Goal: Task Accomplishment & Management: Manage account settings

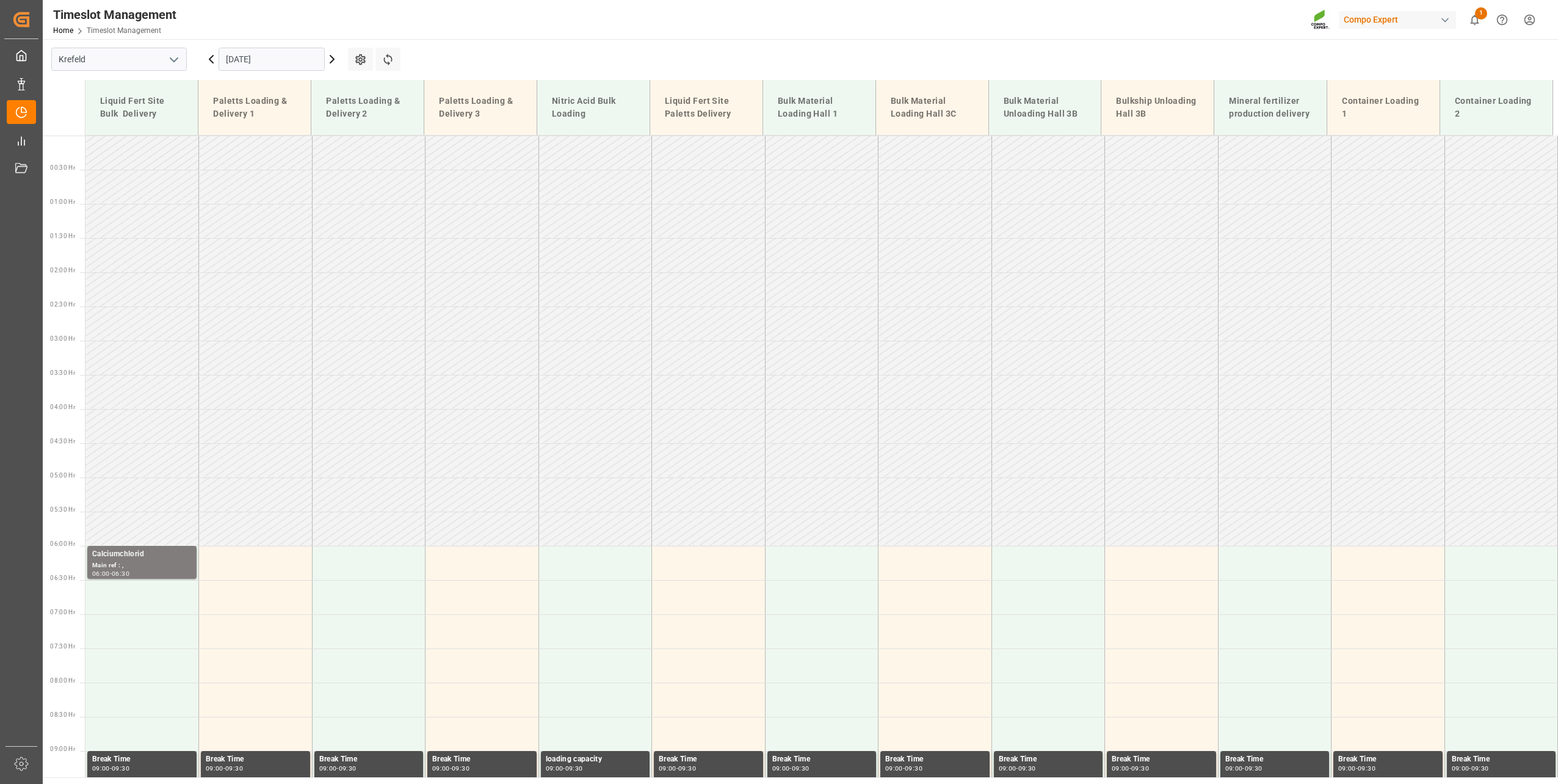
scroll to position [574, 0]
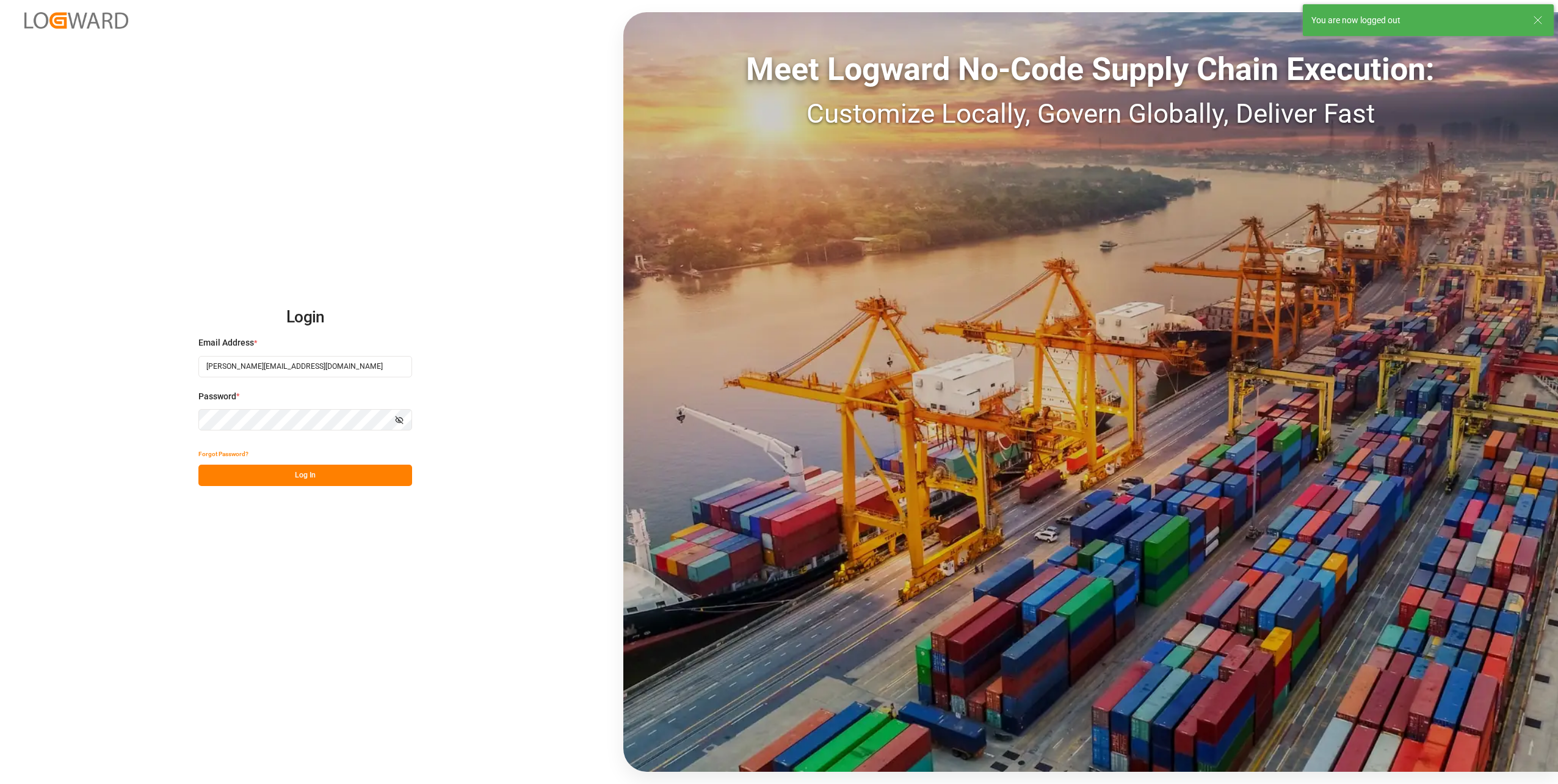
click at [333, 474] on button "Log In" at bounding box center [305, 475] width 214 height 21
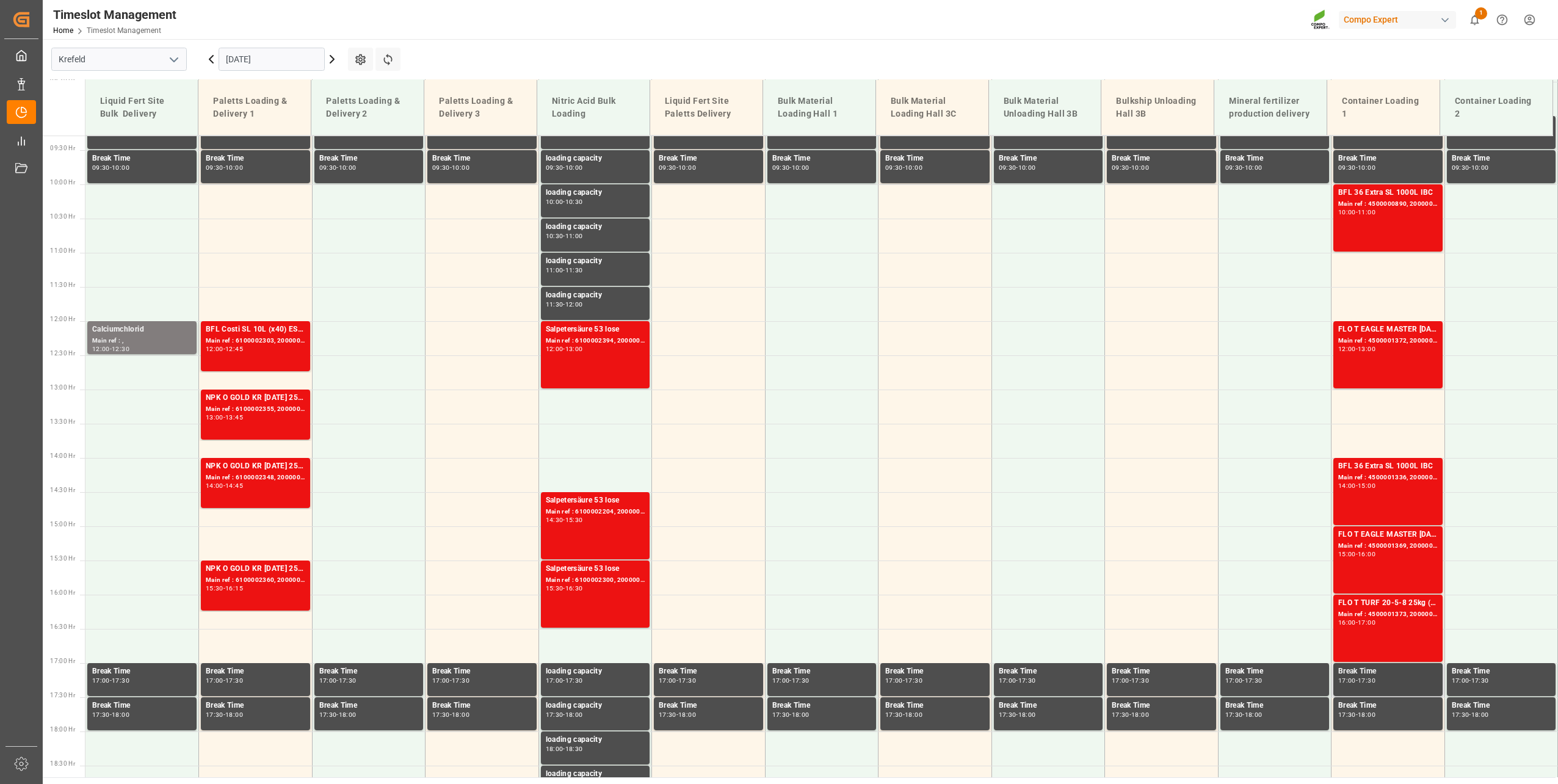
scroll to position [649, 0]
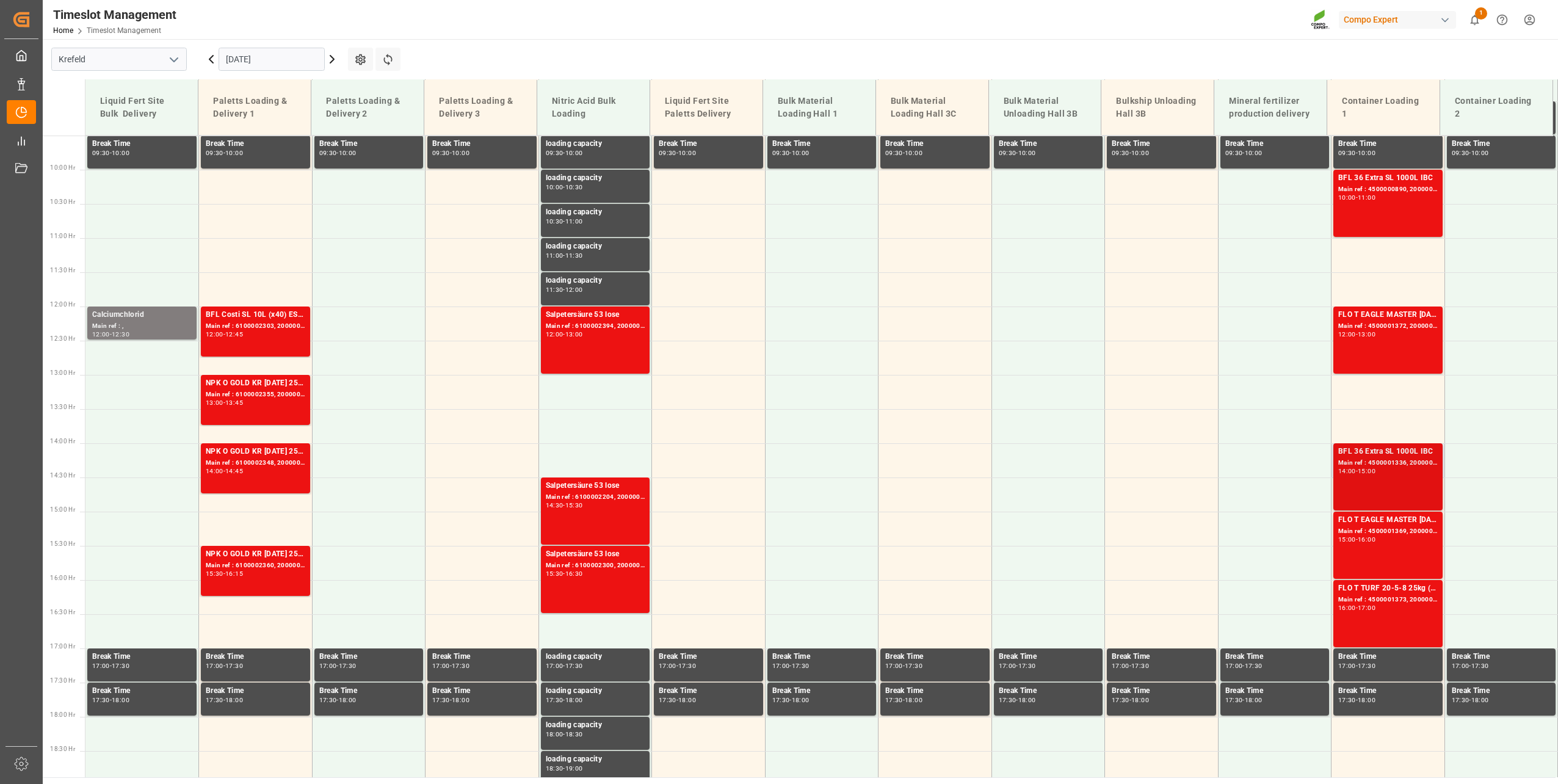
click at [1394, 483] on div "BFL 36 Extra SL 1000L IBC Main ref : 4500001336, 2000000113 14:00 - 15:00" at bounding box center [1388, 477] width 100 height 62
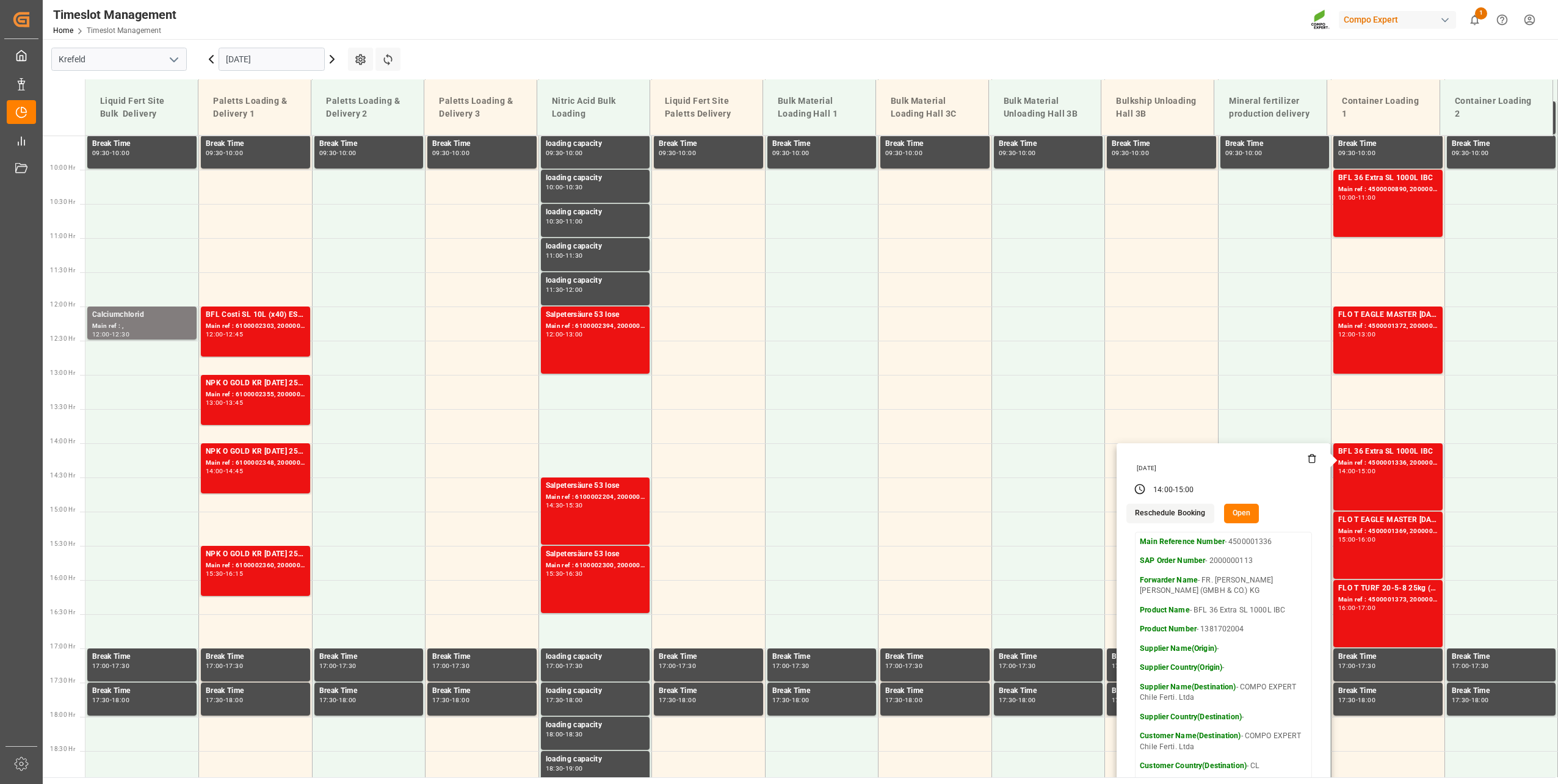
click at [1230, 519] on button "Open" at bounding box center [1241, 513] width 35 height 19
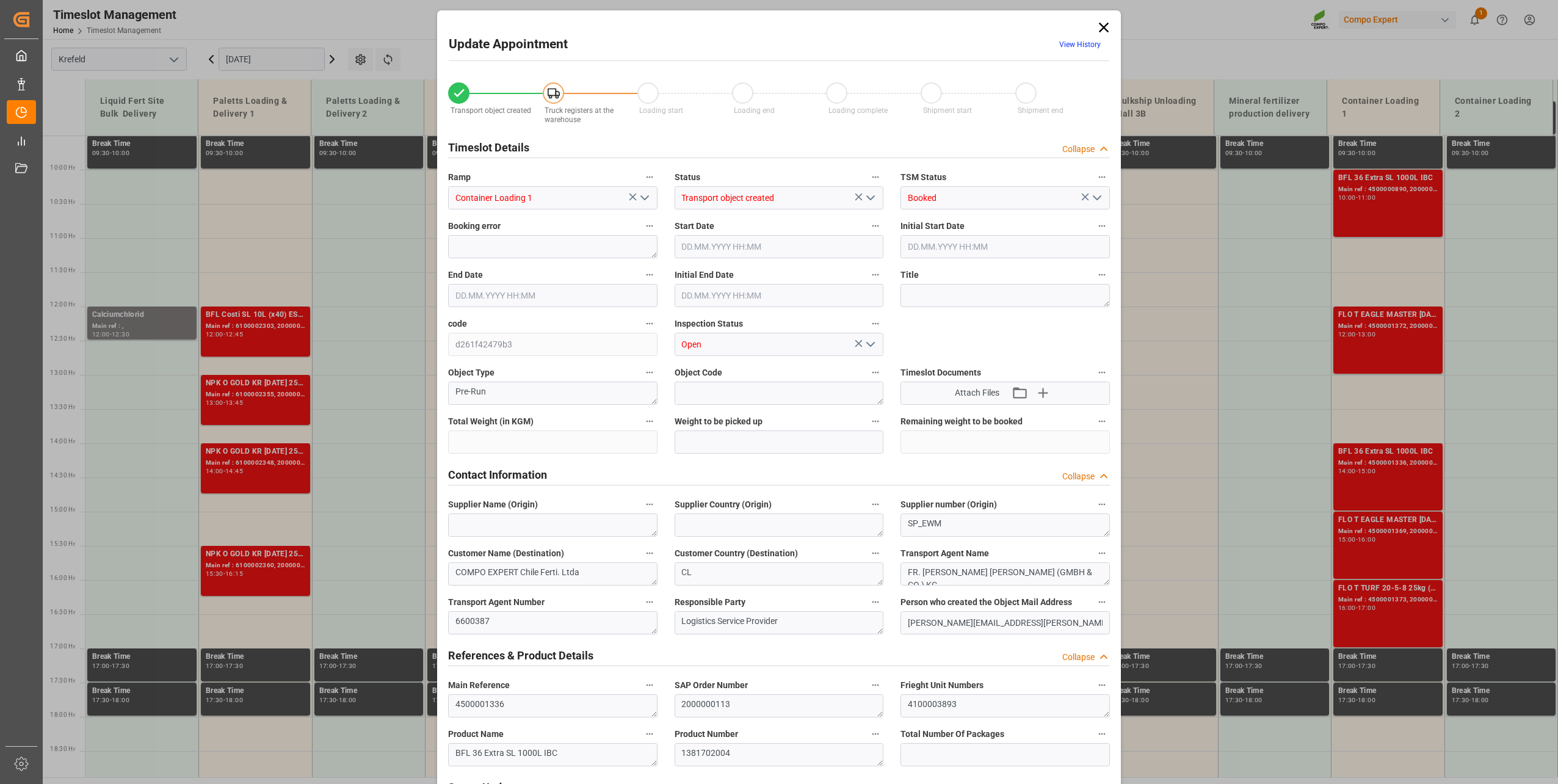
type input "25560"
type input "0"
type input "[DATE] 14:00"
type input "[DATE] 15:00"
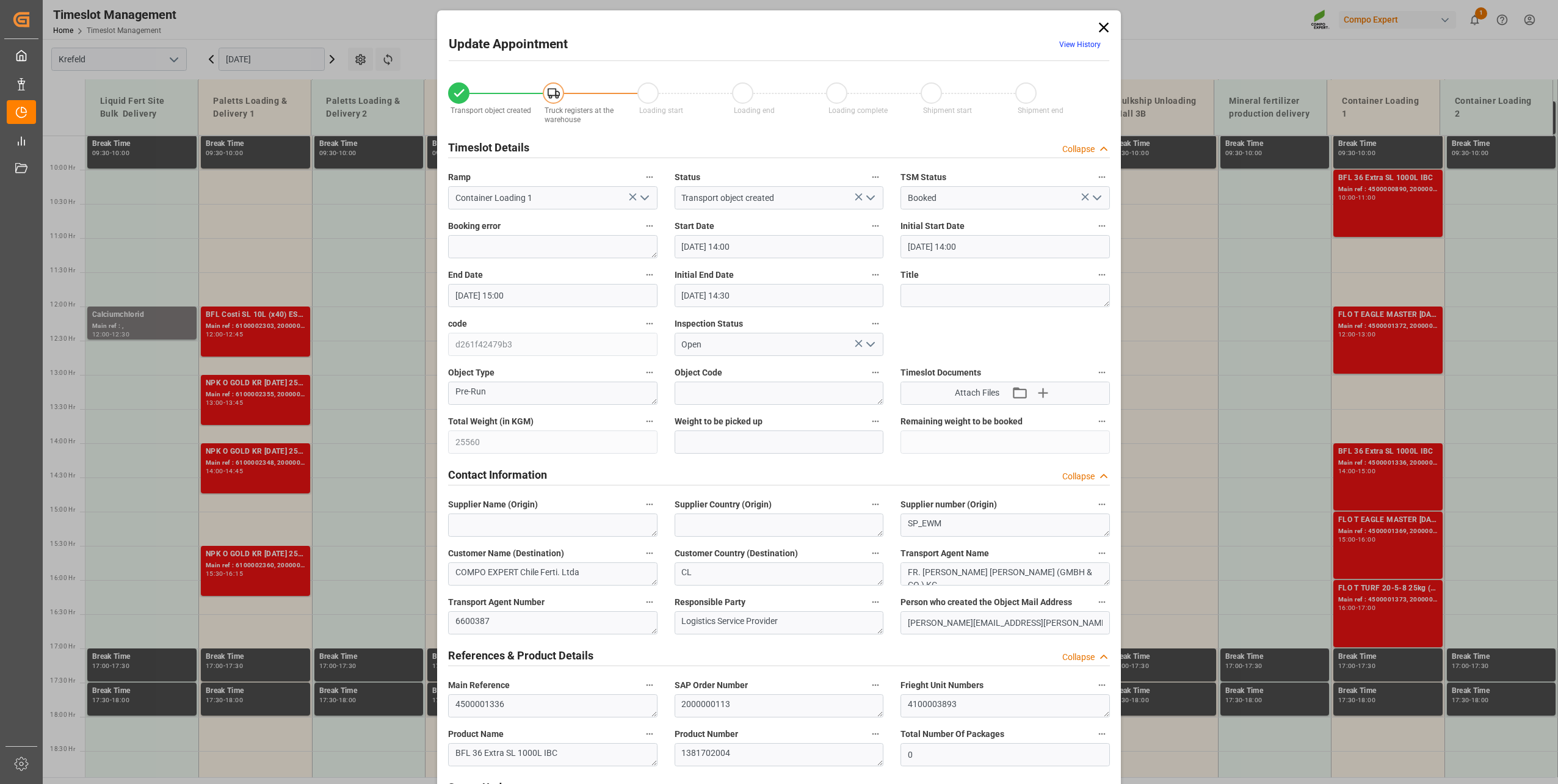
type input "[DATE] 14:30"
type input "[DATE] 10:07"
type input "[DATE] 11:20"
click at [1083, 45] on link "View History" at bounding box center [1080, 44] width 41 height 8
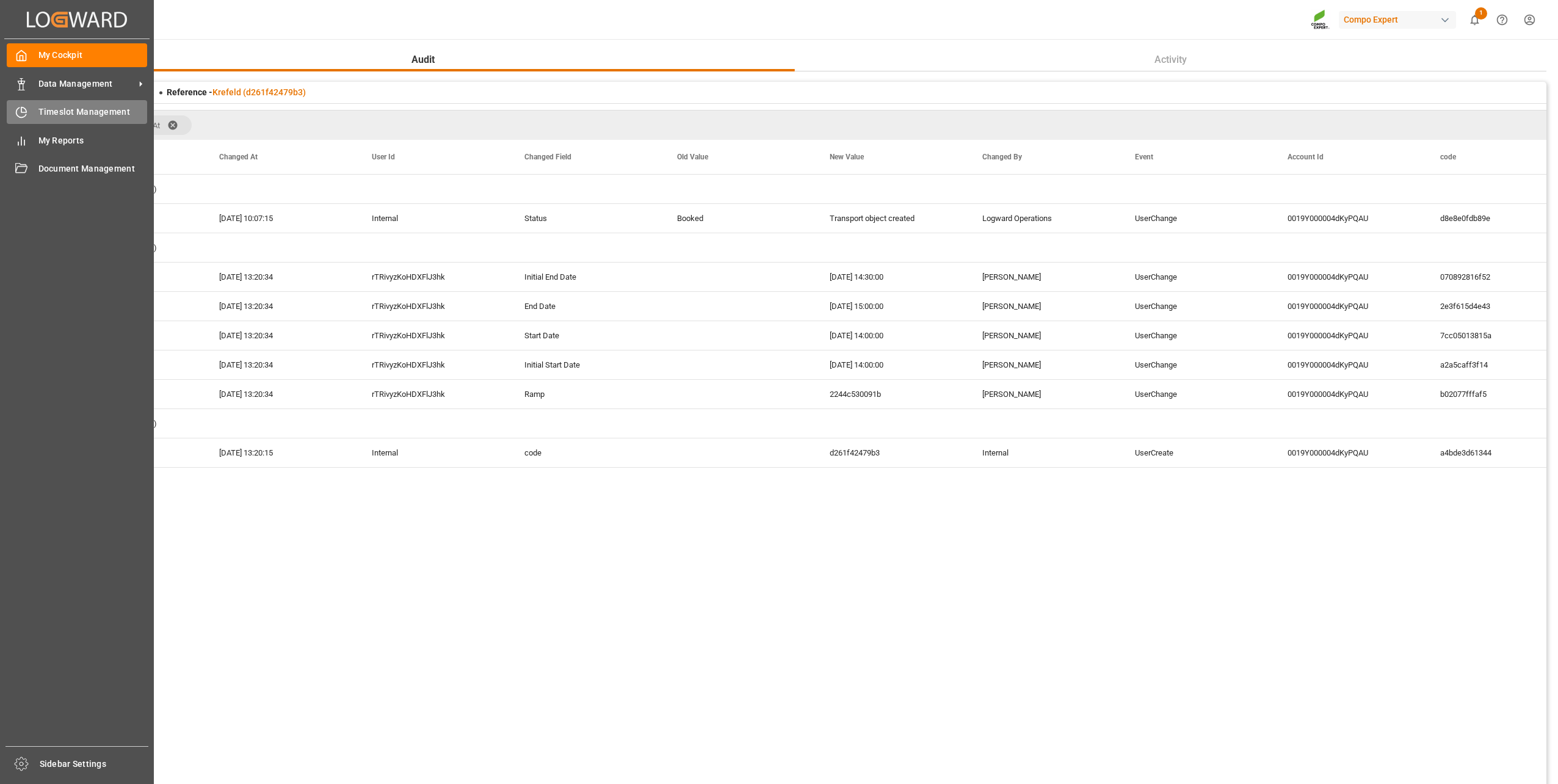
click at [63, 105] on div "Timeslot Management Timeslot Management" at bounding box center [77, 112] width 140 height 24
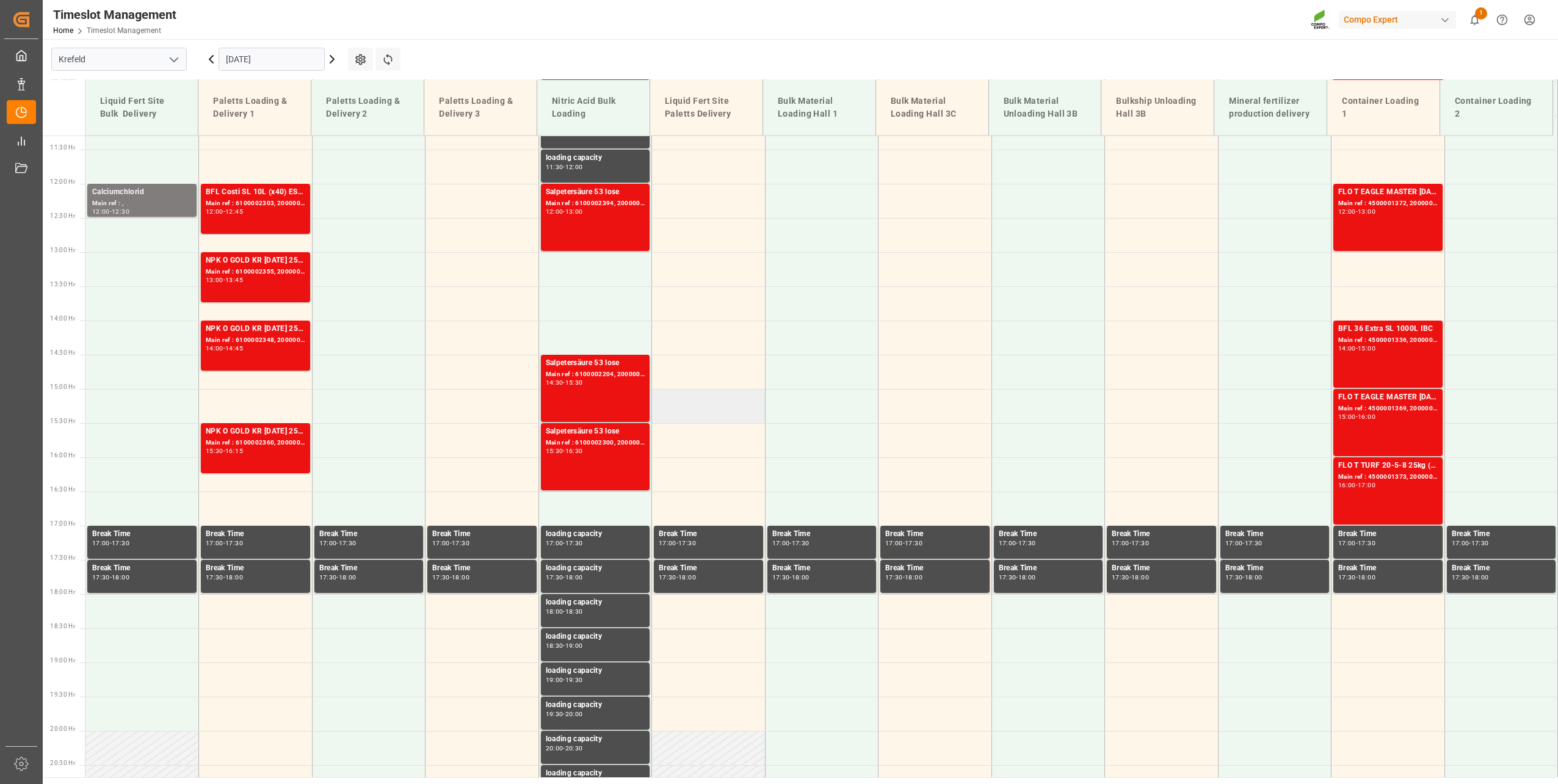
scroll to position [772, 0]
click at [1375, 341] on div "Main ref : 4500001336, 2000000113" at bounding box center [1388, 341] width 100 height 10
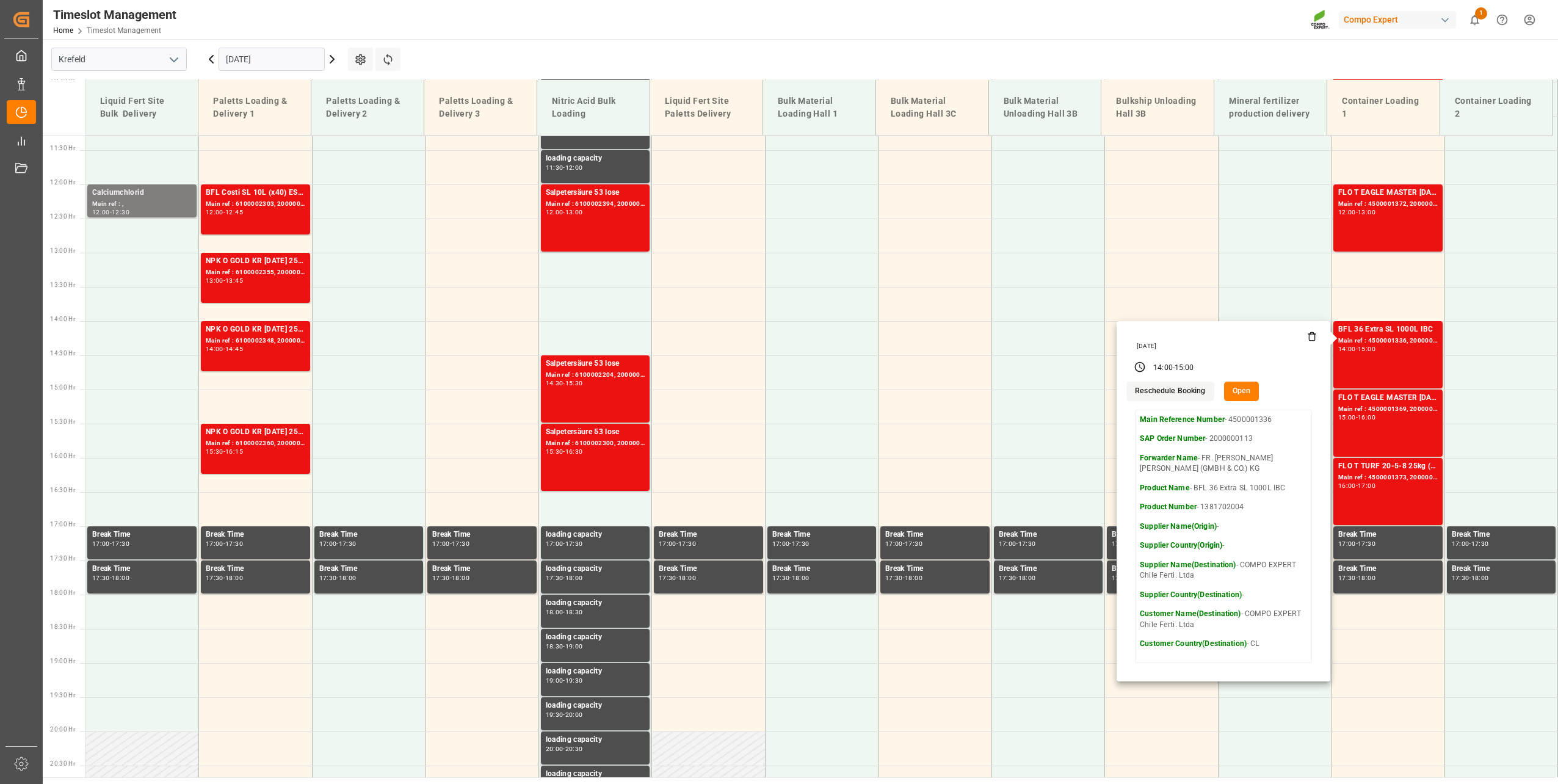
click at [782, 55] on main "[GEOGRAPHIC_DATA] [DATE] Settings Refresh Time Slots Liquid Fert Site Bulk Deli…" at bounding box center [799, 409] width 1513 height 738
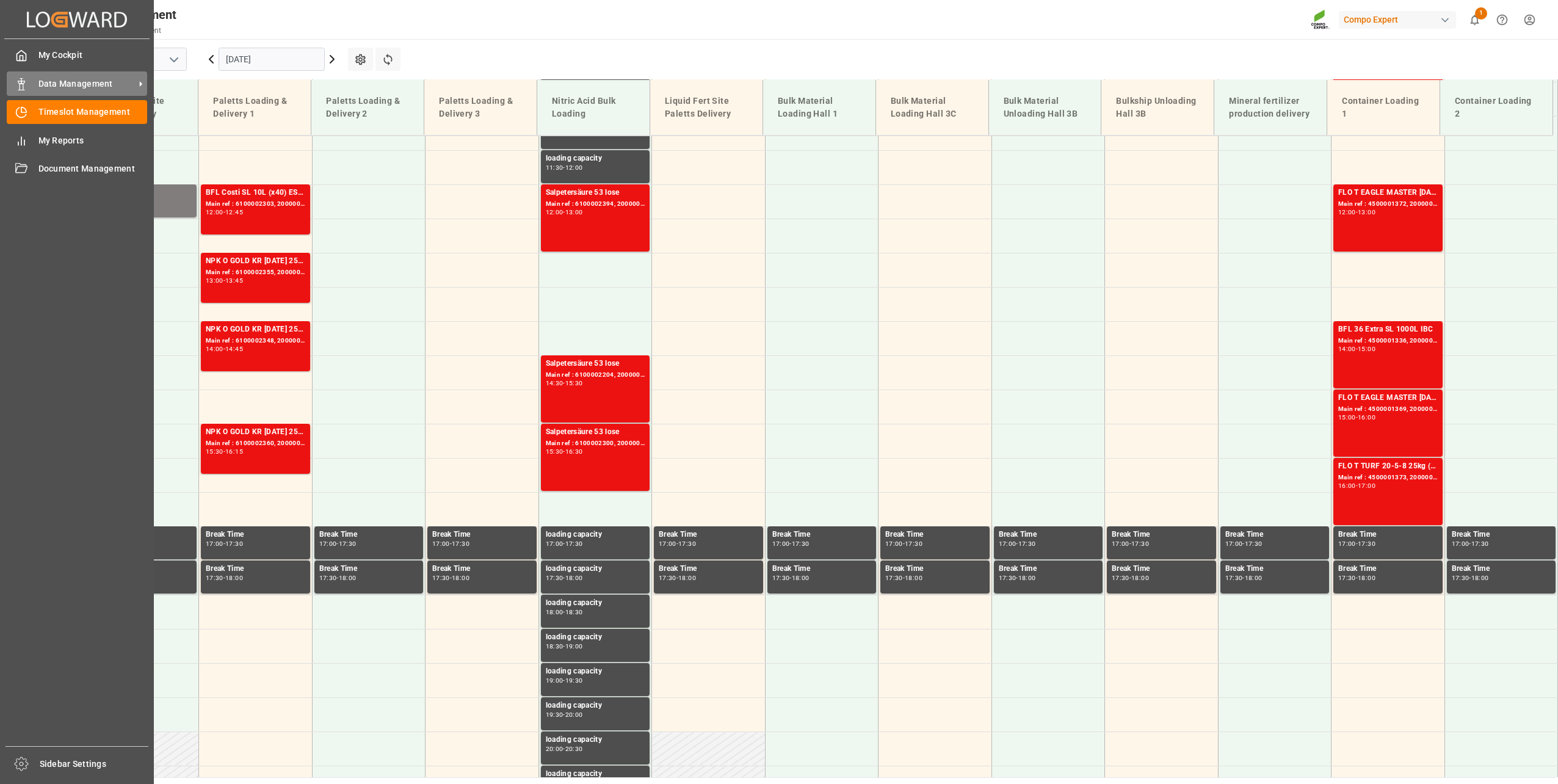
click at [30, 89] on div "Data Management Data Management" at bounding box center [77, 83] width 140 height 24
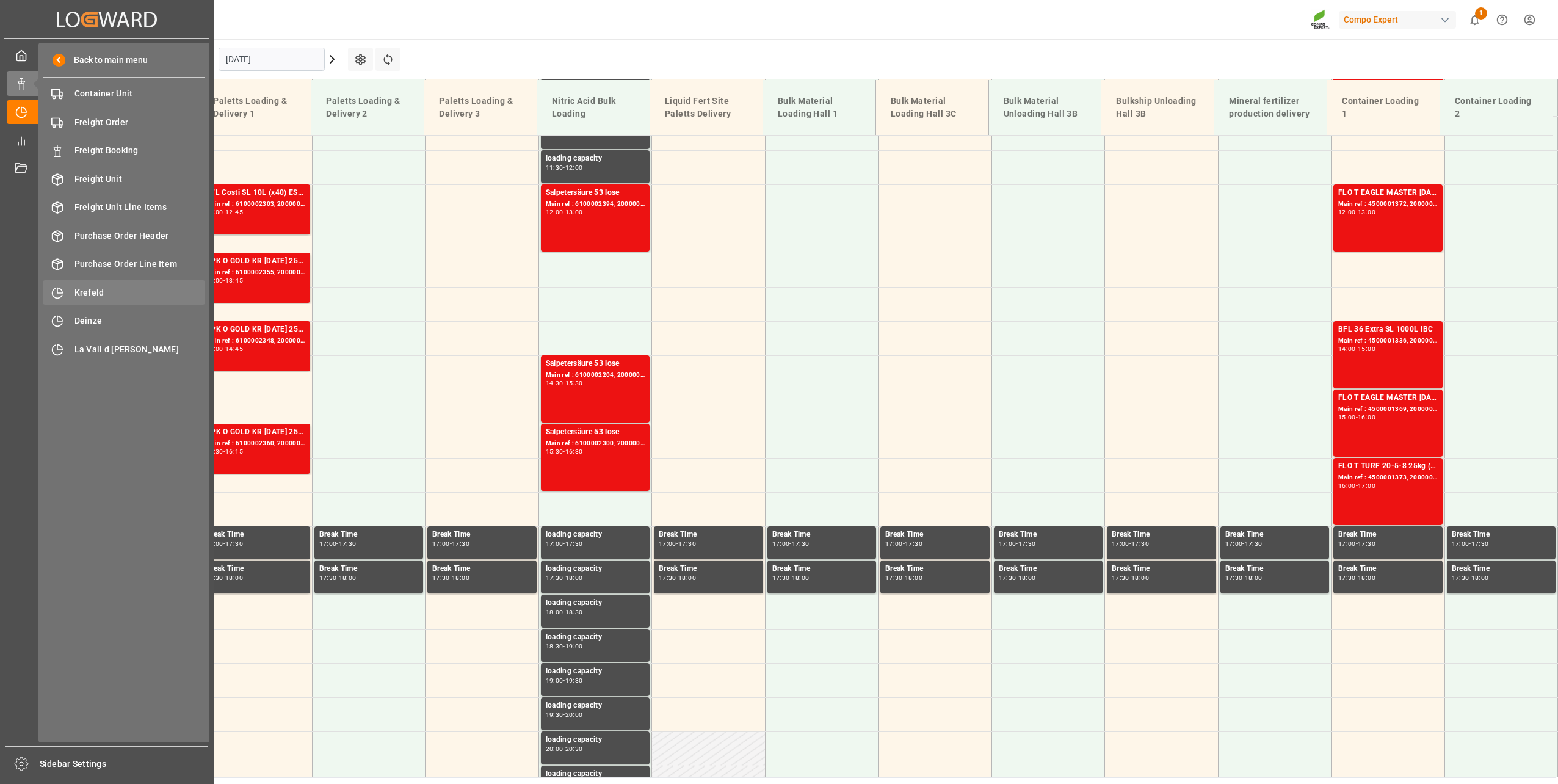
click at [83, 283] on div "Krefeld Krefeld" at bounding box center [124, 292] width 163 height 24
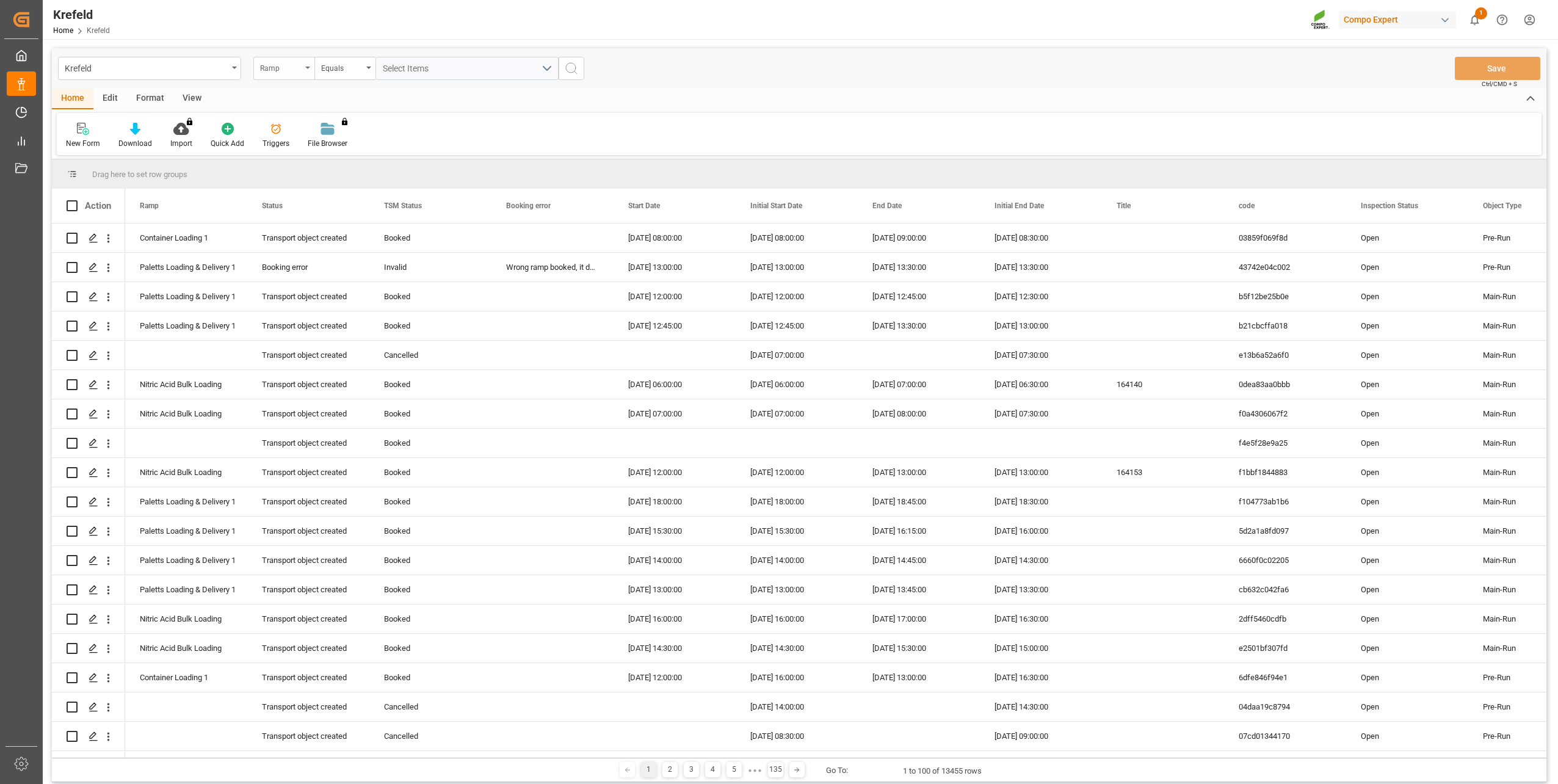
click at [284, 75] on div "Ramp" at bounding box center [284, 68] width 61 height 24
click at [326, 68] on div "Equals" at bounding box center [342, 67] width 41 height 14
click at [349, 169] on div "Contains" at bounding box center [406, 176] width 182 height 26
click at [425, 77] on button "Select Items" at bounding box center [467, 68] width 183 height 24
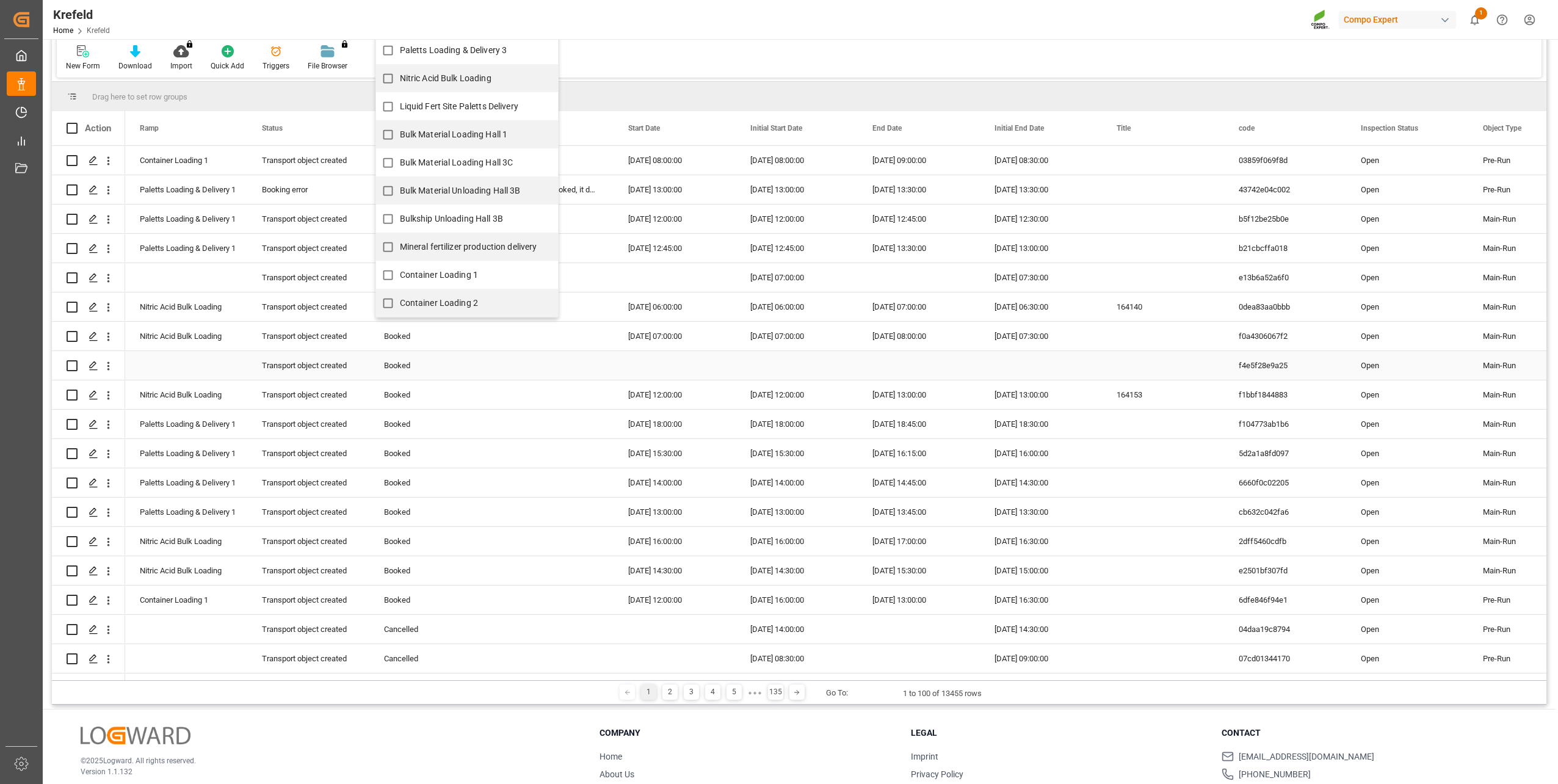
scroll to position [122, 0]
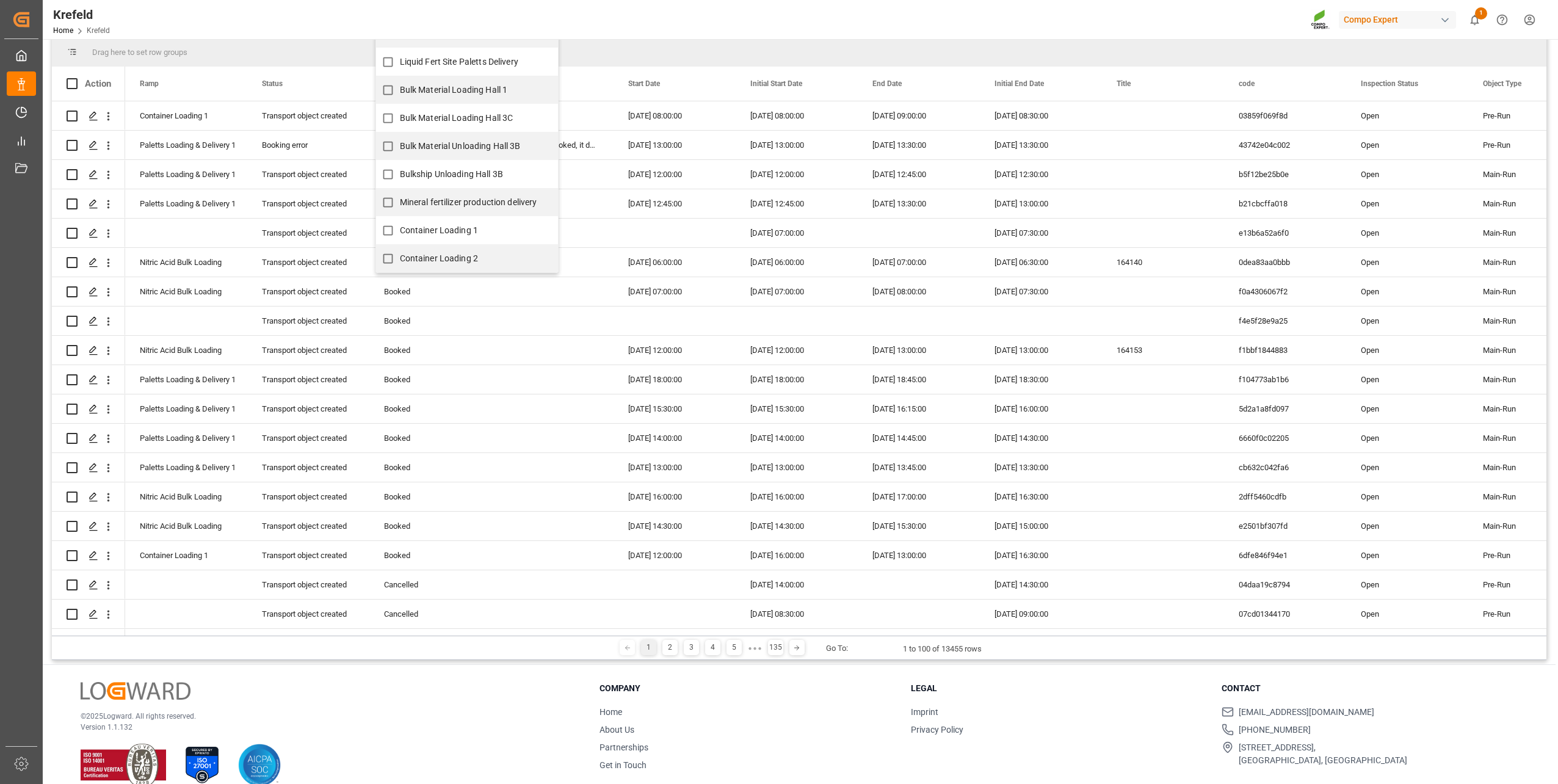
click at [462, 234] on span "Container Loading 1" at bounding box center [439, 230] width 79 height 10
click at [400, 234] on input "Container Loading 1" at bounding box center [388, 230] width 24 height 24
checkbox input "true"
click at [448, 254] on span "Container Loading 2" at bounding box center [439, 258] width 79 height 10
click at [400, 254] on input "Container Loading 2" at bounding box center [388, 259] width 24 height 24
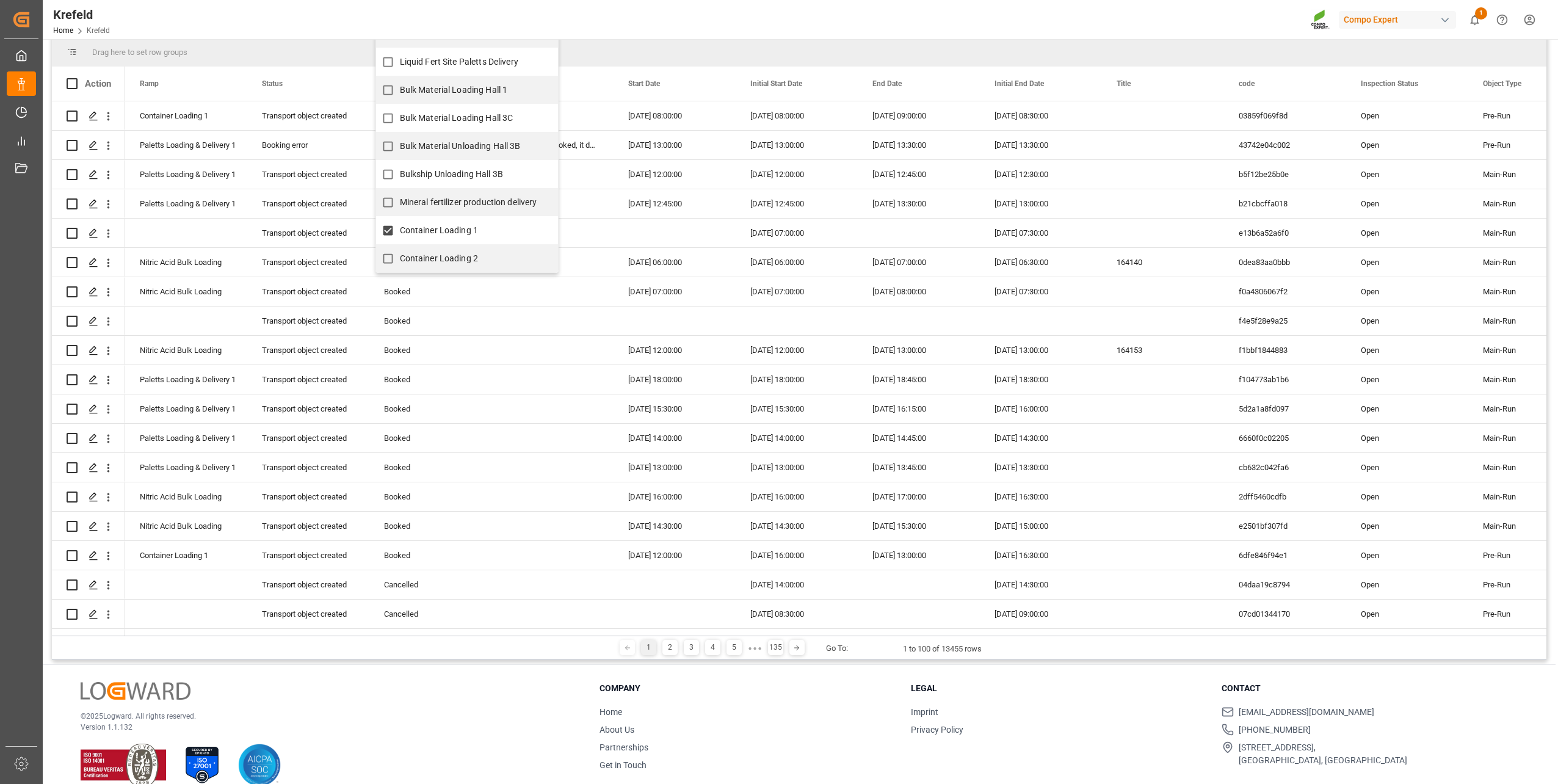
checkbox input "true"
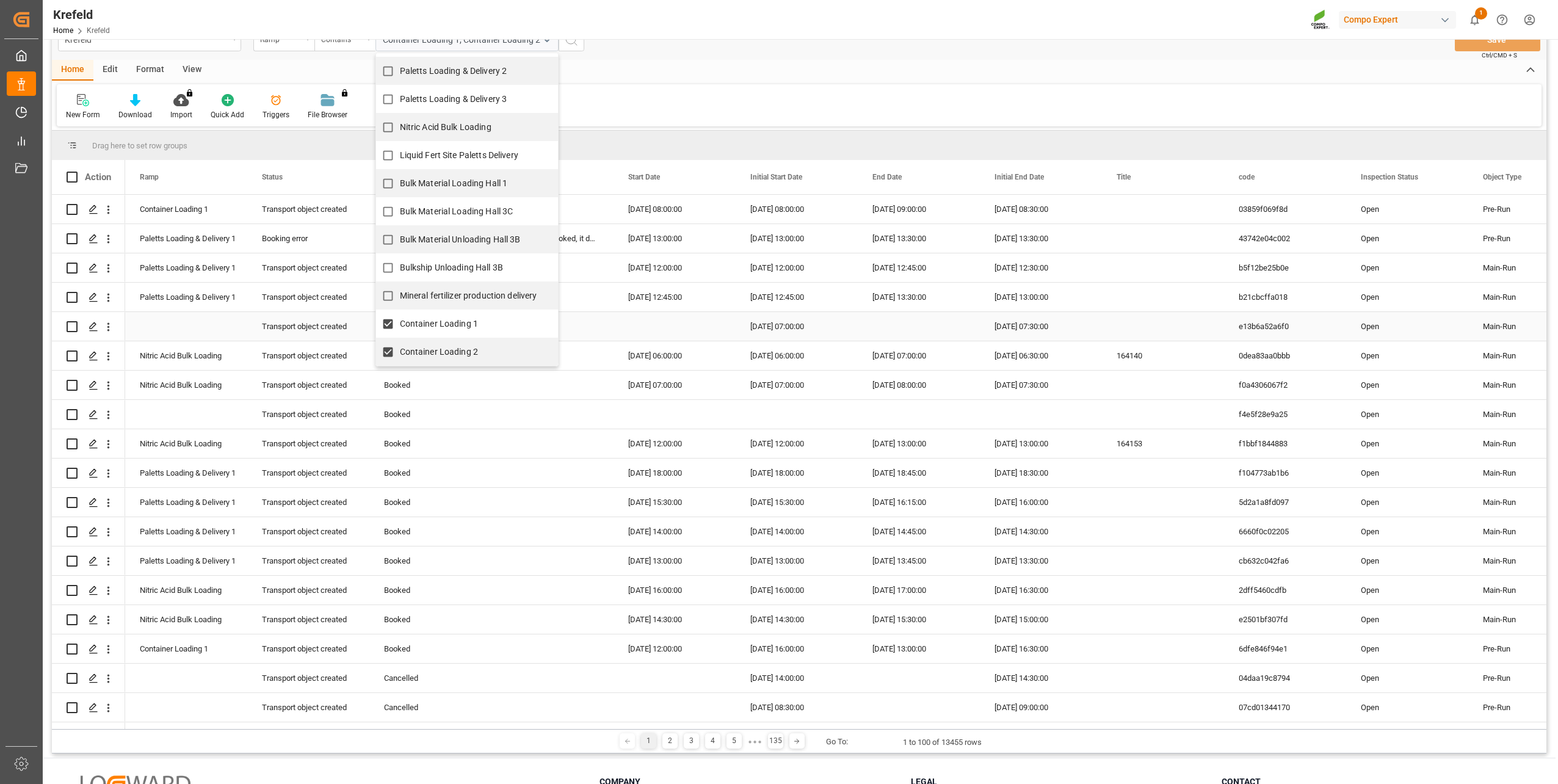
scroll to position [0, 0]
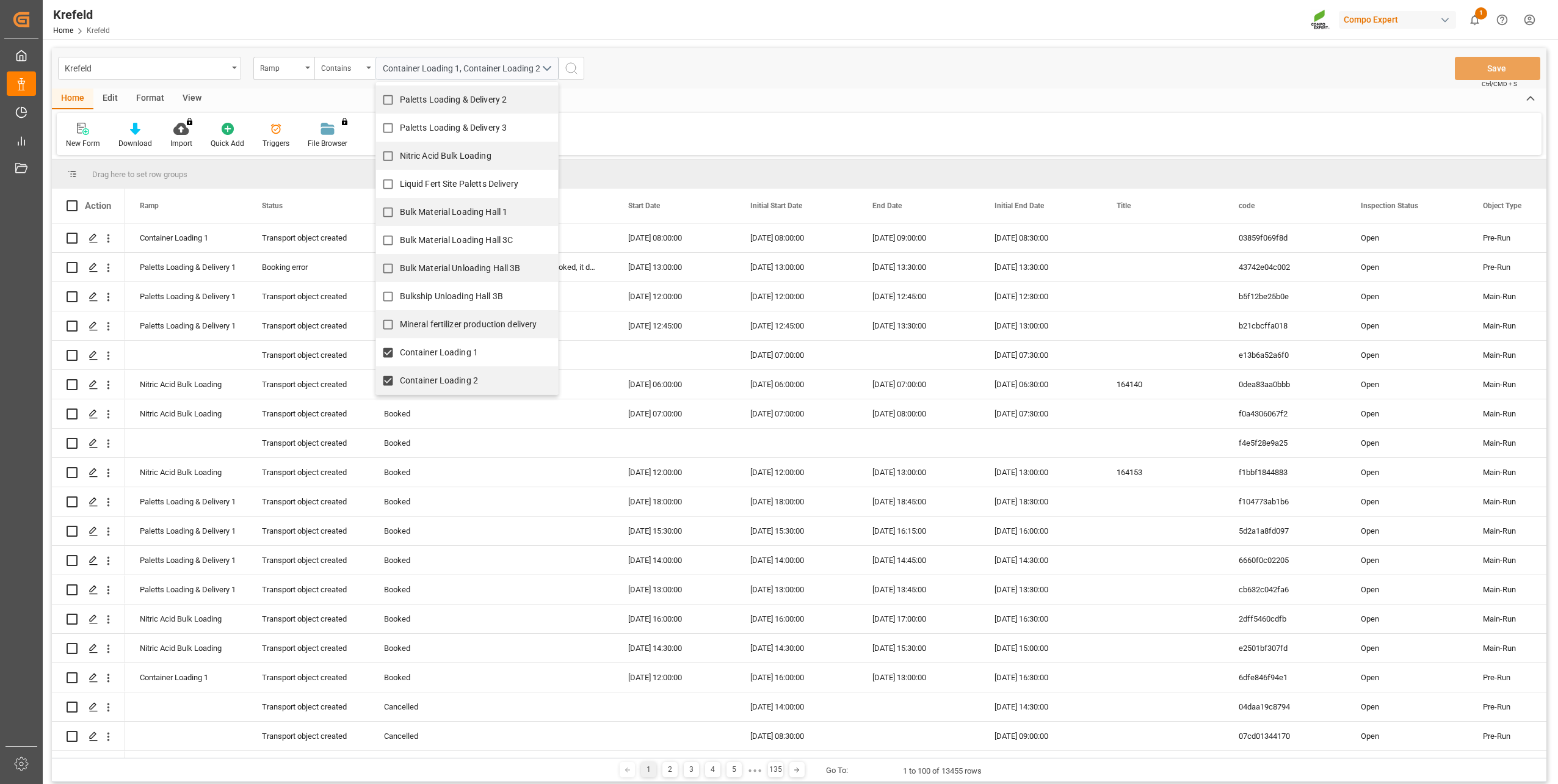
click at [636, 81] on div "Krefeld Ramp Contains Container Loading 1, Container Loading 2 Liquid Fert Site…" at bounding box center [799, 68] width 1495 height 40
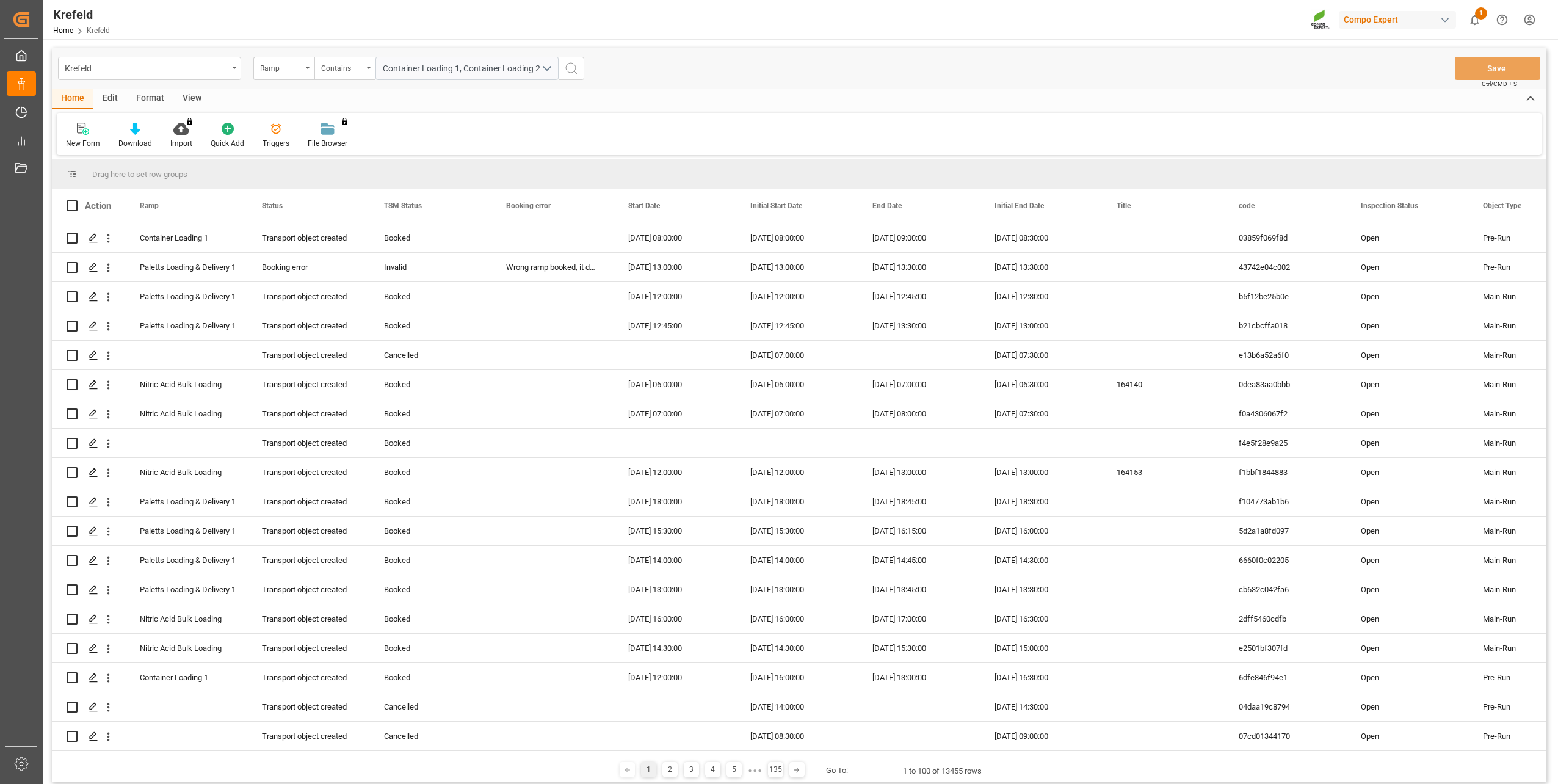
click at [576, 68] on circle "search button" at bounding box center [571, 68] width 10 height 10
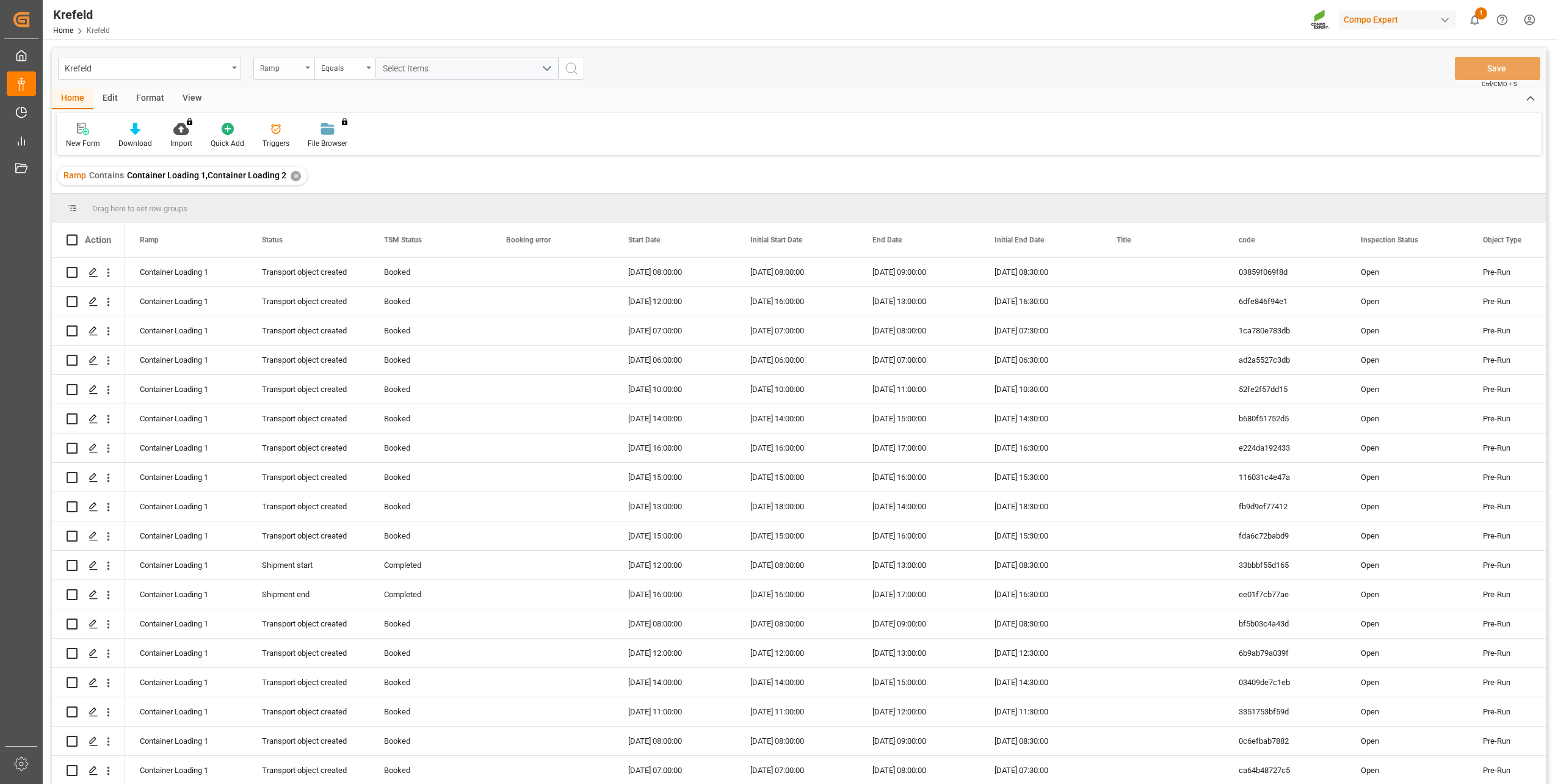
click at [278, 71] on div "Ramp" at bounding box center [281, 67] width 41 height 14
click at [294, 225] on div "Start Date" at bounding box center [344, 227] width 182 height 26
click at [358, 72] on div "Equals" at bounding box center [342, 67] width 41 height 14
click at [357, 227] on div "In range" at bounding box center [406, 227] width 182 height 26
click at [446, 70] on input "text" at bounding box center [421, 68] width 91 height 24
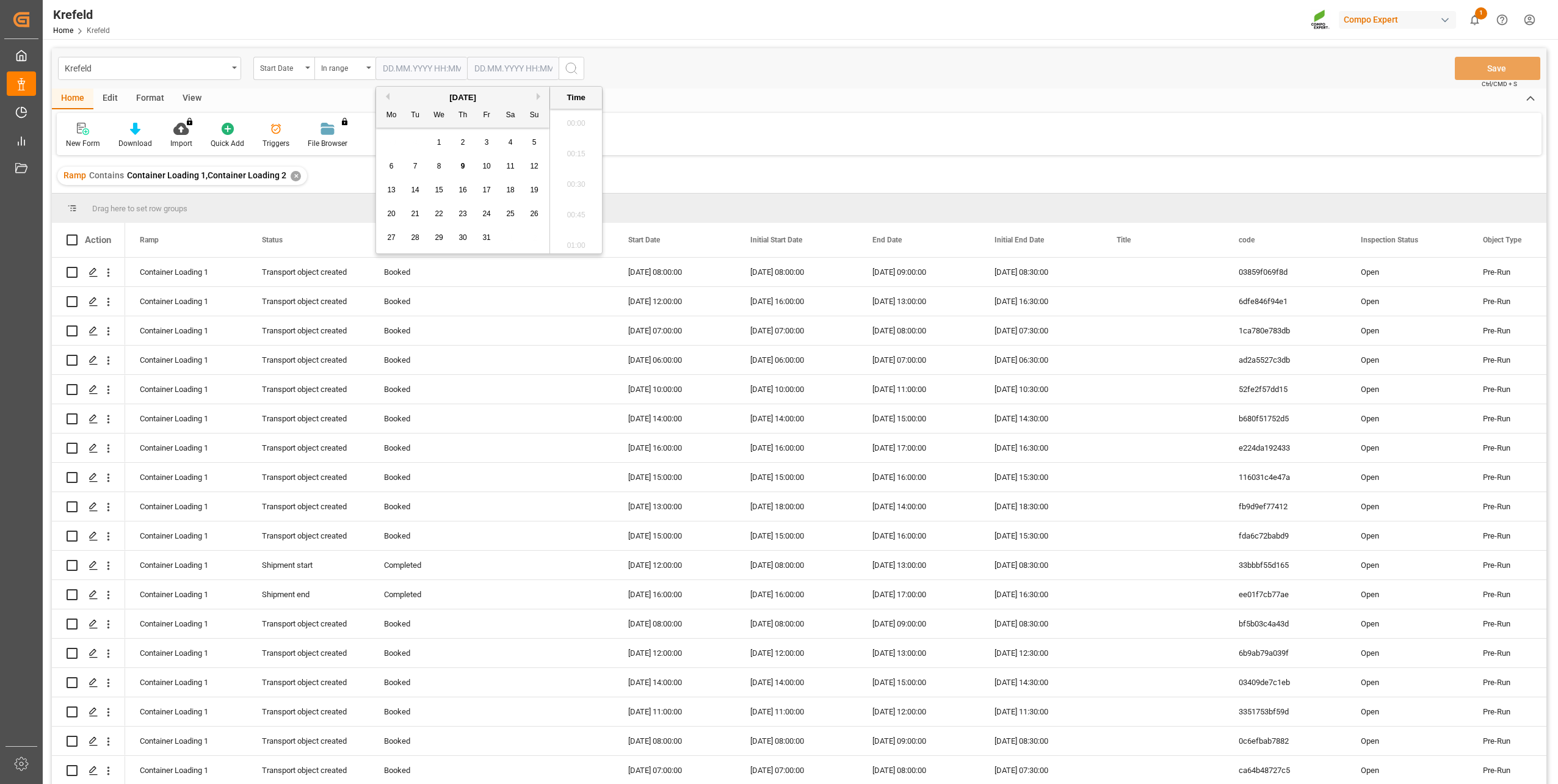
scroll to position [1652, 0]
click at [391, 186] on span "13" at bounding box center [391, 189] width 8 height 8
type input "[DATE] 00:00"
click at [503, 68] on input "text" at bounding box center [512, 68] width 91 height 24
click at [577, 193] on span "17" at bounding box center [577, 189] width 8 height 8
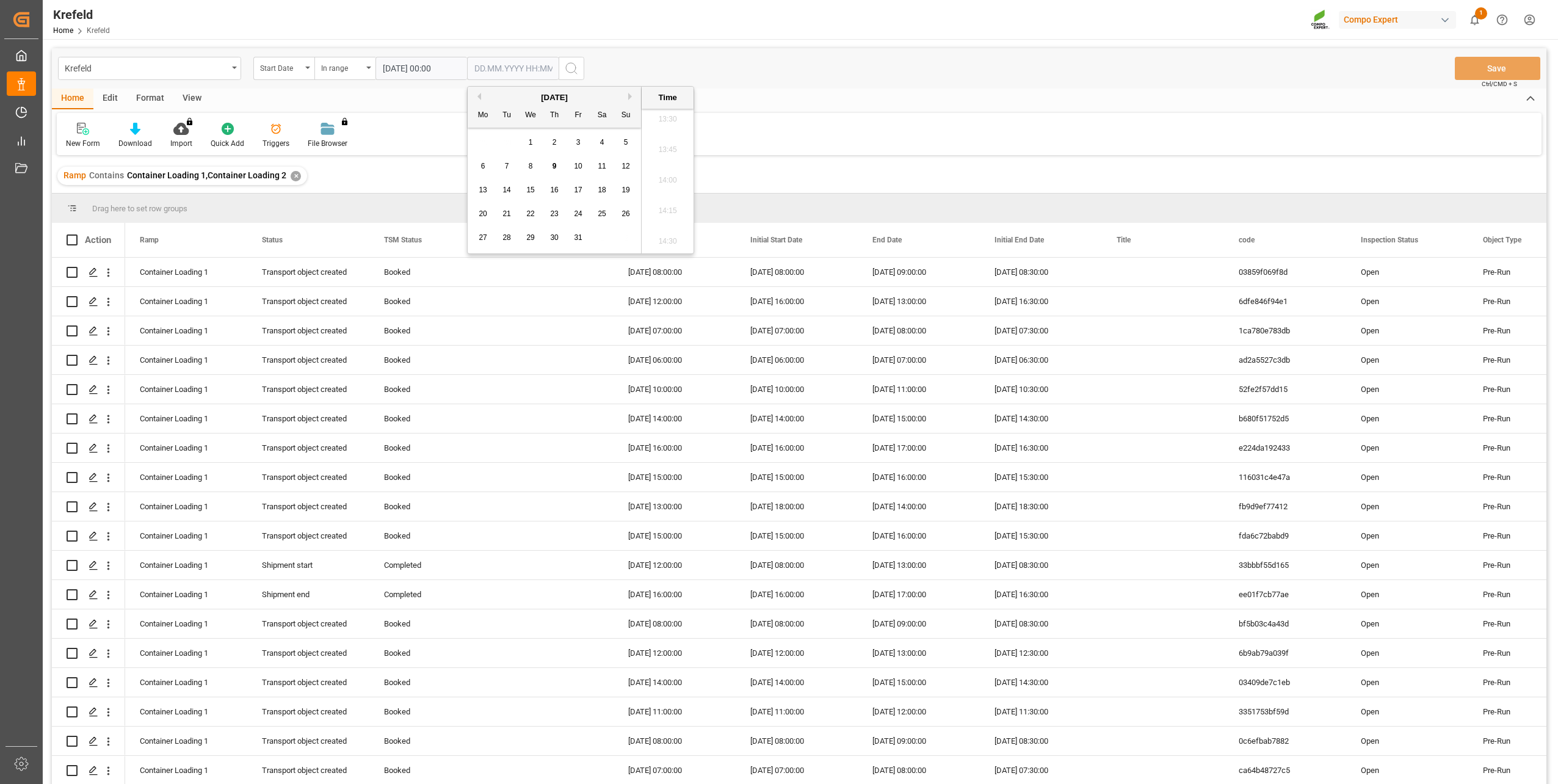
type input "[DATE] 00:00"
click at [633, 51] on div "Krefeld Start Date In range [DATE] 00:00 [DATE] 00:00 Save Ctrl/CMD + S" at bounding box center [799, 68] width 1495 height 40
click at [574, 63] on icon "search button" at bounding box center [571, 68] width 15 height 15
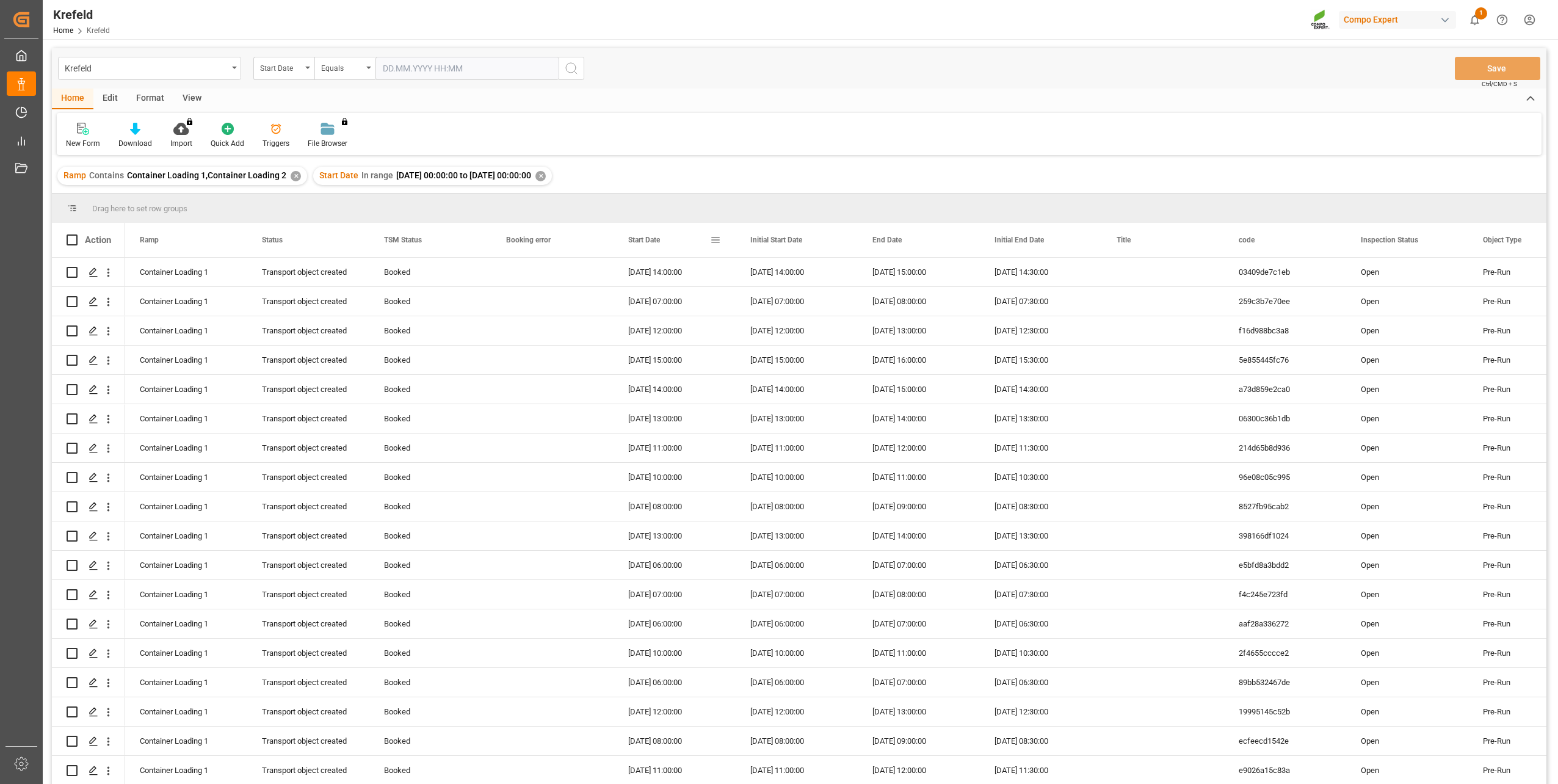
click at [642, 240] on span "Start Date" at bounding box center [644, 240] width 32 height 8
click at [190, 91] on div "View" at bounding box center [192, 99] width 37 height 21
click at [75, 129] on icon at bounding box center [78, 129] width 12 height 12
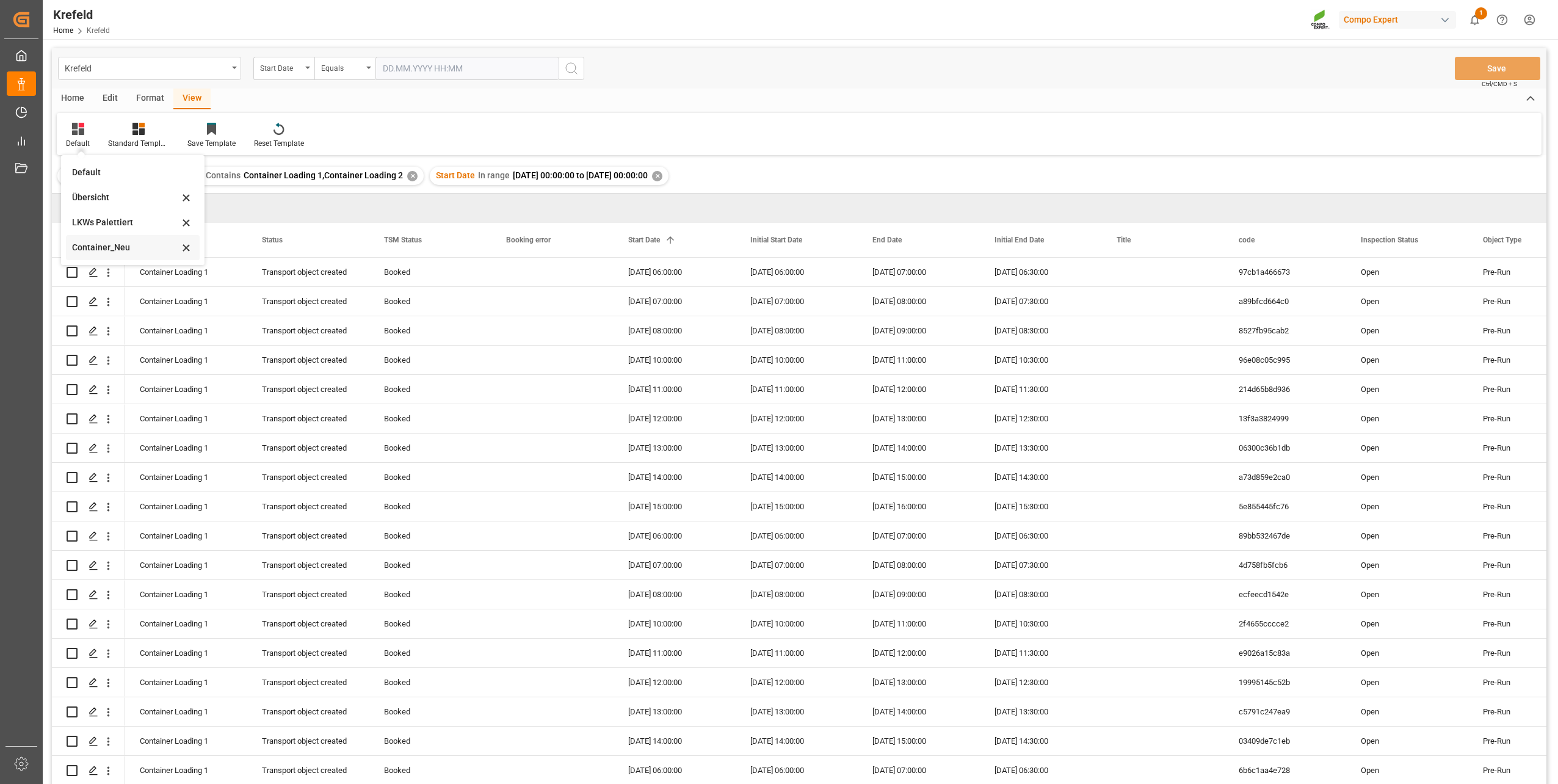
click at [99, 245] on div "Container_Neu" at bounding box center [125, 248] width 107 height 13
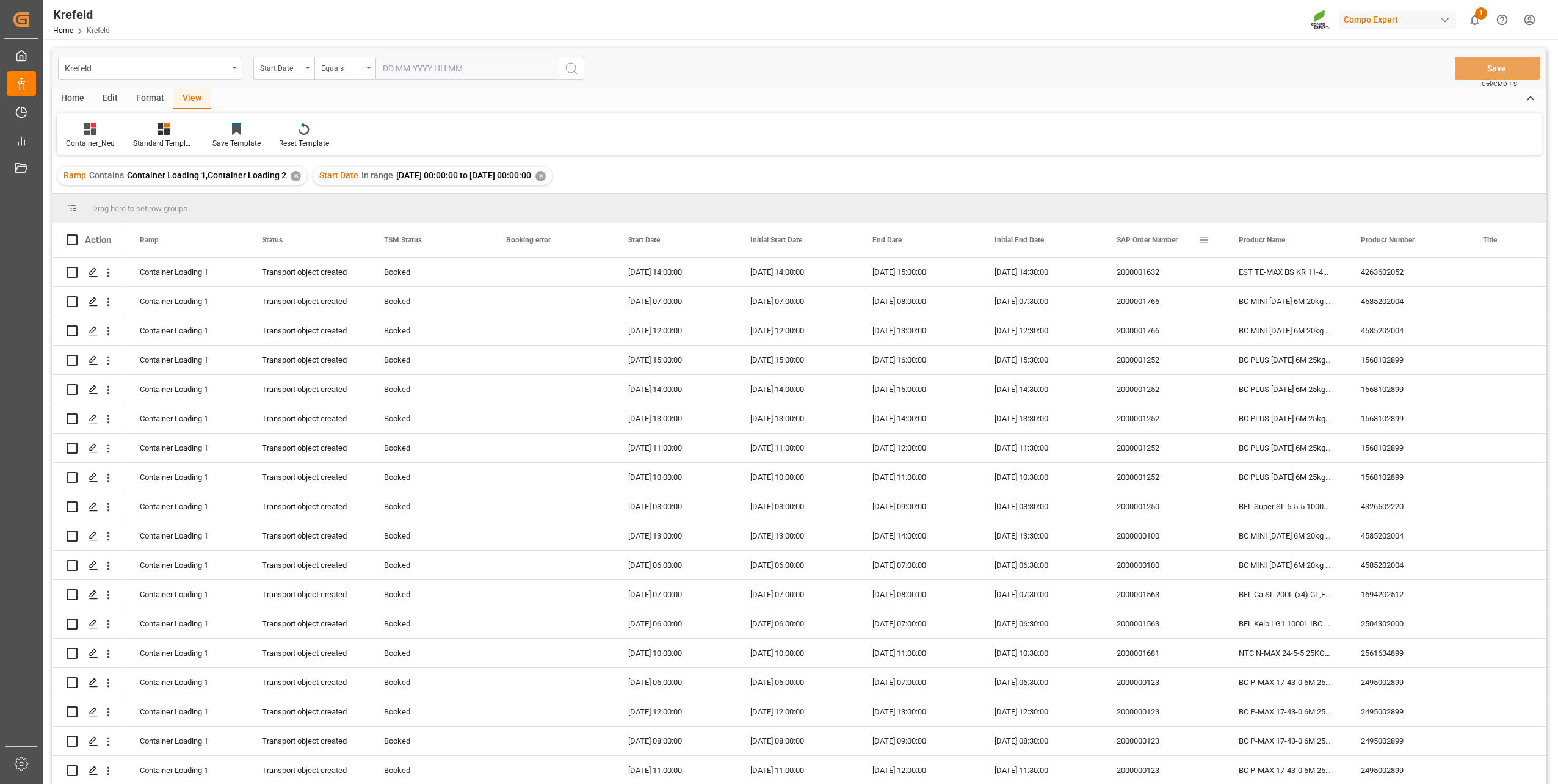
click at [1201, 238] on span at bounding box center [1204, 240] width 11 height 11
click at [1270, 351] on span "Group by SAP Order Number" at bounding box center [1272, 358] width 117 height 24
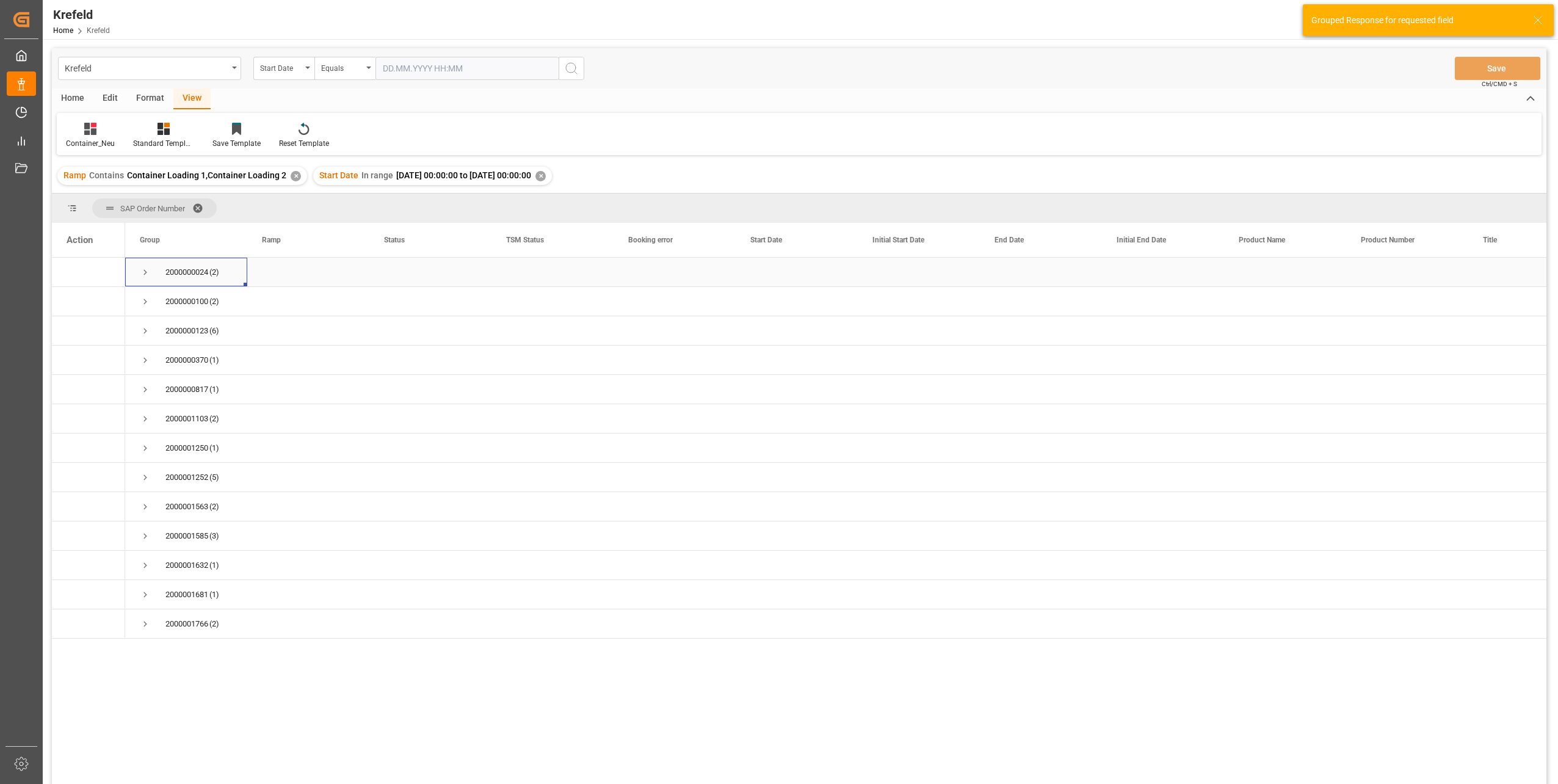
click at [142, 269] on span "Press SPACE to select this row." at bounding box center [145, 272] width 11 height 11
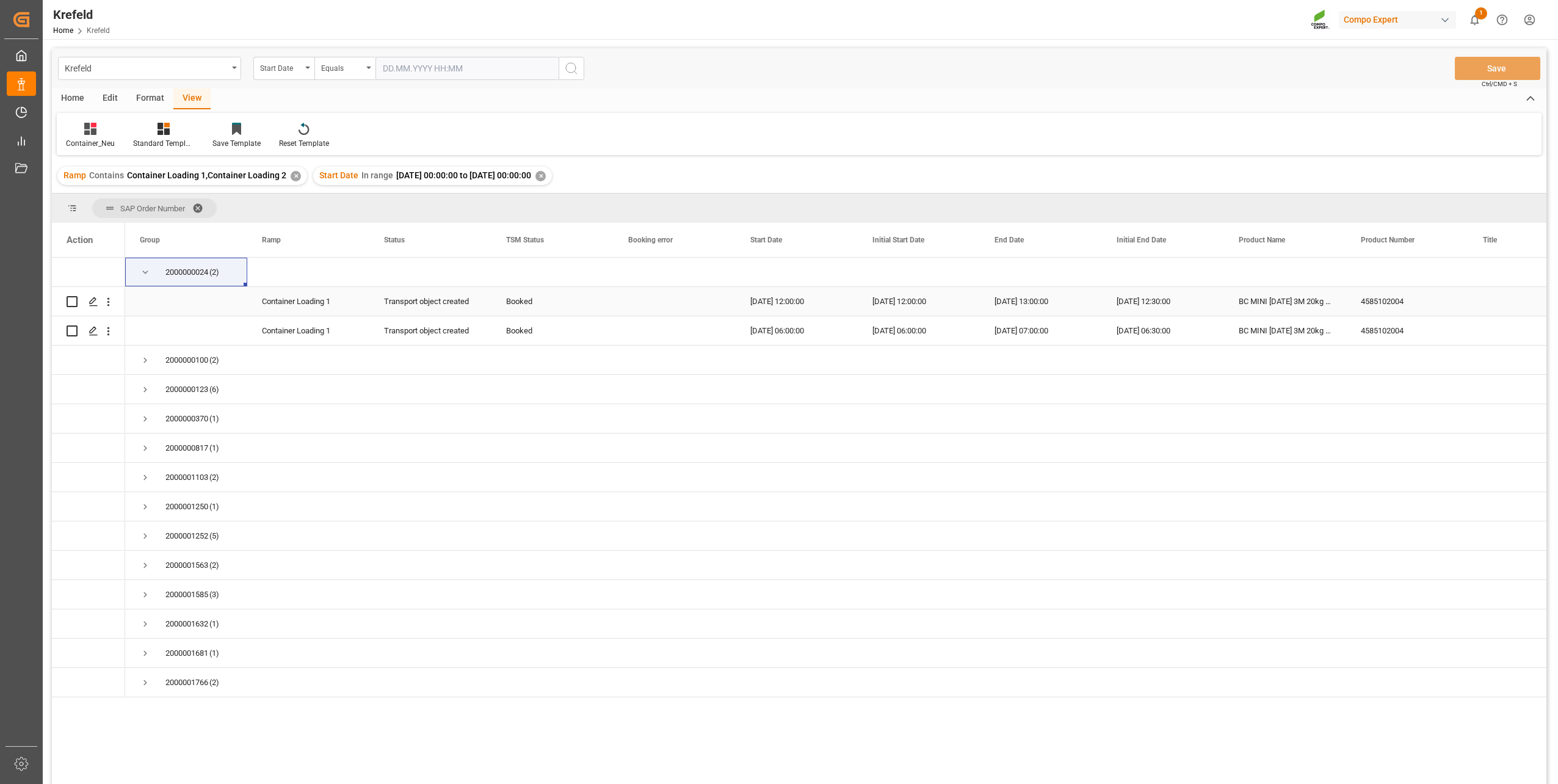
click at [1367, 298] on div "4585102004" at bounding box center [1407, 301] width 122 height 28
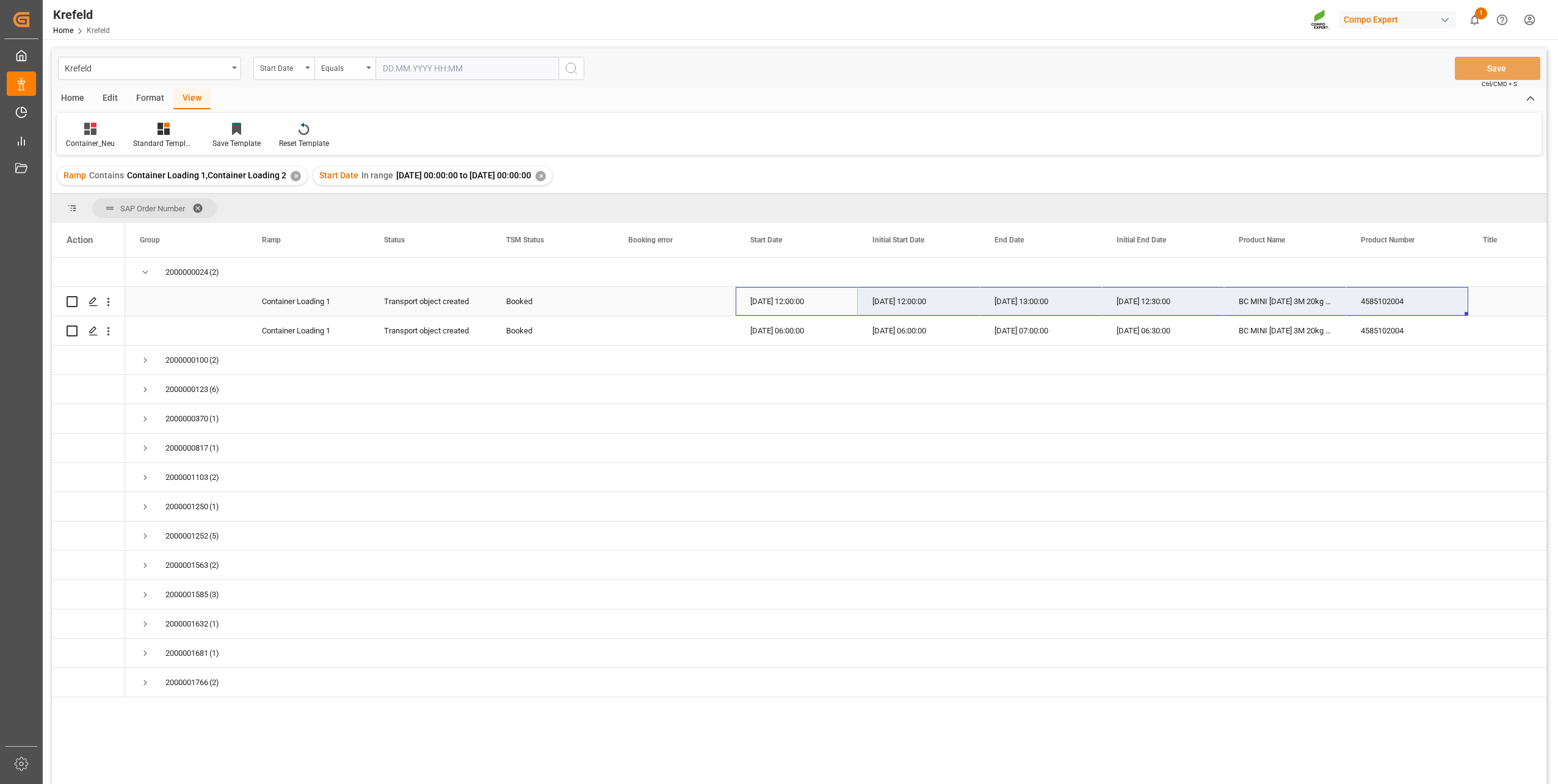
drag, startPoint x: 777, startPoint y: 300, endPoint x: 1387, endPoint y: 291, distance: 610.1
click at [960, 240] on span at bounding box center [960, 240] width 11 height 11
click at [1076, 242] on span "columns" at bounding box center [1073, 242] width 11 height 11
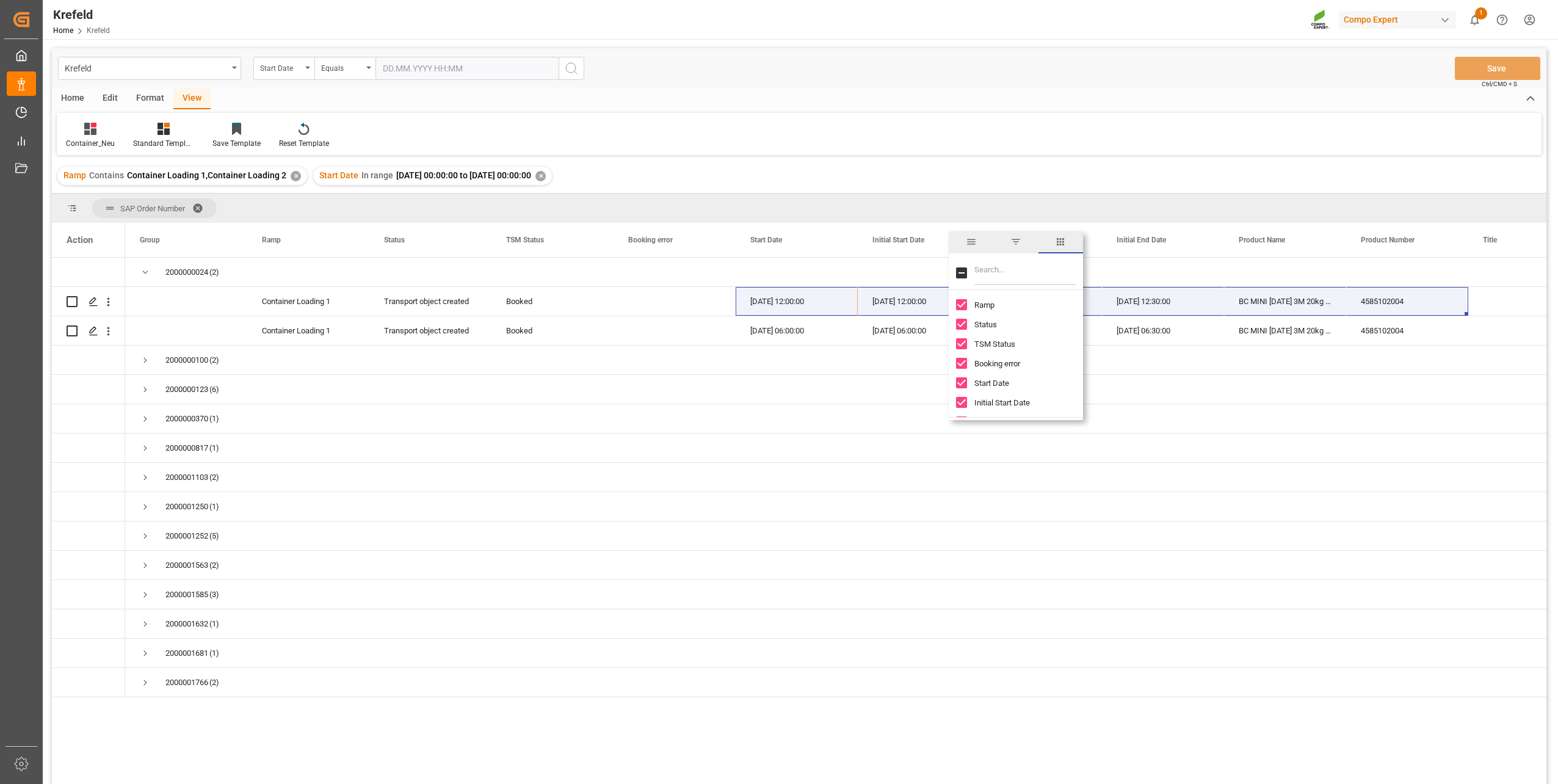
click at [987, 274] on input "Filter Columns Input" at bounding box center [1025, 272] width 102 height 24
type input "i"
checkbox input "true"
type input "ini"
click at [1001, 304] on span "Initial Start Date" at bounding box center [1002, 304] width 55 height 9
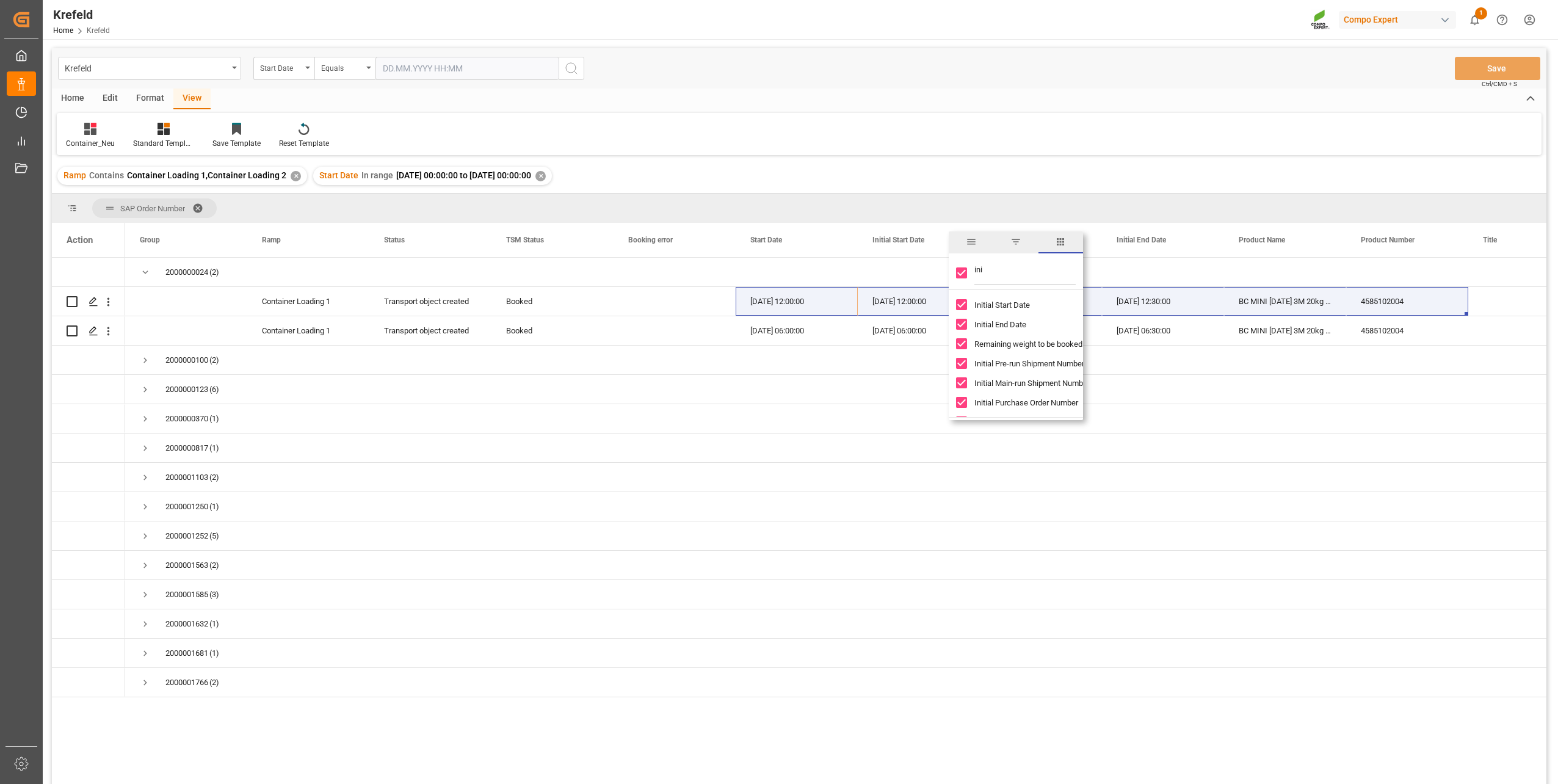
checkbox input "false"
click at [995, 321] on span "Initial End Date" at bounding box center [1000, 324] width 52 height 9
checkbox input "false"
click at [983, 104] on div "Home Edit Format View" at bounding box center [799, 99] width 1495 height 21
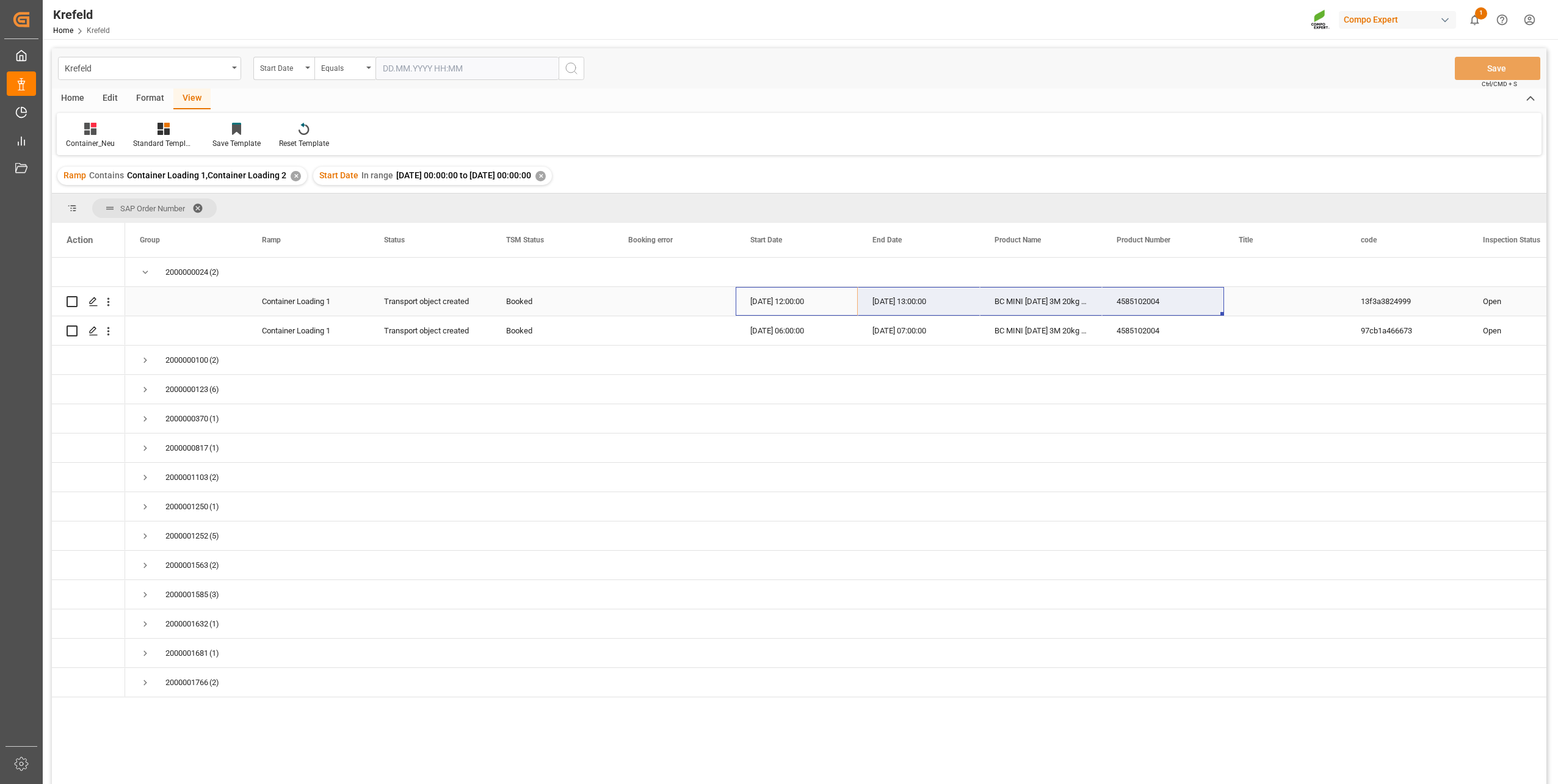
drag, startPoint x: 779, startPoint y: 295, endPoint x: 1129, endPoint y: 301, distance: 350.1
click at [1050, 297] on div "BC MINI [DATE] 3M 20kg (x48) BR MTO" at bounding box center [1041, 301] width 122 height 28
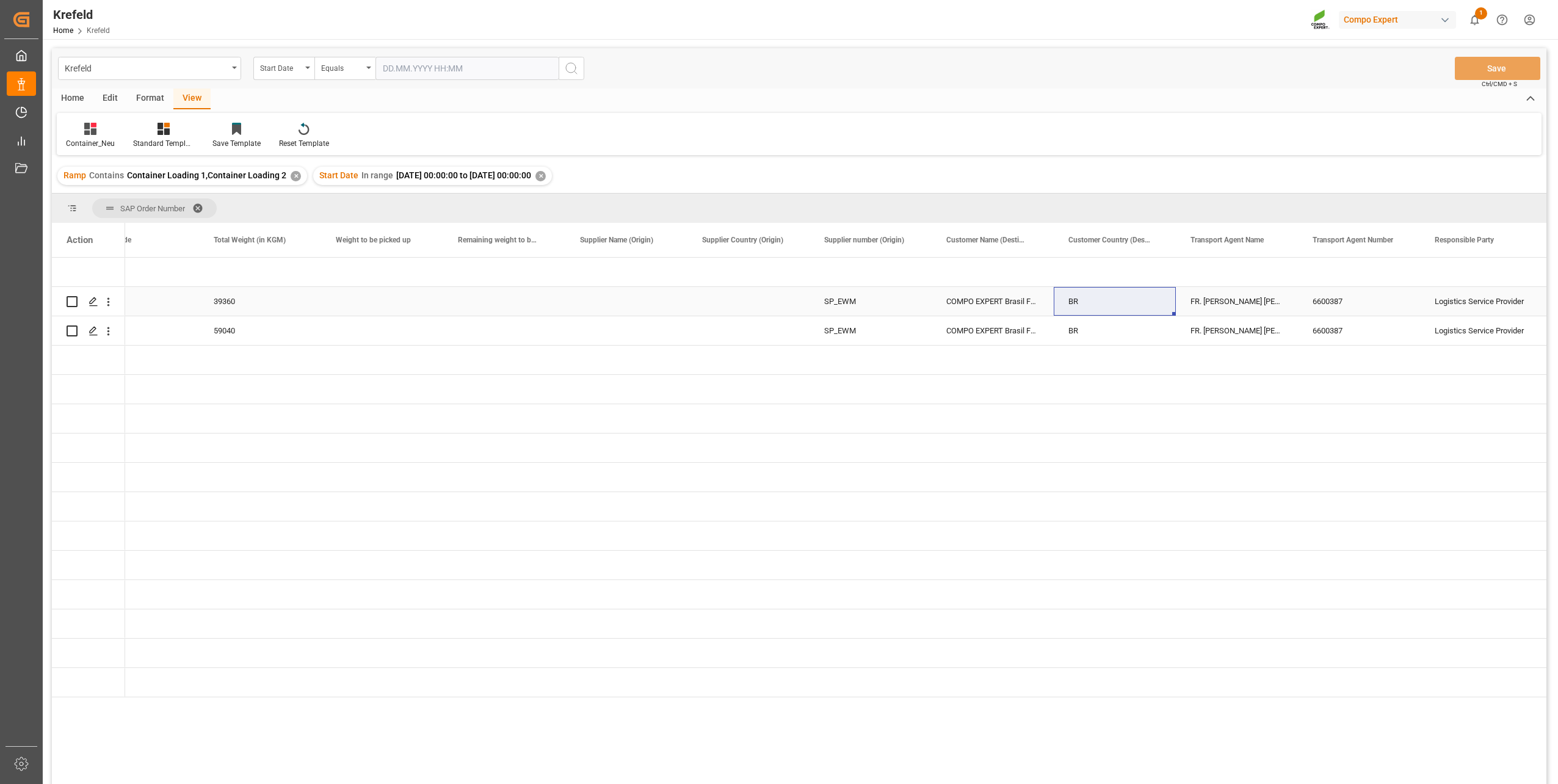
click at [1104, 299] on div "BR" at bounding box center [1115, 301] width 122 height 28
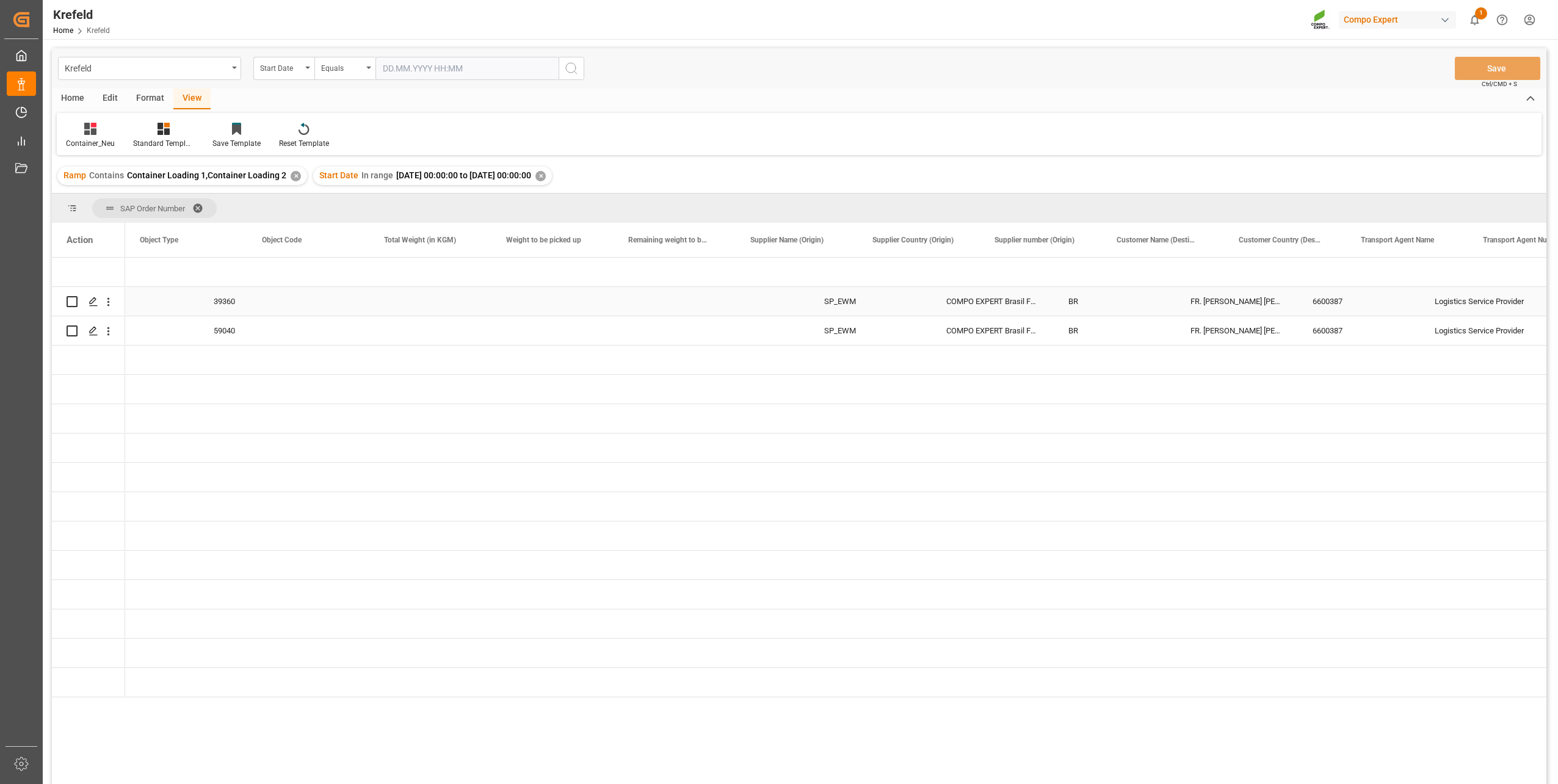
scroll to position [0, 733]
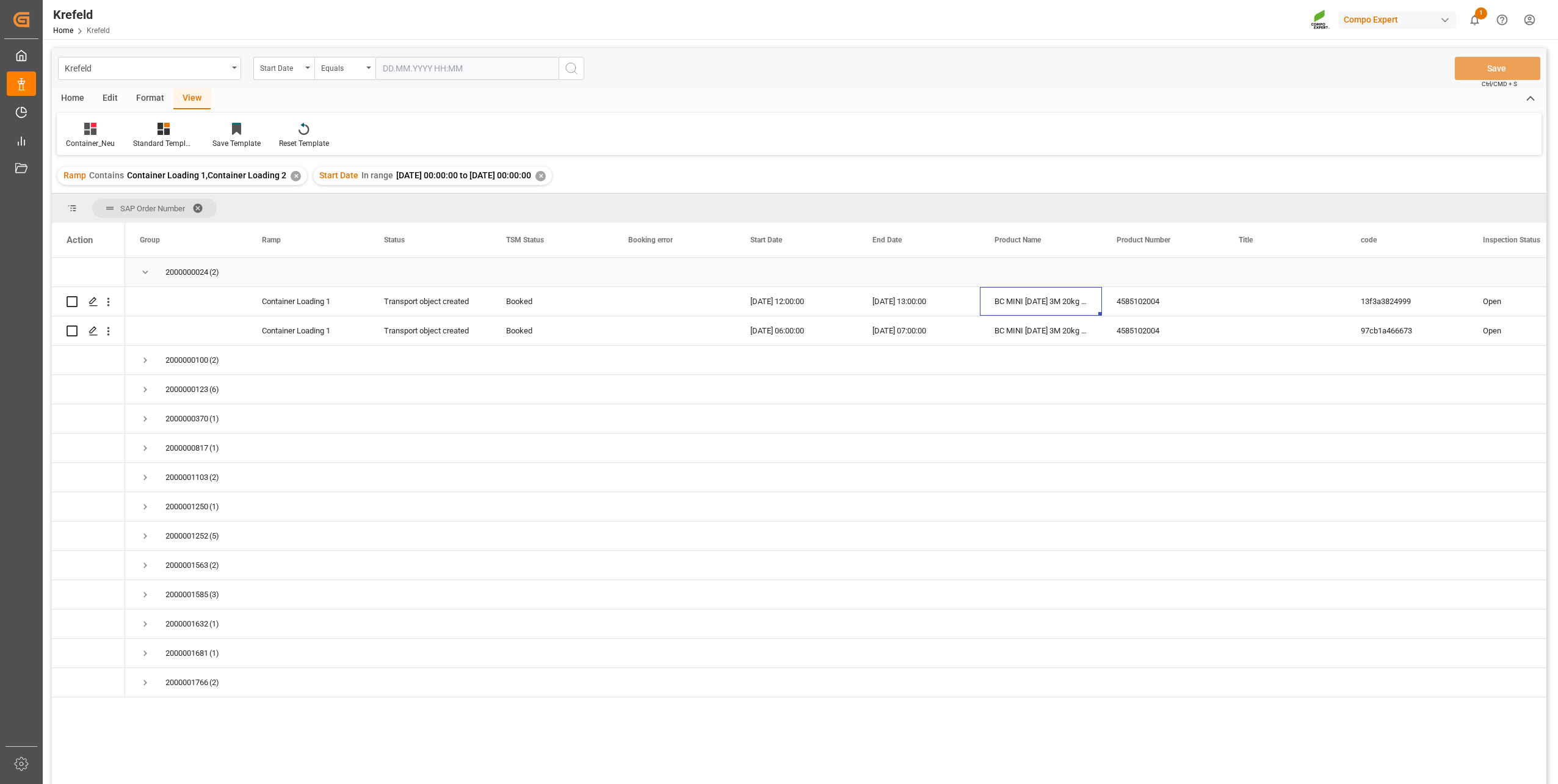
click at [146, 274] on span "Press SPACE to select this row." at bounding box center [145, 272] width 11 height 11
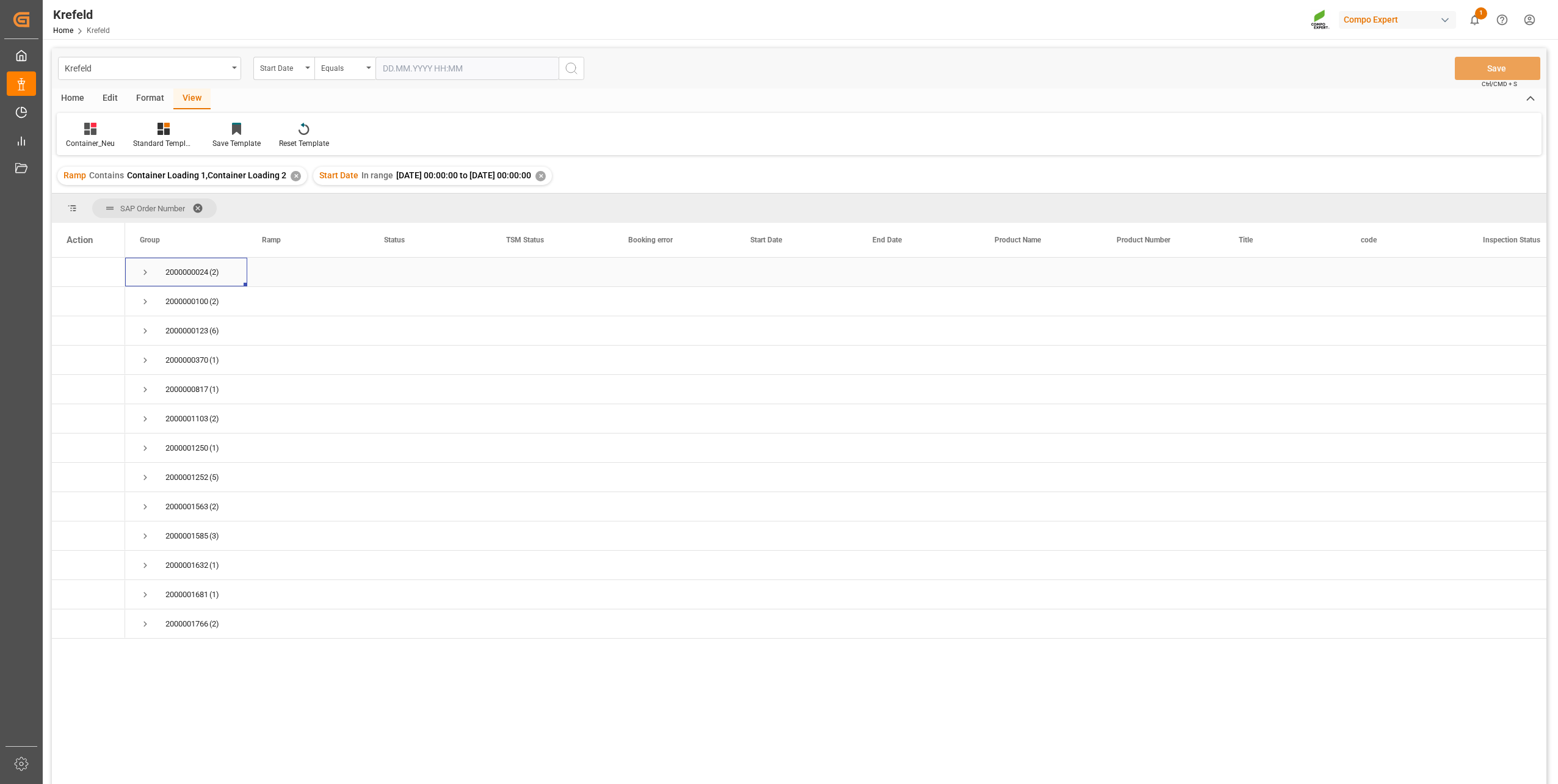
click at [146, 274] on span "Press SPACE to select this row." at bounding box center [145, 272] width 11 height 11
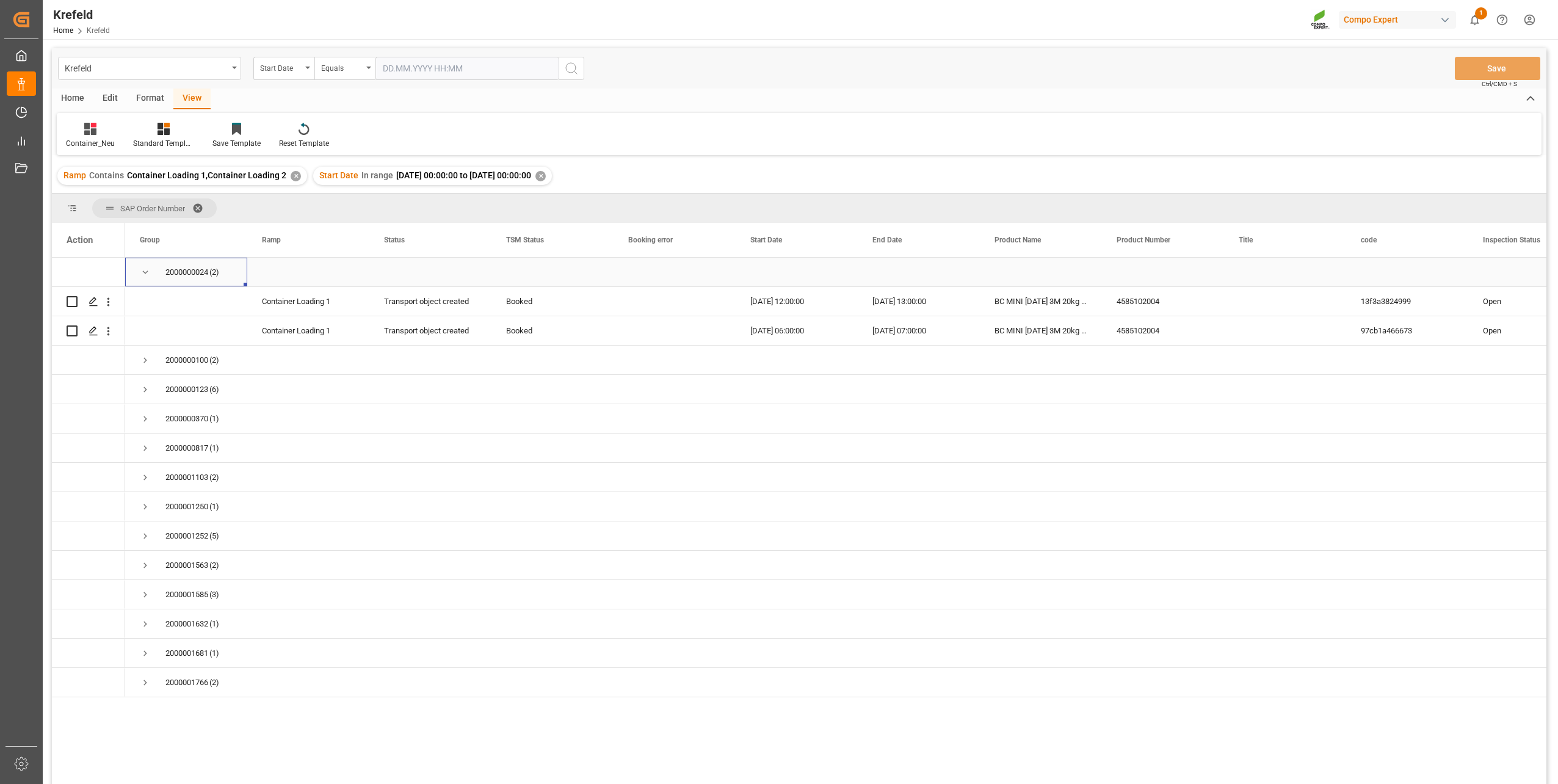
click at [146, 274] on span "Press SPACE to select this row." at bounding box center [145, 272] width 11 height 11
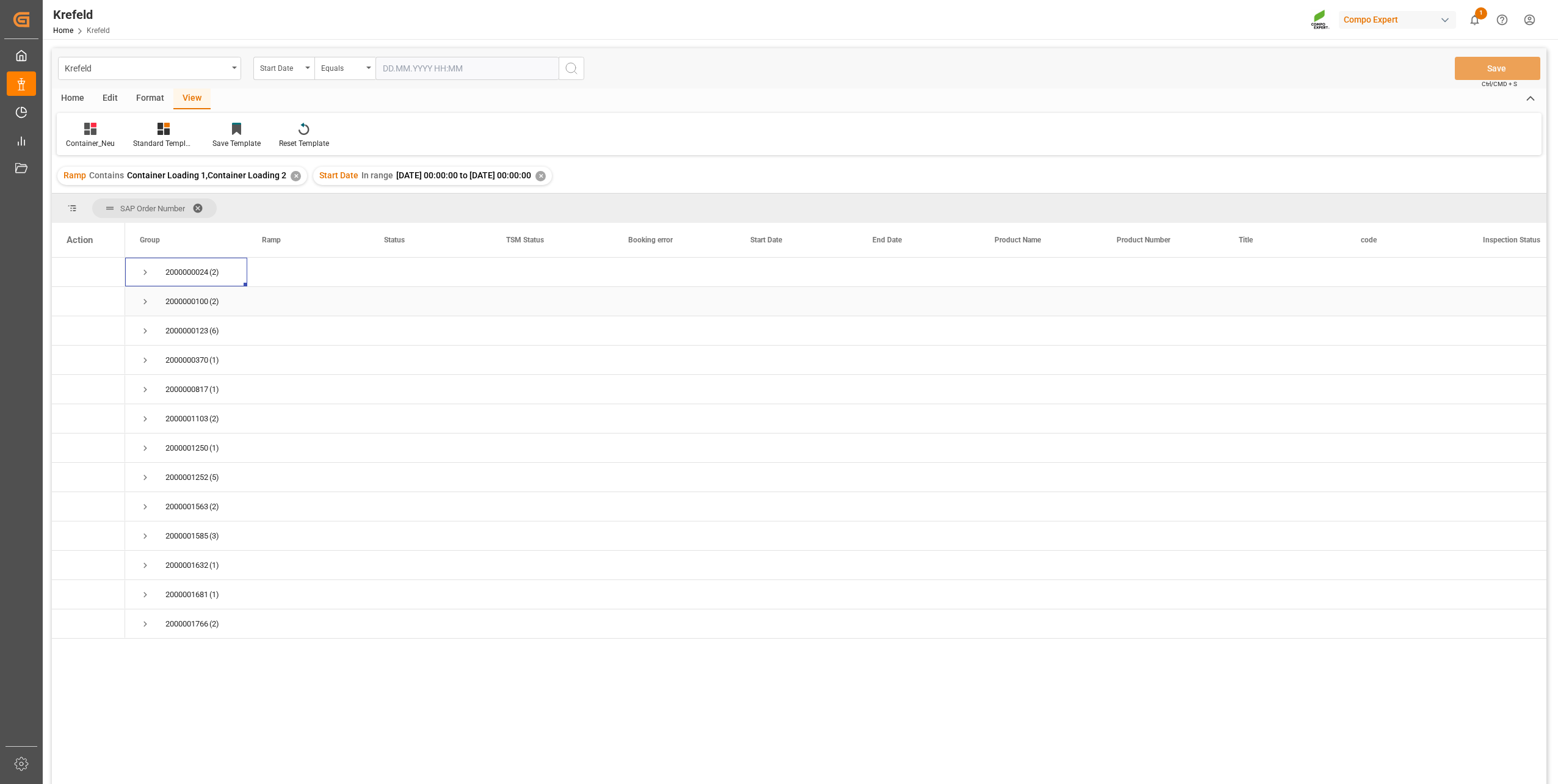
click at [147, 304] on span "Press SPACE to select this row." at bounding box center [145, 301] width 11 height 11
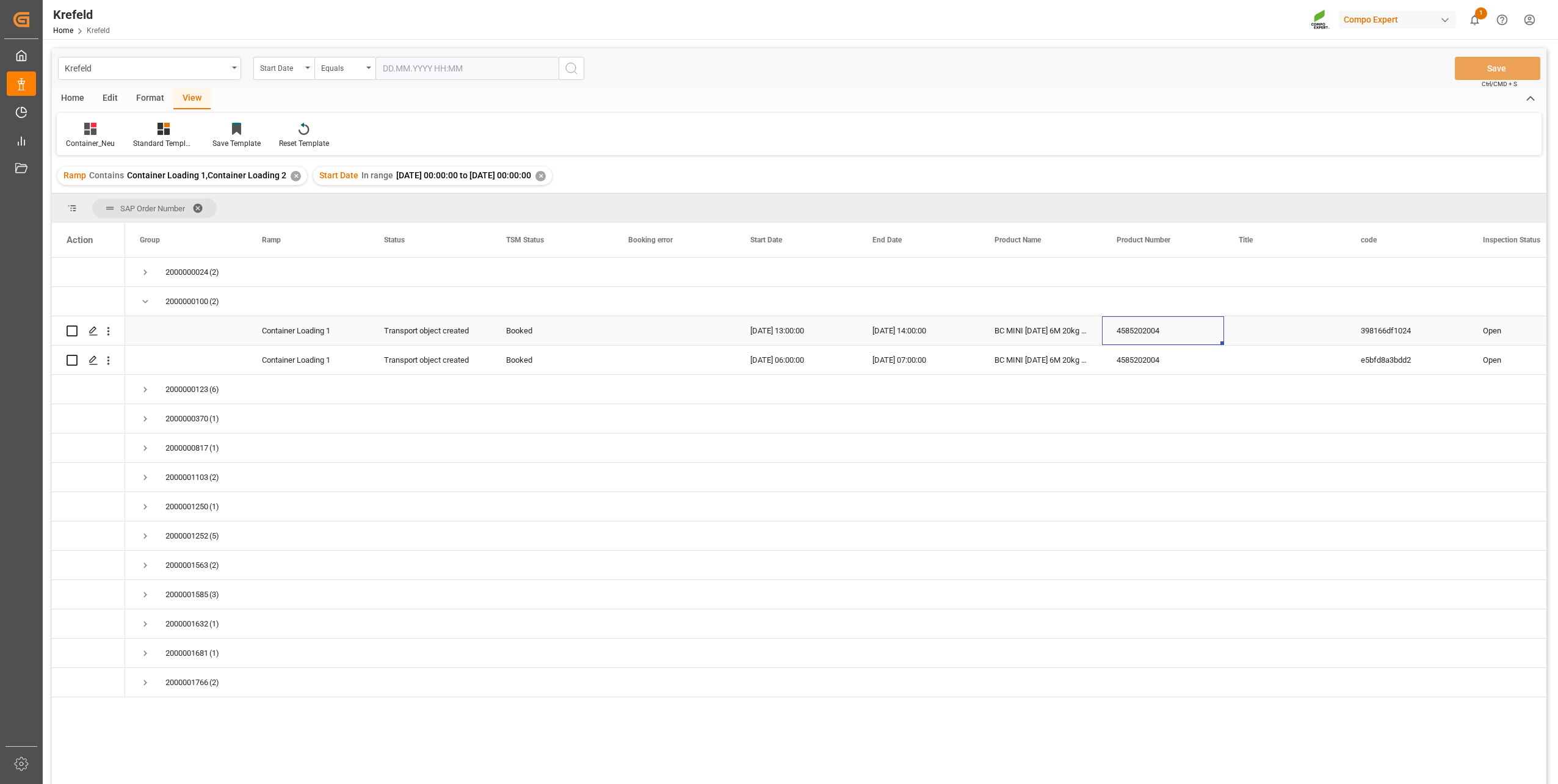
click at [1140, 328] on div "4585202004" at bounding box center [1163, 330] width 122 height 28
drag, startPoint x: 795, startPoint y: 328, endPoint x: 1127, endPoint y: 326, distance: 332.0
click at [1153, 356] on div "4585202004" at bounding box center [1163, 360] width 122 height 28
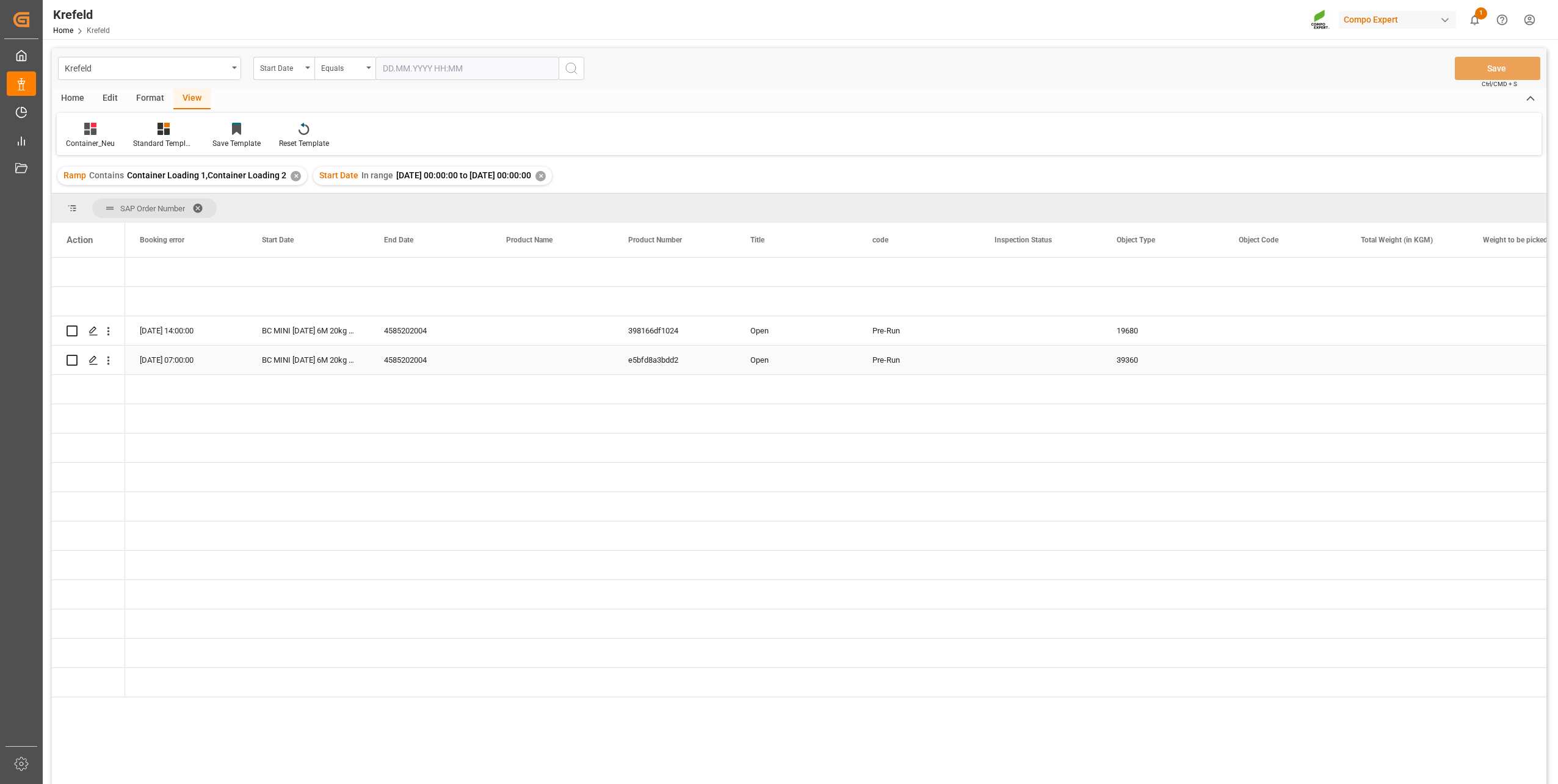
scroll to position [0, 0]
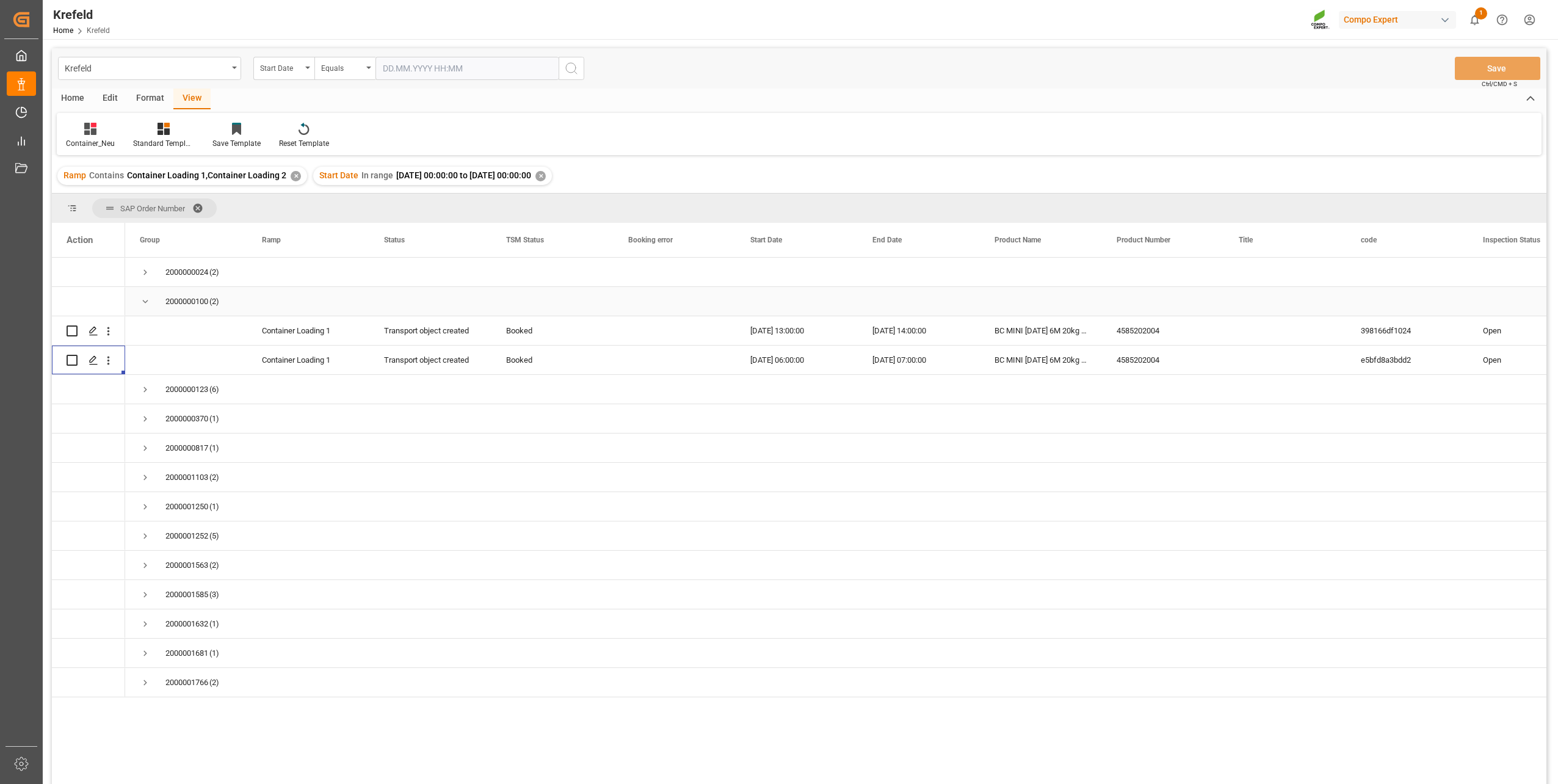
click at [145, 299] on span "Press SPACE to select this row." at bounding box center [145, 301] width 11 height 11
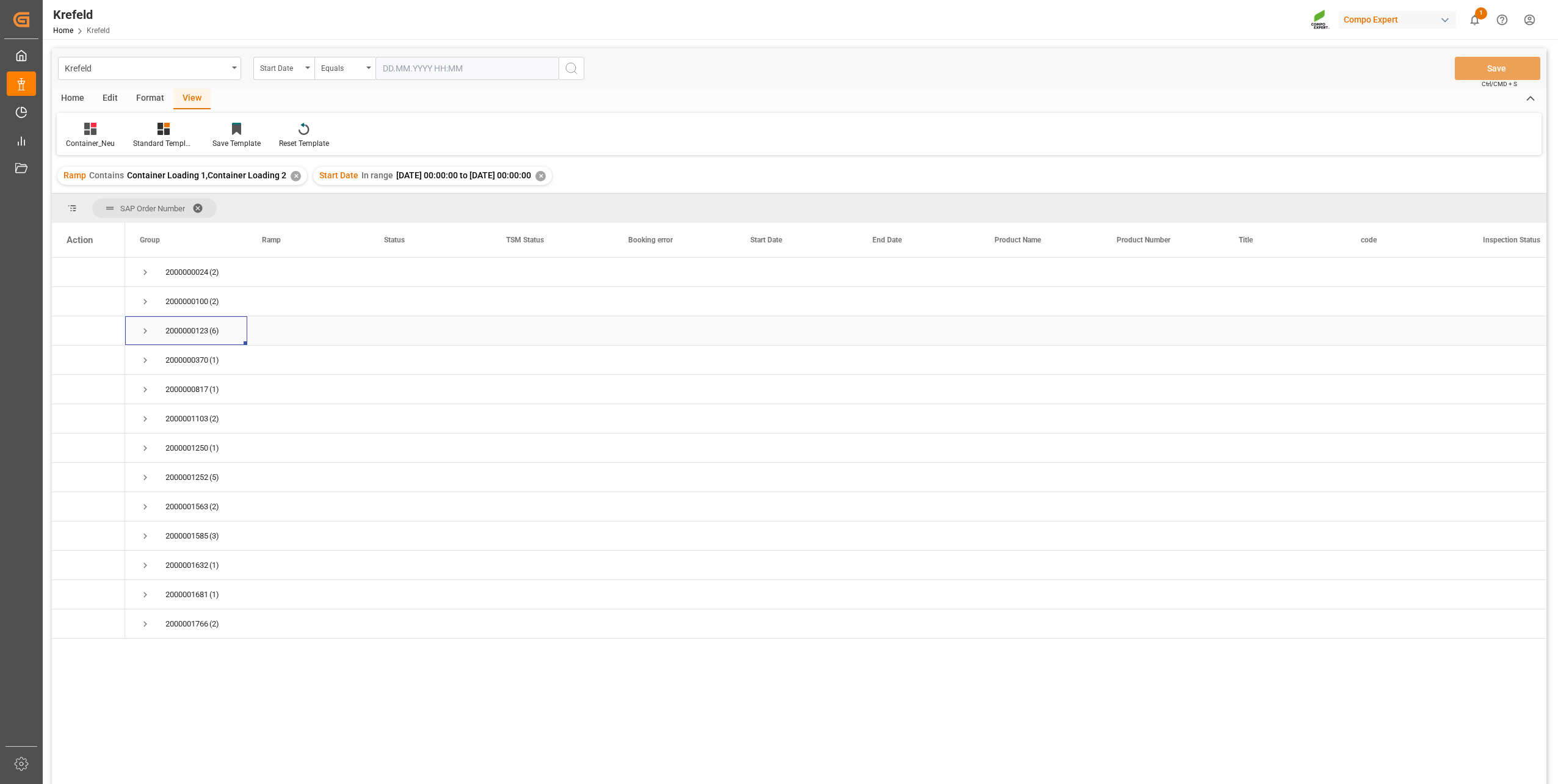
click at [143, 337] on span "Press SPACE to select this row." at bounding box center [145, 331] width 11 height 11
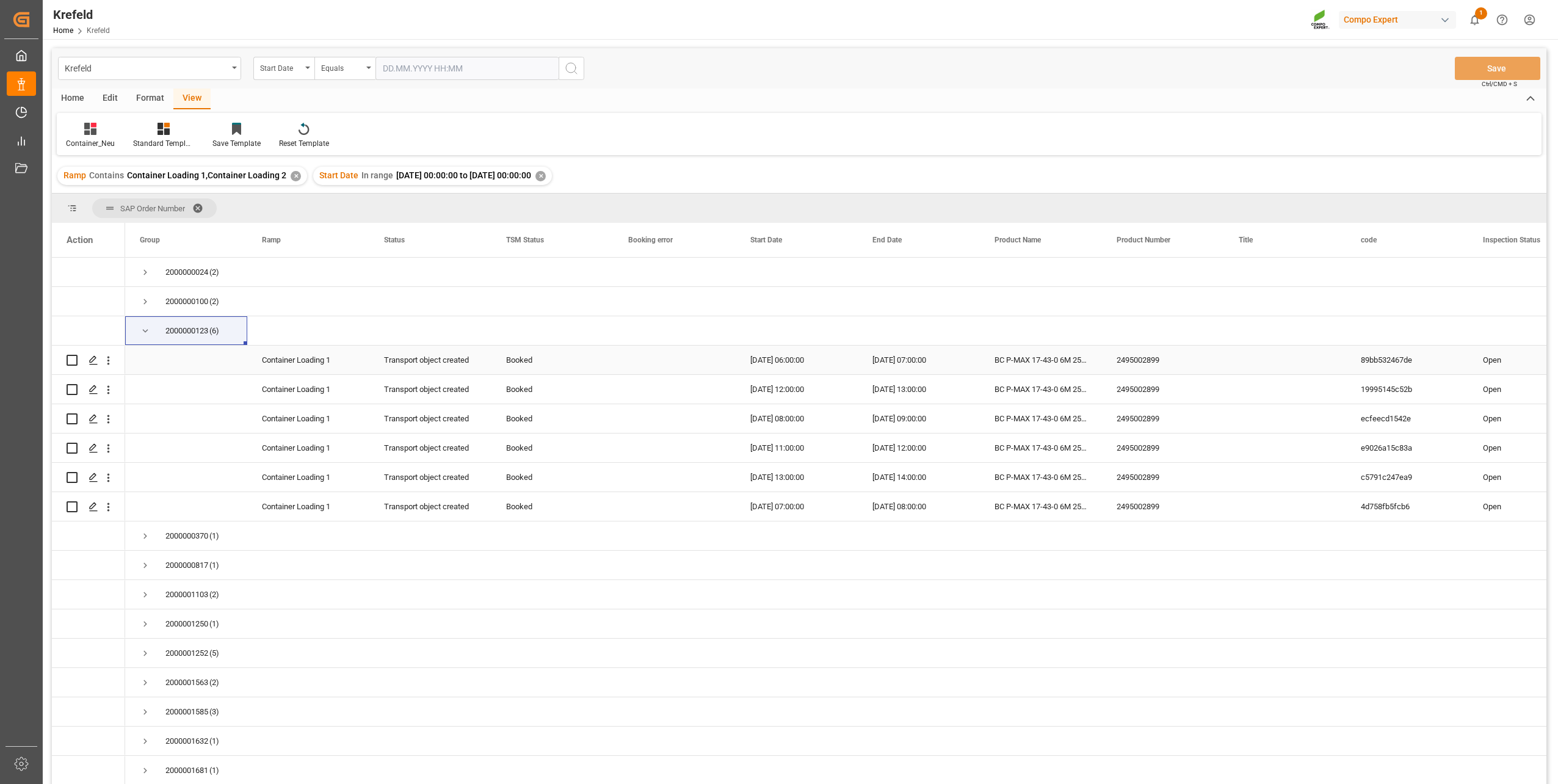
click at [1148, 364] on div "2495002899" at bounding box center [1163, 360] width 122 height 28
drag, startPoint x: 761, startPoint y: 358, endPoint x: 1144, endPoint y: 360, distance: 383.0
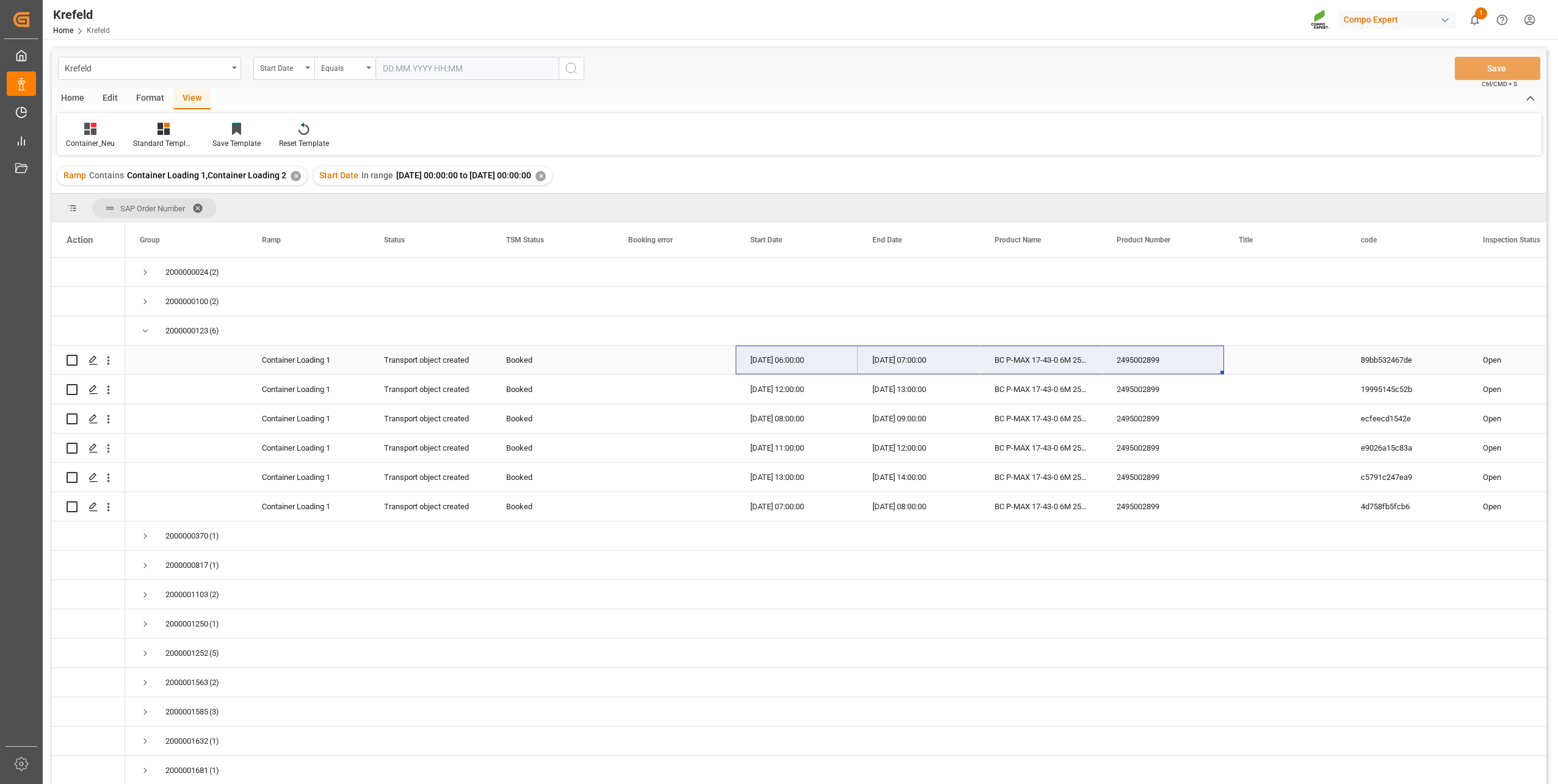
click at [1286, 358] on div "Press SPACE to select this row." at bounding box center [1285, 360] width 122 height 28
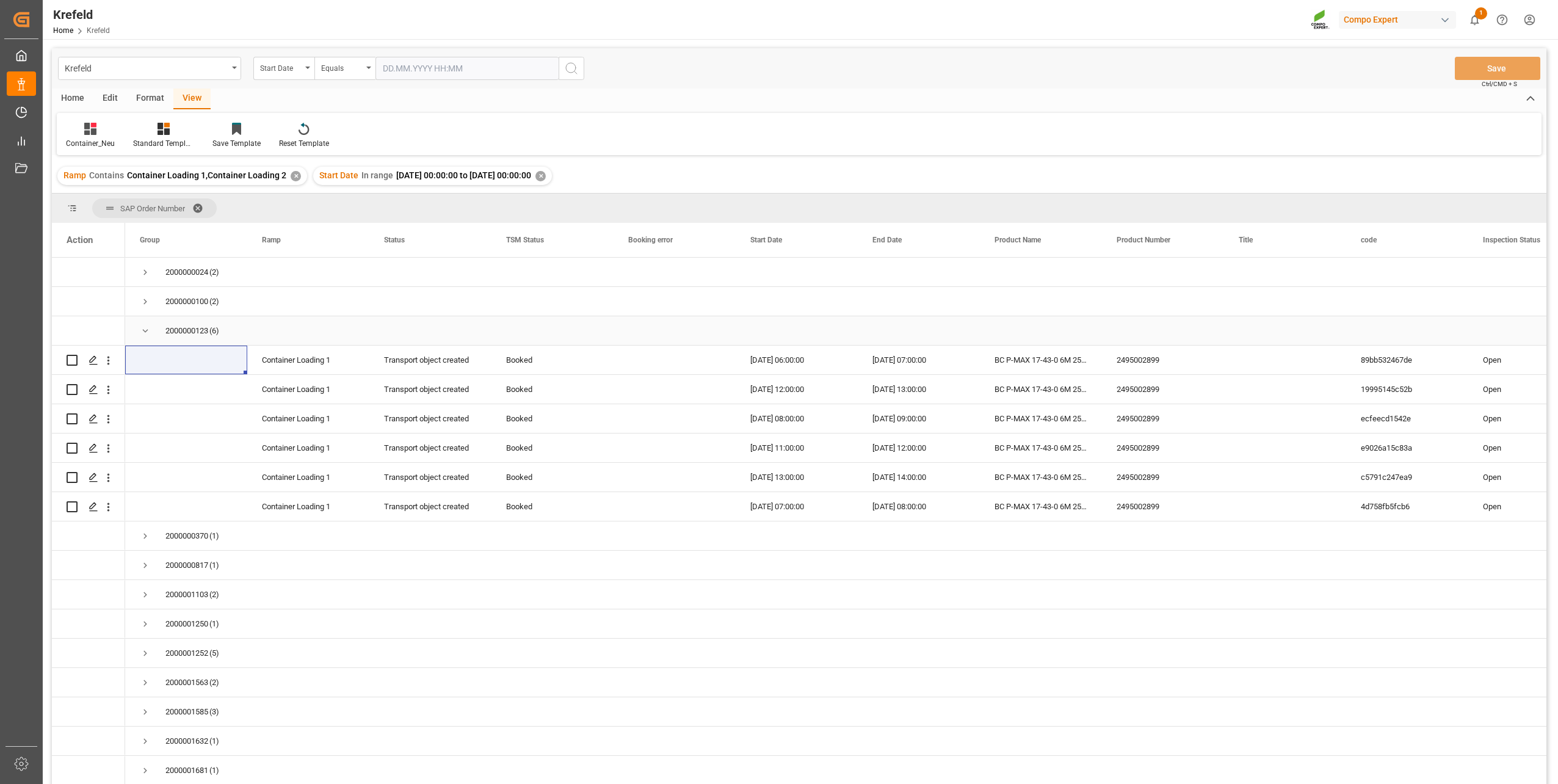
click at [148, 331] on span "Press SPACE to select this row." at bounding box center [145, 331] width 11 height 11
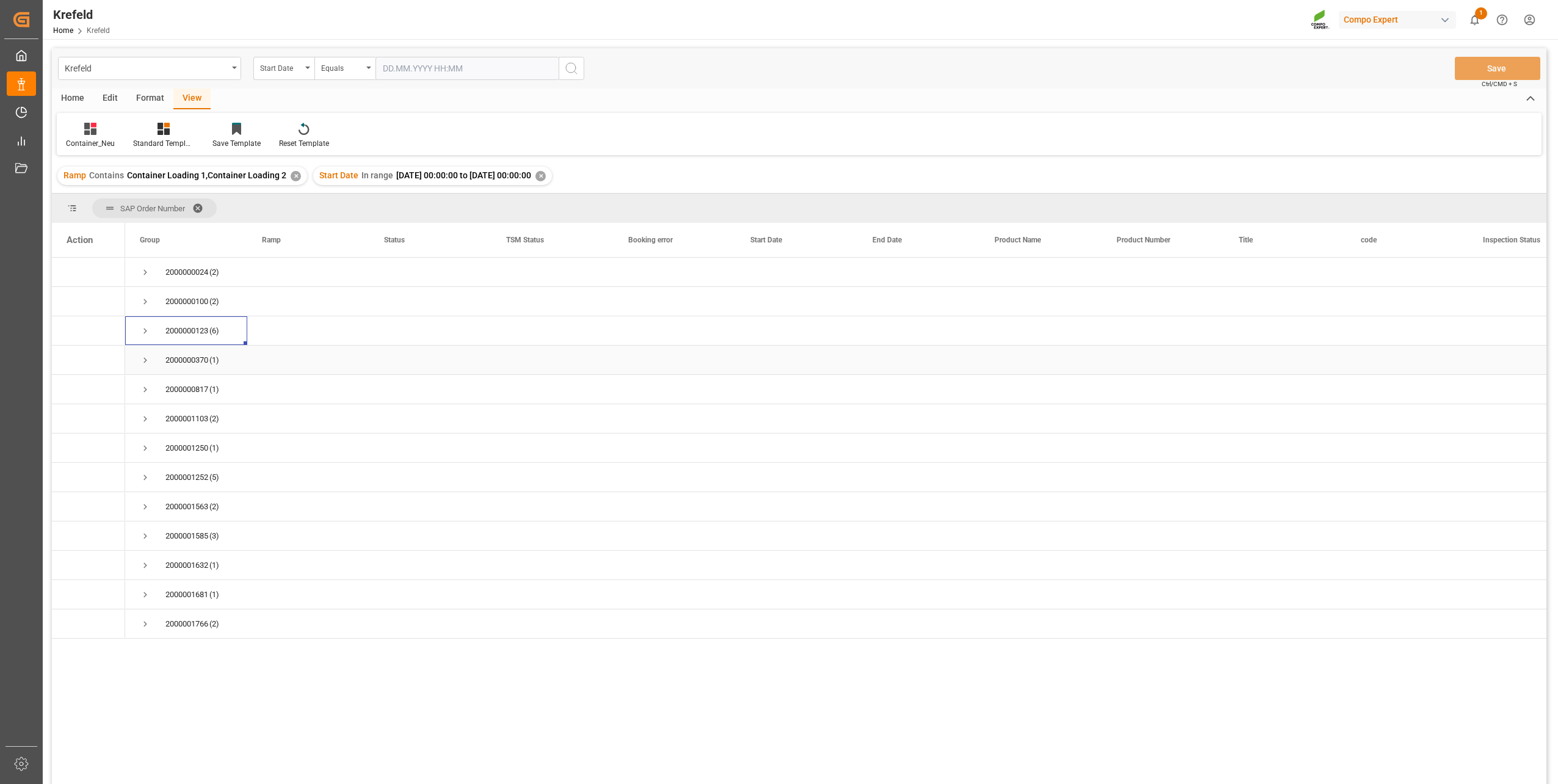
click at [146, 359] on span "Press SPACE to select this row." at bounding box center [145, 360] width 11 height 11
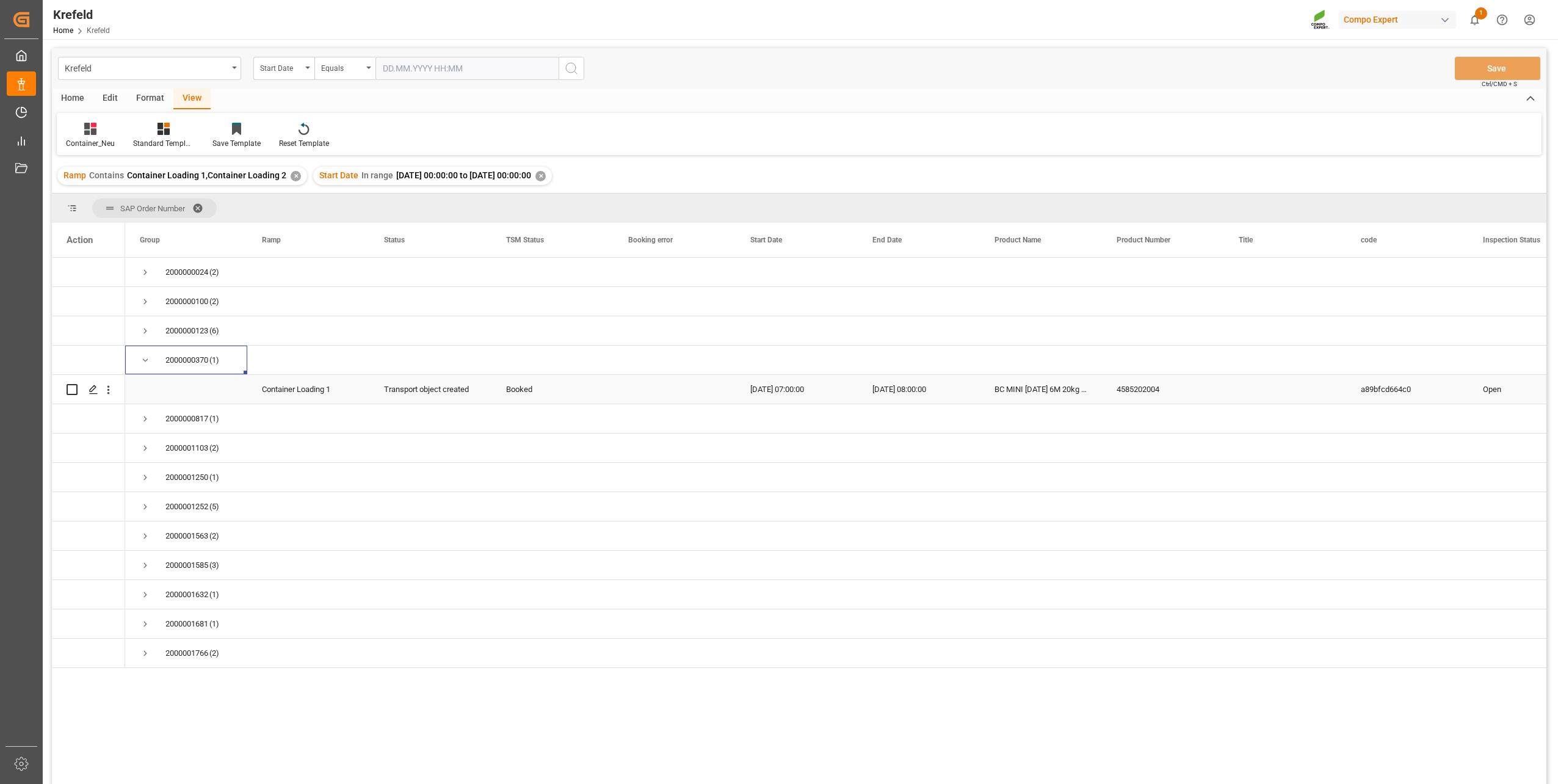
click at [1141, 389] on div "4585202004" at bounding box center [1163, 389] width 122 height 28
drag, startPoint x: 764, startPoint y: 391, endPoint x: 1125, endPoint y: 384, distance: 361.1
click at [1250, 383] on div "Press SPACE to select this row." at bounding box center [1285, 389] width 122 height 28
click at [146, 363] on span "Press SPACE to select this row." at bounding box center [145, 360] width 11 height 11
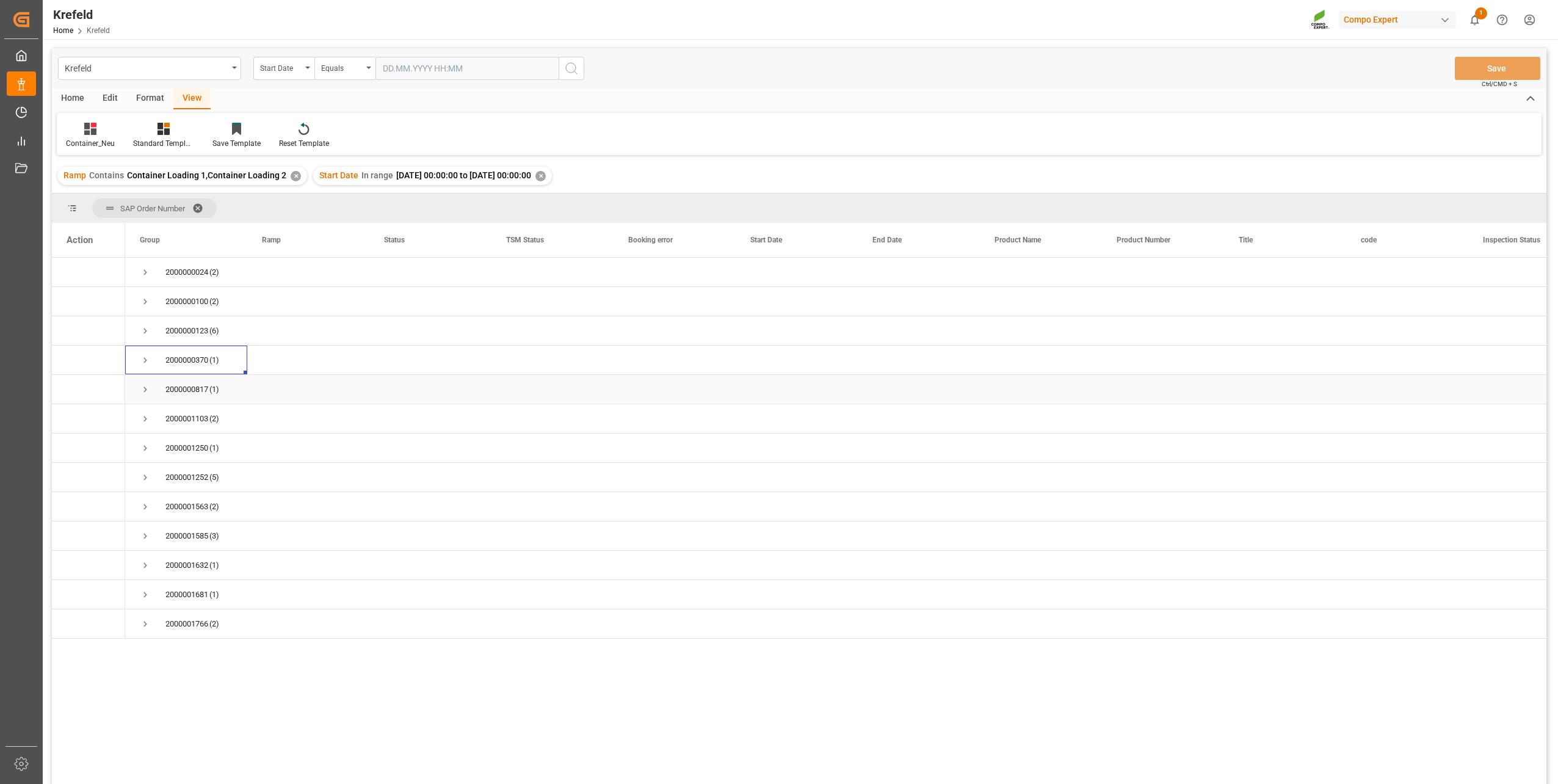
click at [146, 387] on span "Press SPACE to select this row." at bounding box center [145, 389] width 11 height 11
click at [1148, 416] on div "2564102899" at bounding box center [1163, 418] width 122 height 28
click at [147, 393] on span "Press SPACE to select this row." at bounding box center [145, 389] width 11 height 11
click at [144, 422] on span "Press SPACE to select this row." at bounding box center [145, 419] width 11 height 11
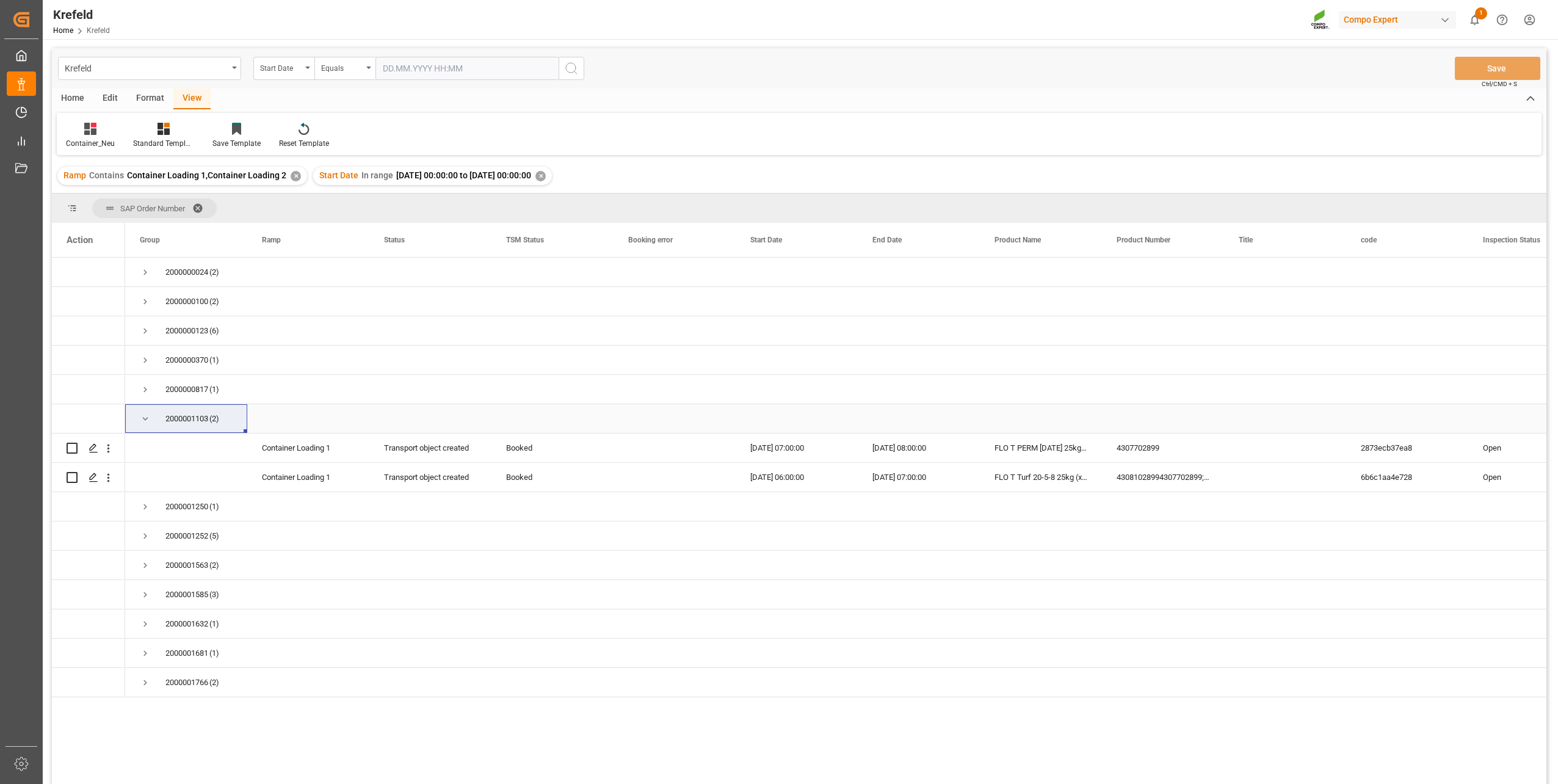
click at [142, 417] on span "Press SPACE to select this row." at bounding box center [145, 419] width 11 height 11
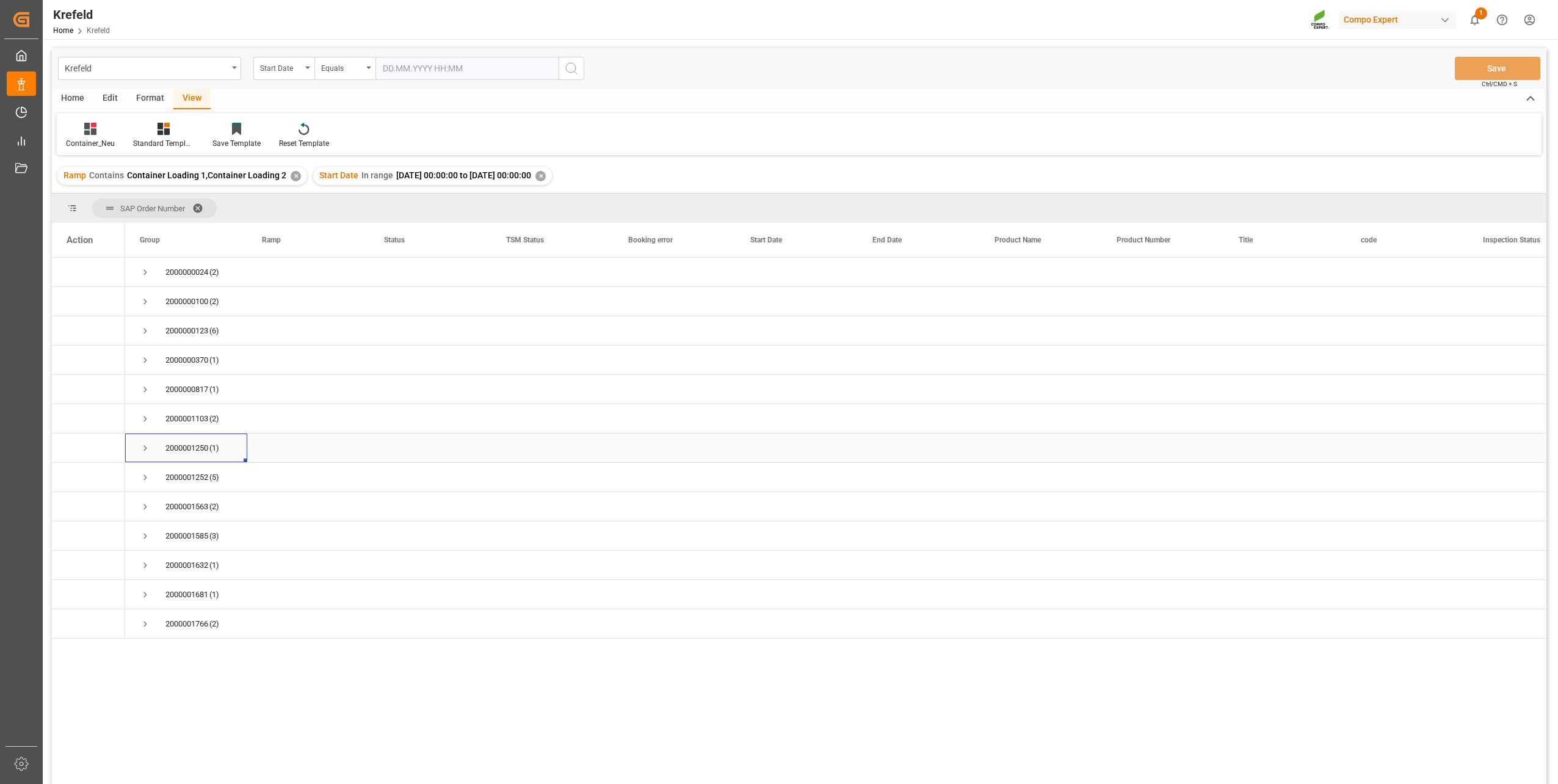
click at [149, 446] on span "Press SPACE to select this row." at bounding box center [145, 448] width 11 height 11
click at [147, 475] on span "Press SPACE to select this row." at bounding box center [145, 478] width 11 height 11
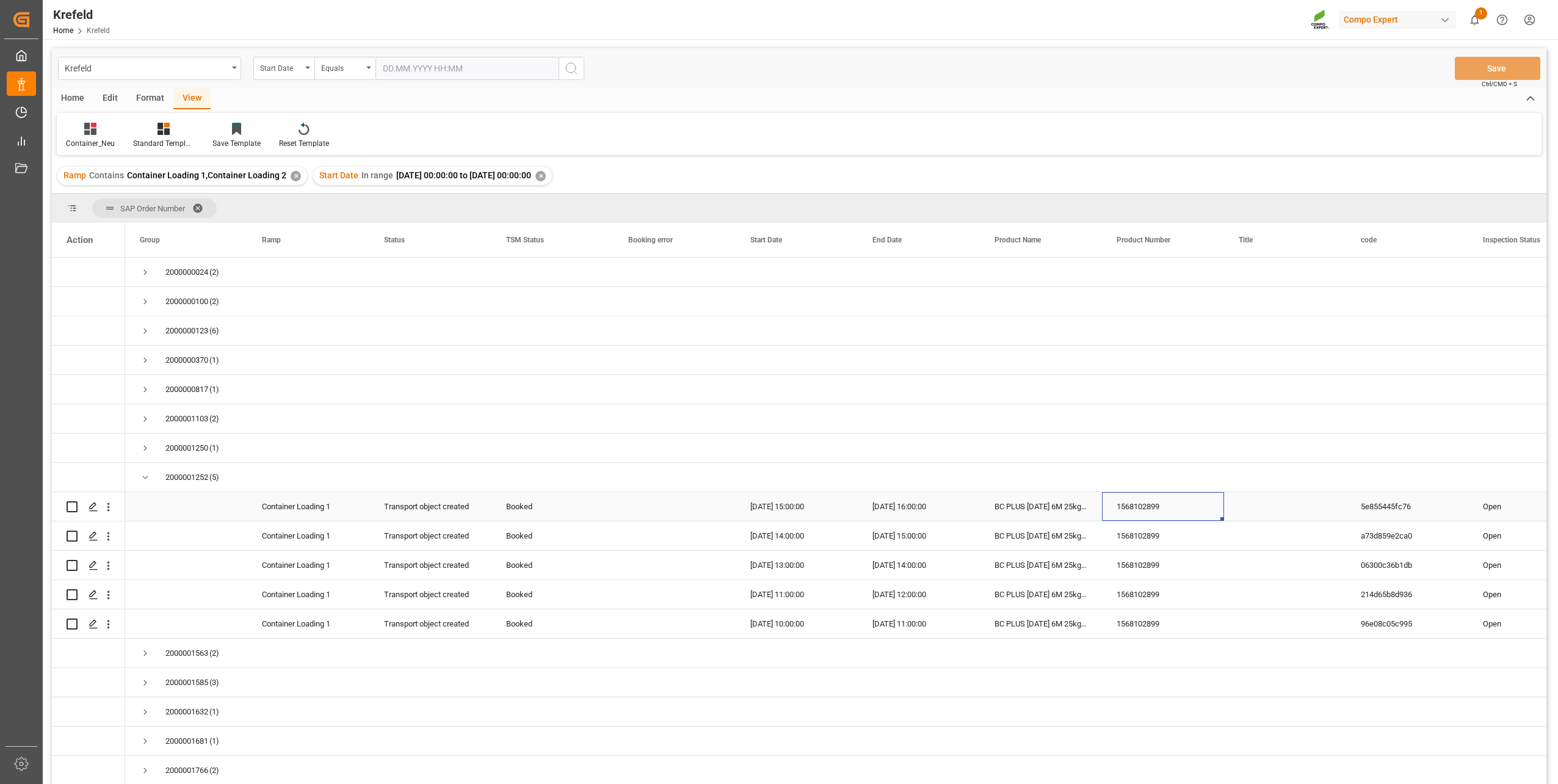
click at [1128, 503] on div "1568102899" at bounding box center [1163, 506] width 122 height 28
click at [143, 480] on span "Press SPACE to select this row." at bounding box center [145, 478] width 11 height 11
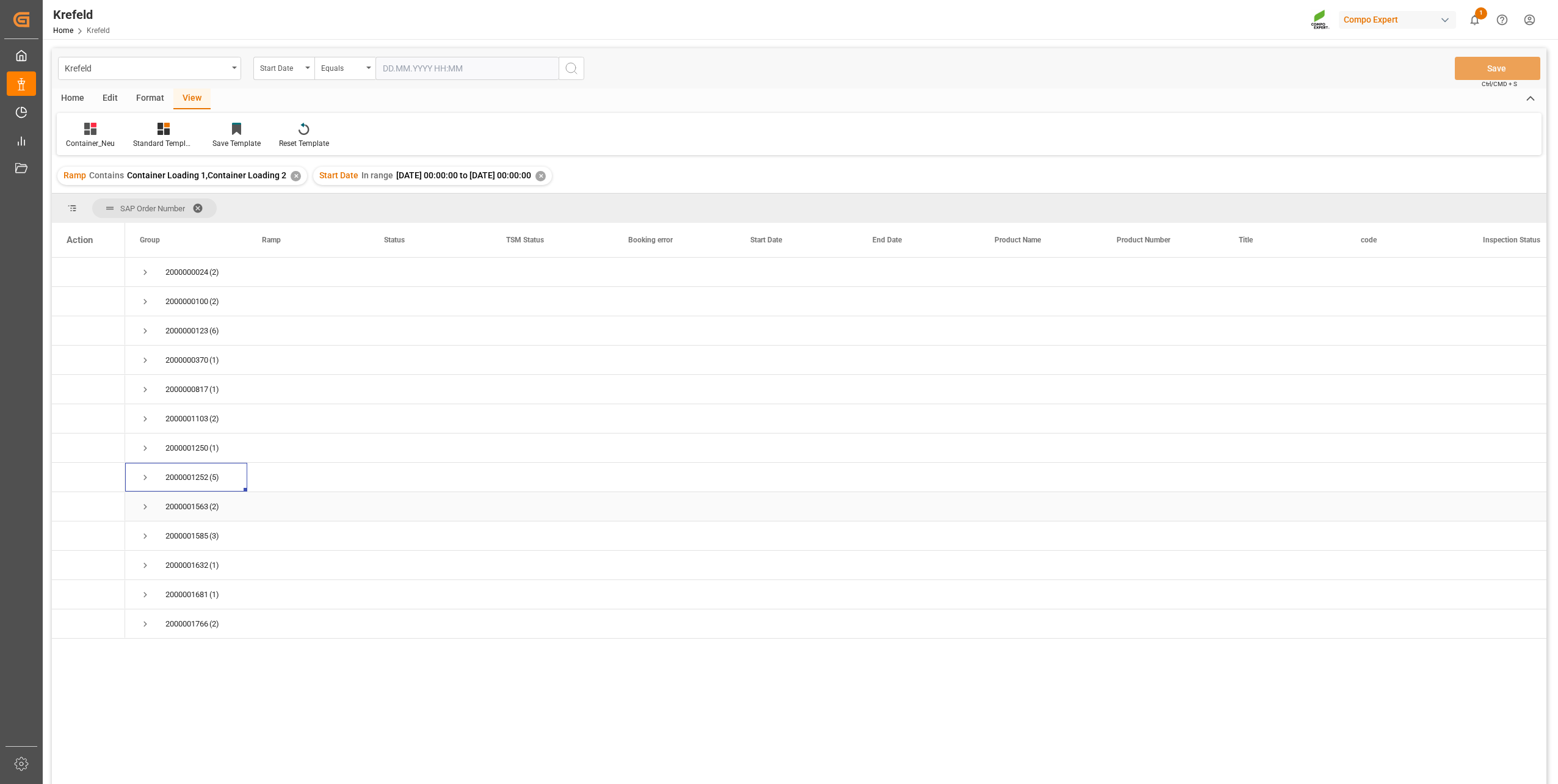
click at [146, 509] on span "Press SPACE to select this row." at bounding box center [145, 507] width 11 height 11
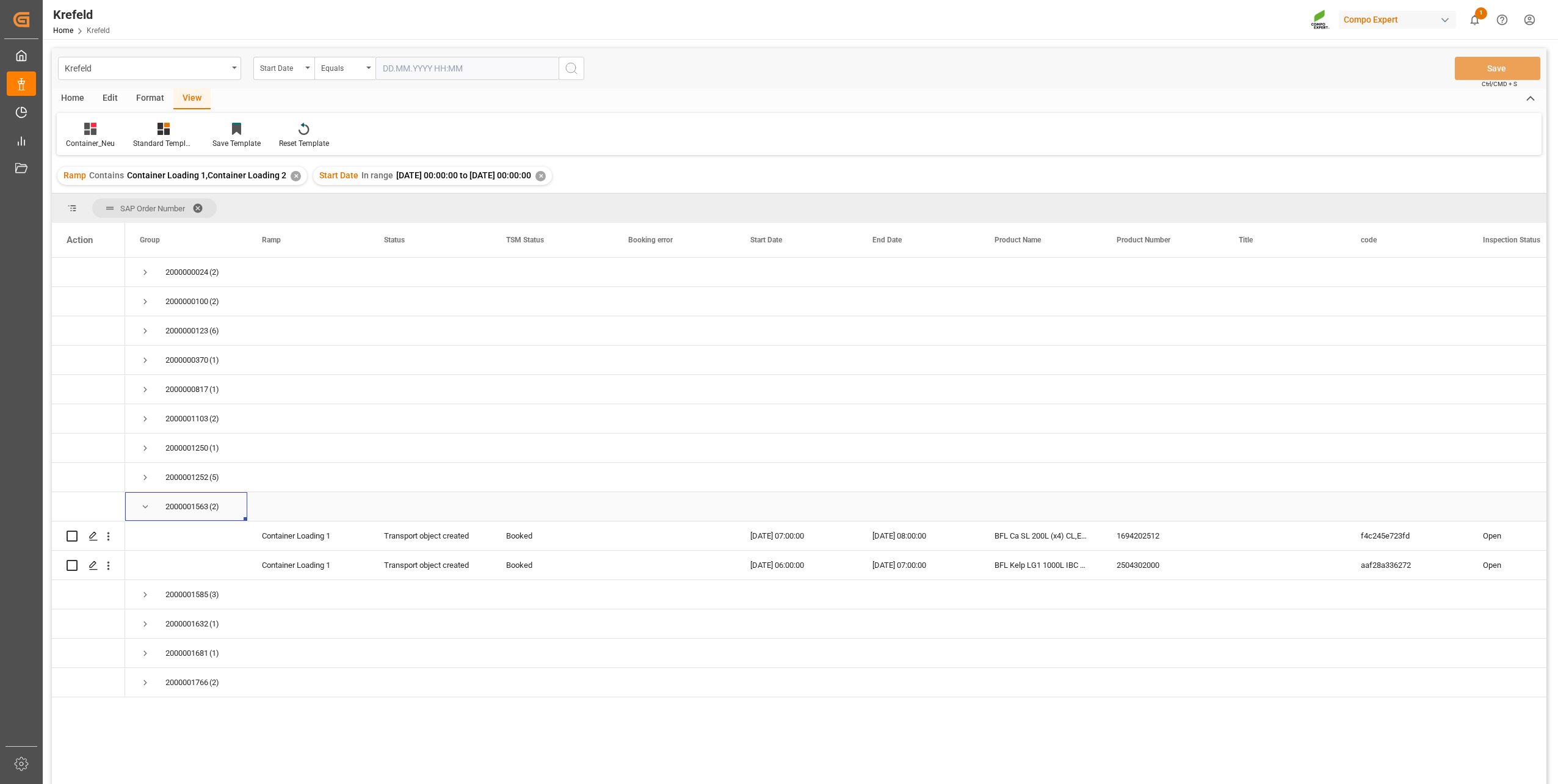
click at [146, 509] on span "Press SPACE to select this row." at bounding box center [145, 507] width 11 height 11
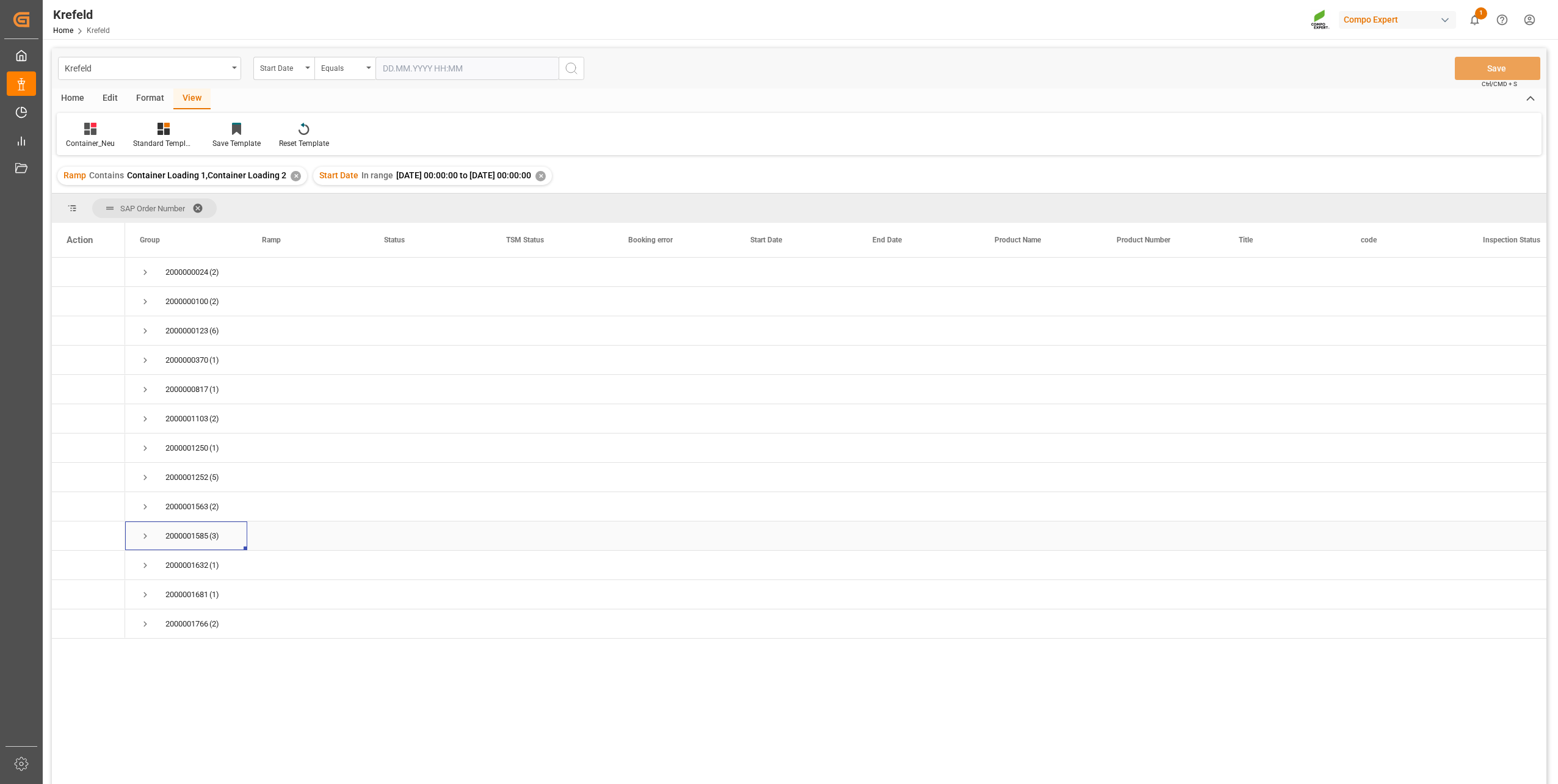
click at [147, 533] on span "Press SPACE to select this row." at bounding box center [145, 536] width 11 height 11
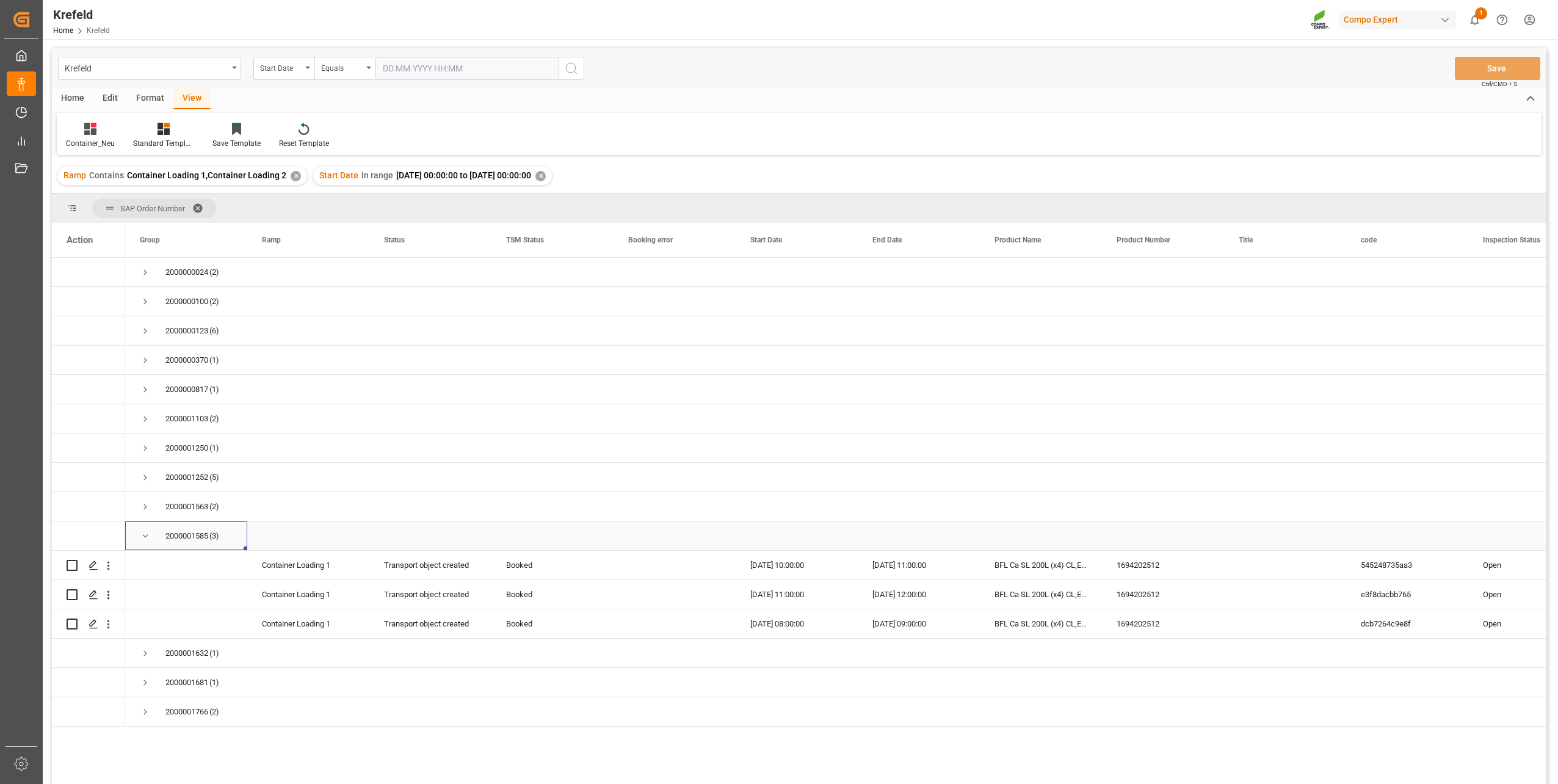
click at [147, 533] on span "Press SPACE to select this row." at bounding box center [145, 536] width 11 height 11
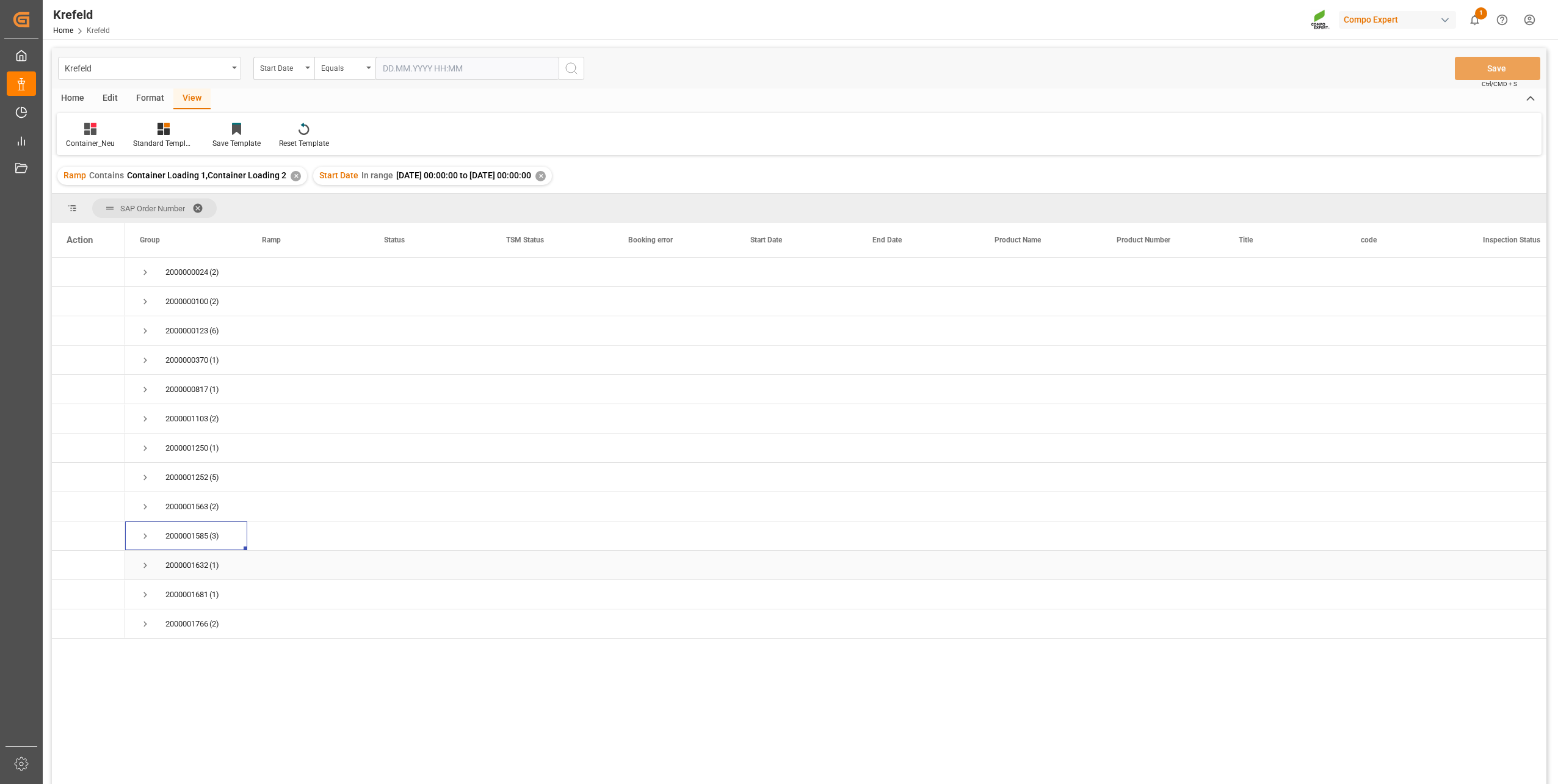
click at [146, 561] on span "Press SPACE to select this row." at bounding box center [145, 566] width 11 height 11
click at [145, 593] on span "Press SPACE to select this row." at bounding box center [145, 595] width 11 height 11
click at [144, 624] on span "Press SPACE to select this row." at bounding box center [145, 624] width 11 height 11
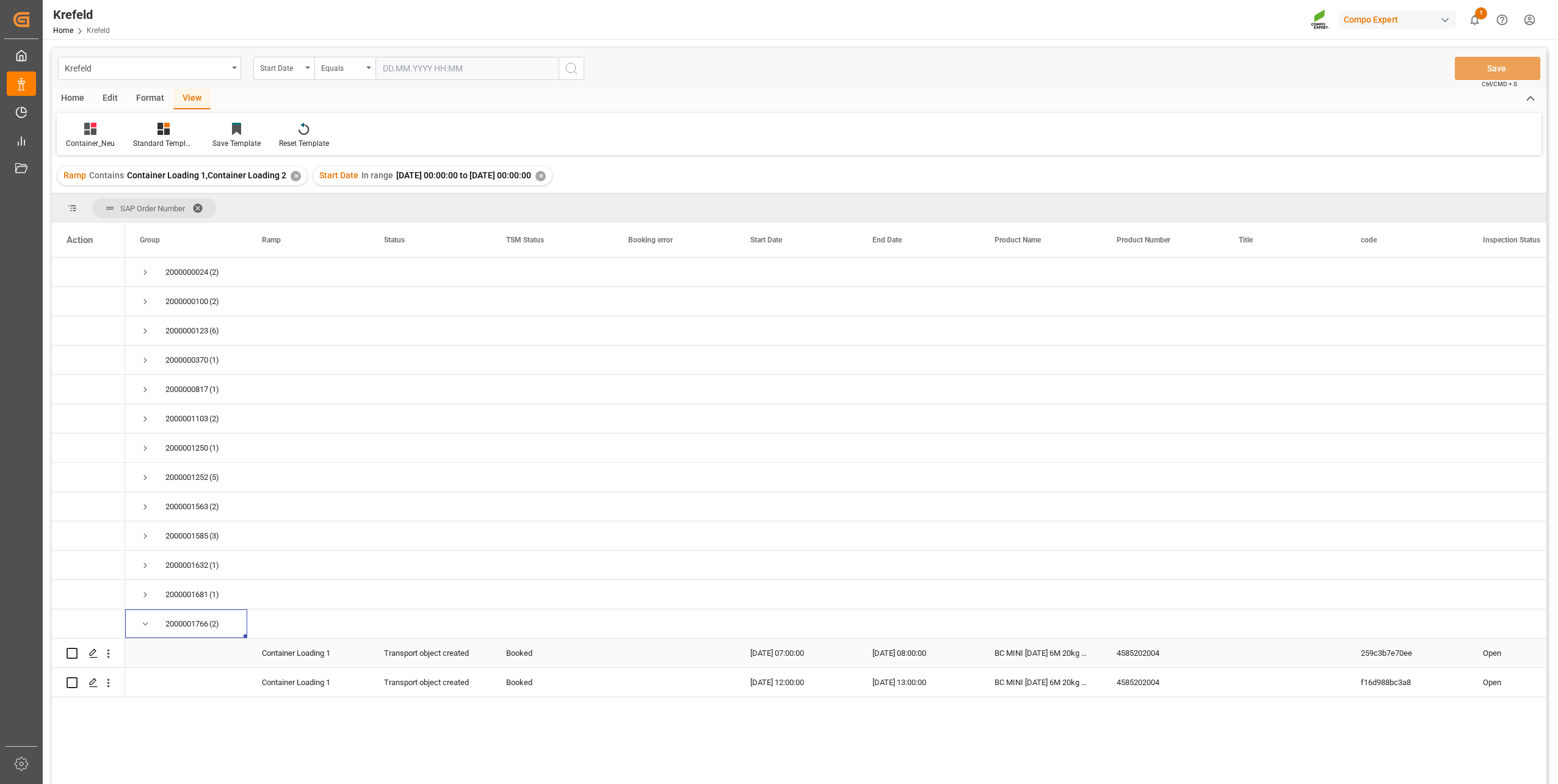
click at [1134, 652] on div "4585202004" at bounding box center [1163, 653] width 122 height 28
drag, startPoint x: 837, startPoint y: 655, endPoint x: 1130, endPoint y: 649, distance: 293.1
click at [1311, 650] on div "Press SPACE to select this row." at bounding box center [1285, 653] width 122 height 28
click at [145, 301] on span "Press SPACE to select this row." at bounding box center [145, 301] width 11 height 11
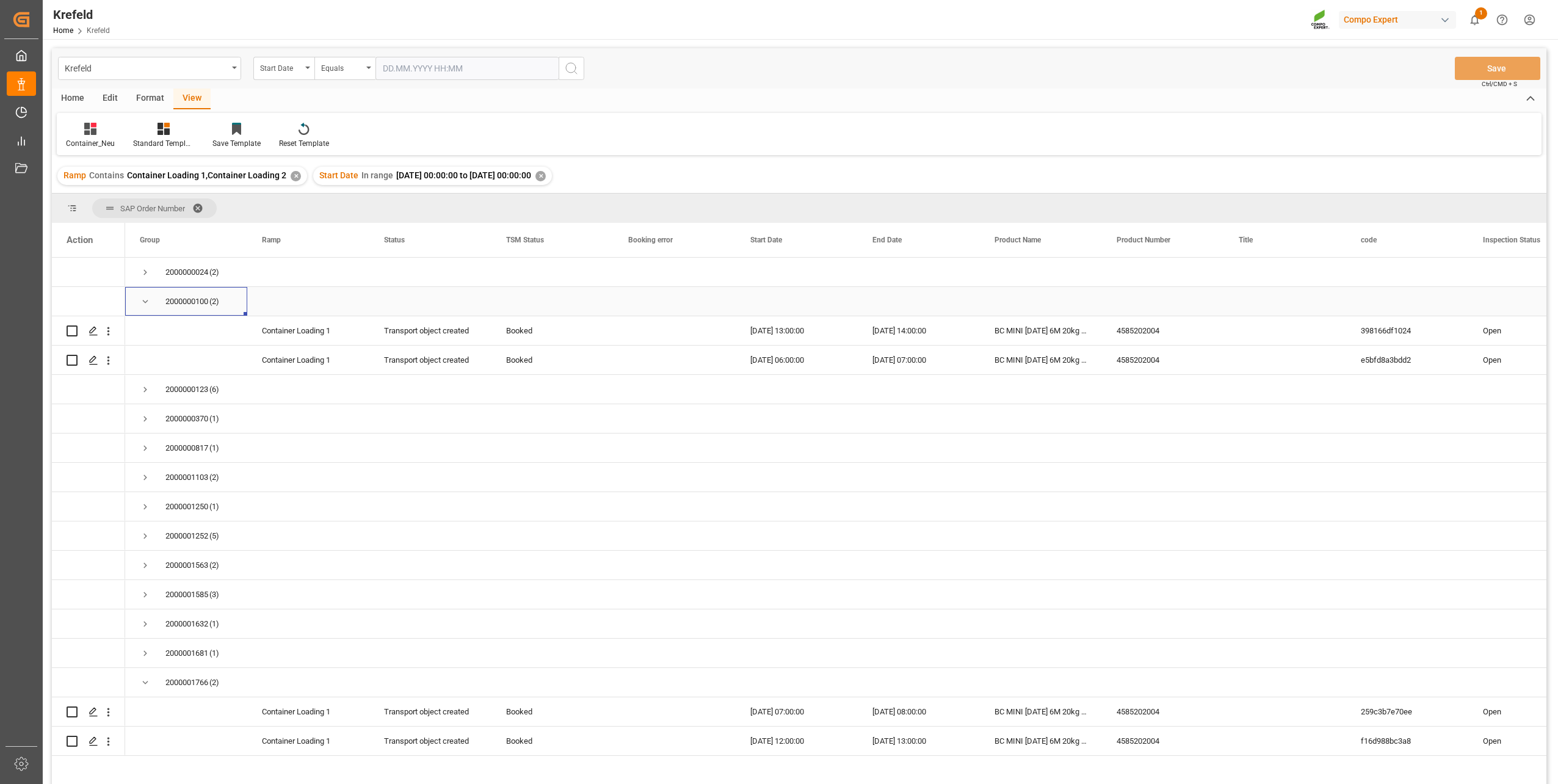
click at [143, 301] on span "Press SPACE to select this row." at bounding box center [145, 301] width 11 height 11
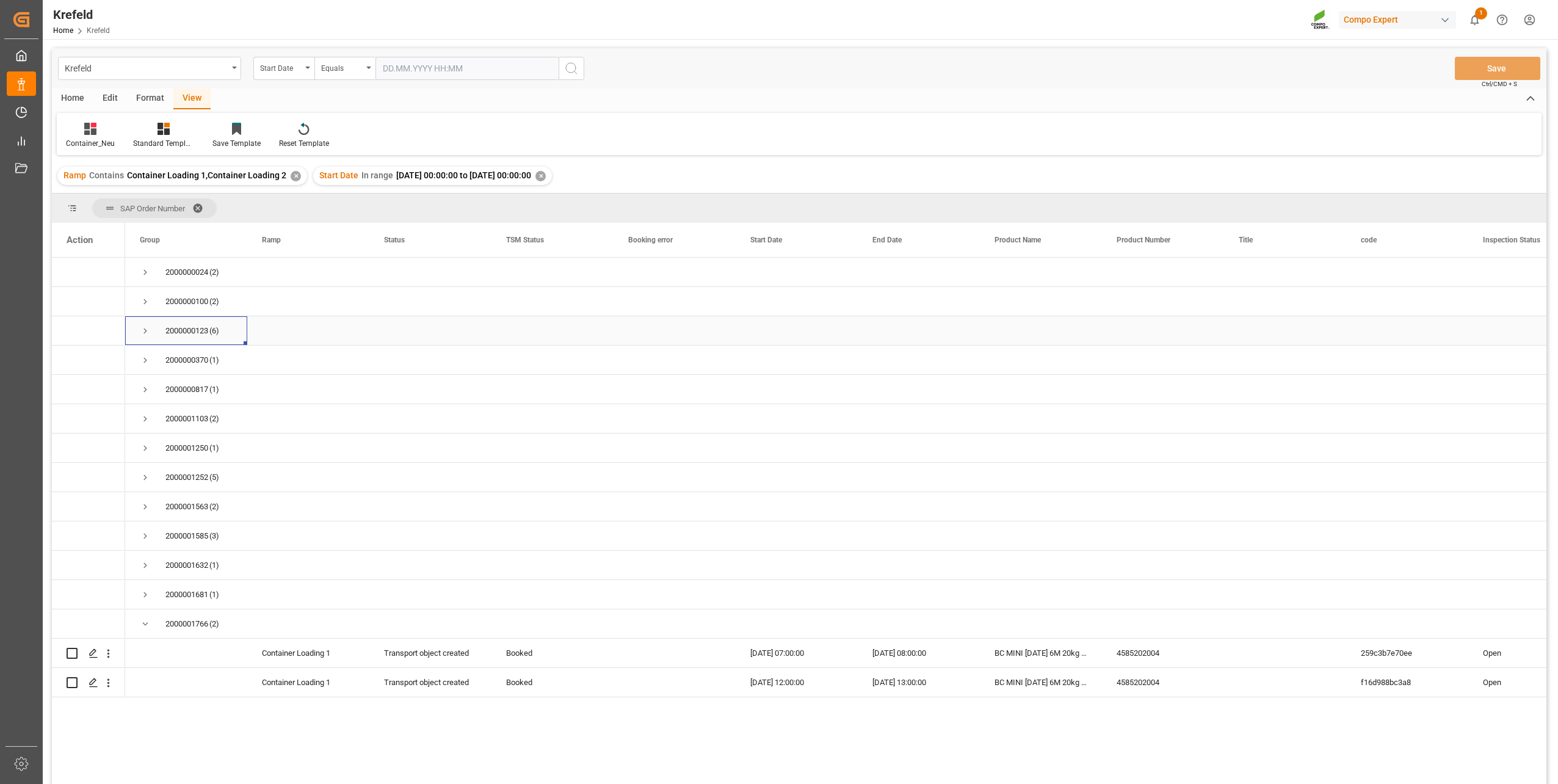
click at [147, 335] on span "Press SPACE to select this row." at bounding box center [145, 331] width 11 height 11
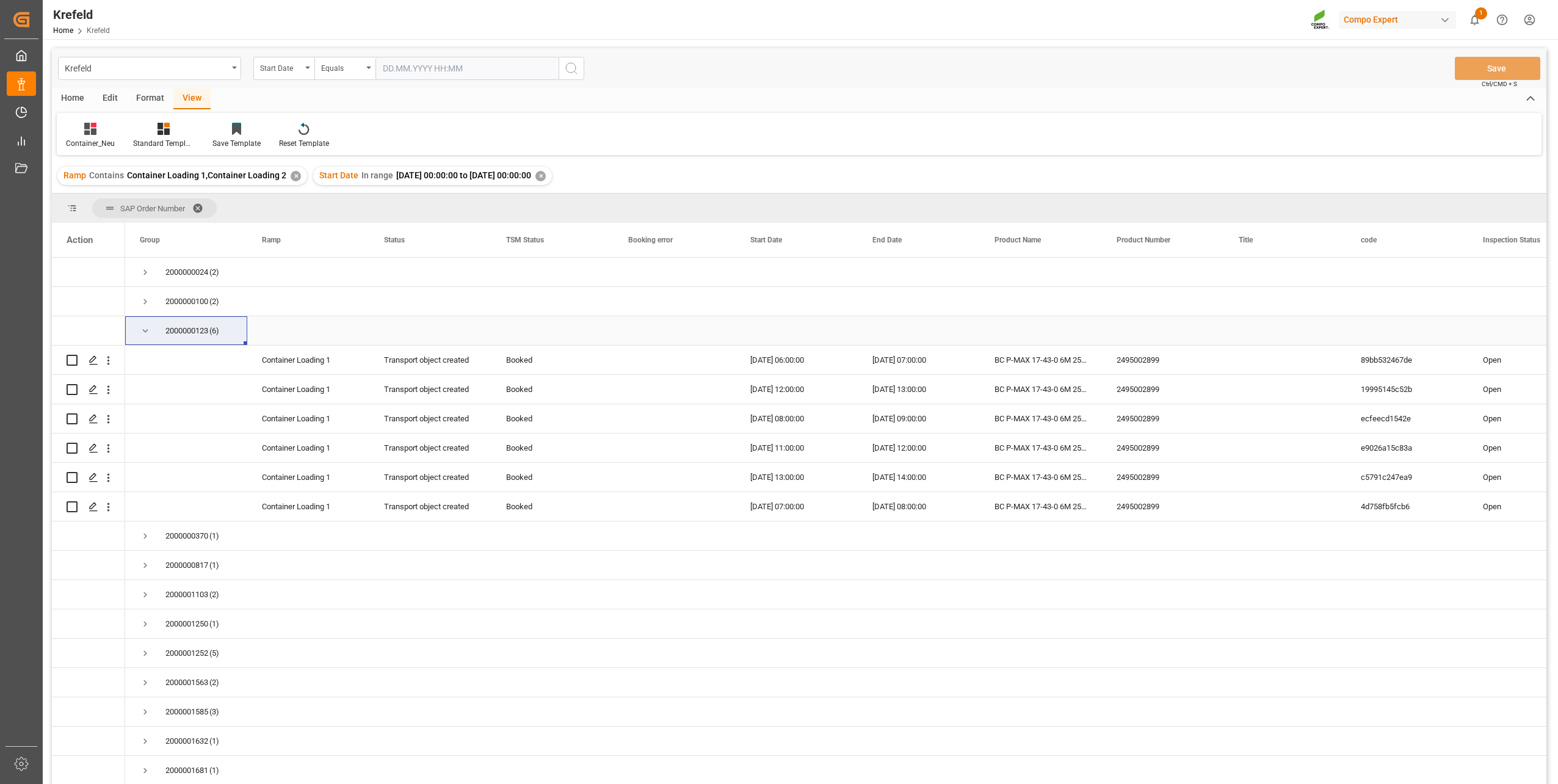
click at [144, 331] on span "Press SPACE to select this row." at bounding box center [145, 331] width 11 height 11
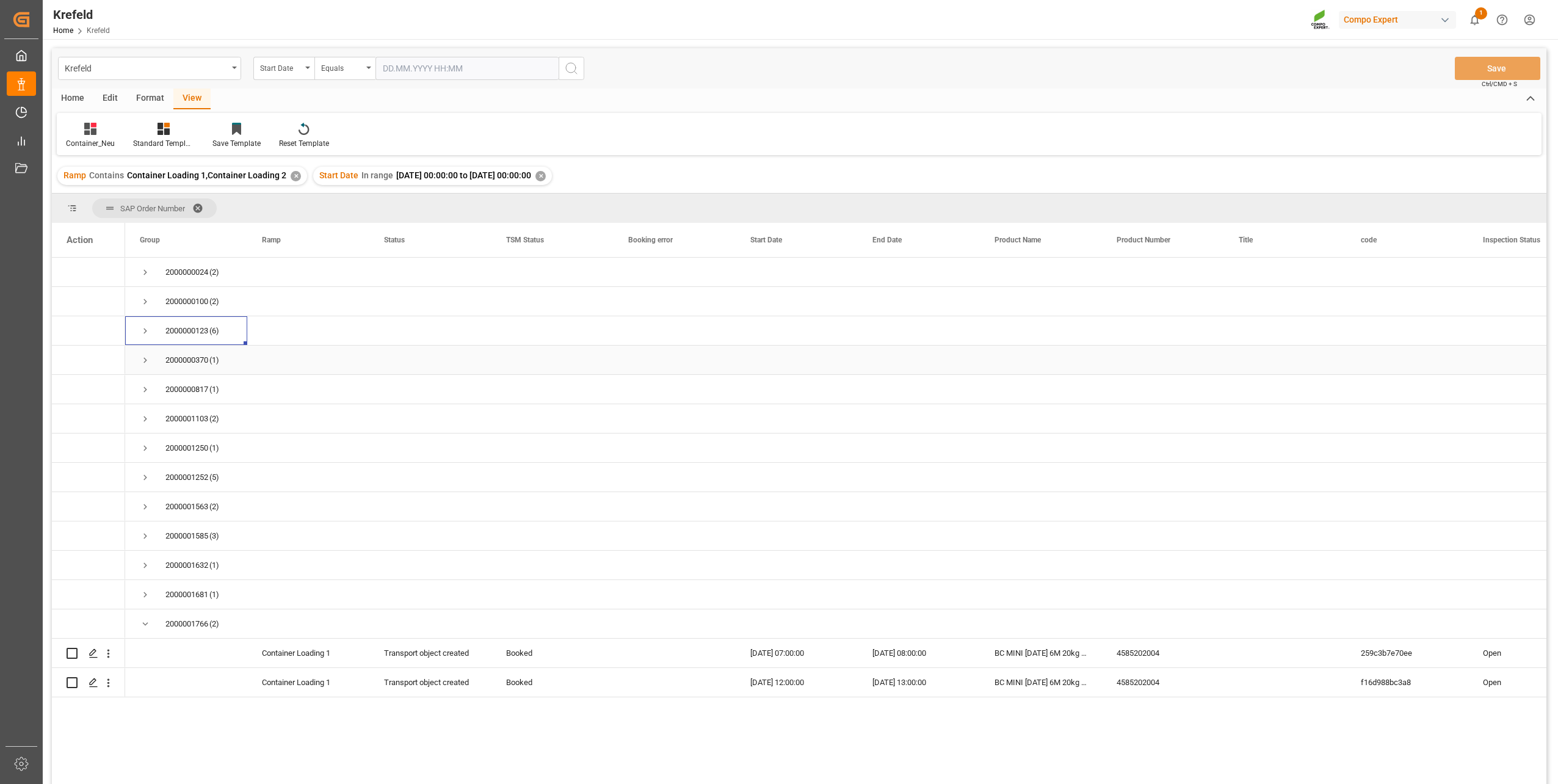
click at [139, 362] on div "2000000370 (1)" at bounding box center [186, 360] width 122 height 28
click at [144, 362] on span "Press SPACE to select this row." at bounding box center [145, 360] width 11 height 11
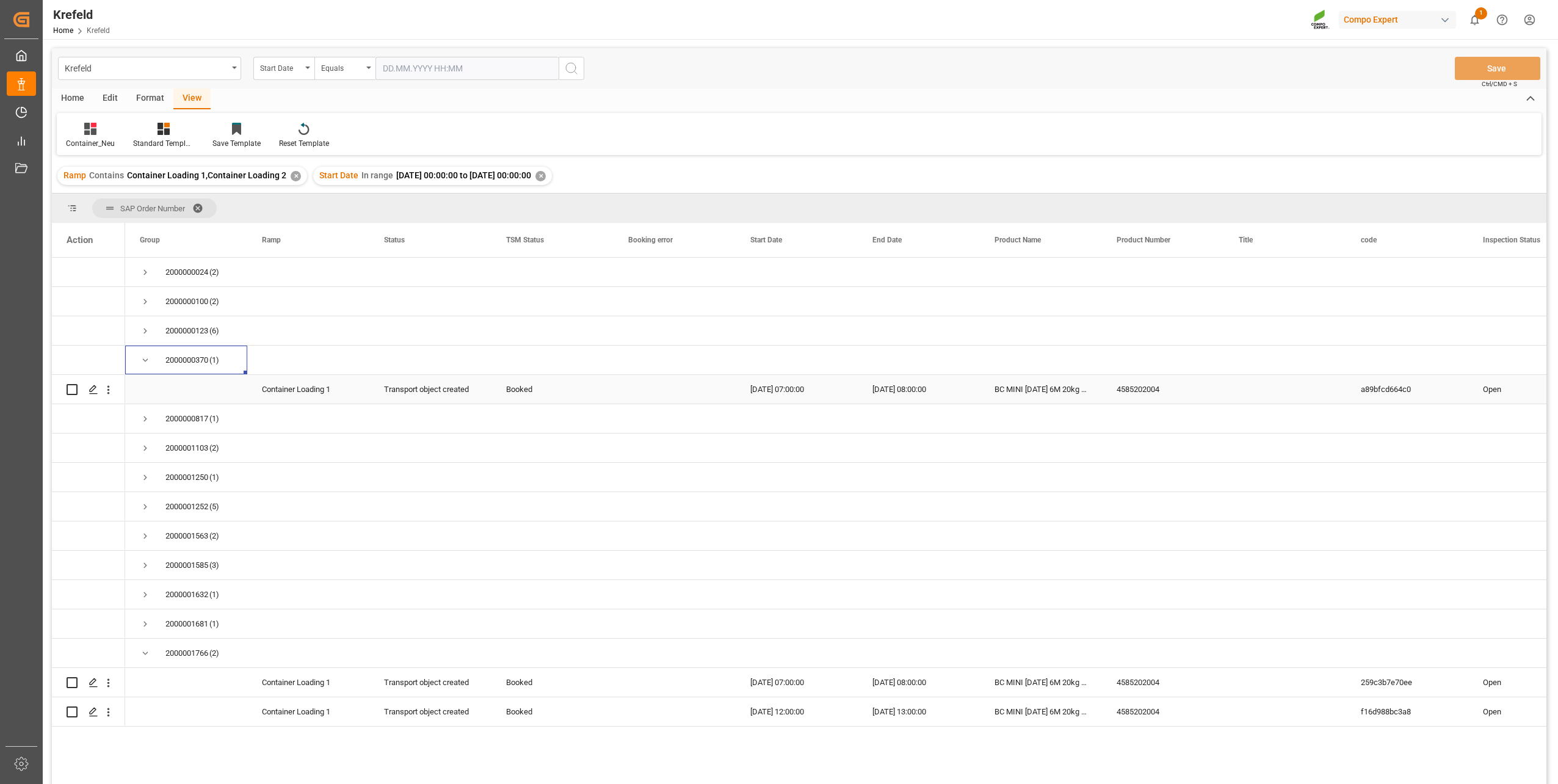
click at [1158, 396] on div "4585202004" at bounding box center [1163, 389] width 122 height 28
click at [147, 361] on span "Press SPACE to select this row." at bounding box center [145, 360] width 11 height 11
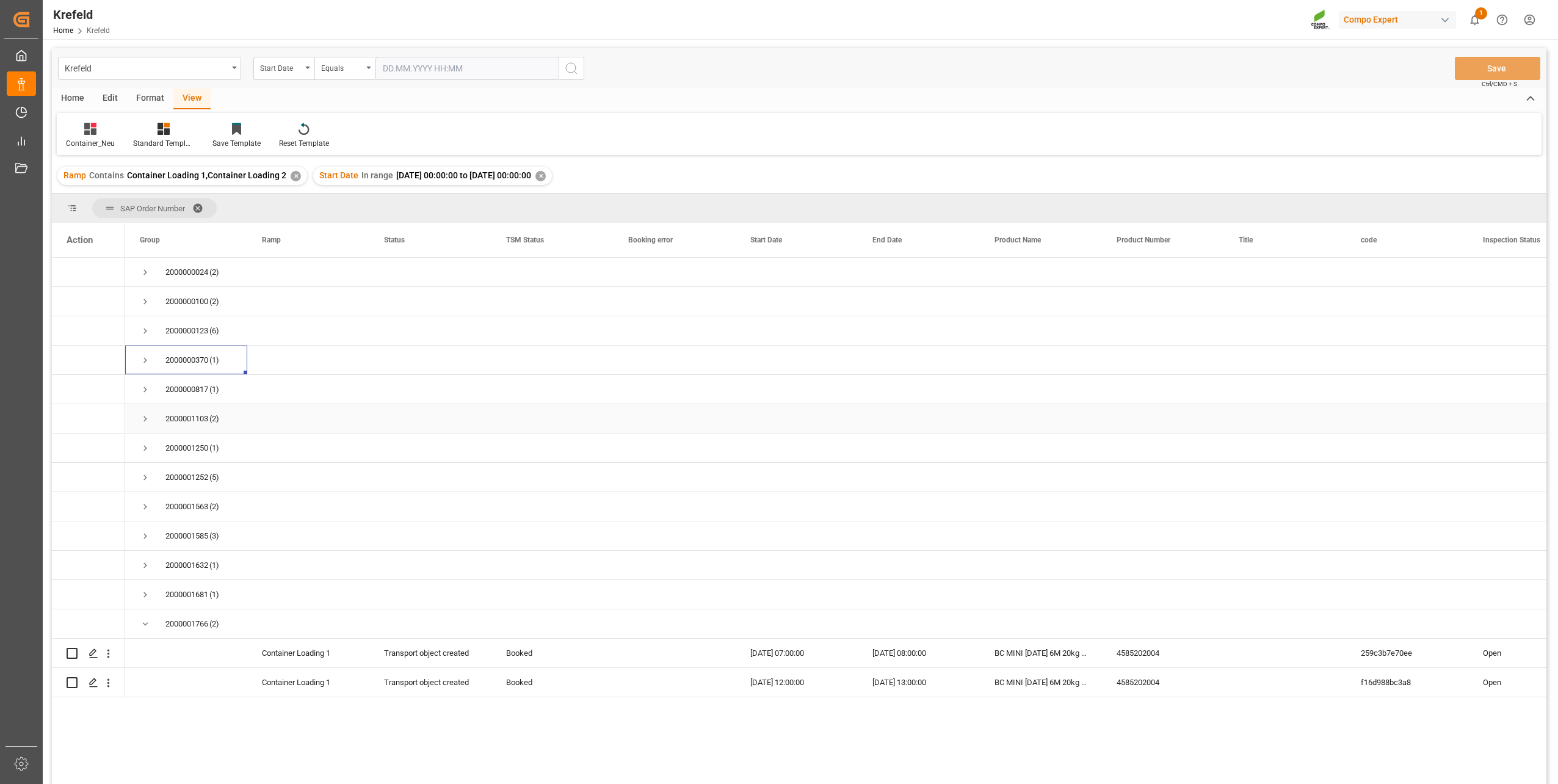
click at [146, 419] on span "Press SPACE to select this row." at bounding box center [145, 419] width 11 height 11
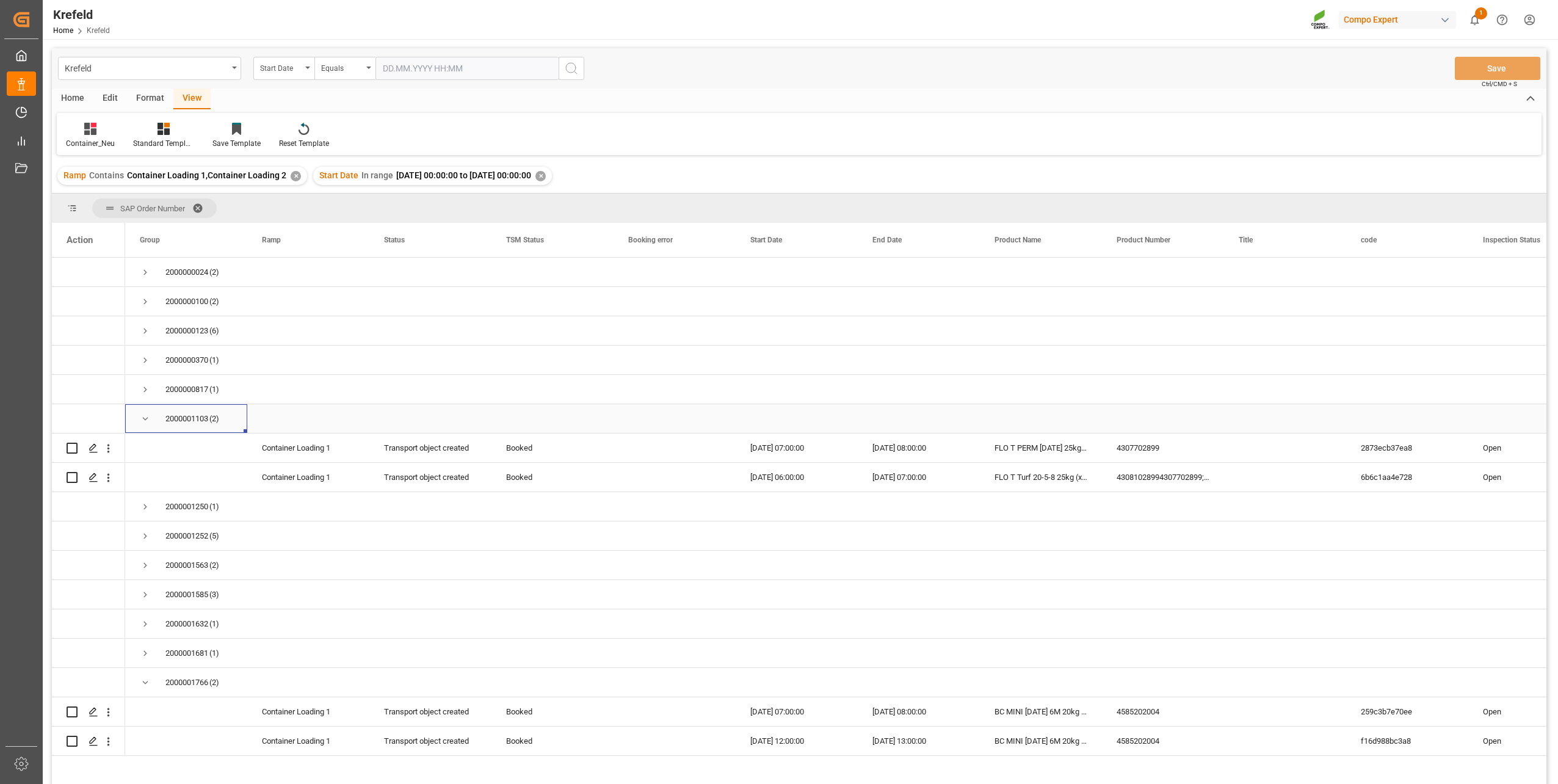
click at [146, 419] on span "Press SPACE to select this row." at bounding box center [145, 419] width 11 height 11
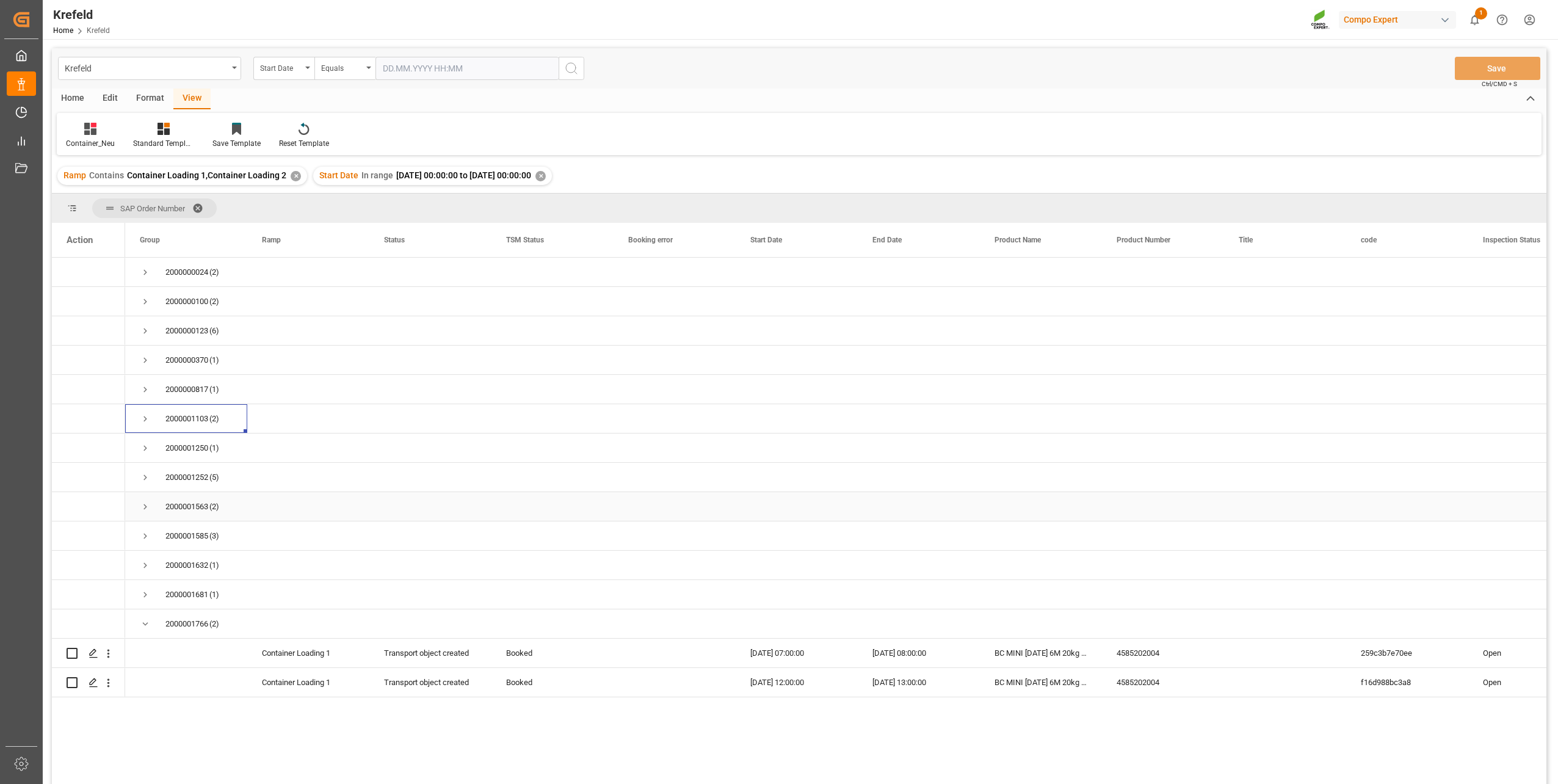
click at [141, 507] on span "Press SPACE to select this row." at bounding box center [145, 507] width 11 height 11
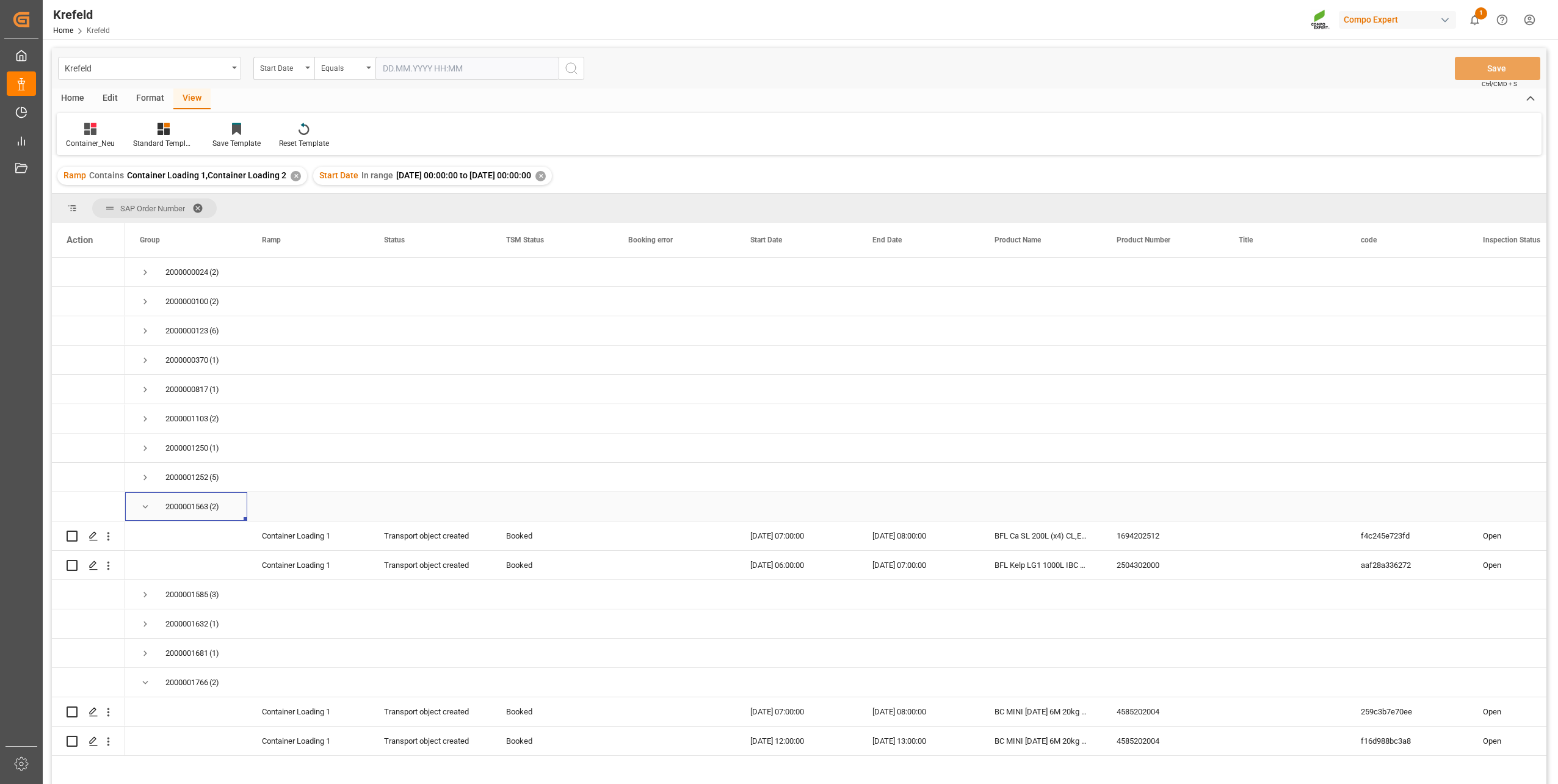
click at [141, 507] on span "Press SPACE to select this row." at bounding box center [145, 507] width 11 height 11
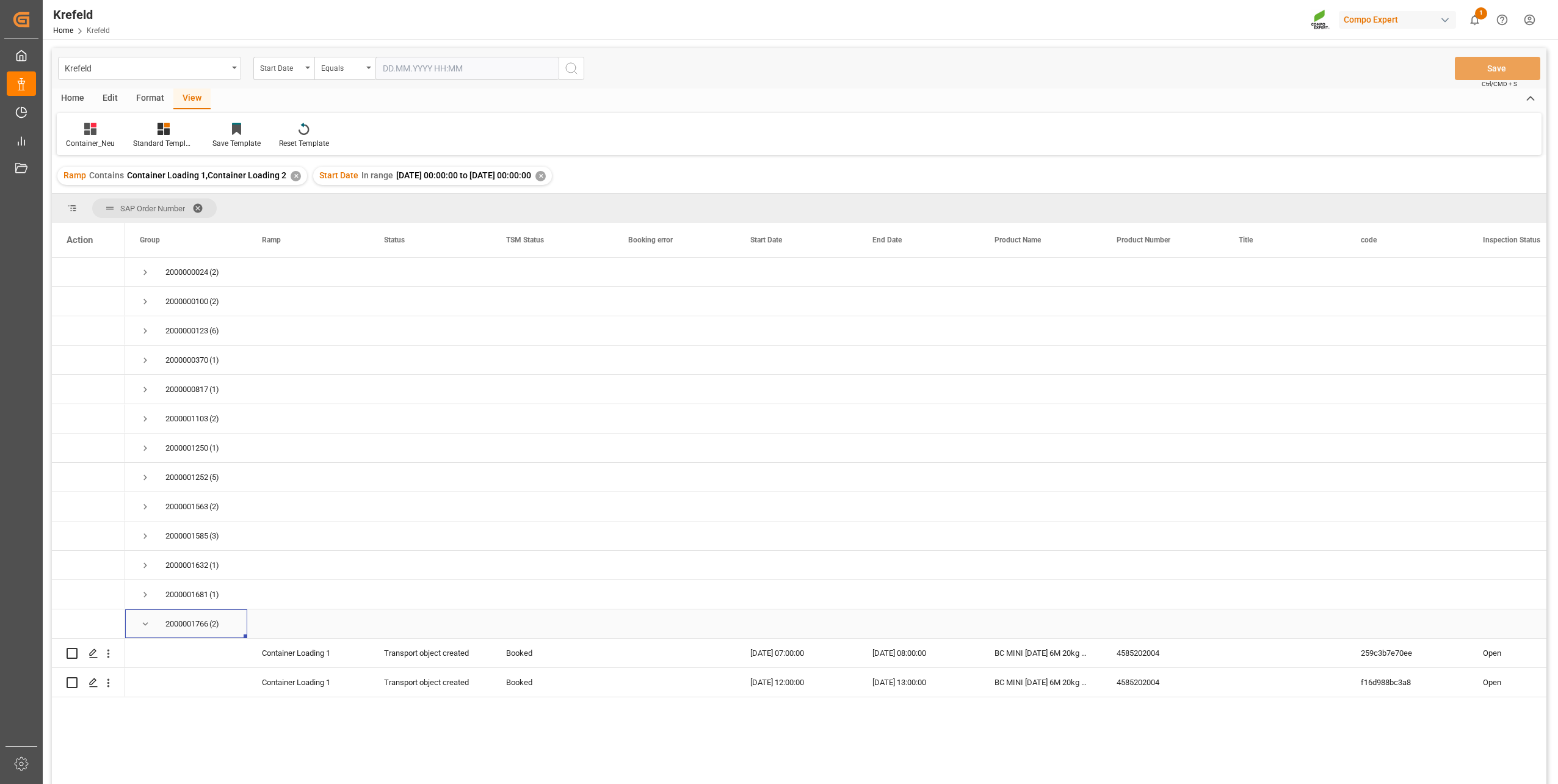
click at [151, 620] on span "2000001766 (2)" at bounding box center [186, 624] width 93 height 28
click at [150, 626] on span "Press SPACE to select this row." at bounding box center [145, 624] width 11 height 11
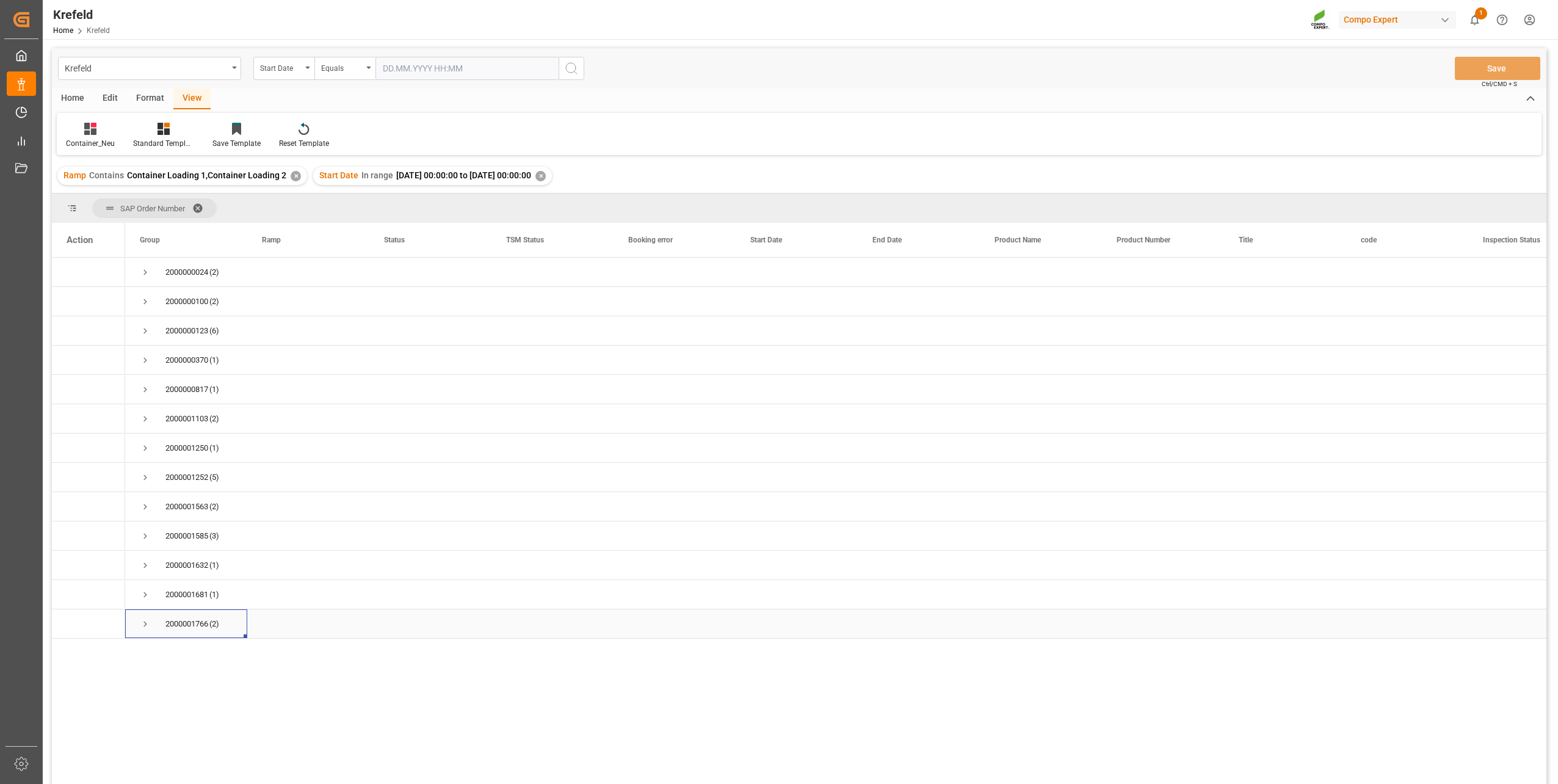
click at [145, 624] on span "Press SPACE to select this row." at bounding box center [145, 624] width 11 height 11
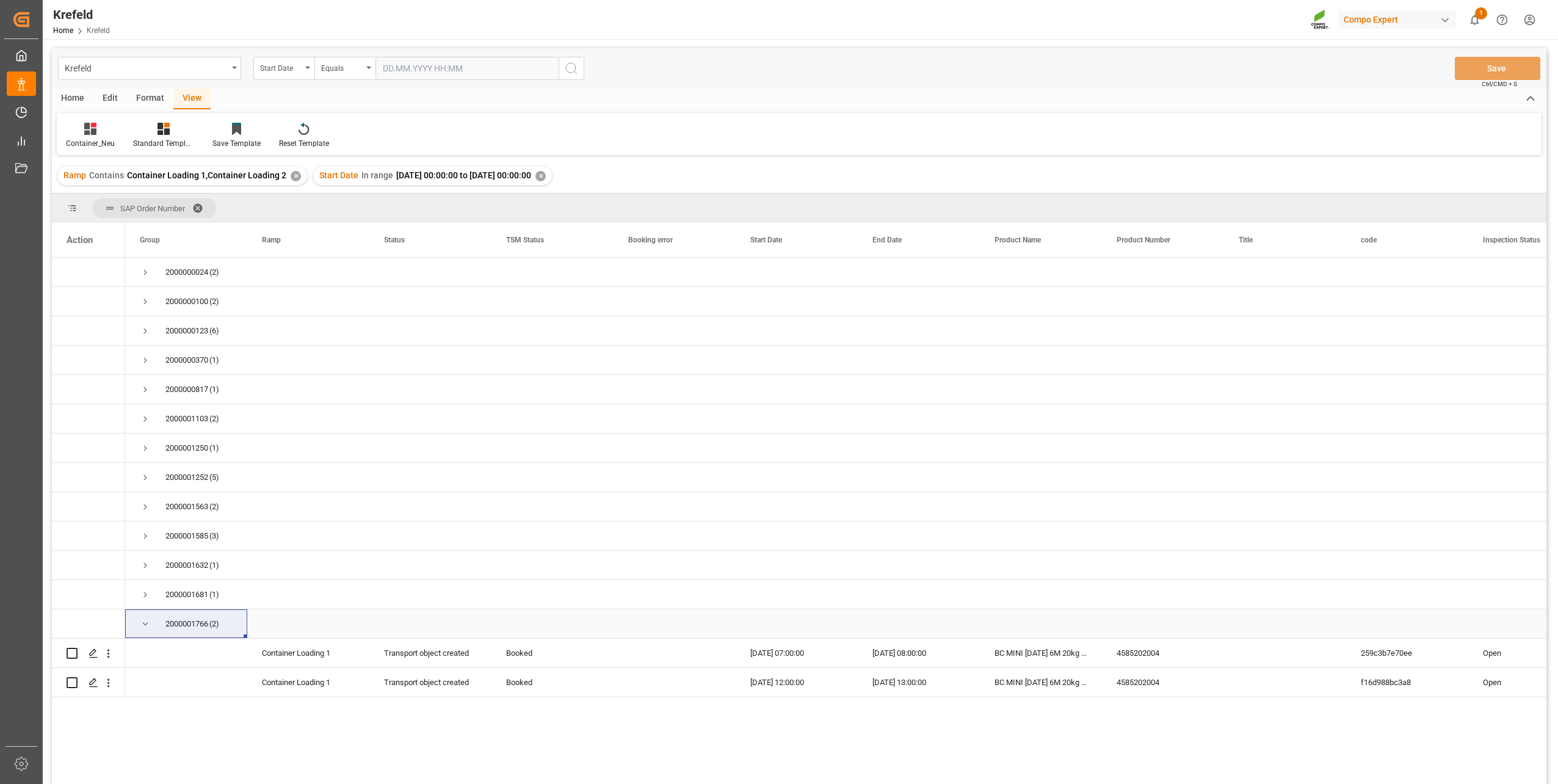
click at [145, 624] on span "Press SPACE to select this row." at bounding box center [145, 624] width 11 height 11
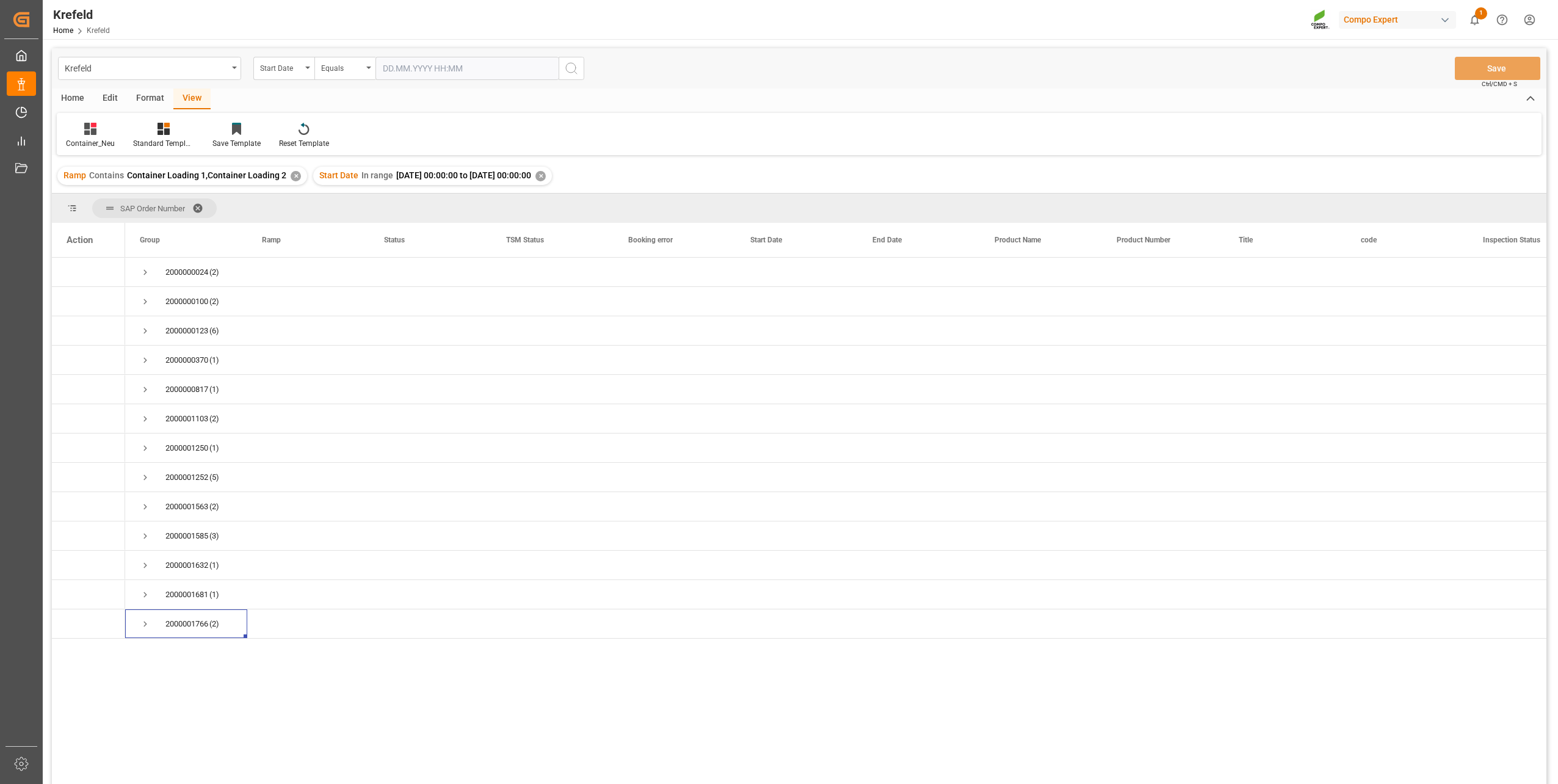
click at [546, 174] on div "✕" at bounding box center [540, 176] width 10 height 10
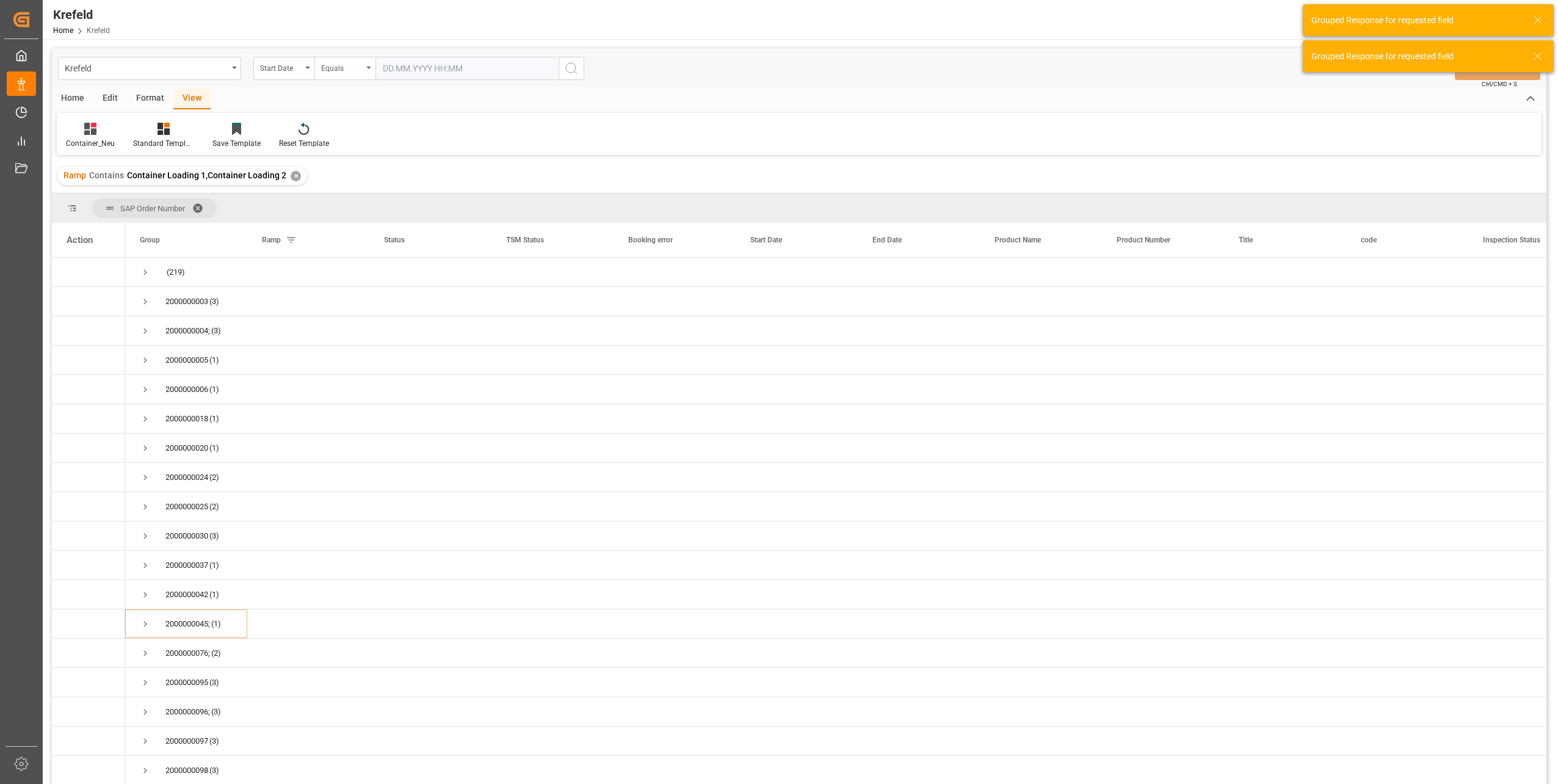
click at [337, 72] on div "Equals" at bounding box center [342, 67] width 41 height 14
click at [285, 70] on div "Start Date" at bounding box center [281, 67] width 41 height 14
type input "sa"
click at [307, 122] on div "SAP Order Number" at bounding box center [344, 124] width 182 height 26
click at [362, 65] on div "Equals" at bounding box center [342, 67] width 41 height 14
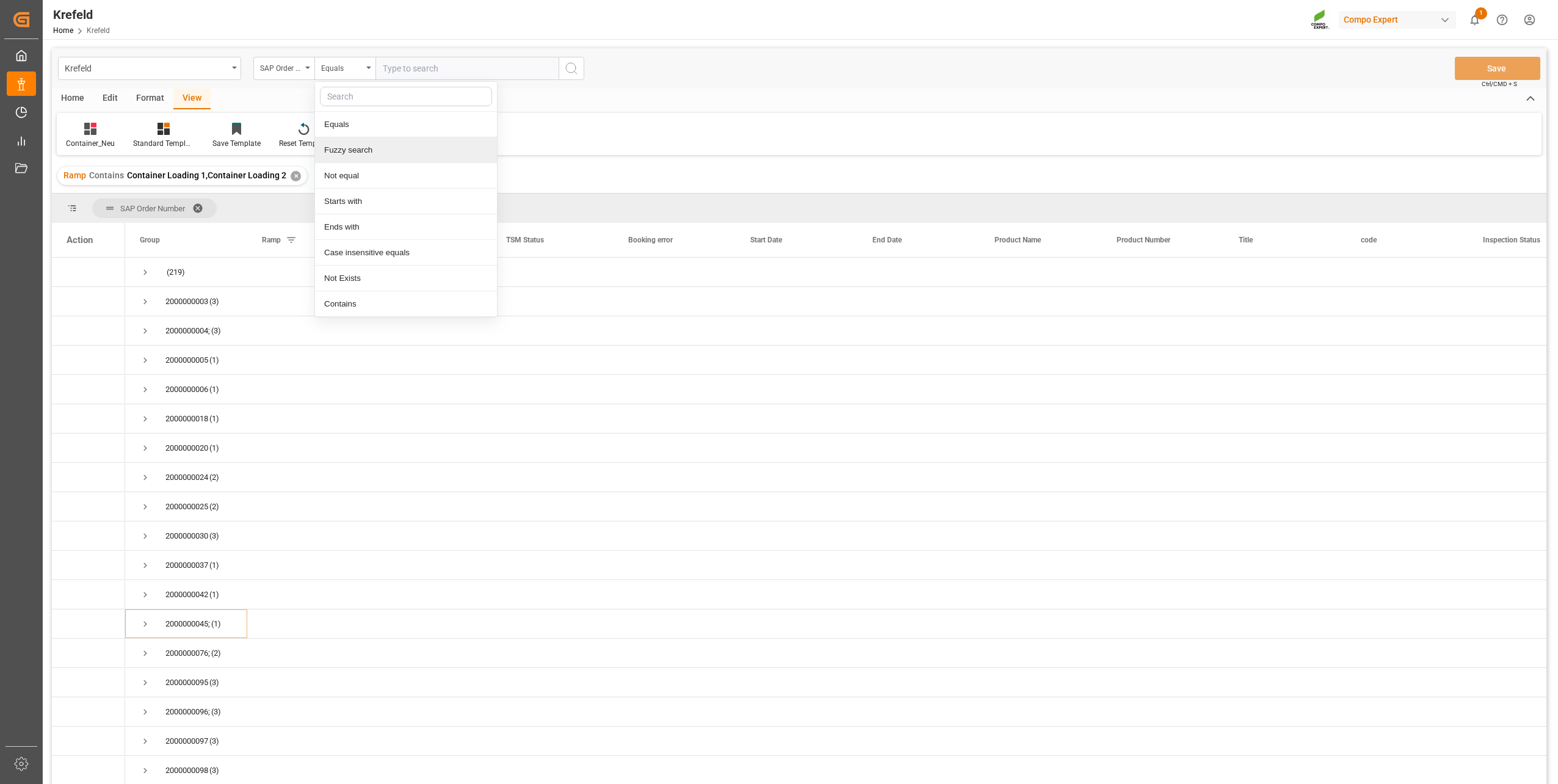
click at [371, 145] on div "Fuzzy search" at bounding box center [406, 150] width 182 height 26
click at [291, 177] on div "✕" at bounding box center [295, 176] width 10 height 10
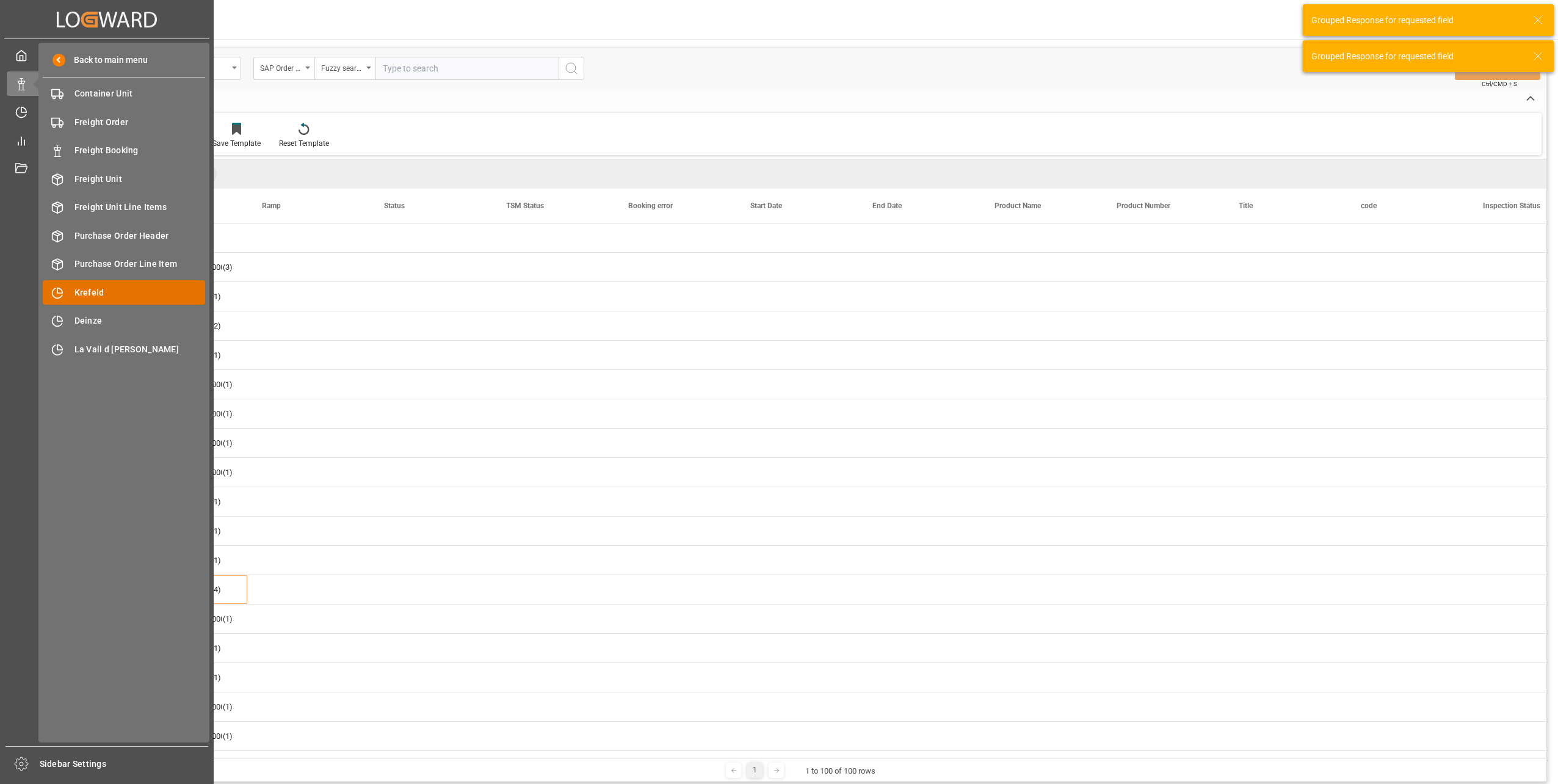
click at [89, 291] on span "Krefeld" at bounding box center [140, 292] width 131 height 13
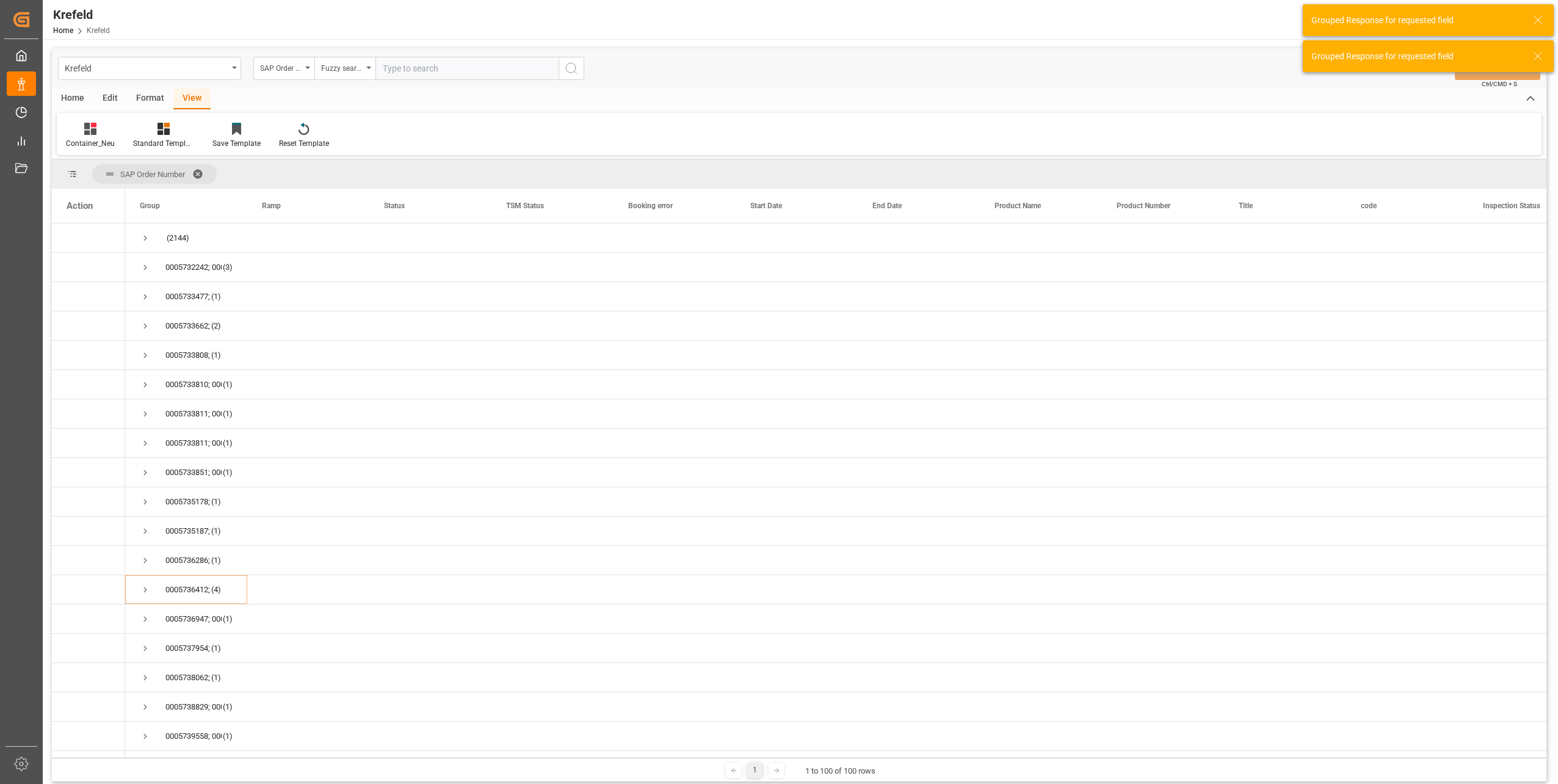
click at [550, 97] on div "Home Edit Format View" at bounding box center [799, 99] width 1495 height 21
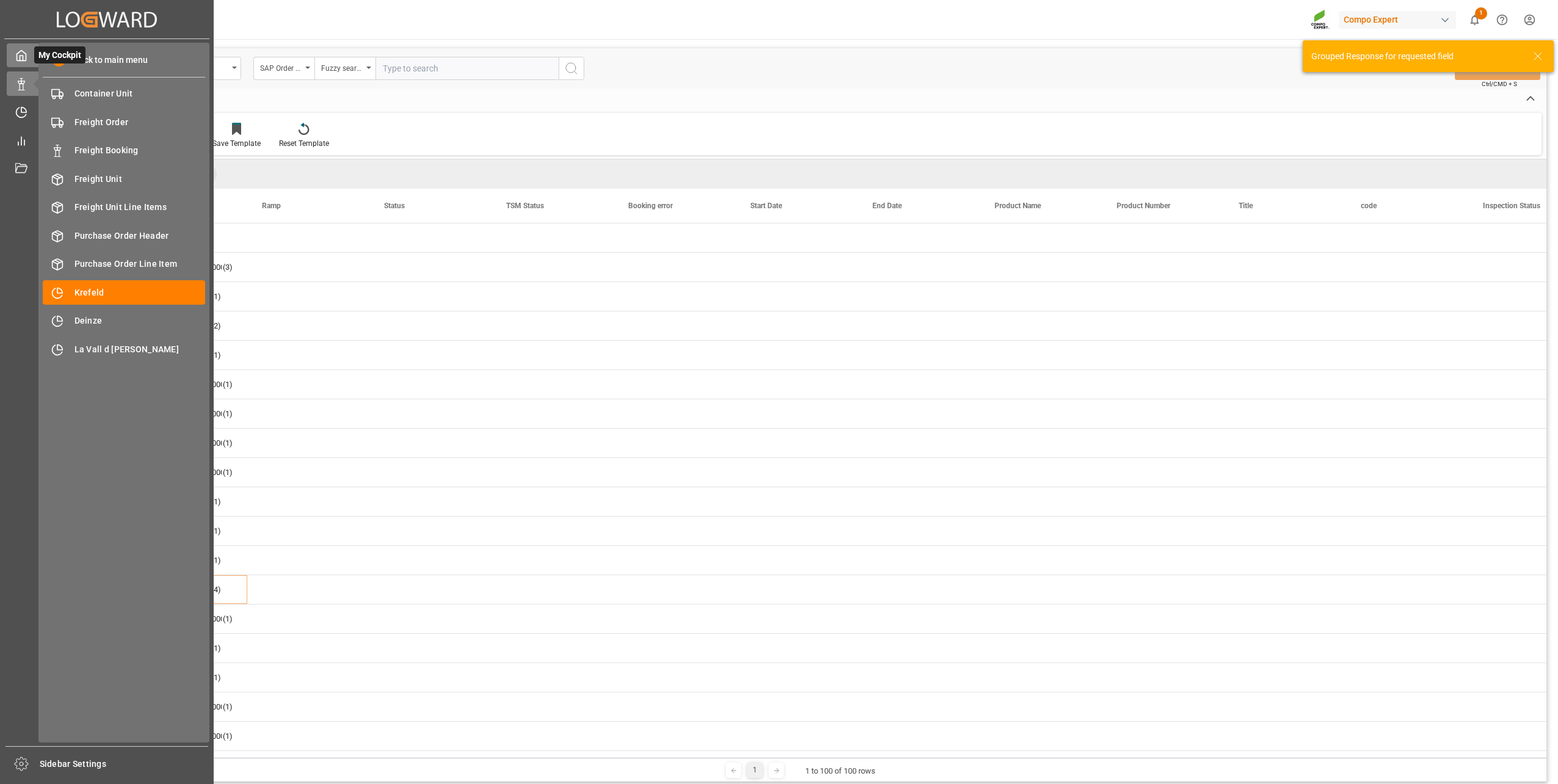
click at [29, 54] on div "My Cockpit My Cockpit" at bounding box center [107, 55] width 201 height 24
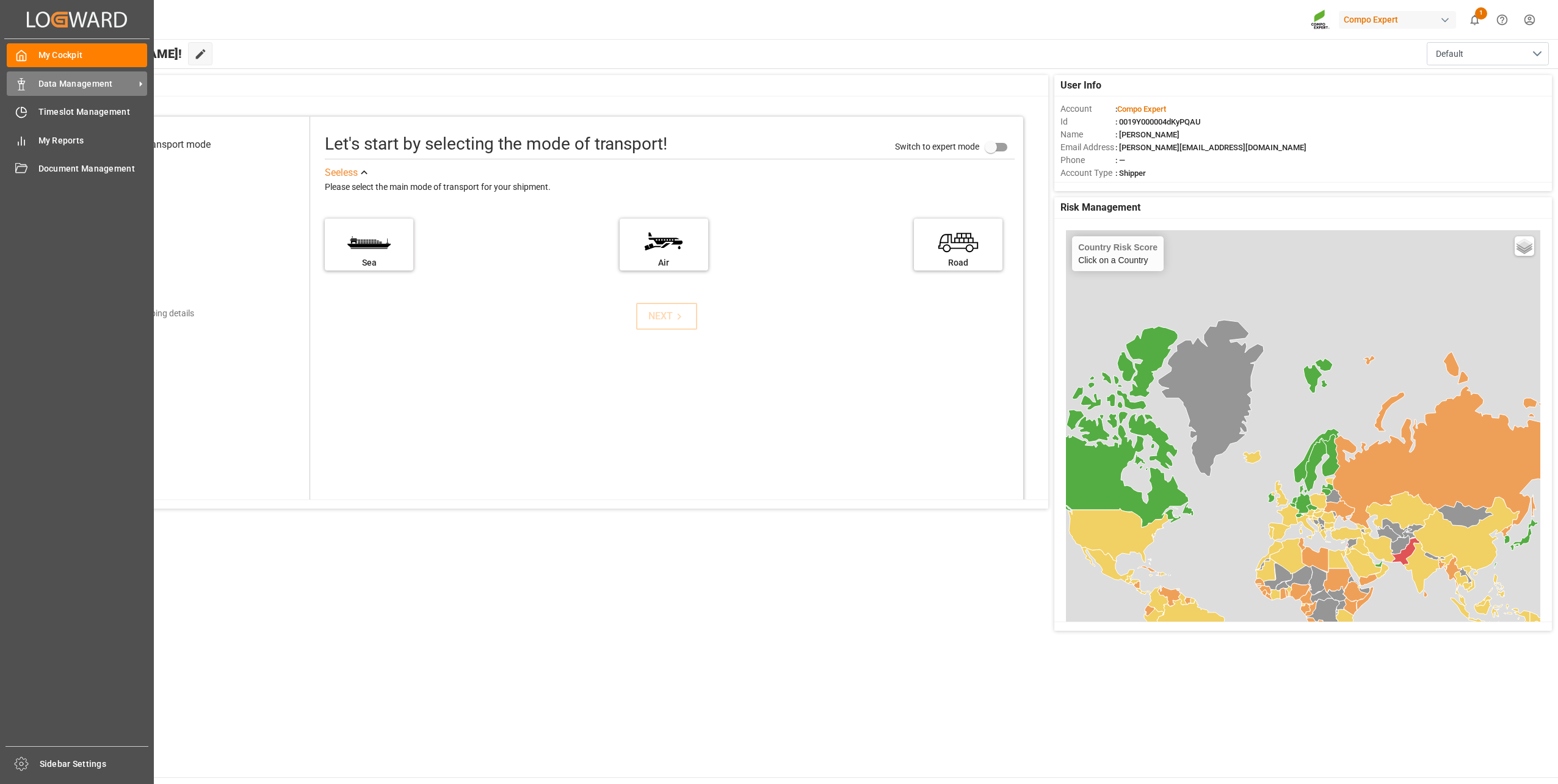
click at [46, 84] on span "Data Management" at bounding box center [87, 84] width 97 height 13
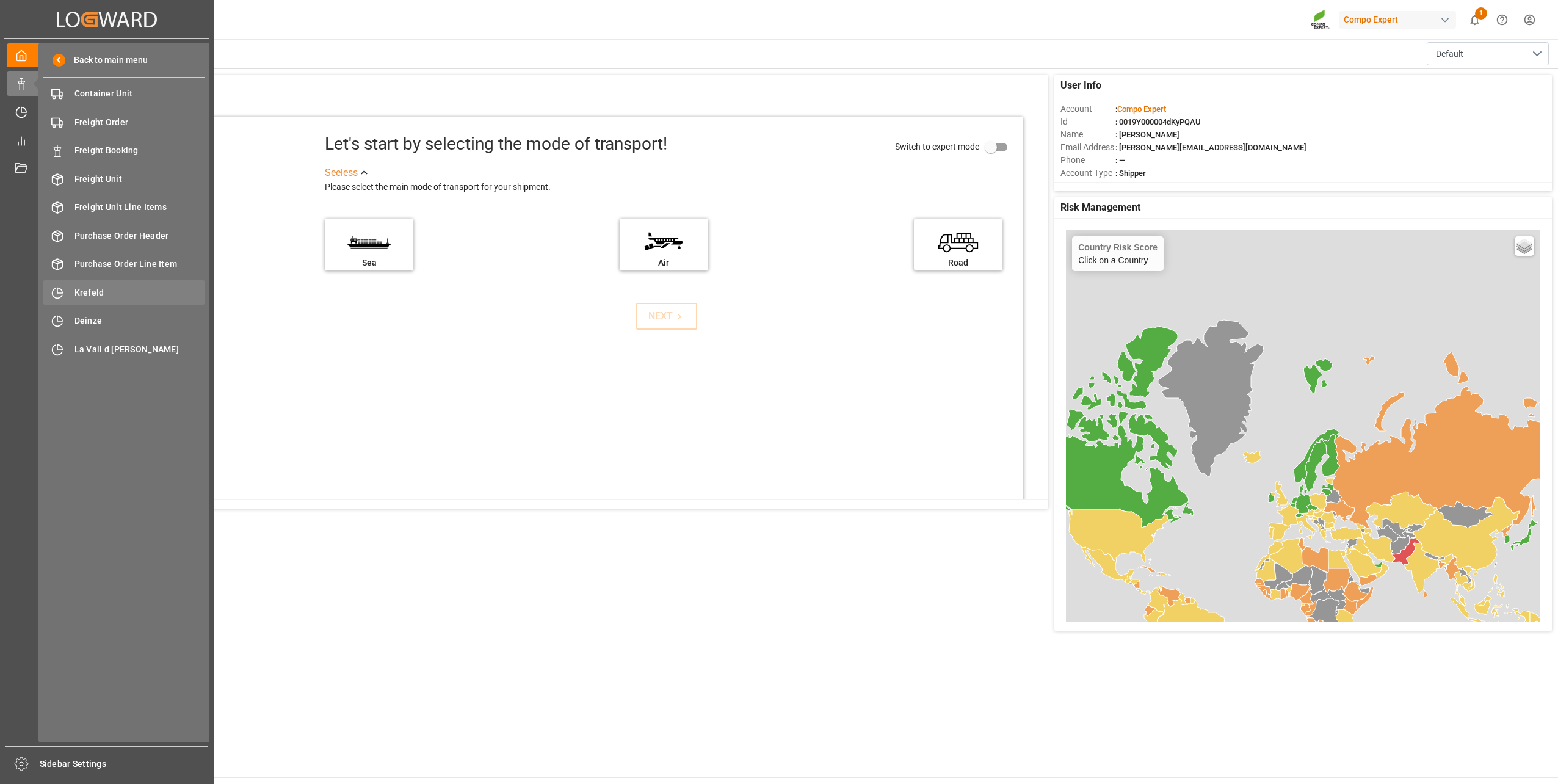
click at [114, 292] on span "Krefeld" at bounding box center [140, 292] width 131 height 13
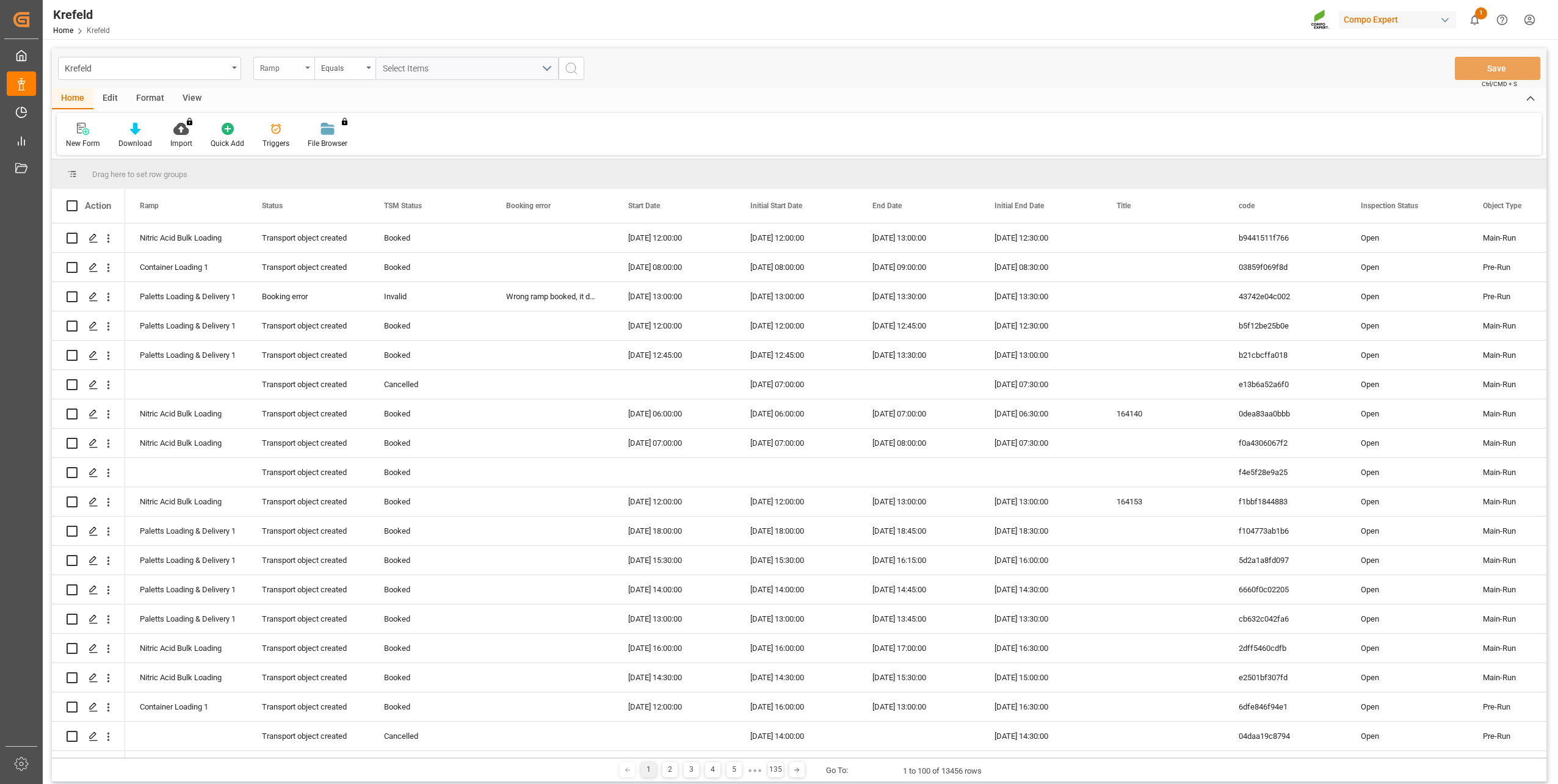
click at [266, 62] on div "Ramp" at bounding box center [281, 67] width 41 height 14
type input "sa"
click at [306, 120] on div "SAP Order Number" at bounding box center [344, 124] width 182 height 26
click at [351, 71] on div "Equals" at bounding box center [342, 67] width 41 height 14
click at [371, 159] on div "Fuzzy search" at bounding box center [406, 150] width 182 height 26
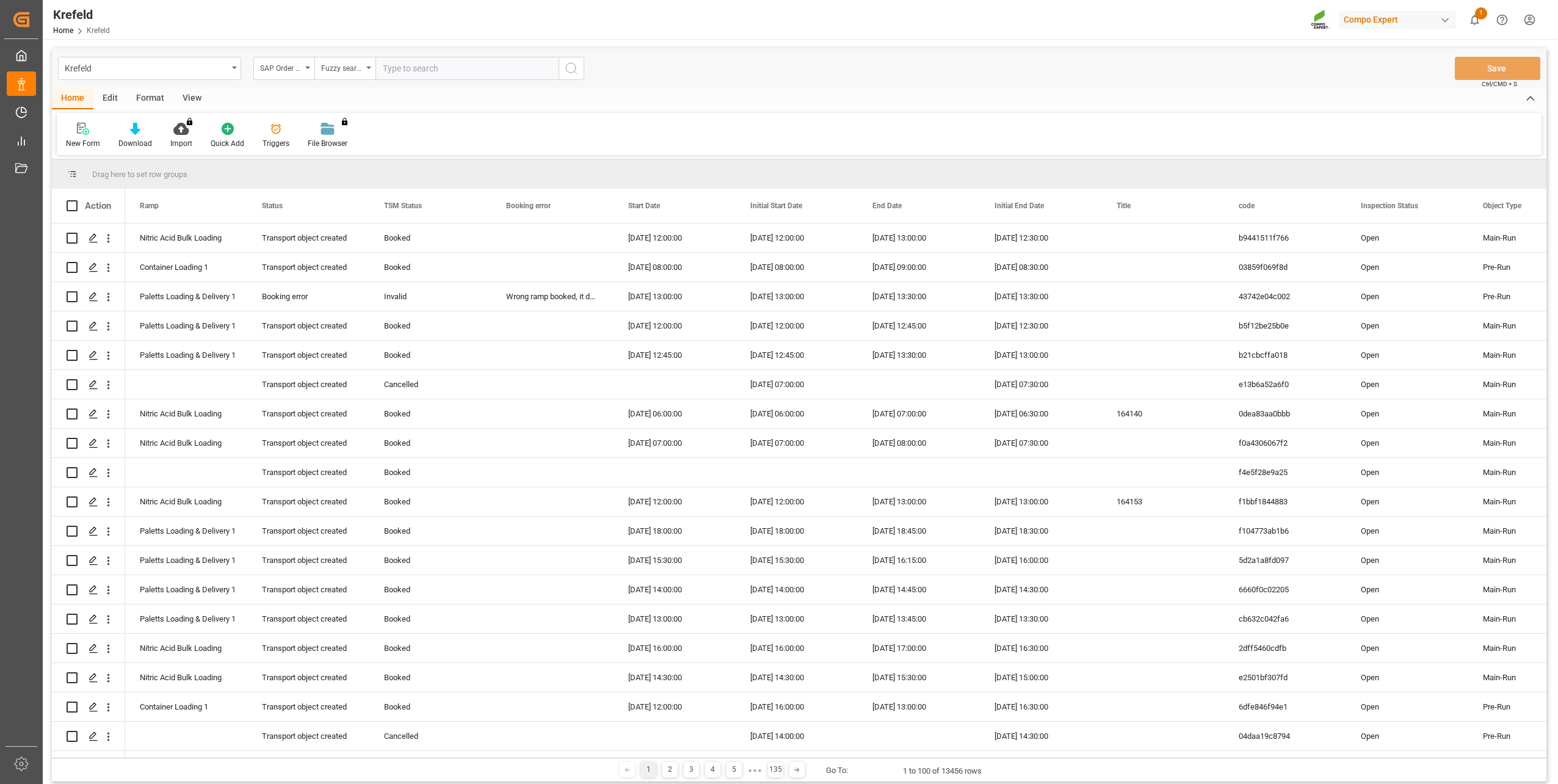
click at [449, 71] on input "text" at bounding box center [467, 68] width 183 height 24
paste input "2000000024"
type input "2000000024"
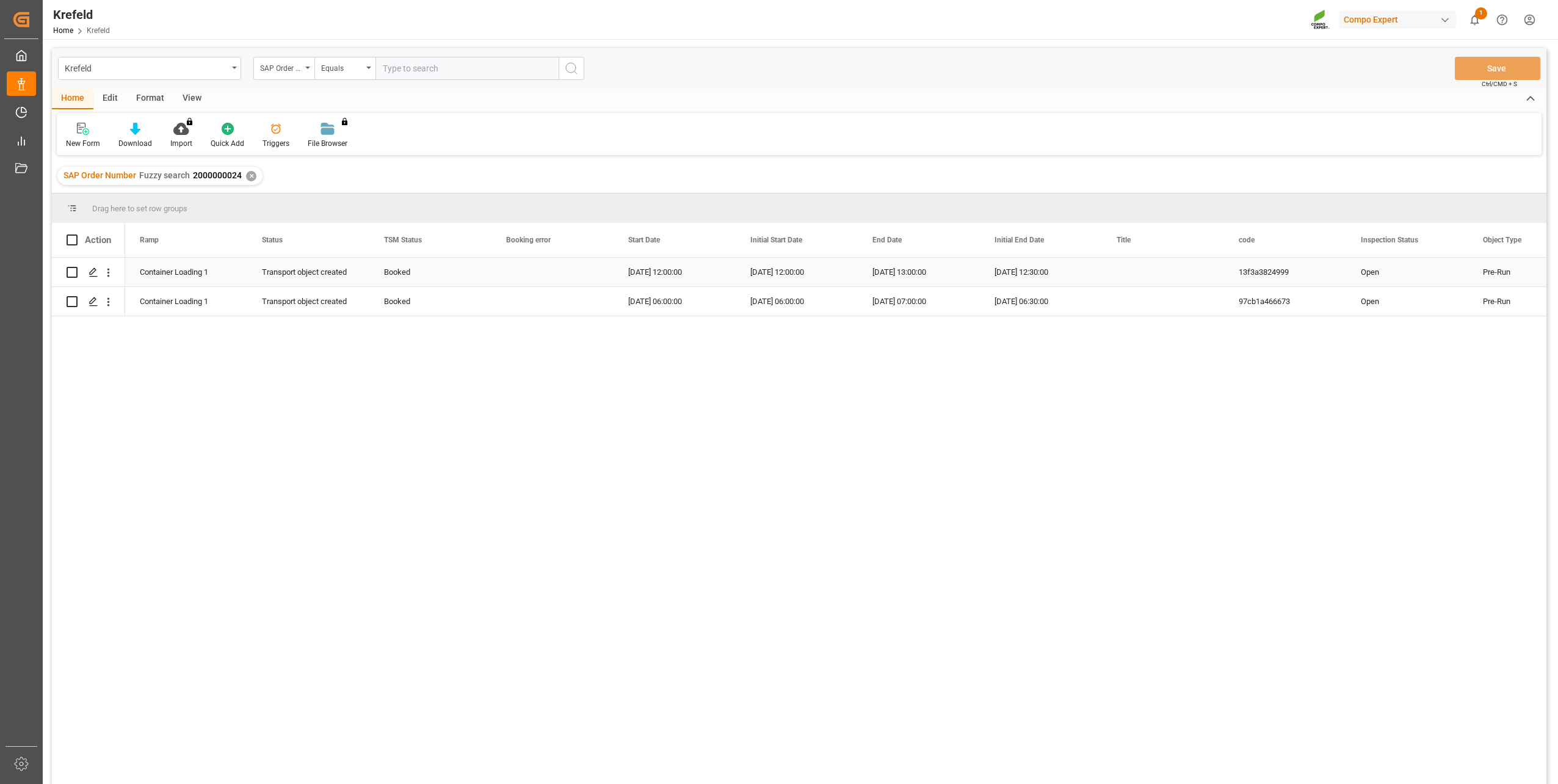
click at [395, 270] on div "Booked" at bounding box center [430, 272] width 93 height 28
click at [466, 281] on icon "open menu" at bounding box center [469, 279] width 15 height 15
click at [420, 438] on div "Cancelled" at bounding box center [430, 442] width 102 height 43
type input "Cancelled"
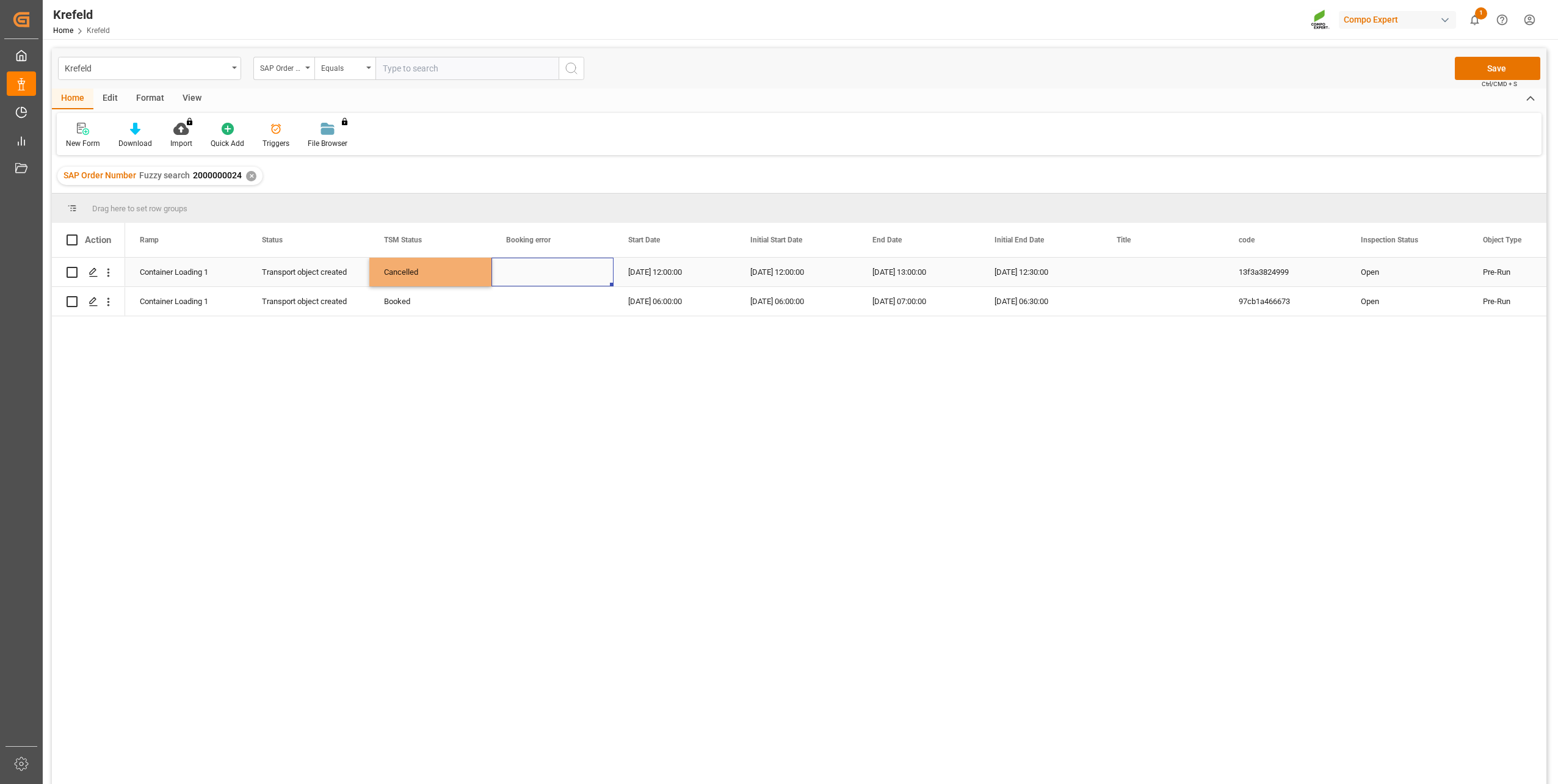
click at [548, 259] on div "Press SPACE to select this row." at bounding box center [553, 272] width 122 height 28
click at [458, 270] on div "Cancelled" at bounding box center [430, 272] width 93 height 28
drag, startPoint x: 490, startPoint y: 284, endPoint x: 483, endPoint y: 300, distance: 17.5
click at [1476, 61] on button "Save" at bounding box center [1498, 68] width 86 height 24
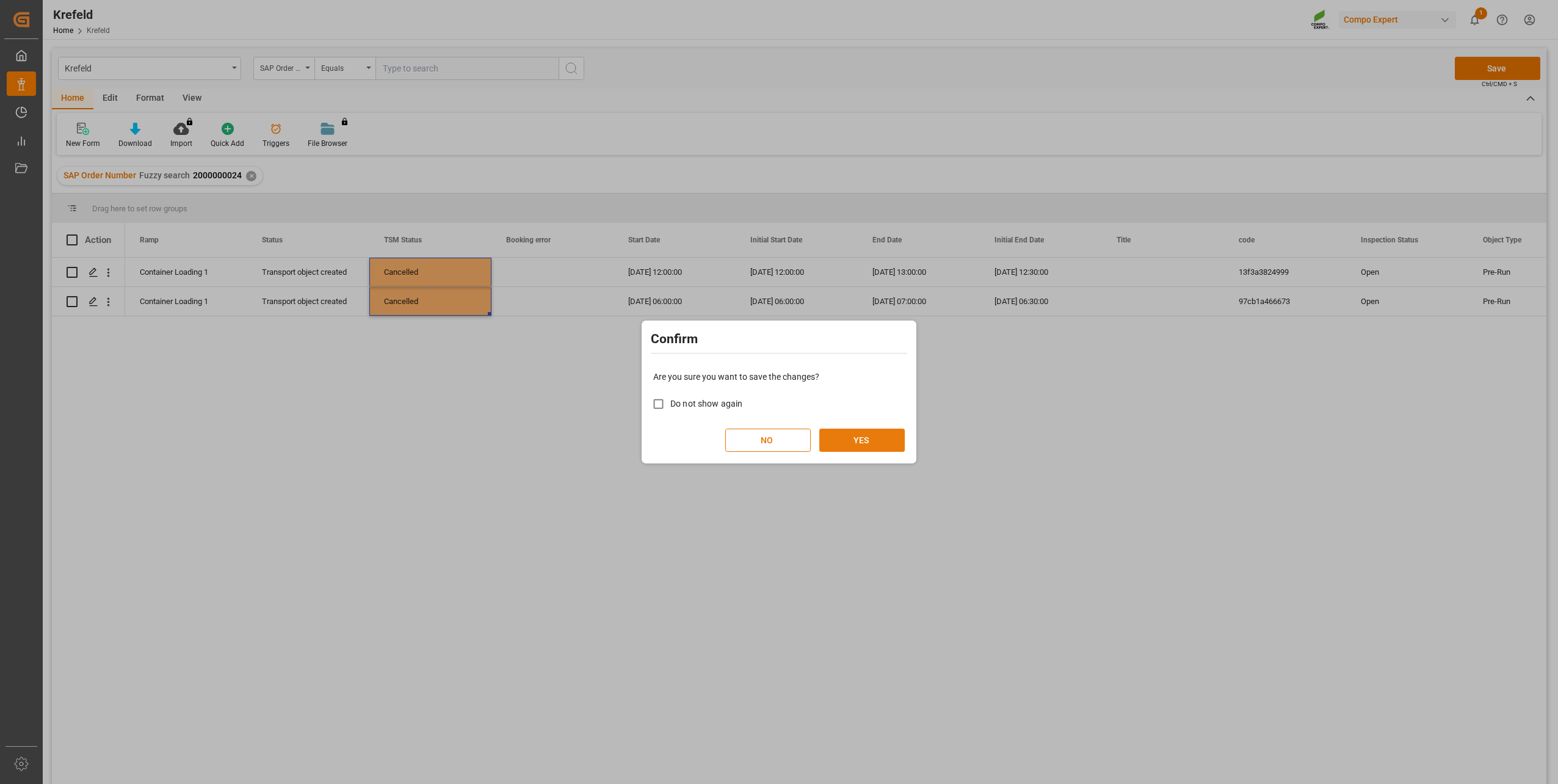
click at [853, 437] on button "YES" at bounding box center [862, 440] width 86 height 24
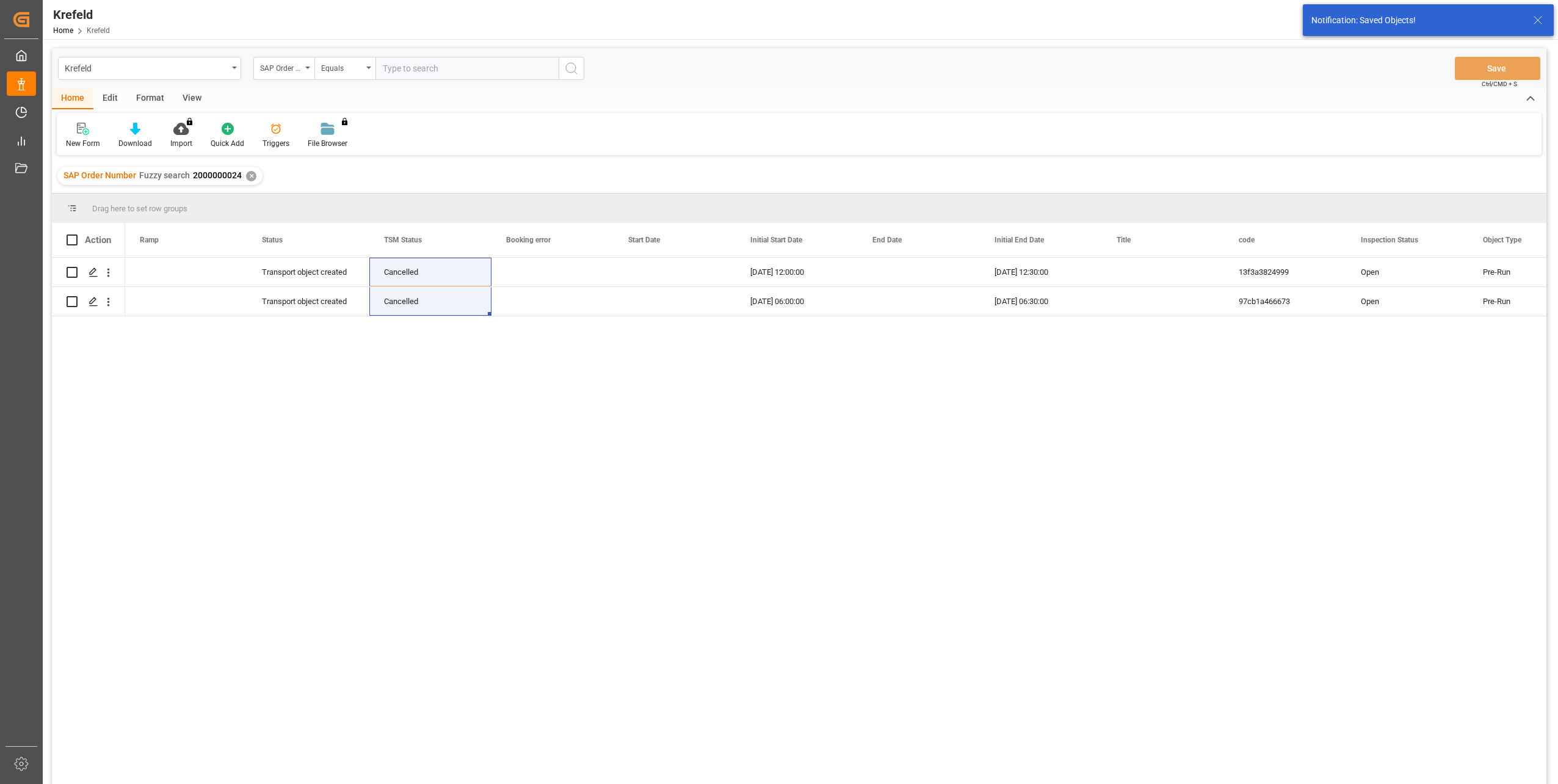
click at [248, 177] on div "✕" at bounding box center [251, 176] width 10 height 10
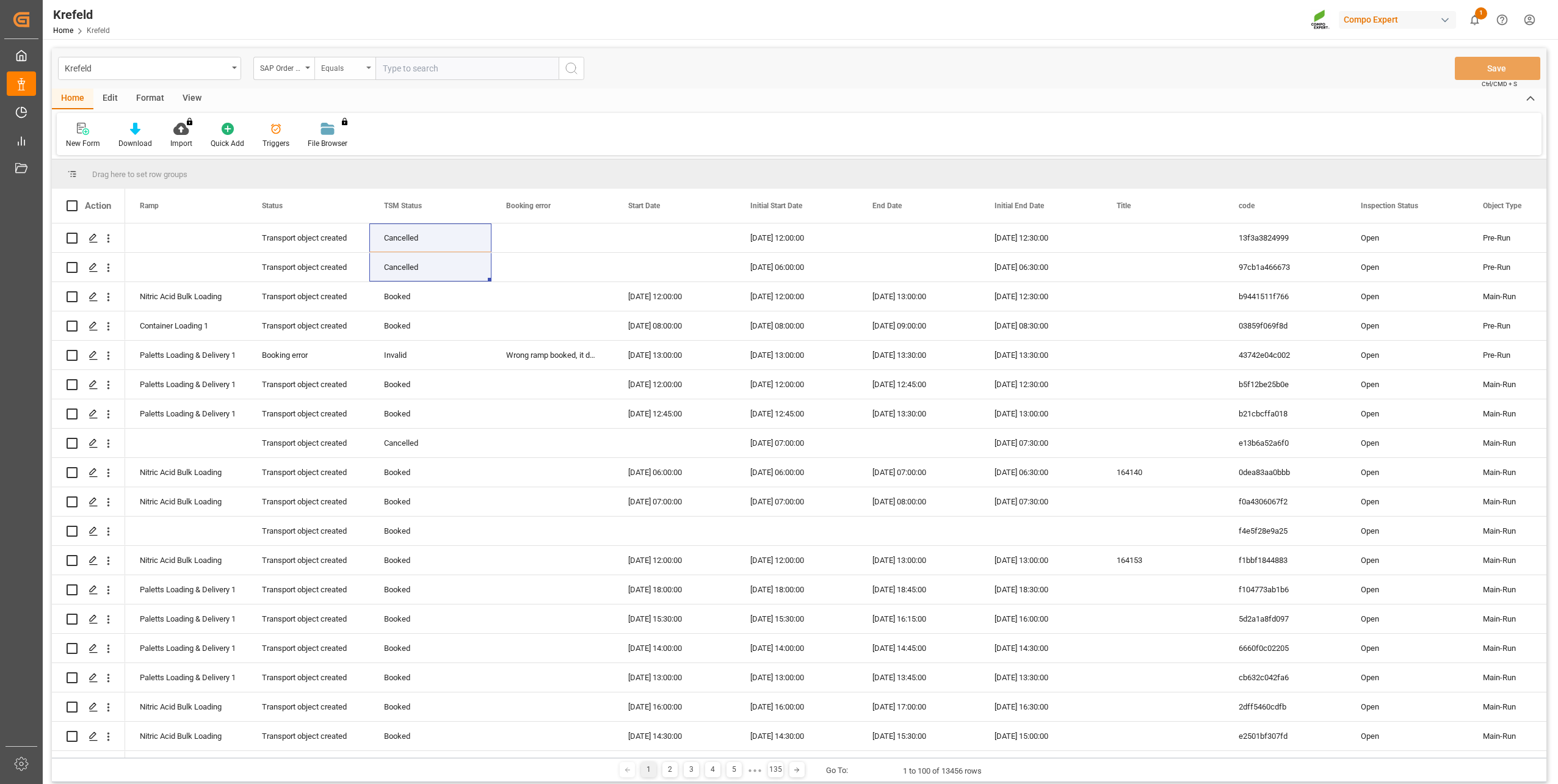
click at [351, 71] on div "Equals" at bounding box center [342, 67] width 41 height 14
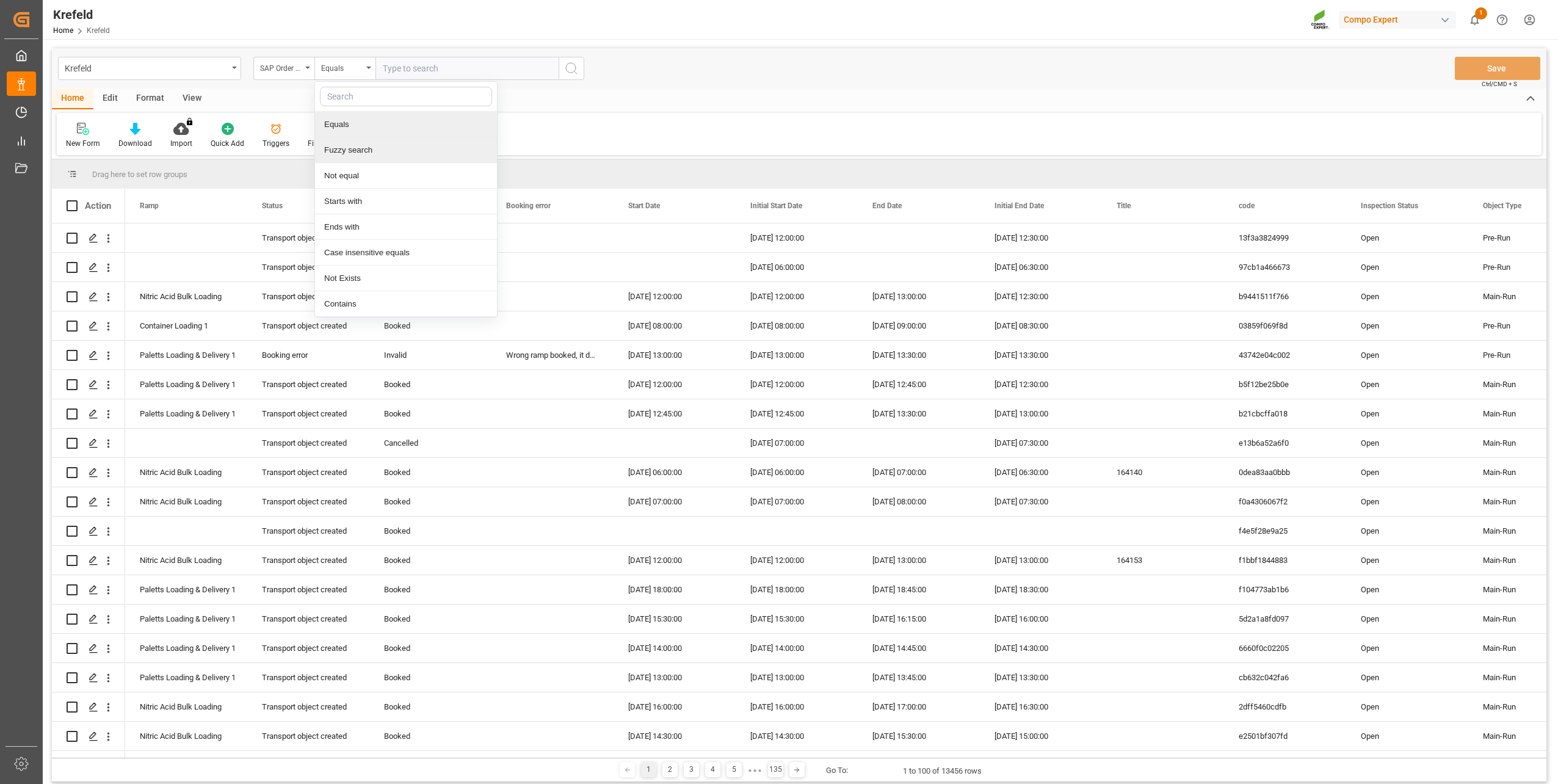
click at [373, 145] on div "Fuzzy search" at bounding box center [406, 150] width 182 height 26
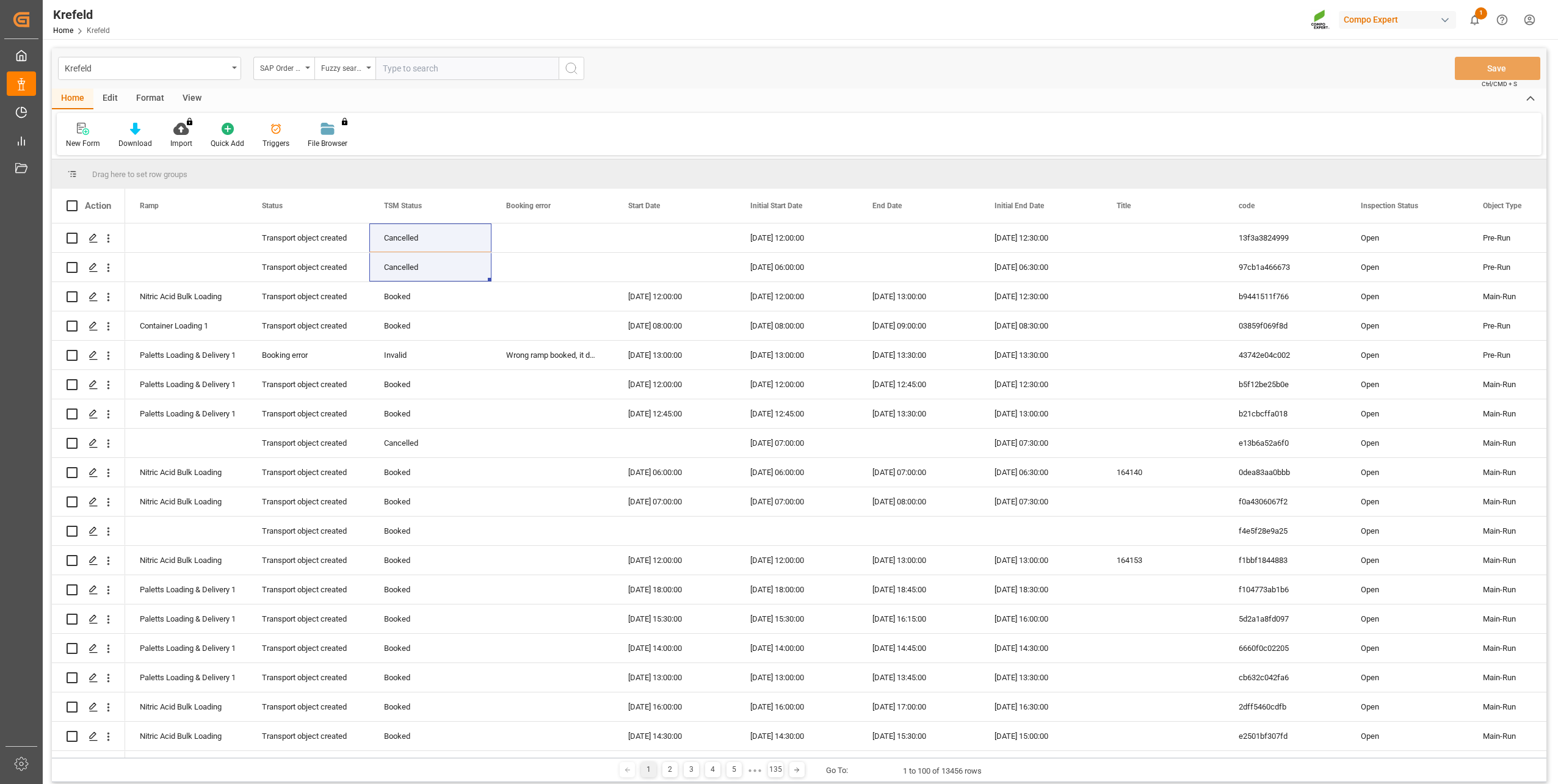
paste input "2000000100"
type input "2000000100"
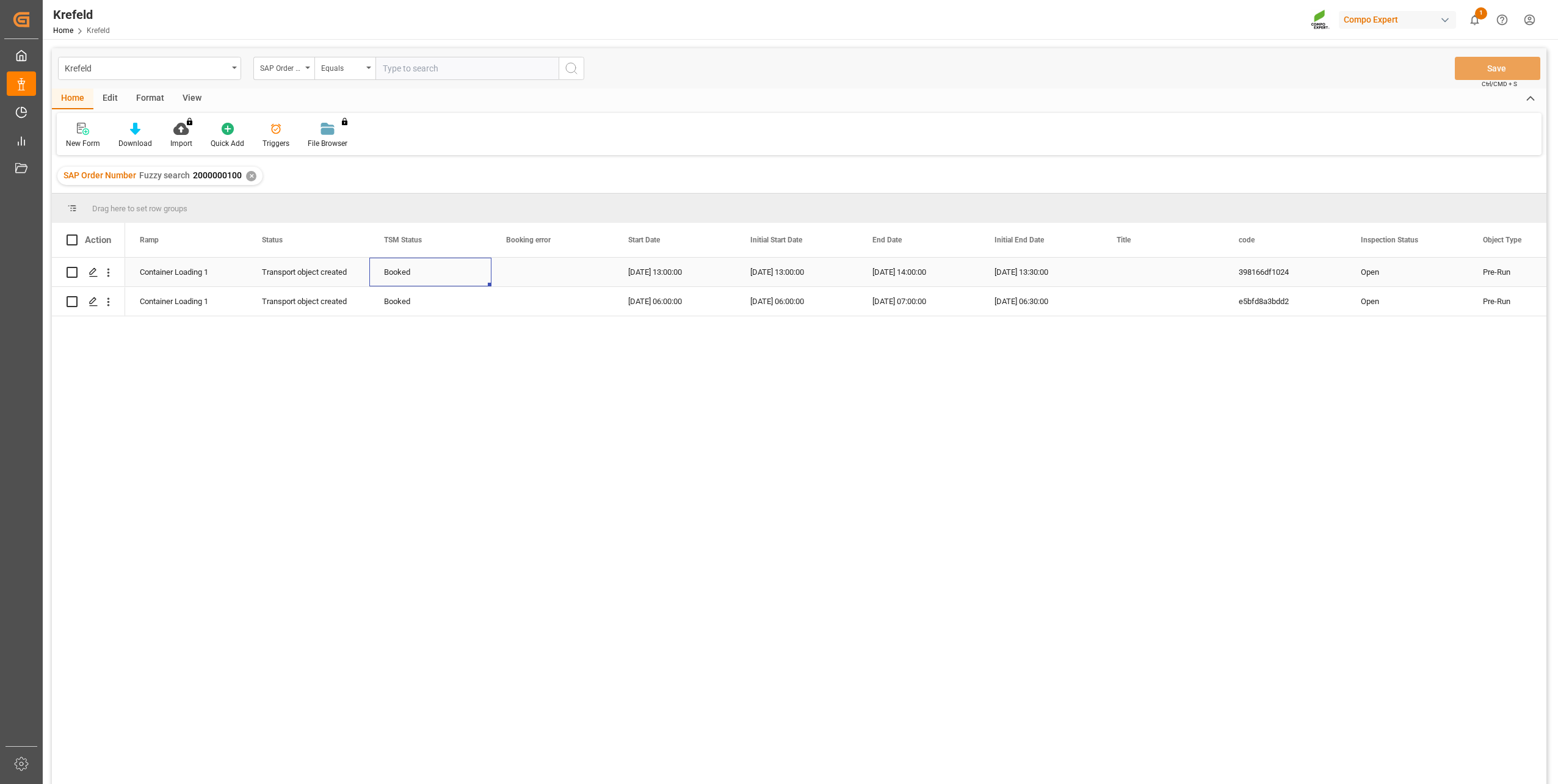
click at [425, 264] on div "Booked" at bounding box center [430, 272] width 93 height 28
click at [467, 277] on icon "open menu" at bounding box center [469, 279] width 15 height 15
click at [416, 432] on div "Cancelled" at bounding box center [430, 442] width 102 height 43
type input "Cancelled"
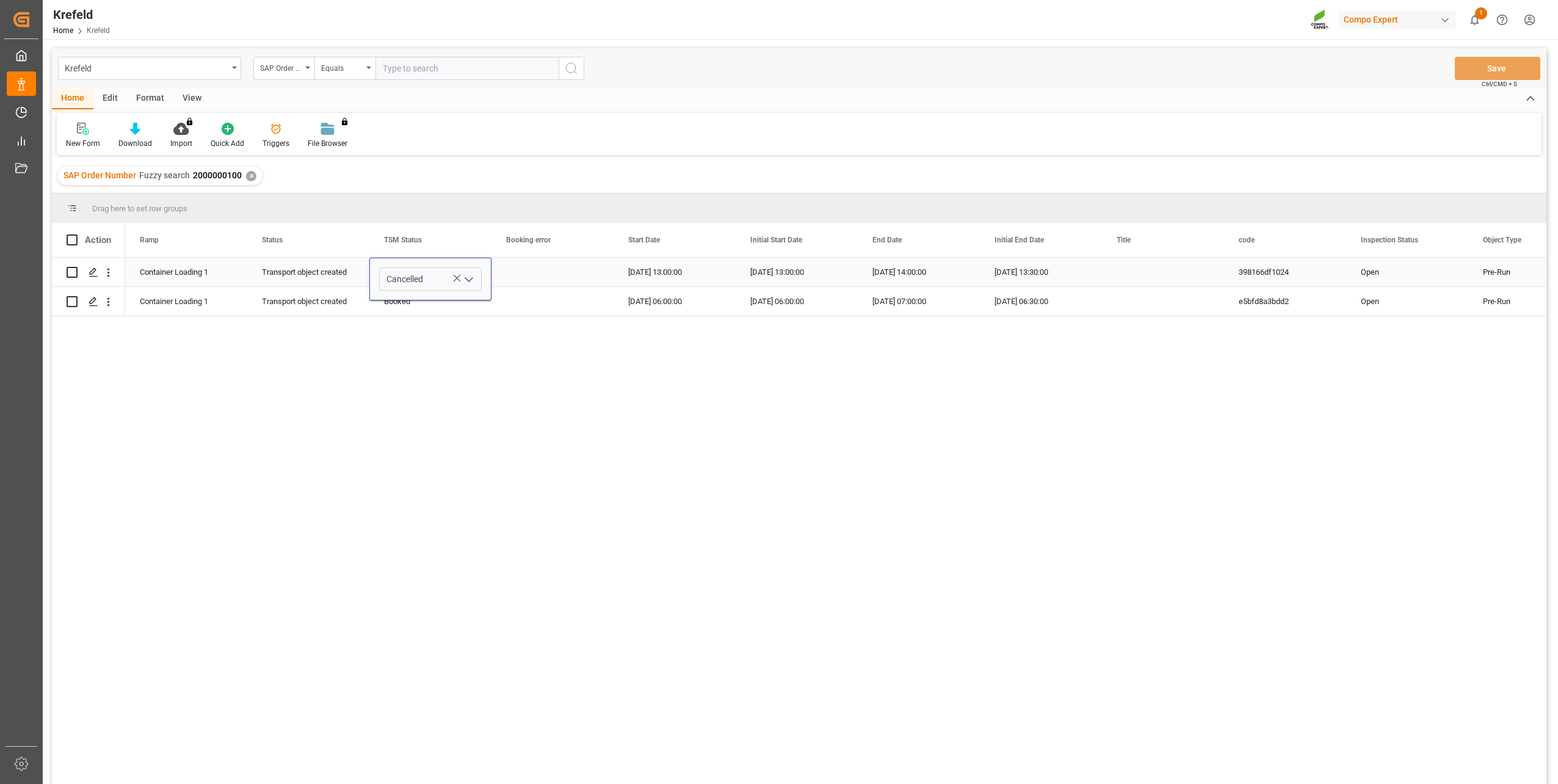
click at [512, 272] on div "Press SPACE to select this row." at bounding box center [553, 272] width 122 height 28
click at [441, 275] on div "Cancelled" at bounding box center [430, 272] width 93 height 28
drag, startPoint x: 488, startPoint y: 284, endPoint x: 476, endPoint y: 311, distance: 29.5
click at [1492, 68] on button "Save" at bounding box center [1498, 68] width 86 height 24
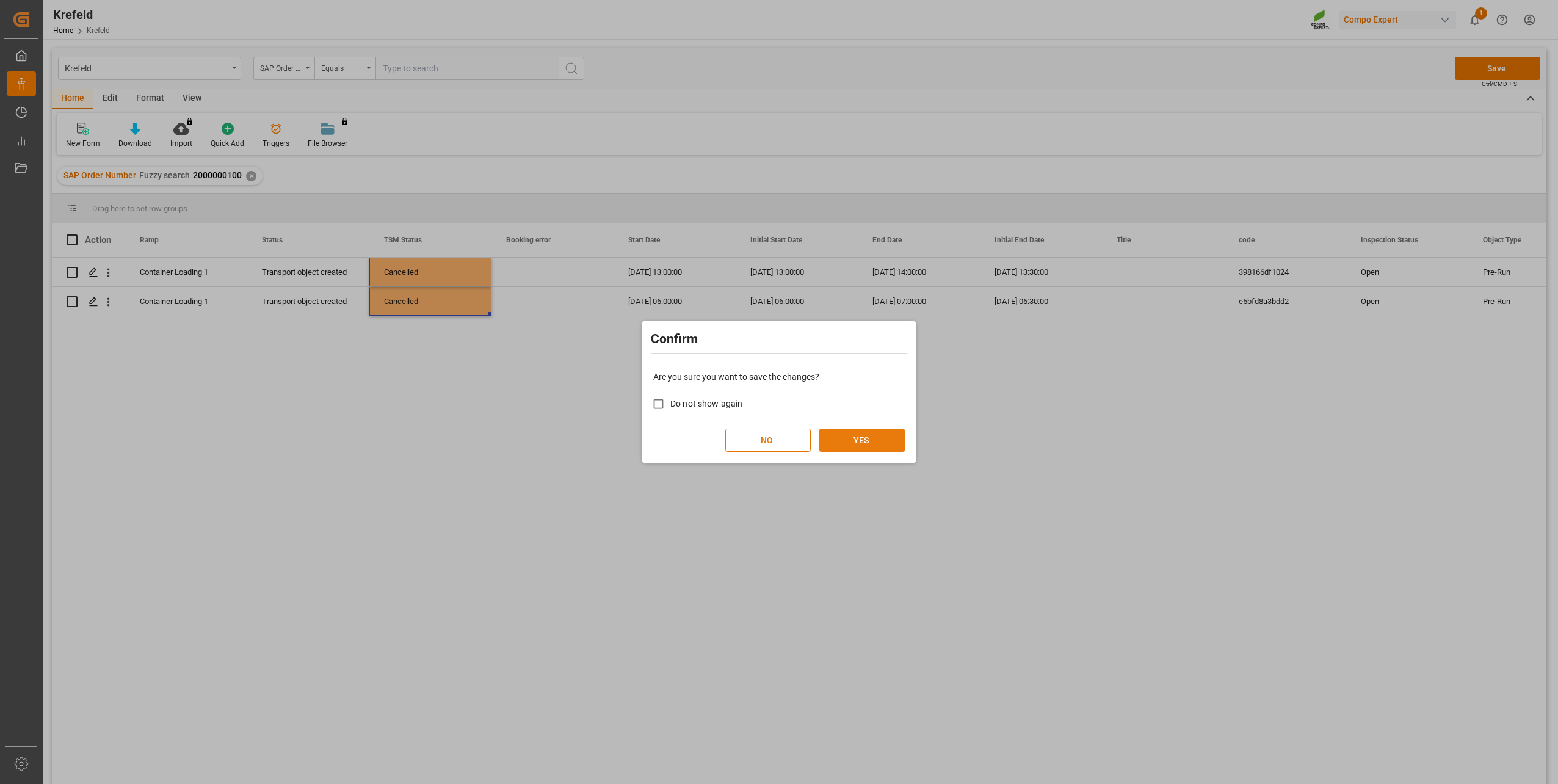
click at [878, 432] on button "YES" at bounding box center [862, 440] width 86 height 24
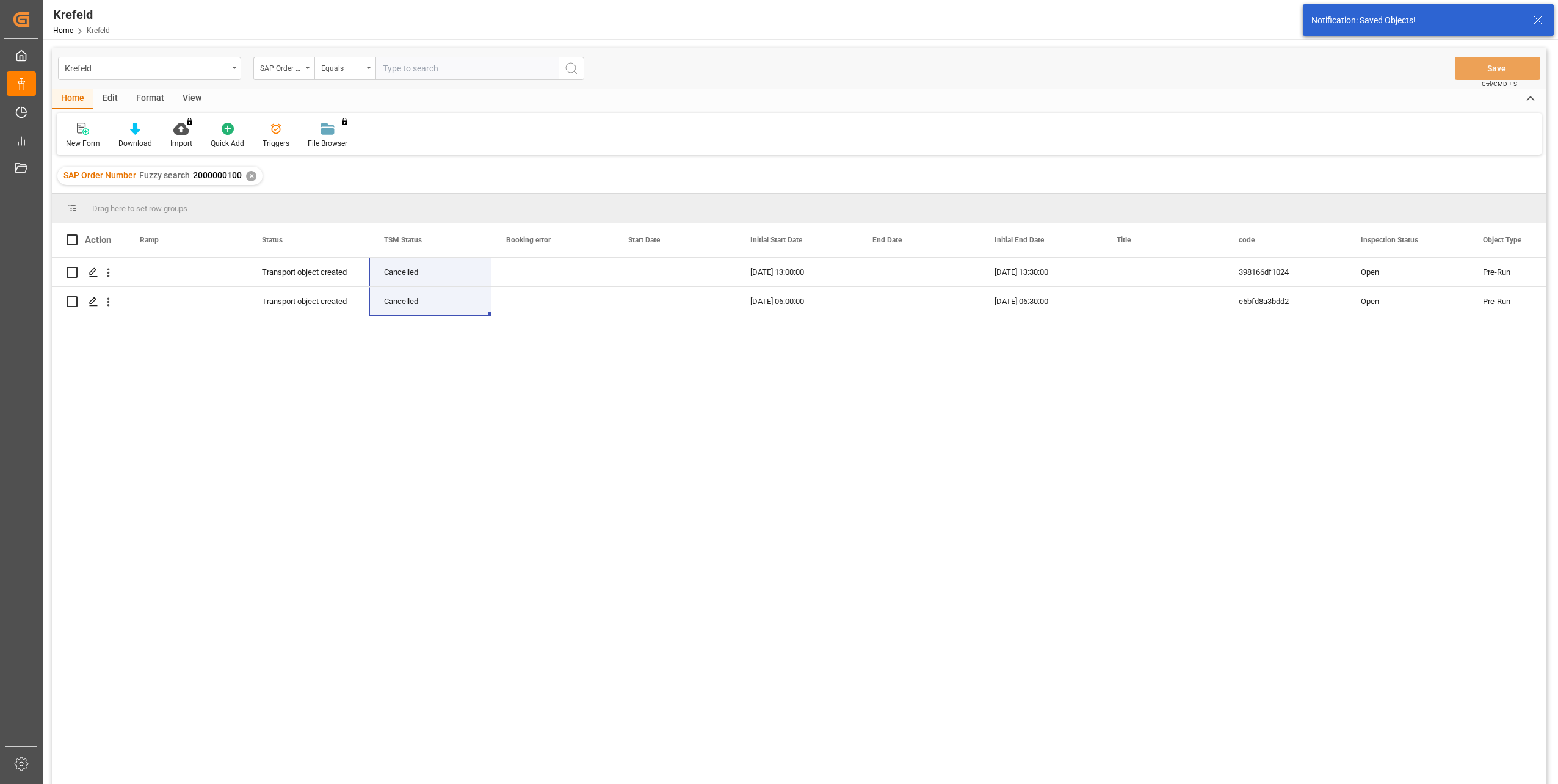
click at [249, 178] on div "✕" at bounding box center [251, 176] width 10 height 10
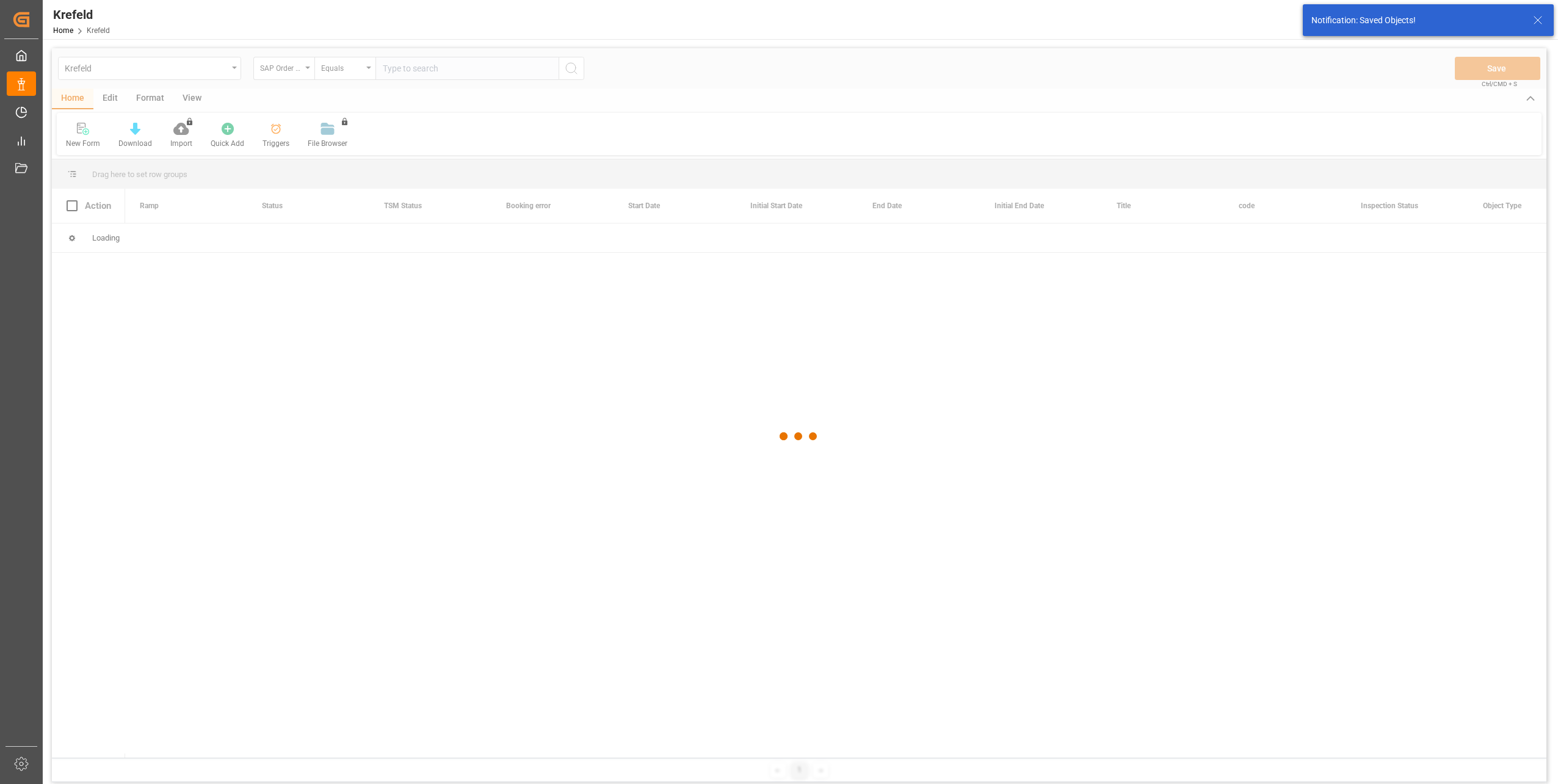
click at [337, 80] on div at bounding box center [799, 436] width 1495 height 776
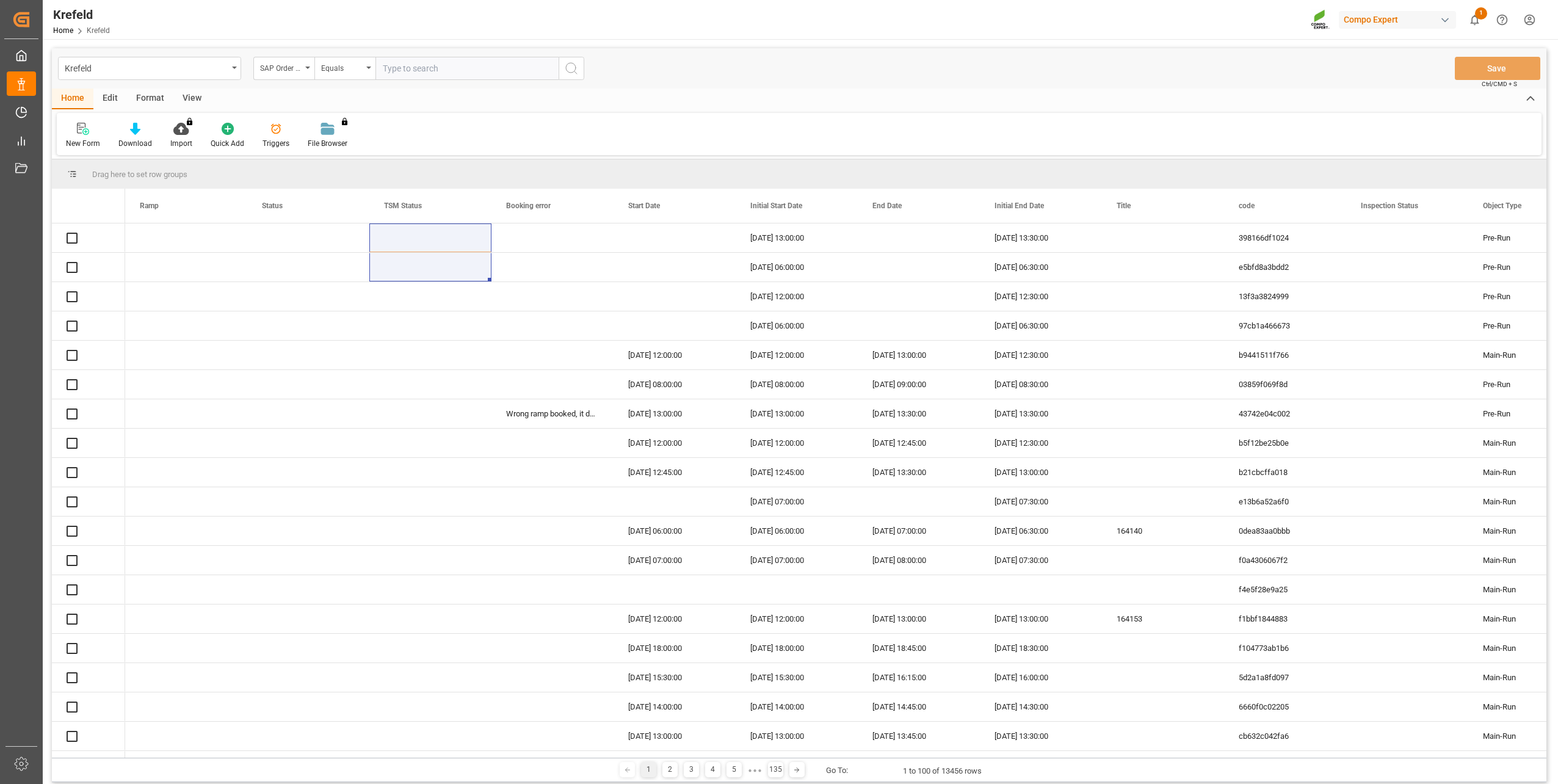
click at [337, 80] on div "Equals" at bounding box center [345, 68] width 61 height 24
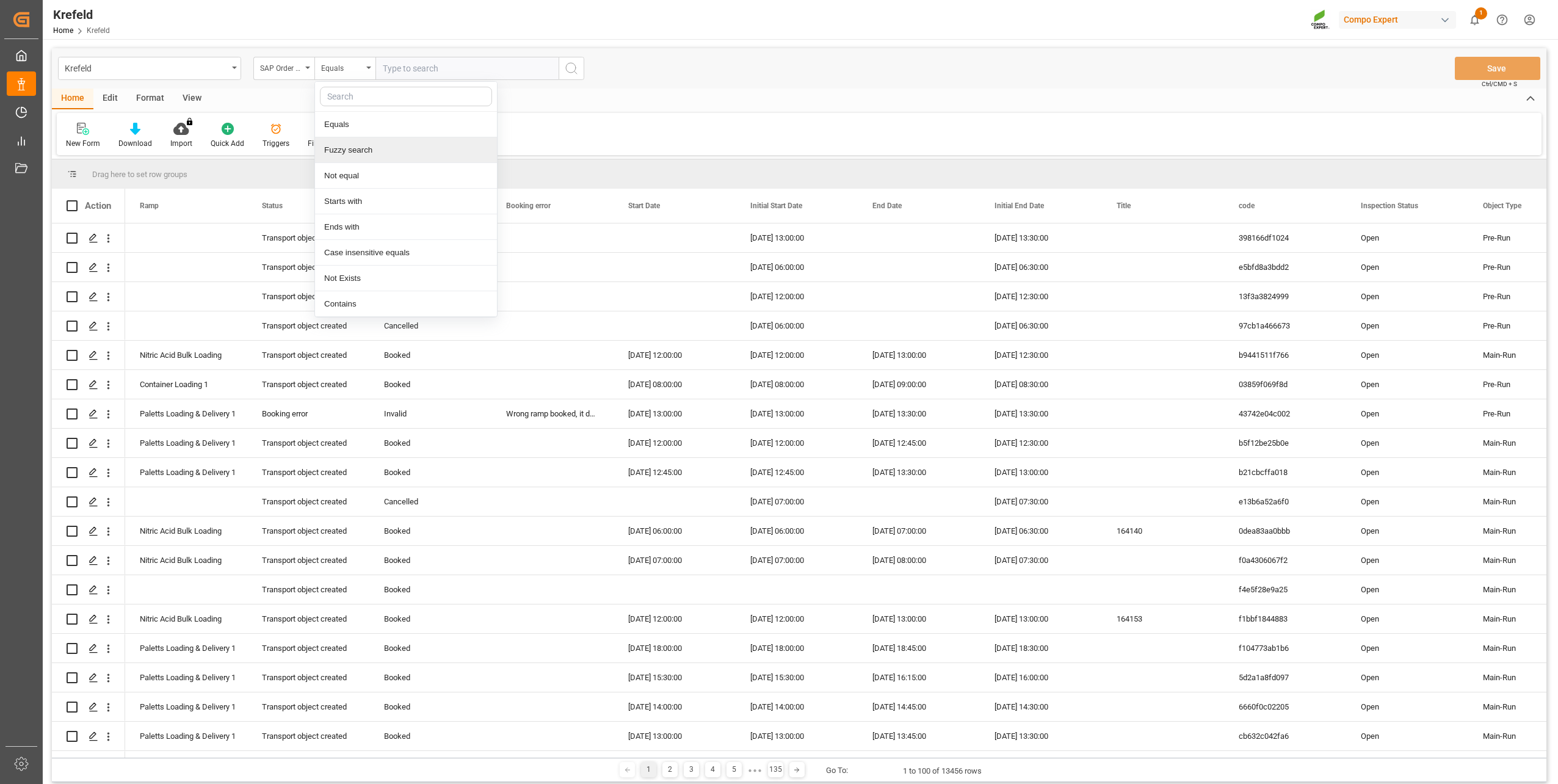
click at [362, 154] on div "Fuzzy search" at bounding box center [406, 150] width 182 height 26
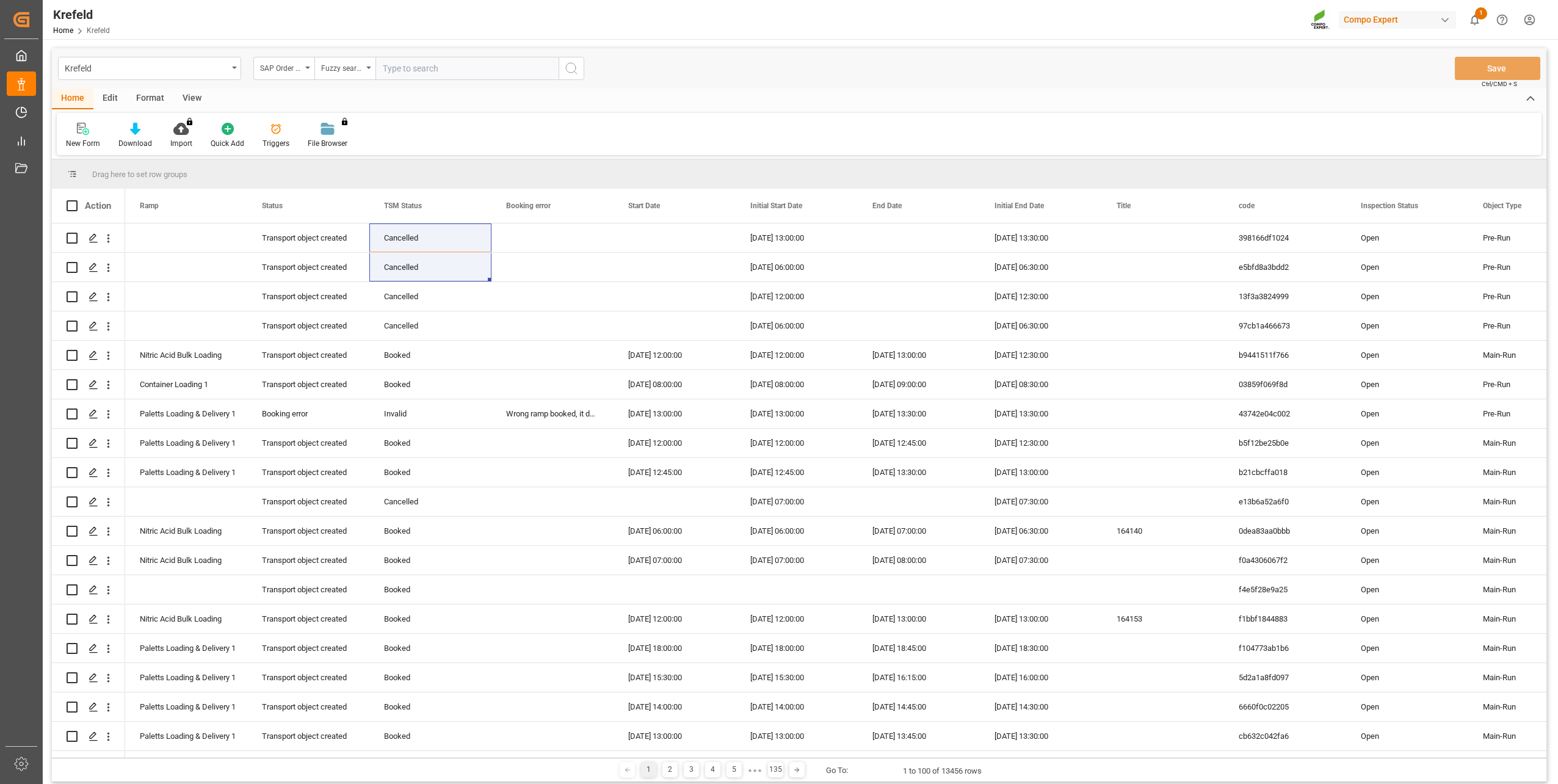
click at [427, 51] on div "Krefeld SAP Order Number Fuzzy search Save Ctrl/CMD + S" at bounding box center [799, 68] width 1495 height 40
click at [433, 77] on input "text" at bounding box center [467, 68] width 183 height 24
paste input "2000000123"
type input "2000000123"
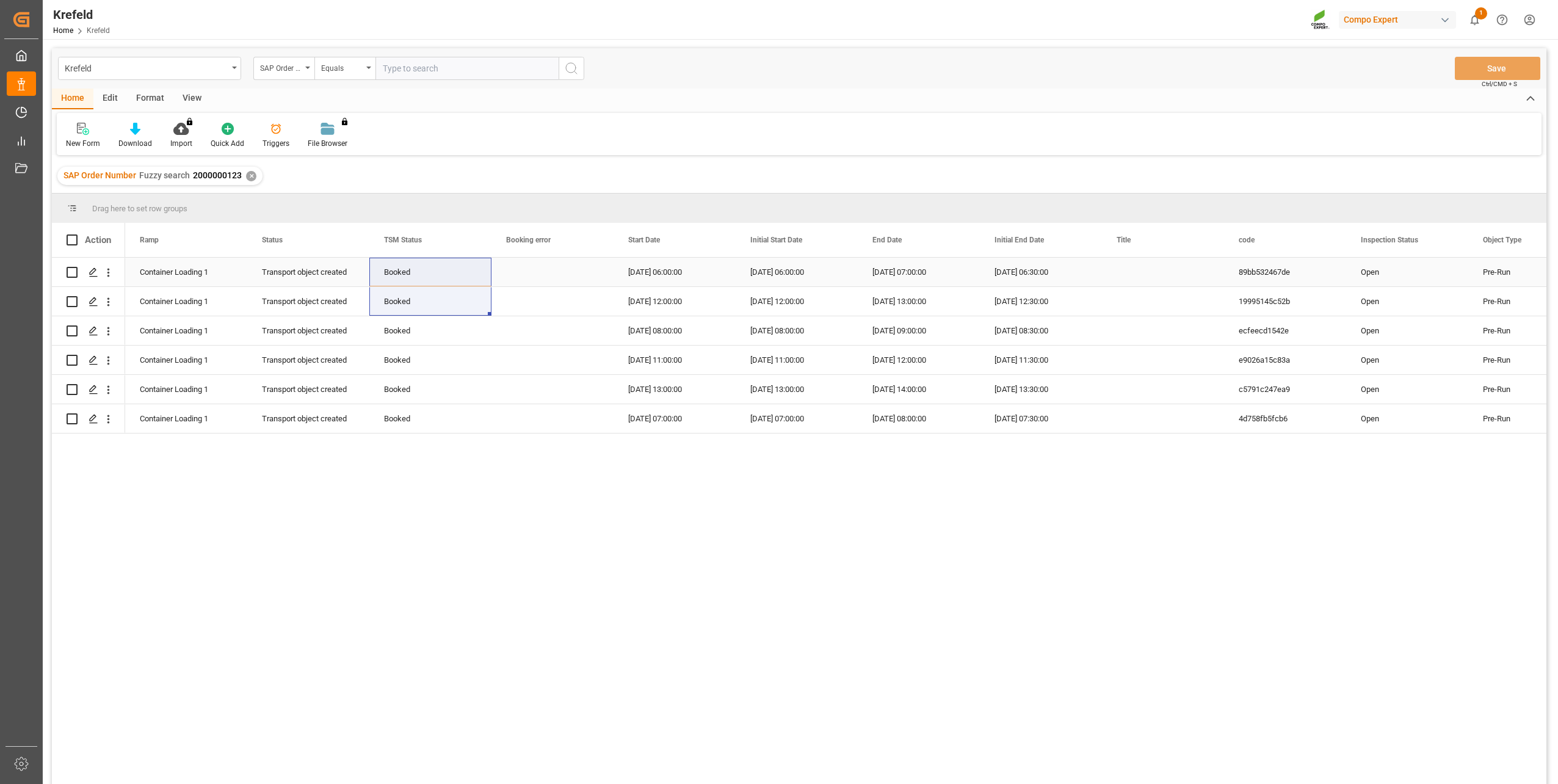
click at [419, 273] on div "Booked" at bounding box center [430, 272] width 93 height 28
click at [469, 278] on icon "open menu" at bounding box center [469, 279] width 15 height 15
click at [417, 435] on div "Cancelled" at bounding box center [430, 442] width 102 height 43
type input "Cancelled"
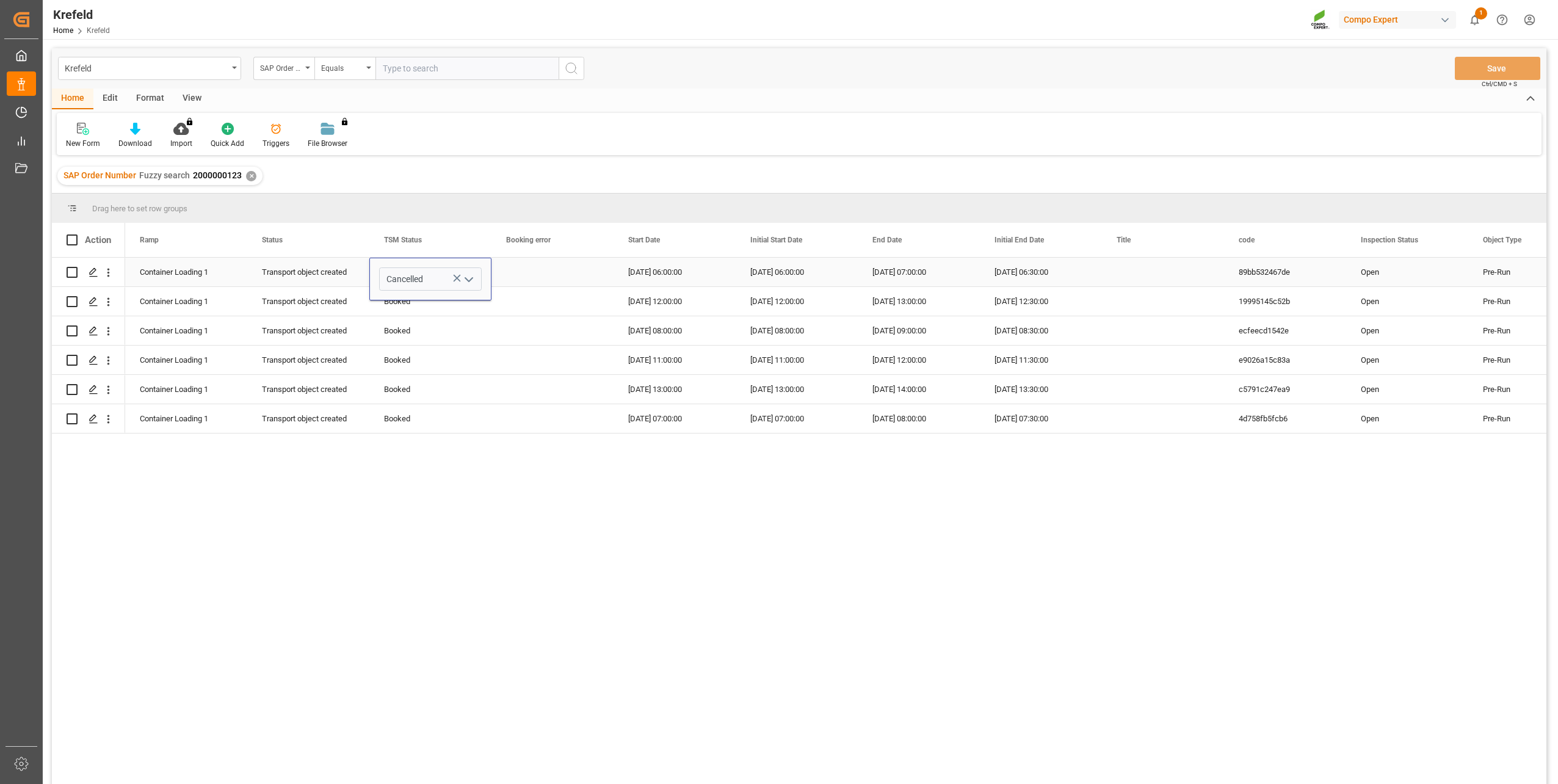
click at [533, 270] on div "Press SPACE to select this row." at bounding box center [553, 272] width 122 height 28
click at [464, 275] on div "Cancelled" at bounding box center [430, 272] width 93 height 28
drag, startPoint x: 489, startPoint y: 284, endPoint x: 459, endPoint y: 415, distance: 134.4
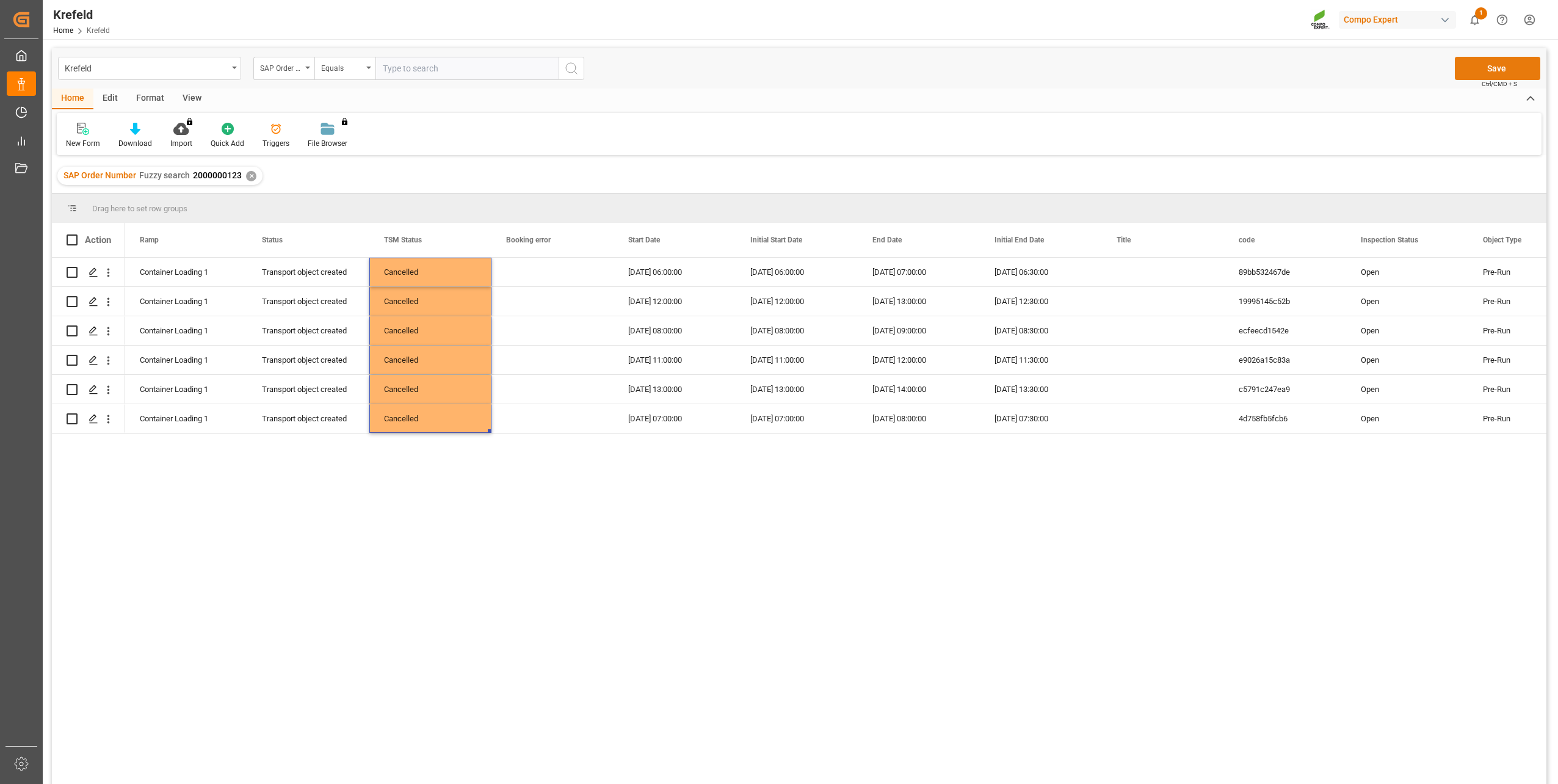
click at [1502, 63] on button "Save" at bounding box center [1498, 68] width 86 height 24
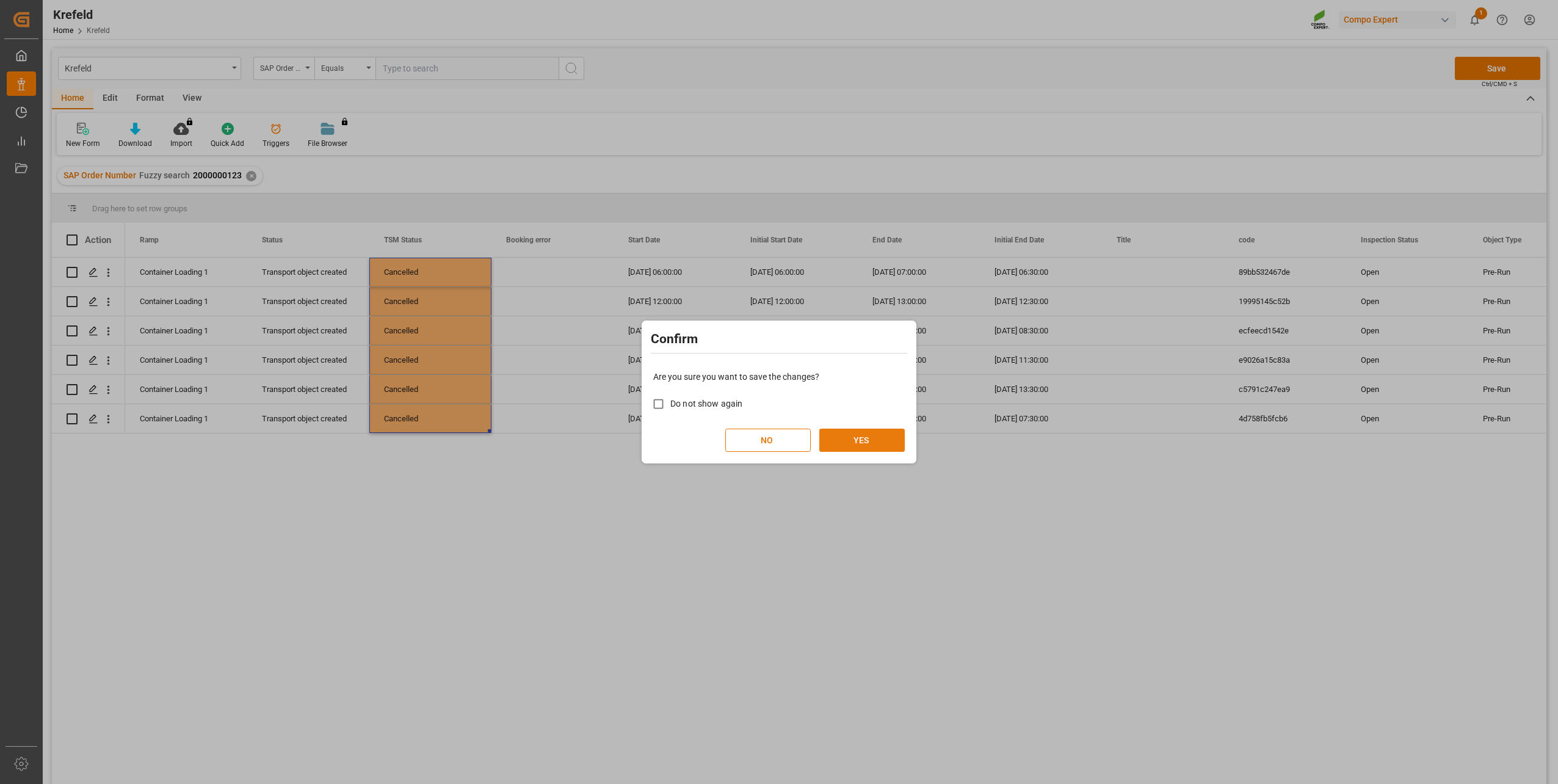
click at [857, 433] on button "YES" at bounding box center [862, 440] width 86 height 24
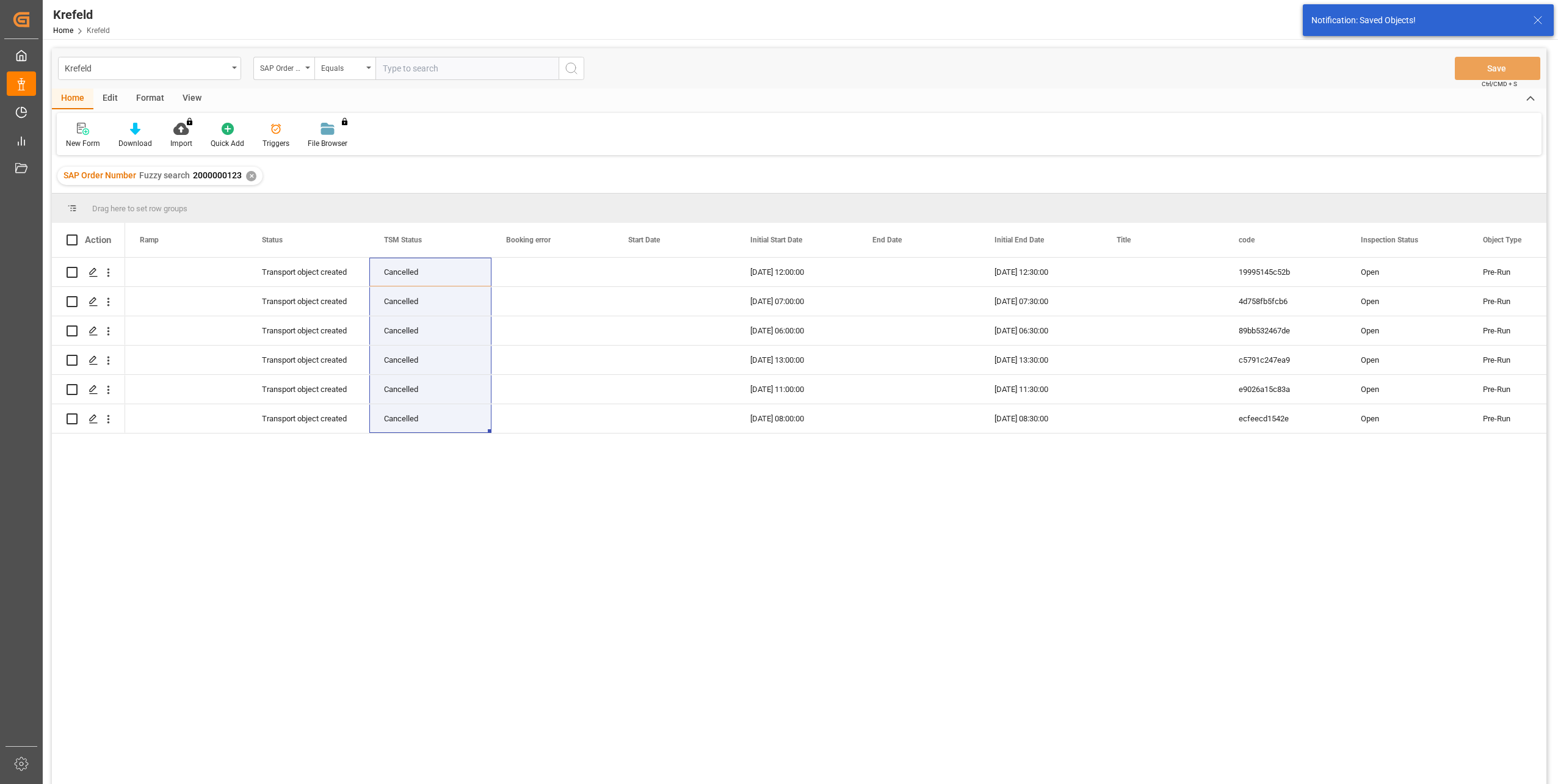
click at [249, 175] on div "✕" at bounding box center [251, 176] width 10 height 10
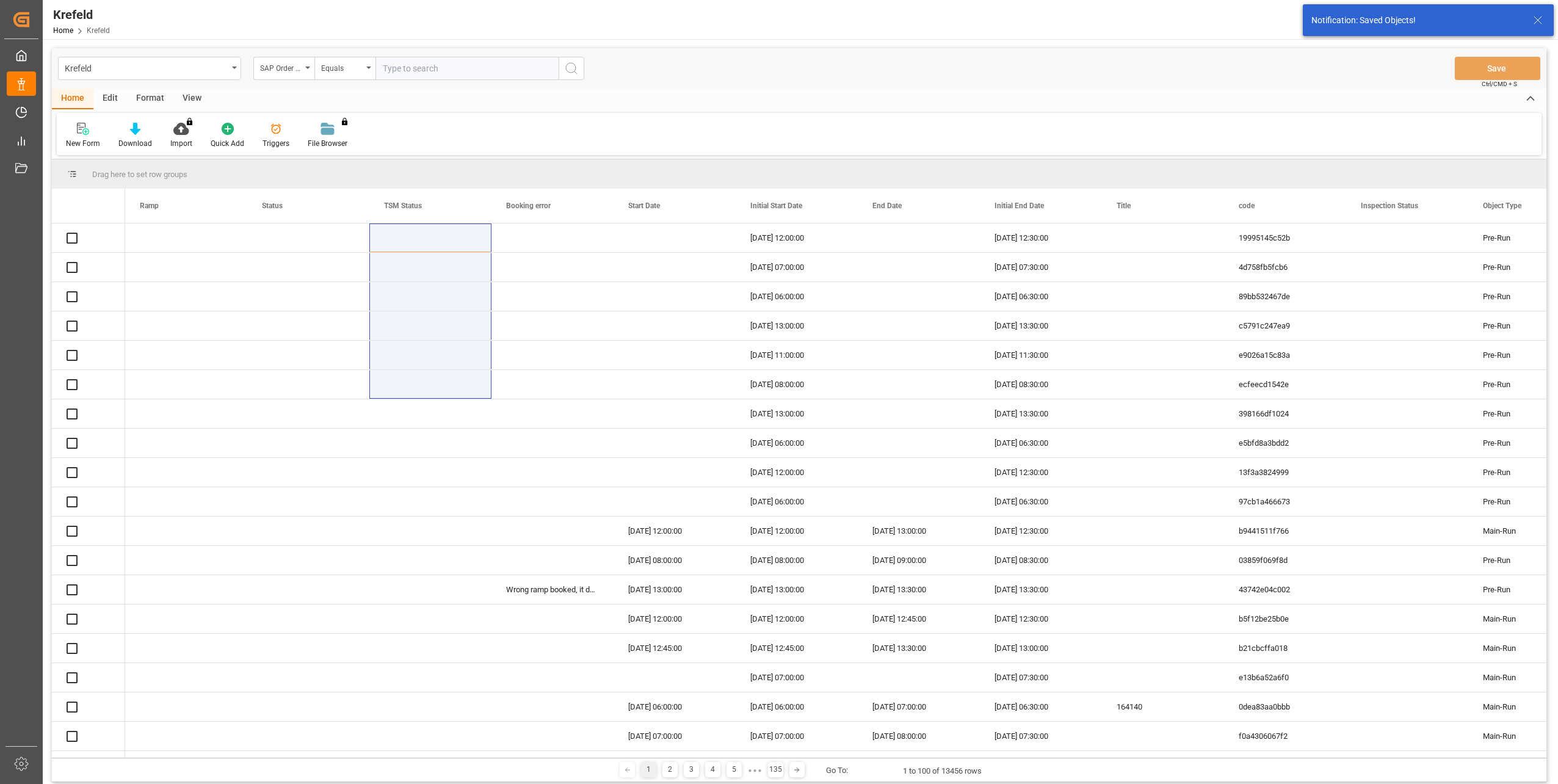
click at [354, 72] on div "Equals" at bounding box center [342, 67] width 41 height 14
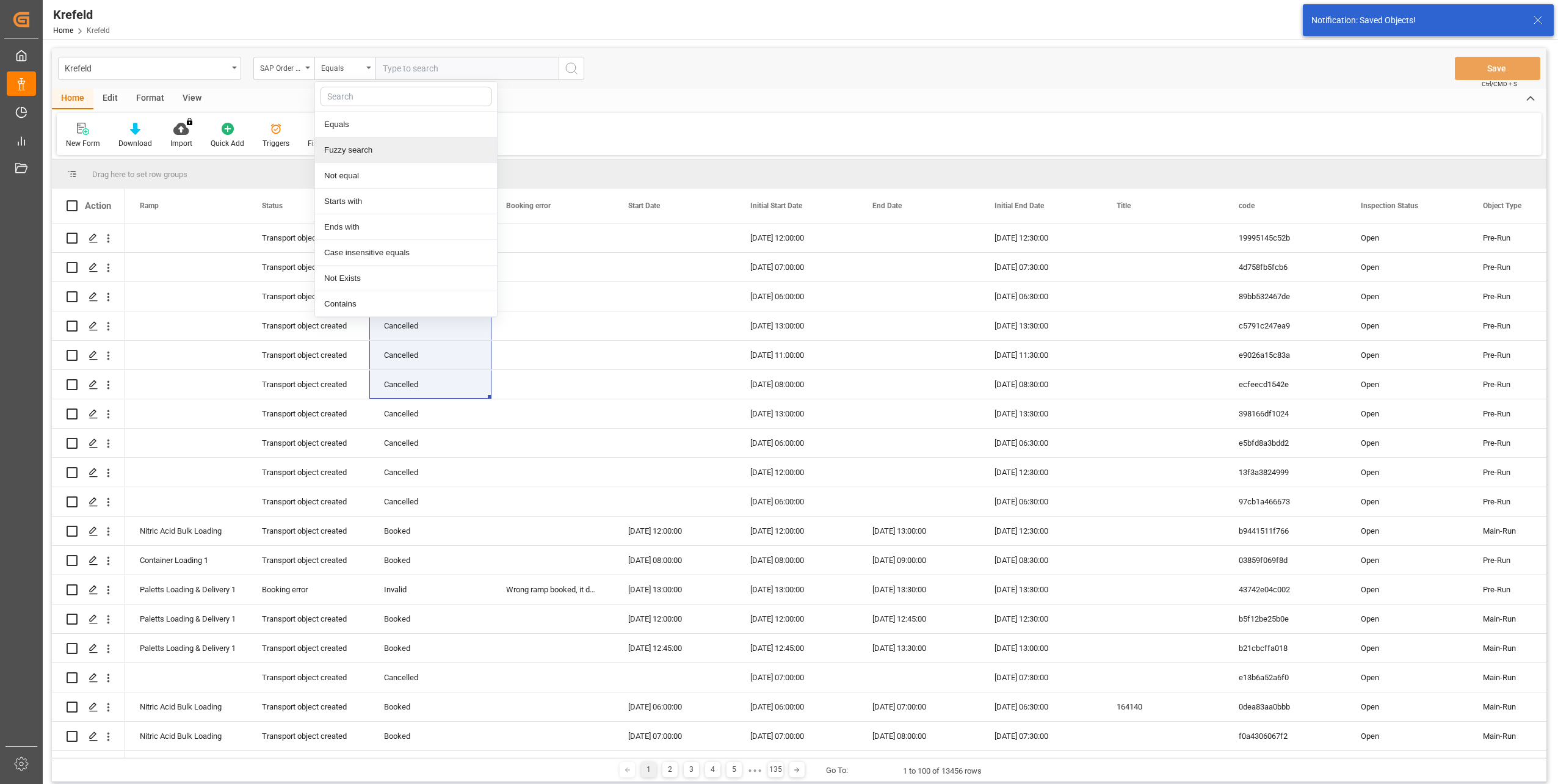
click at [358, 147] on div "Fuzzy search" at bounding box center [406, 150] width 182 height 26
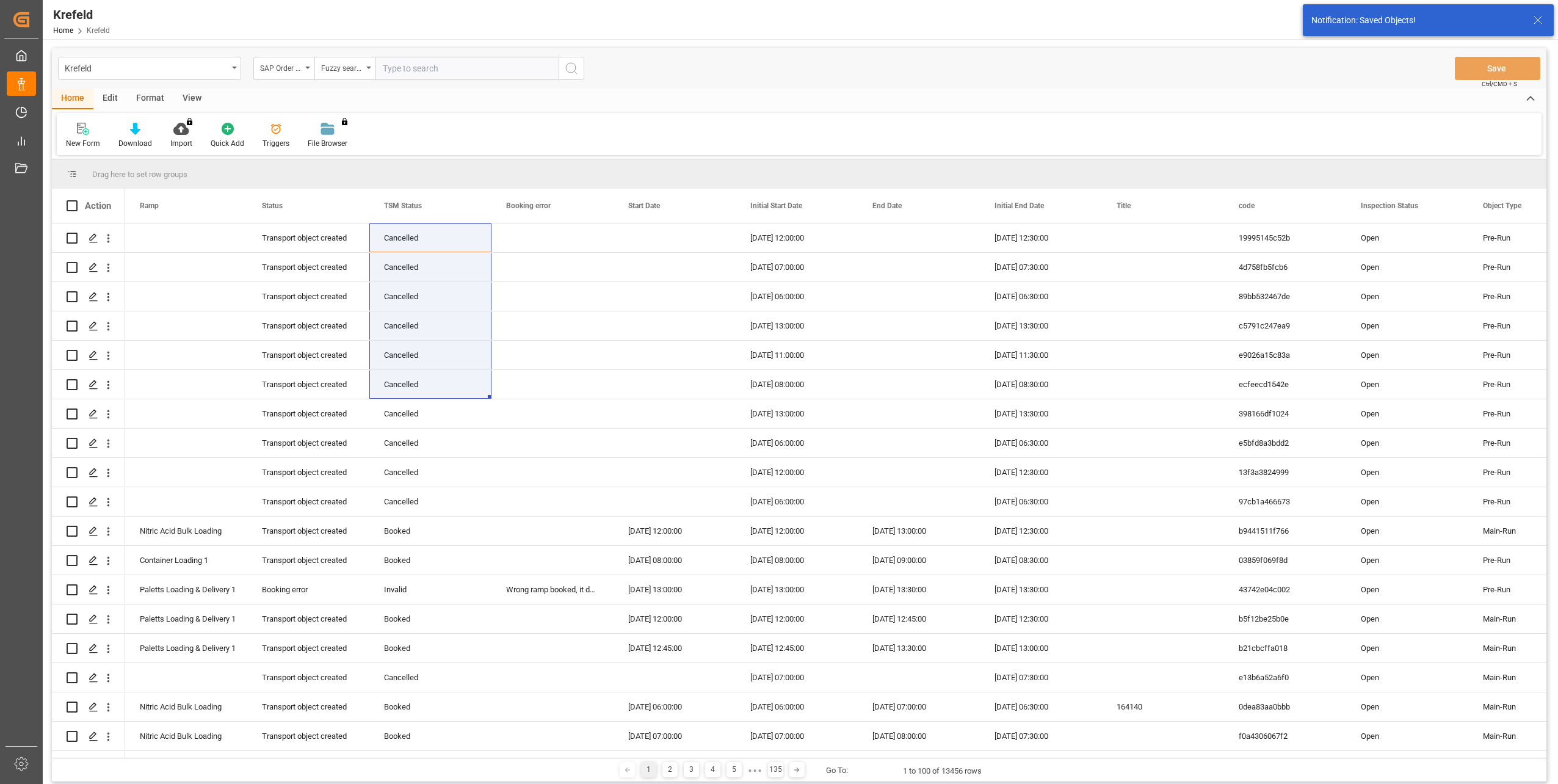
paste input "2000000370"
type input "2000000370"
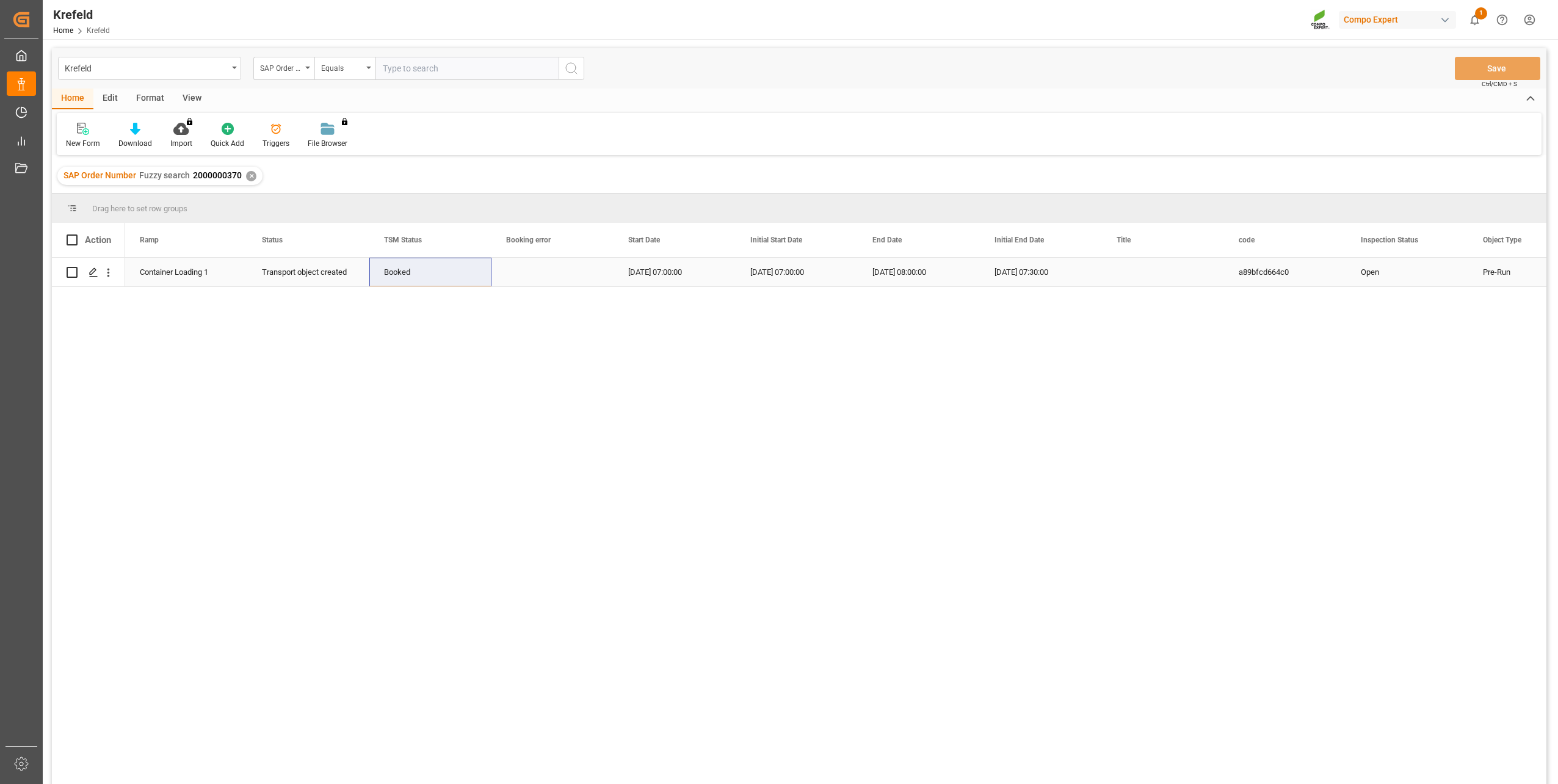
click at [425, 284] on div "Booked" at bounding box center [430, 272] width 93 height 28
click at [467, 280] on polyline "open menu" at bounding box center [469, 279] width 8 height 3
click at [442, 444] on div "Cancelled" at bounding box center [430, 442] width 102 height 43
type input "Cancelled"
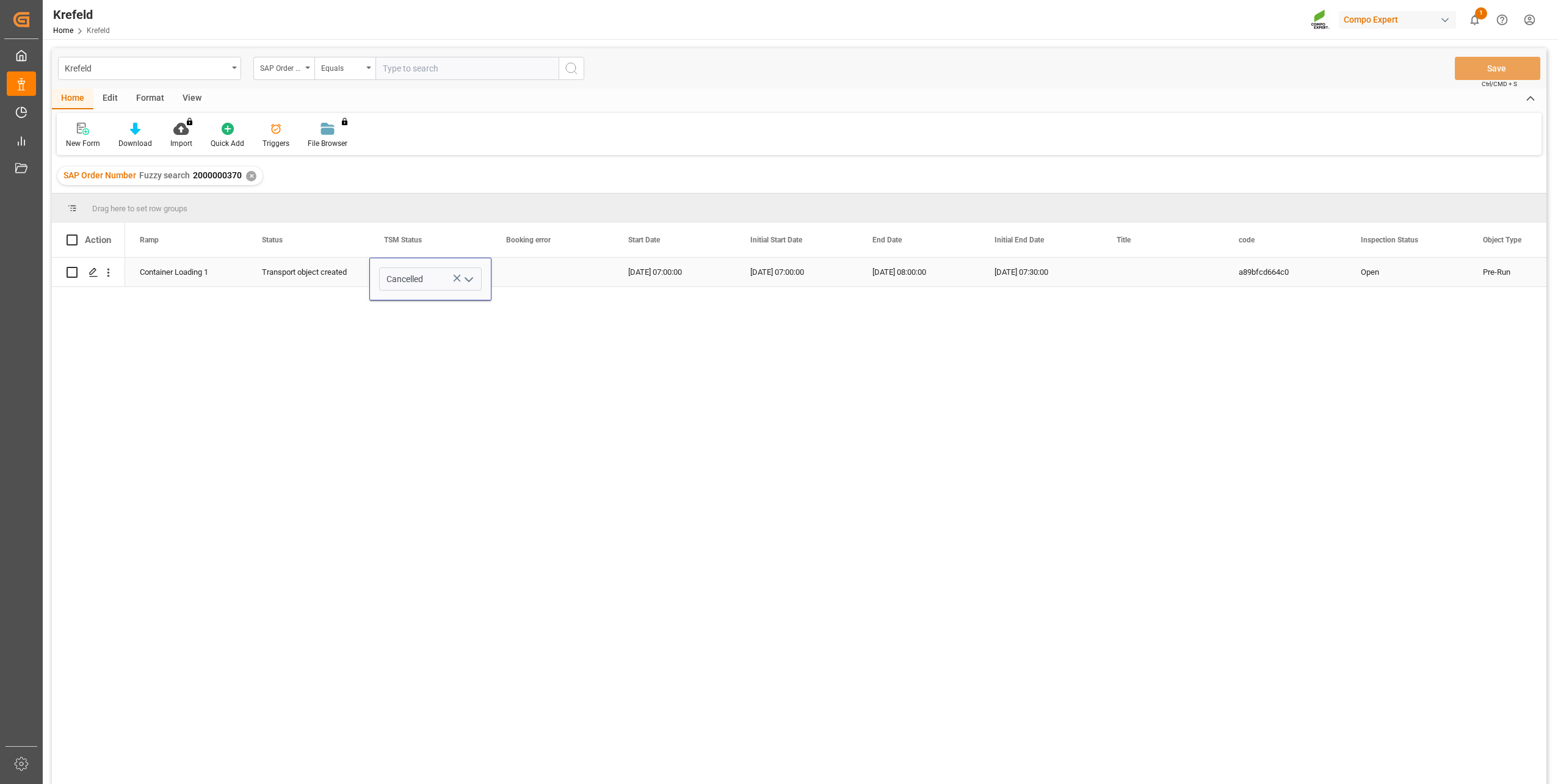
click at [561, 281] on div "Press SPACE to select this row." at bounding box center [553, 272] width 122 height 28
click at [1502, 51] on div "Krefeld SAP Order Number Equals Save Ctrl/CMD + S" at bounding box center [799, 68] width 1495 height 40
click at [1499, 57] on div "Krefeld SAP Order Number Equals Save Ctrl/CMD + S" at bounding box center [799, 68] width 1495 height 40
click at [1496, 59] on button "Save" at bounding box center [1498, 68] width 86 height 24
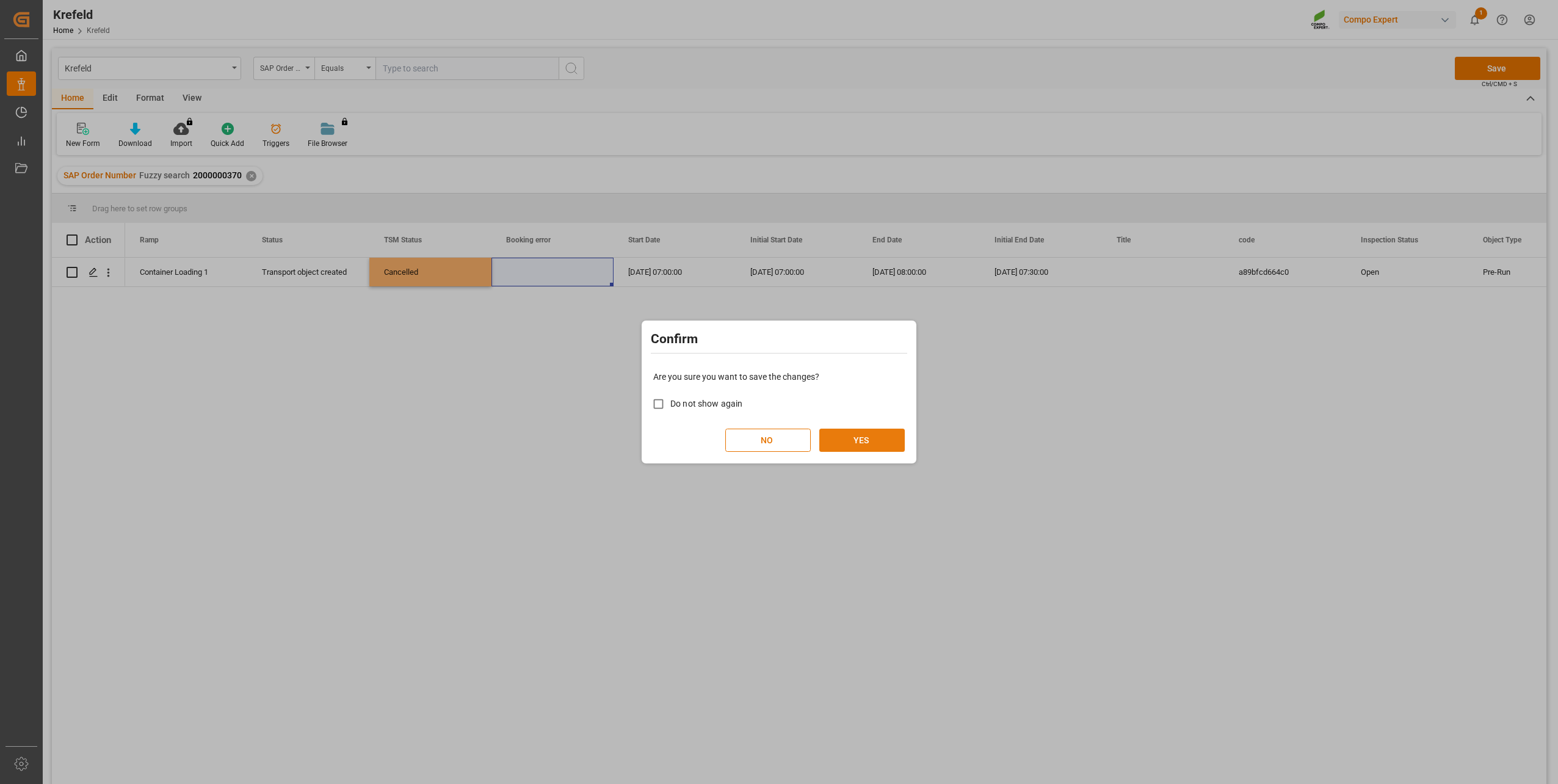
click at [857, 443] on button "YES" at bounding box center [862, 440] width 86 height 24
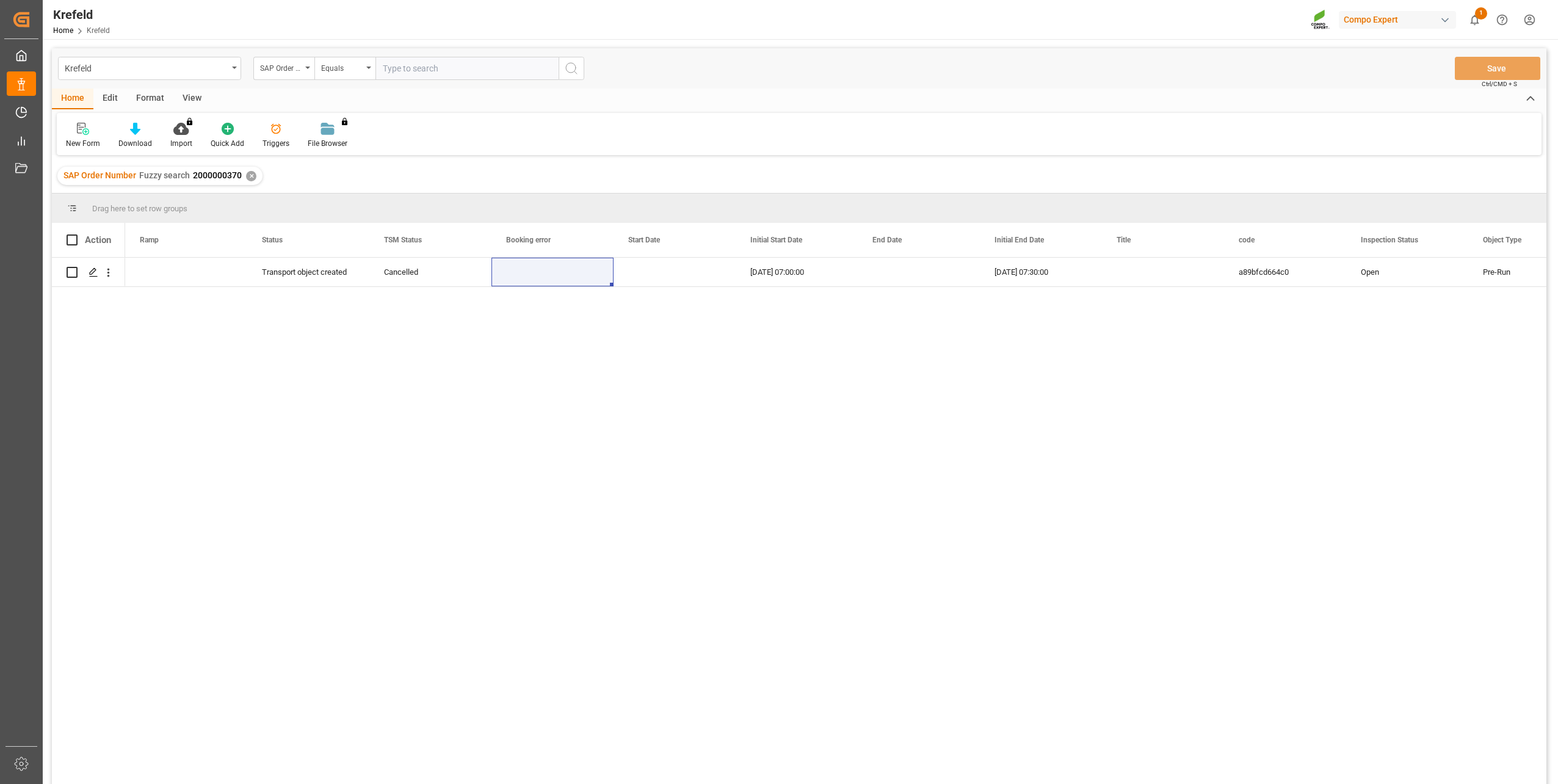
click at [248, 179] on div "✕" at bounding box center [251, 176] width 10 height 10
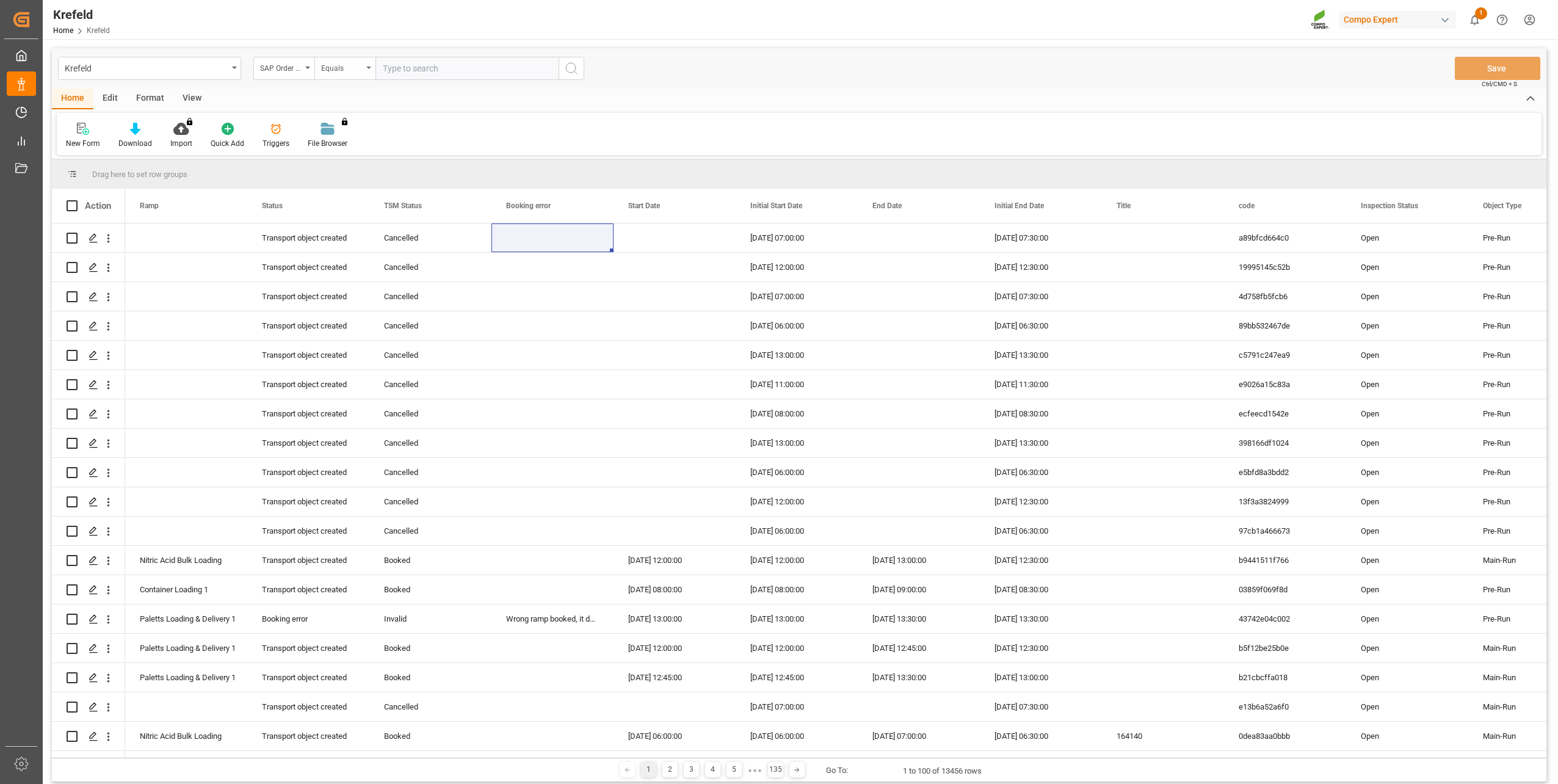
click at [346, 71] on div "Equals" at bounding box center [342, 67] width 41 height 14
click at [371, 142] on div "Fuzzy search" at bounding box center [406, 150] width 182 height 26
paste input "2000001766"
type input "2000001766"
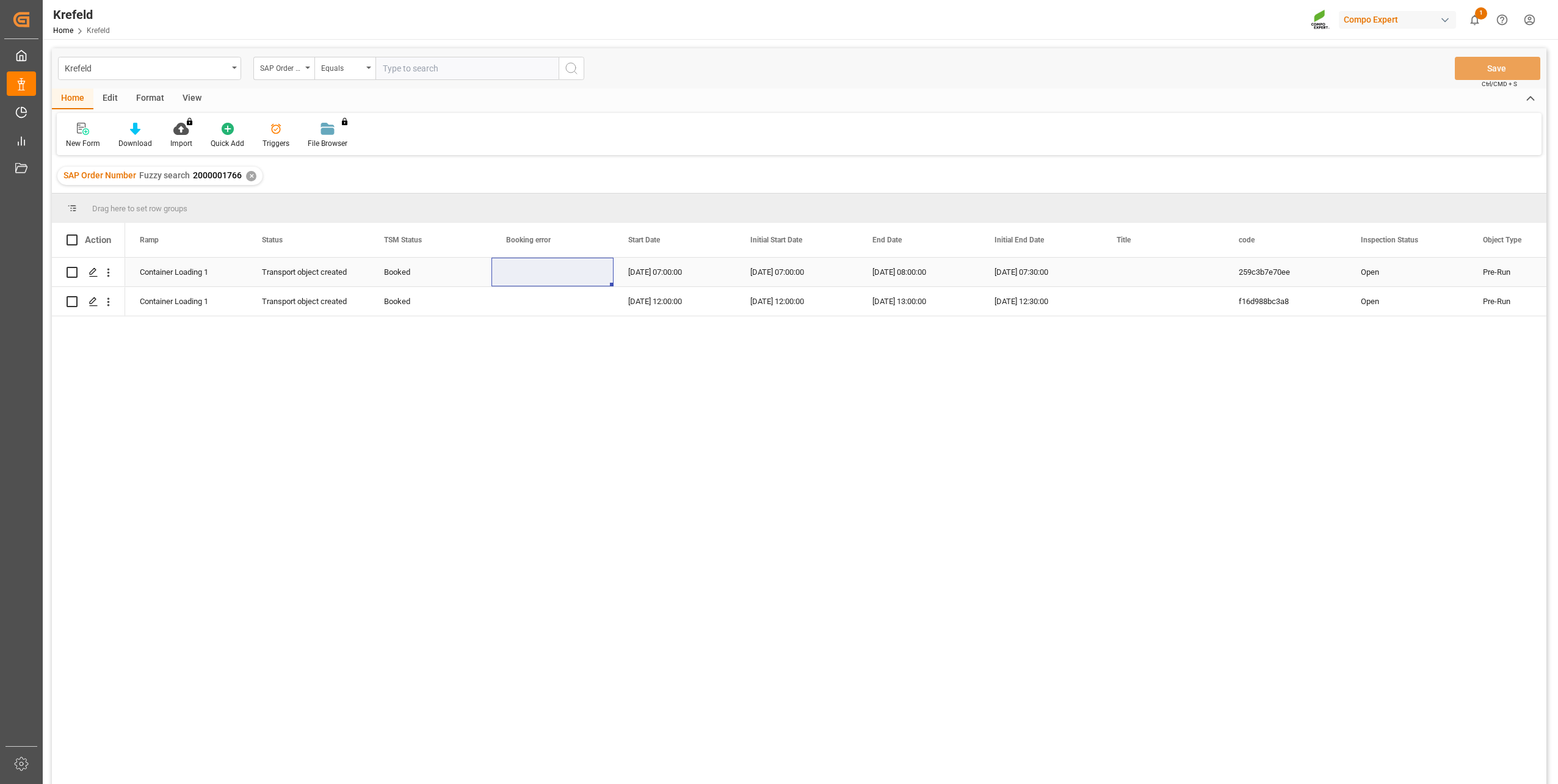
click at [399, 268] on div "Booked" at bounding box center [430, 272] width 93 height 28
click at [466, 279] on polyline "open menu" at bounding box center [469, 279] width 8 height 3
click at [424, 433] on div "Cancelled" at bounding box center [430, 442] width 102 height 43
type input "Cancelled"
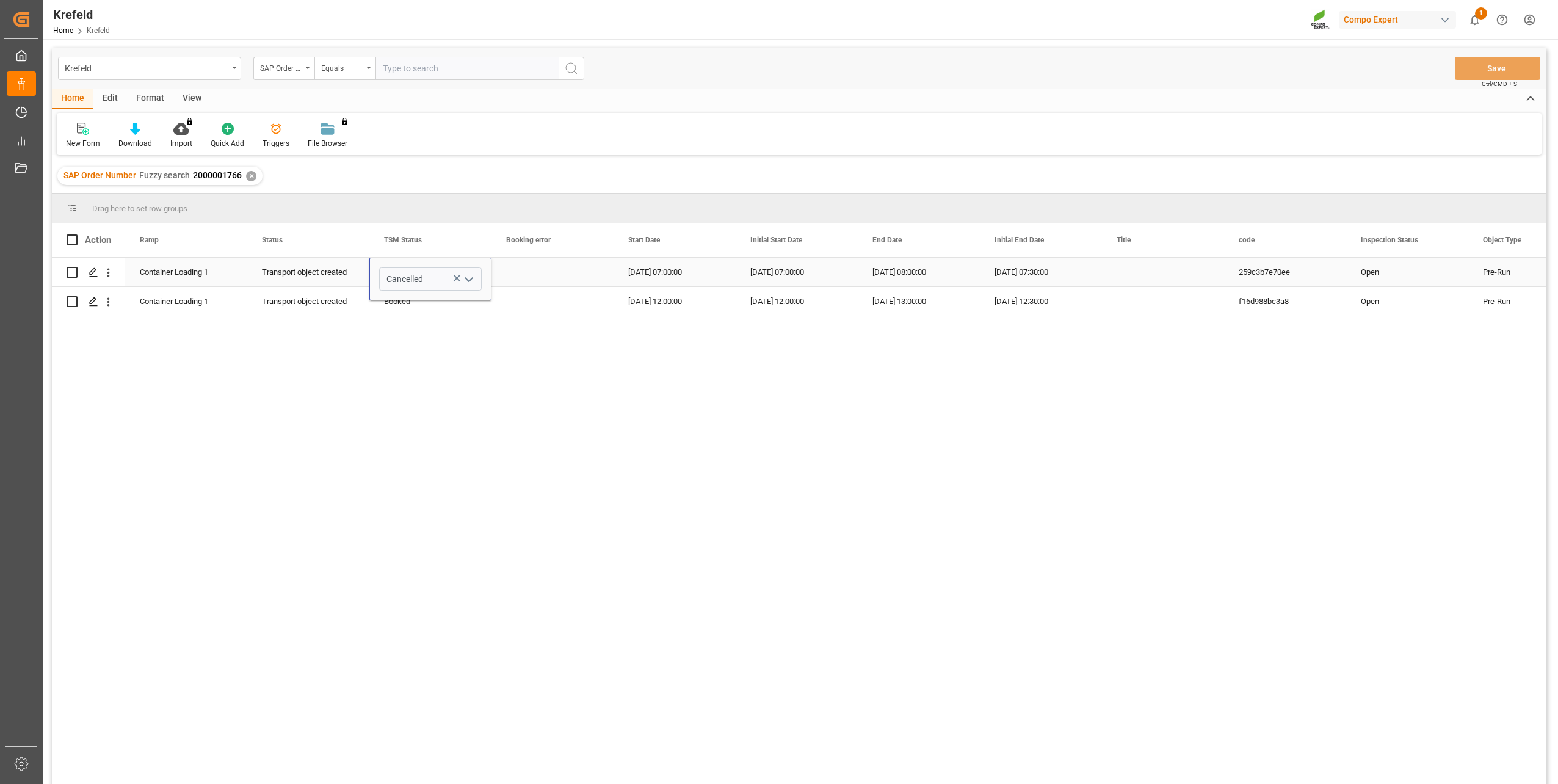
click at [527, 272] on div "Press SPACE to select this row." at bounding box center [553, 272] width 122 height 28
click at [465, 272] on div "Cancelled" at bounding box center [430, 272] width 93 height 28
drag, startPoint x: 488, startPoint y: 283, endPoint x: 481, endPoint y: 303, distance: 21.2
click at [1465, 68] on button "Save" at bounding box center [1498, 68] width 86 height 24
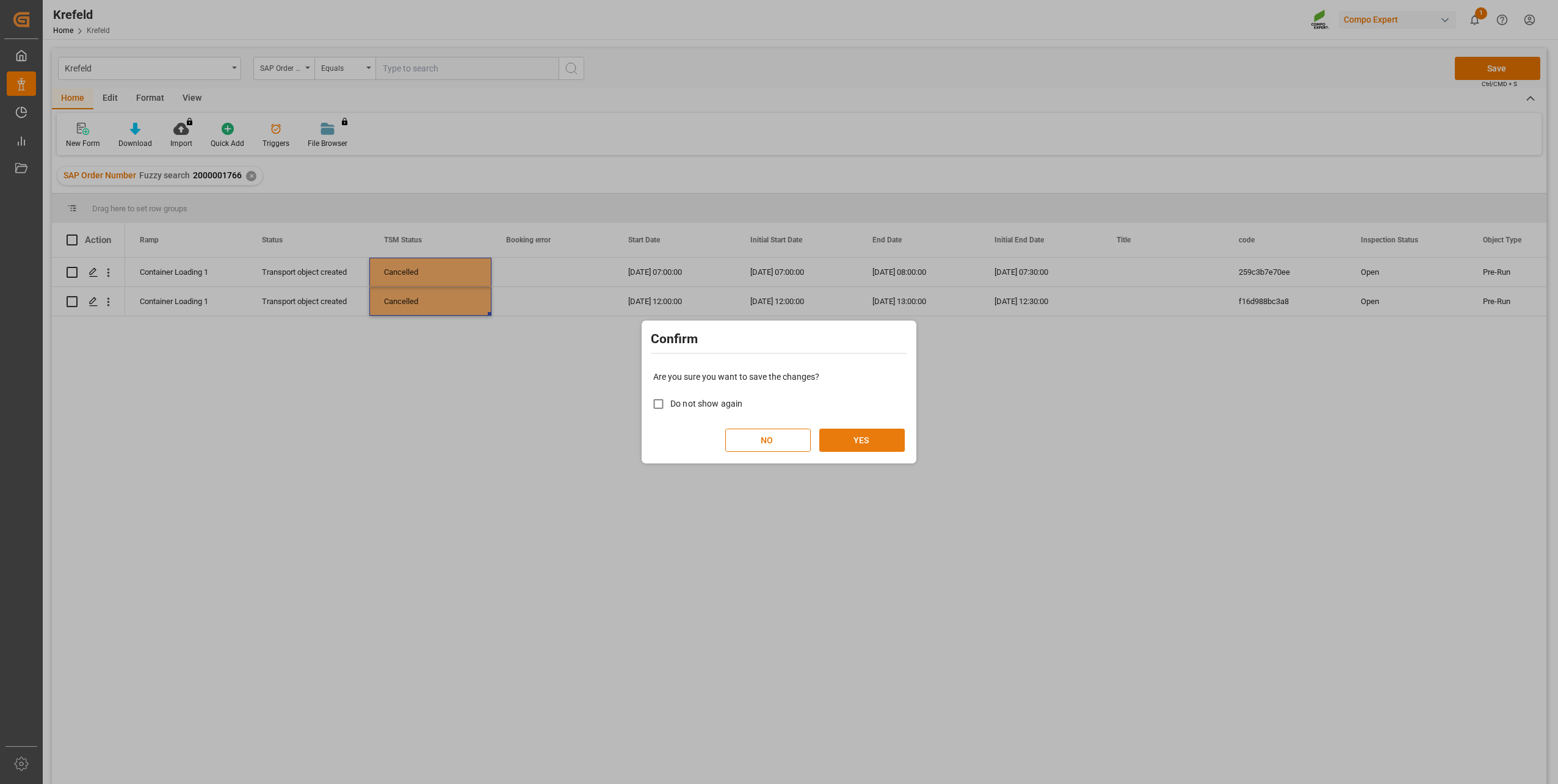
click at [870, 443] on button "YES" at bounding box center [862, 440] width 86 height 24
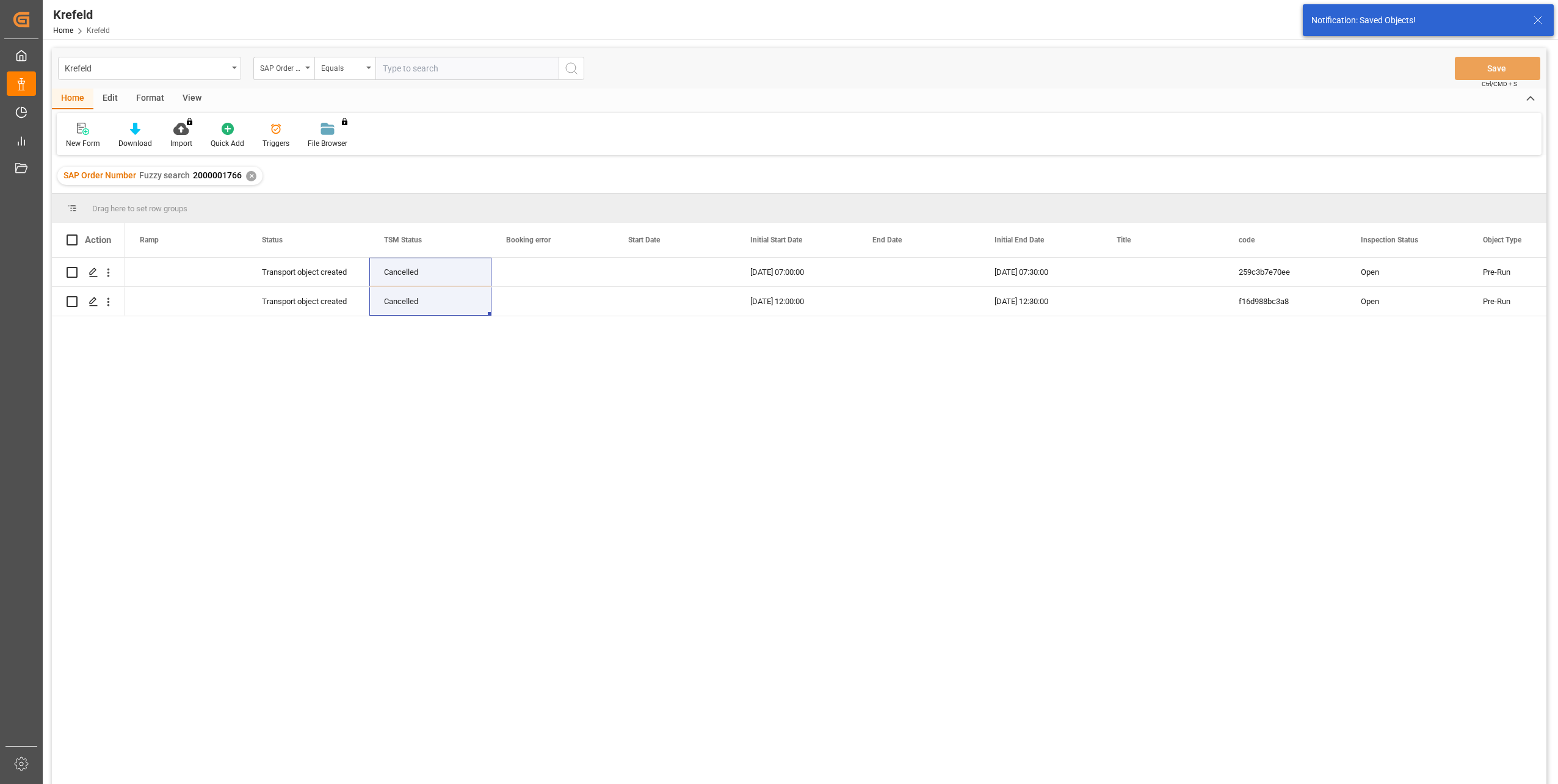
click at [248, 173] on div "✕" at bounding box center [251, 176] width 10 height 10
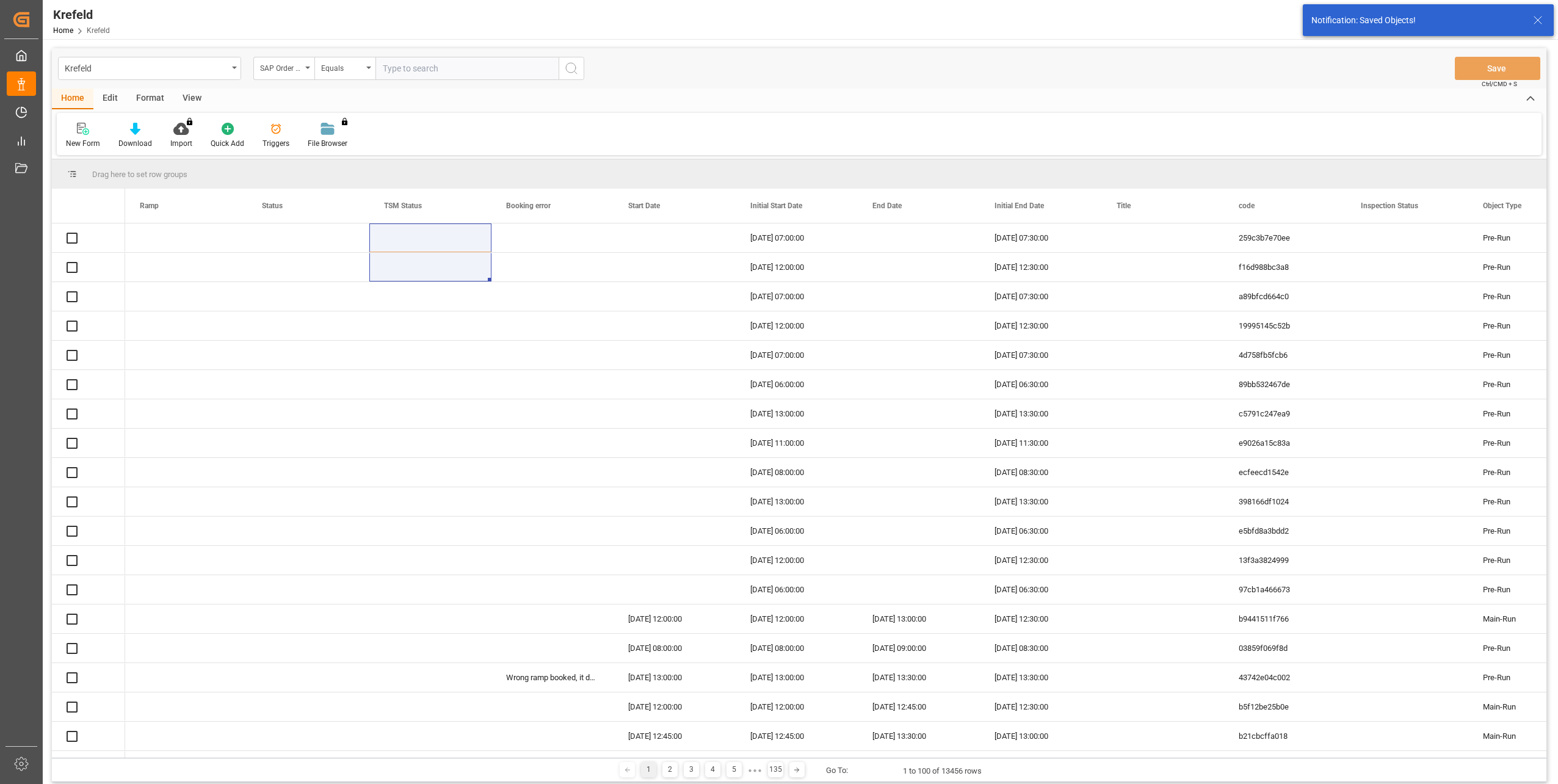
click at [288, 66] on div "SAP Order Number" at bounding box center [281, 67] width 41 height 14
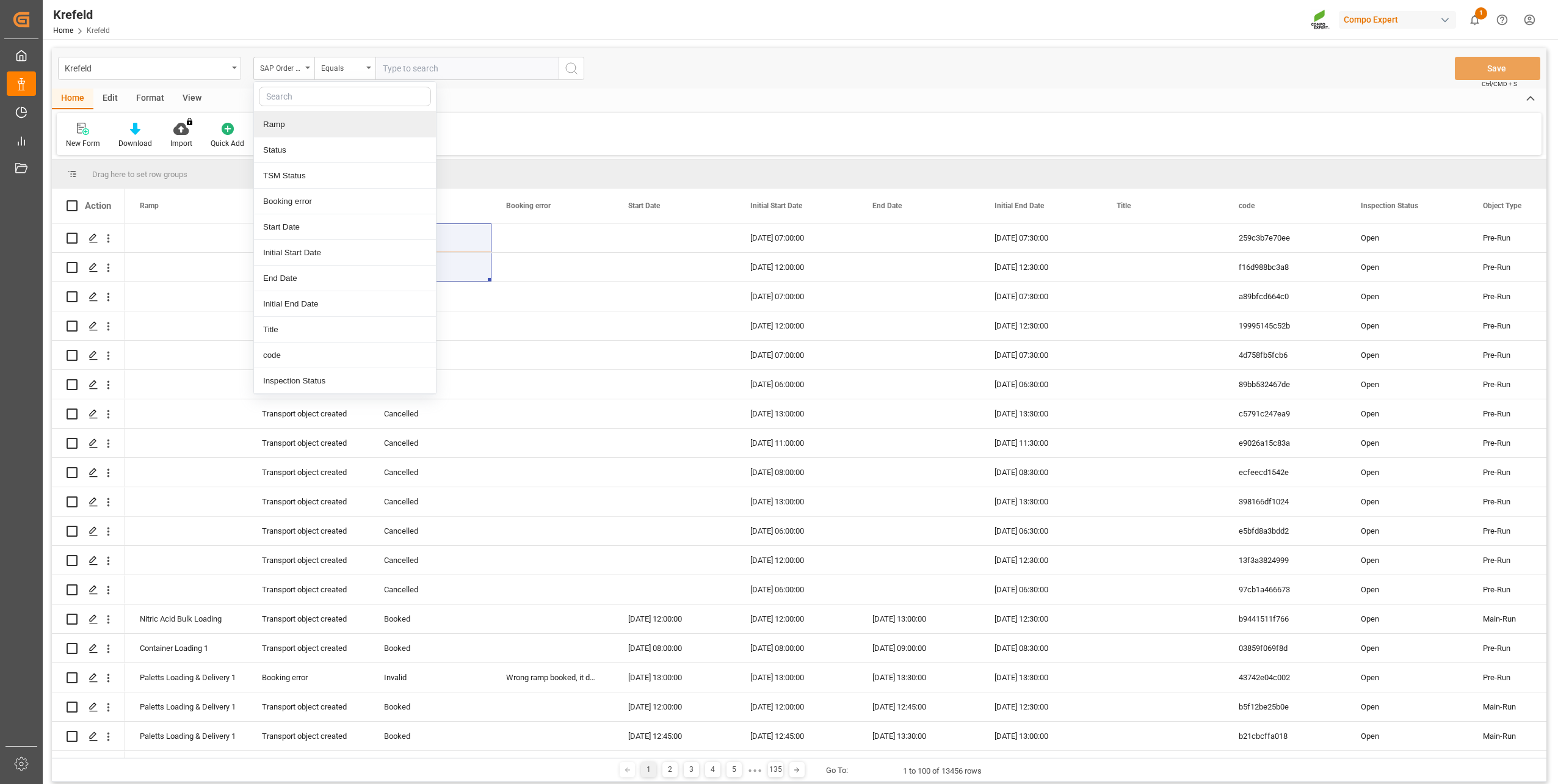
click at [279, 125] on div "Ramp" at bounding box center [344, 124] width 182 height 26
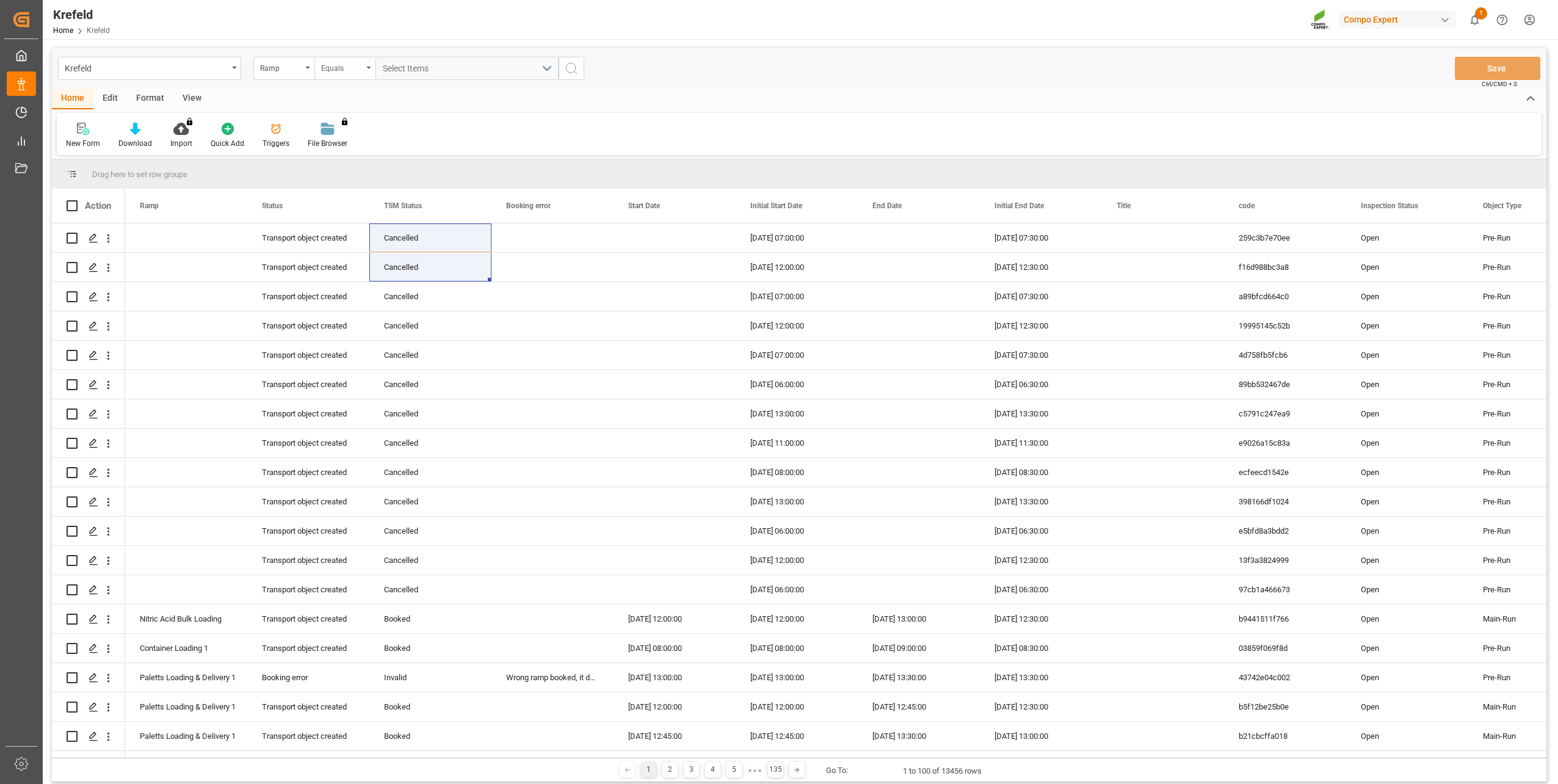
click at [361, 57] on div "Equals" at bounding box center [345, 68] width 61 height 24
click at [355, 175] on div "Contains" at bounding box center [406, 176] width 182 height 26
click at [436, 51] on div "Krefeld Ramp Contains Select Items Save Ctrl/CMD + S" at bounding box center [799, 68] width 1495 height 40
click at [425, 59] on button "Select Items" at bounding box center [467, 68] width 183 height 24
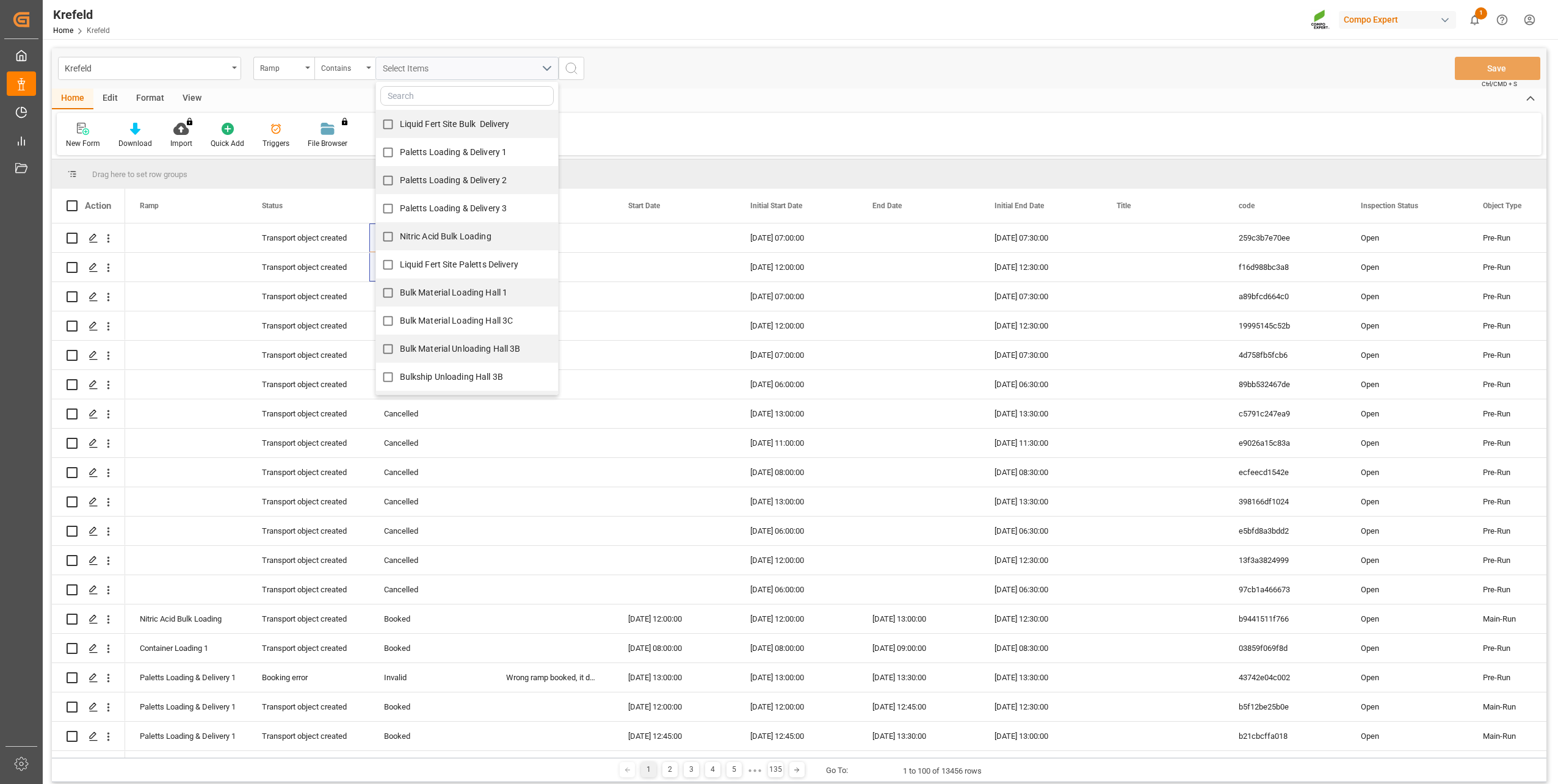
scroll to position [82, 0]
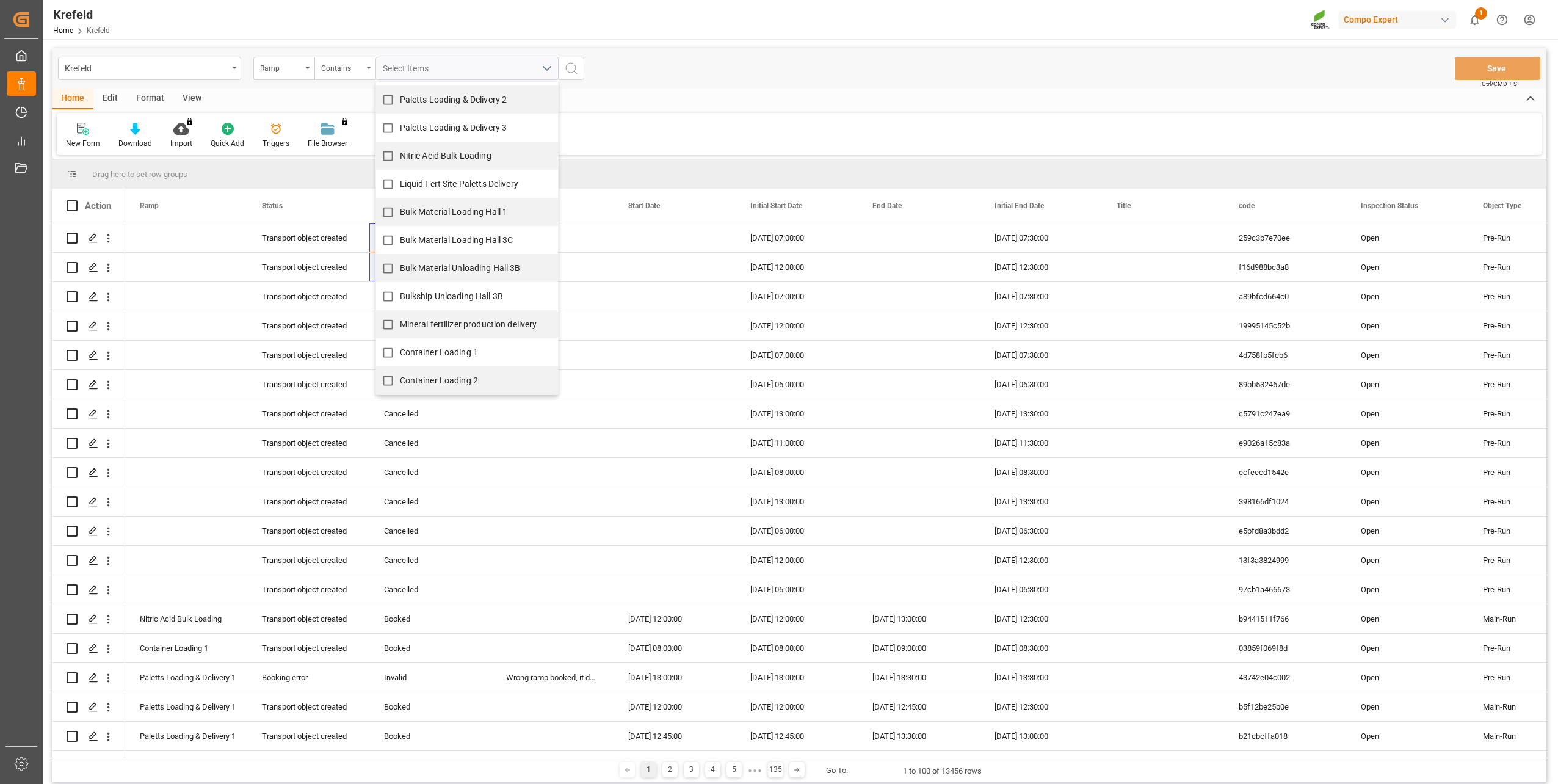
click at [449, 354] on span "Container Loading 1" at bounding box center [439, 352] width 79 height 10
click at [400, 354] on input "Container Loading 1" at bounding box center [388, 353] width 24 height 24
checkbox input "true"
click at [452, 382] on span "Container Loading 2" at bounding box center [439, 380] width 79 height 10
click at [400, 382] on input "Container Loading 2" at bounding box center [388, 380] width 24 height 24
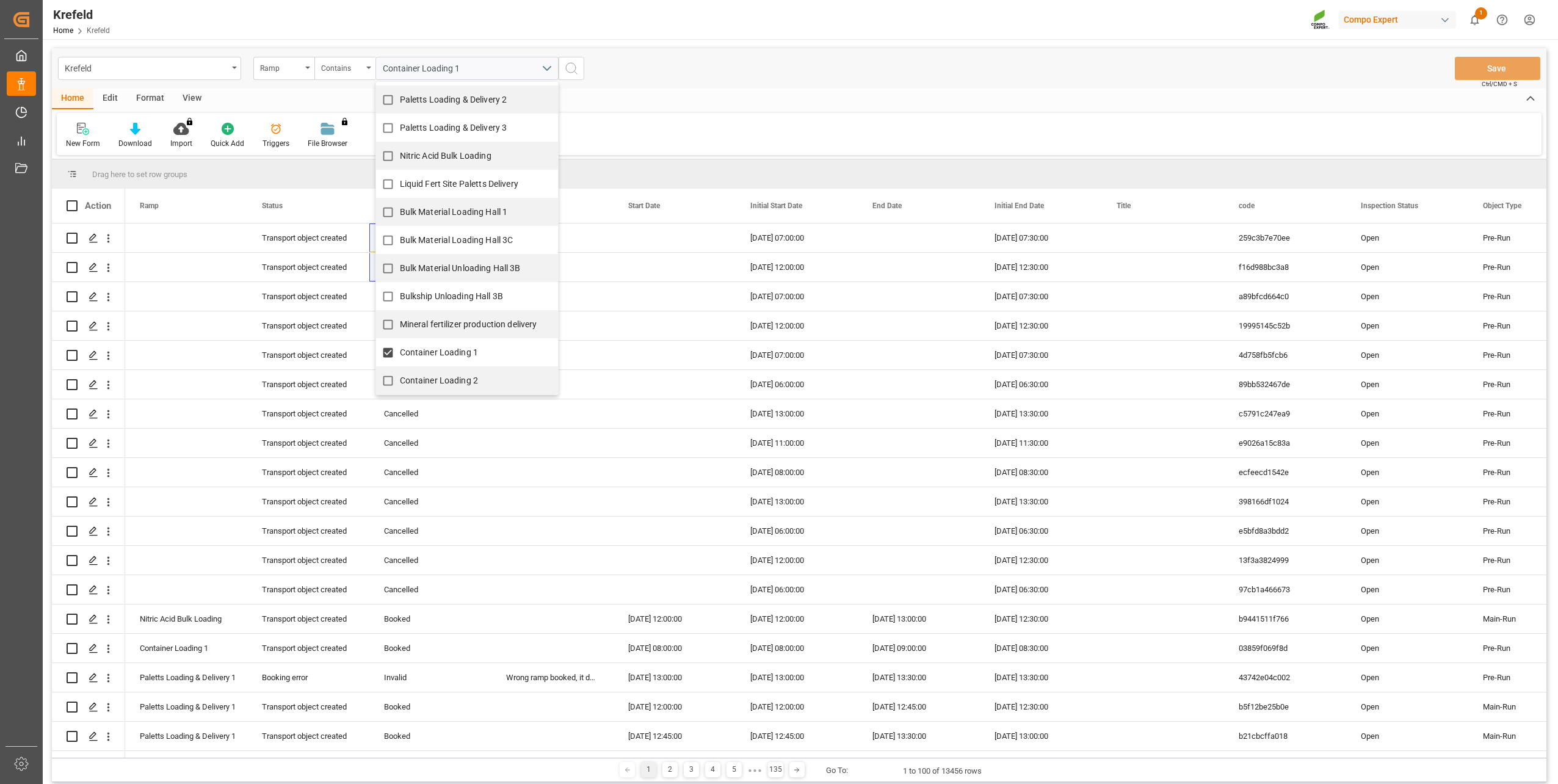
checkbox input "true"
click at [642, 120] on div "New Form Download Import You don't have permission for this feature. Contact ad…" at bounding box center [799, 133] width 1485 height 42
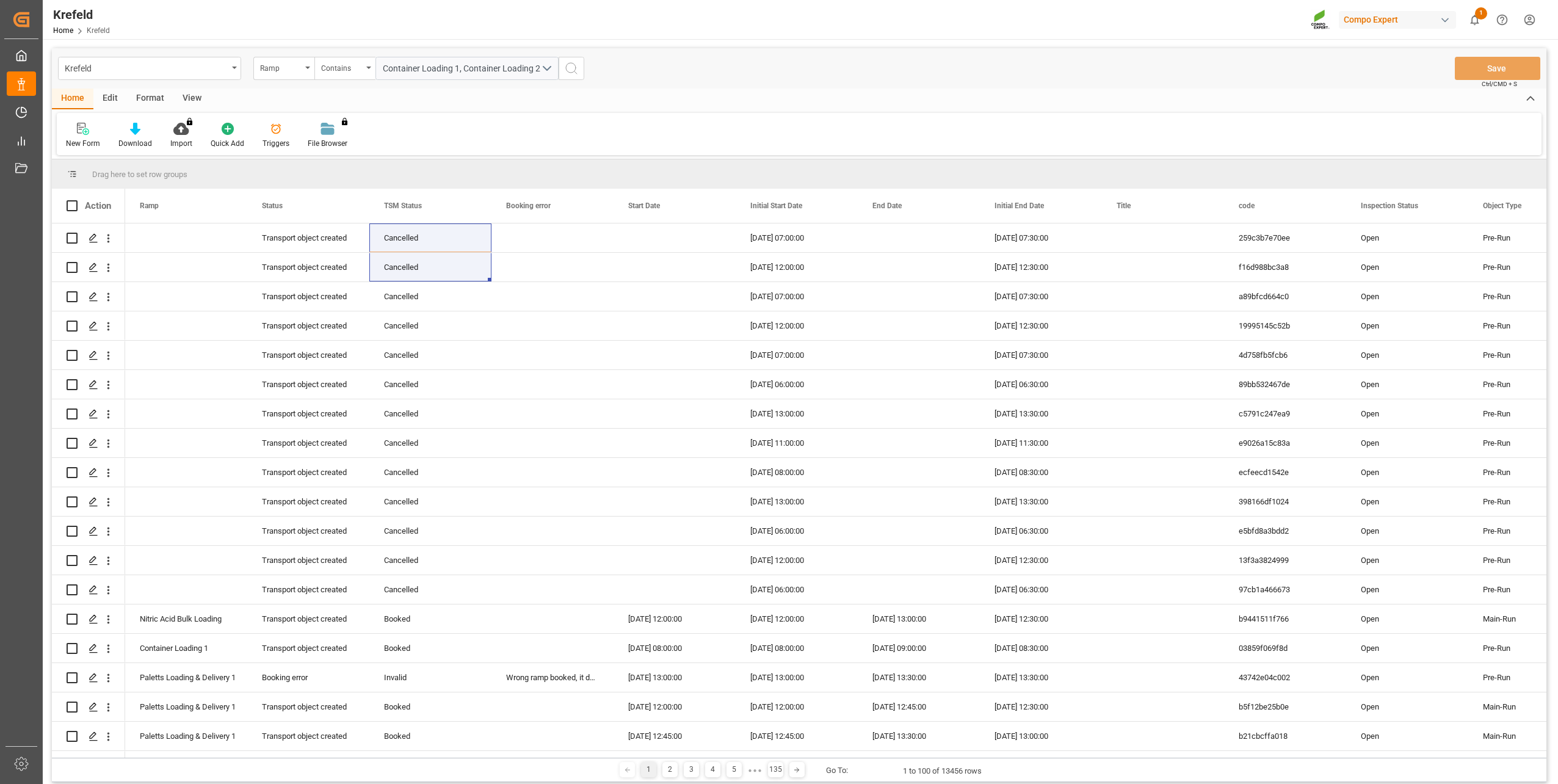
click at [575, 67] on icon "search button" at bounding box center [571, 68] width 15 height 15
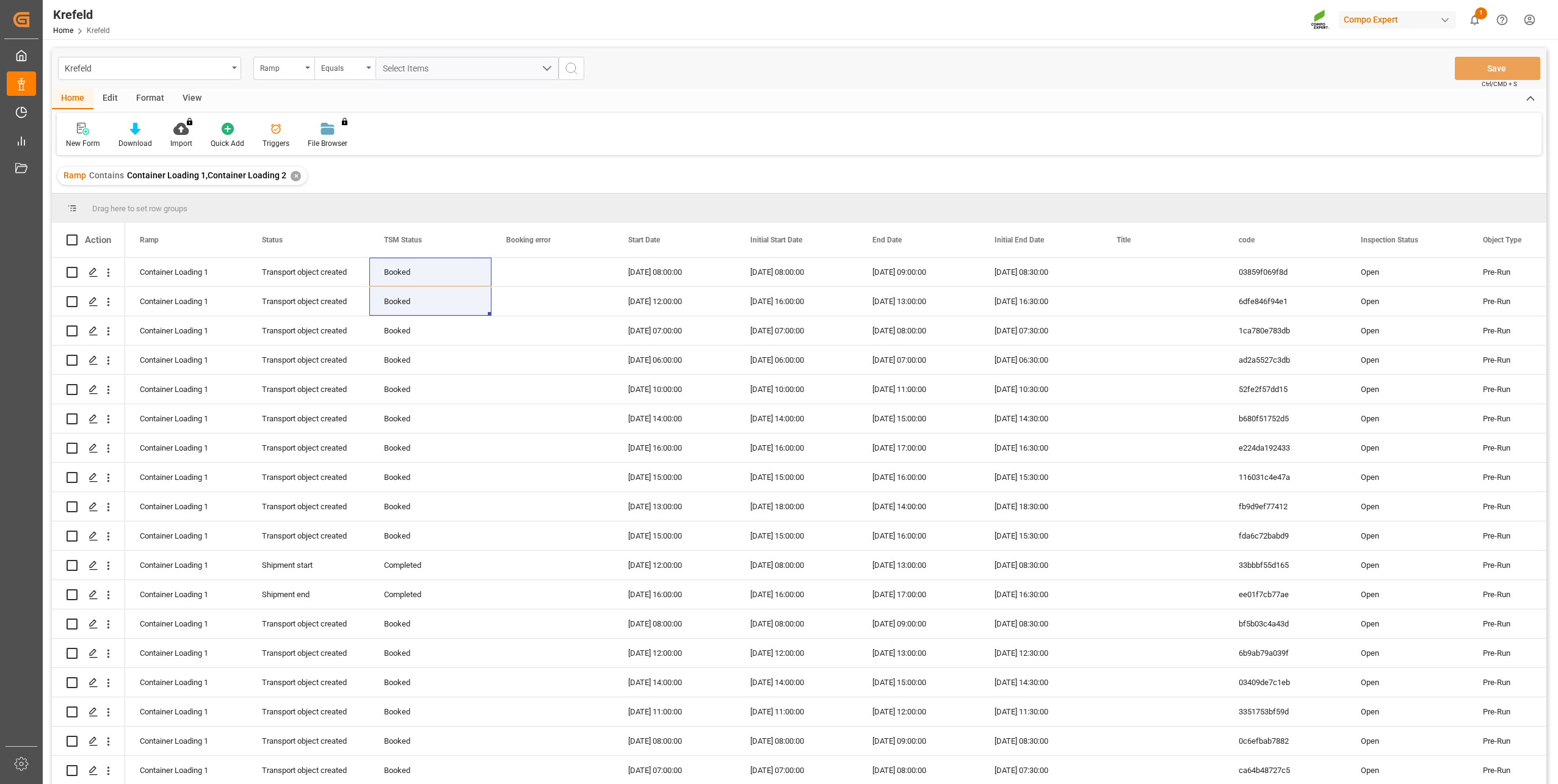
click at [288, 71] on div "Ramp" at bounding box center [281, 67] width 41 height 14
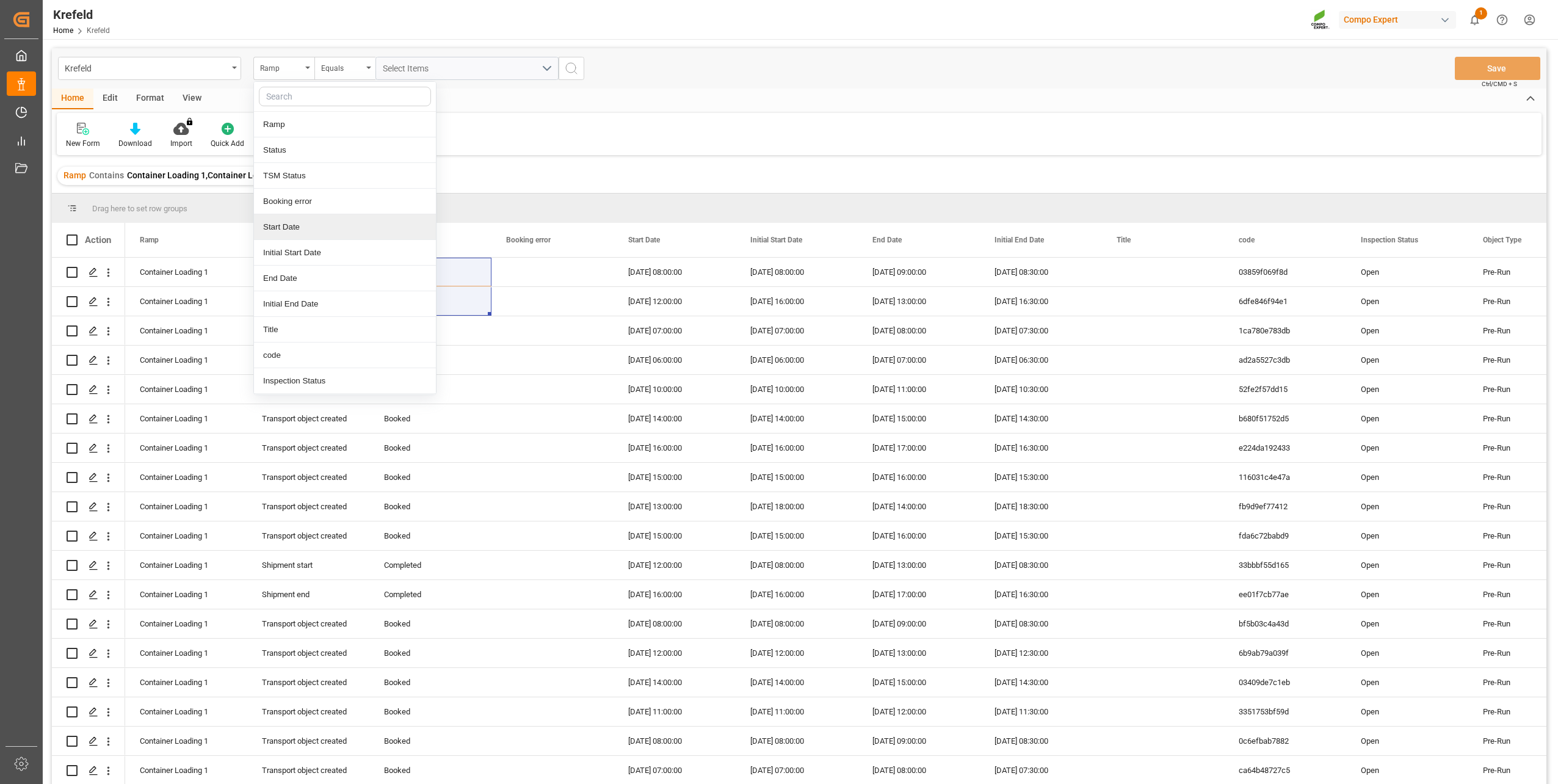
click at [290, 232] on div "Start Date" at bounding box center [344, 227] width 182 height 26
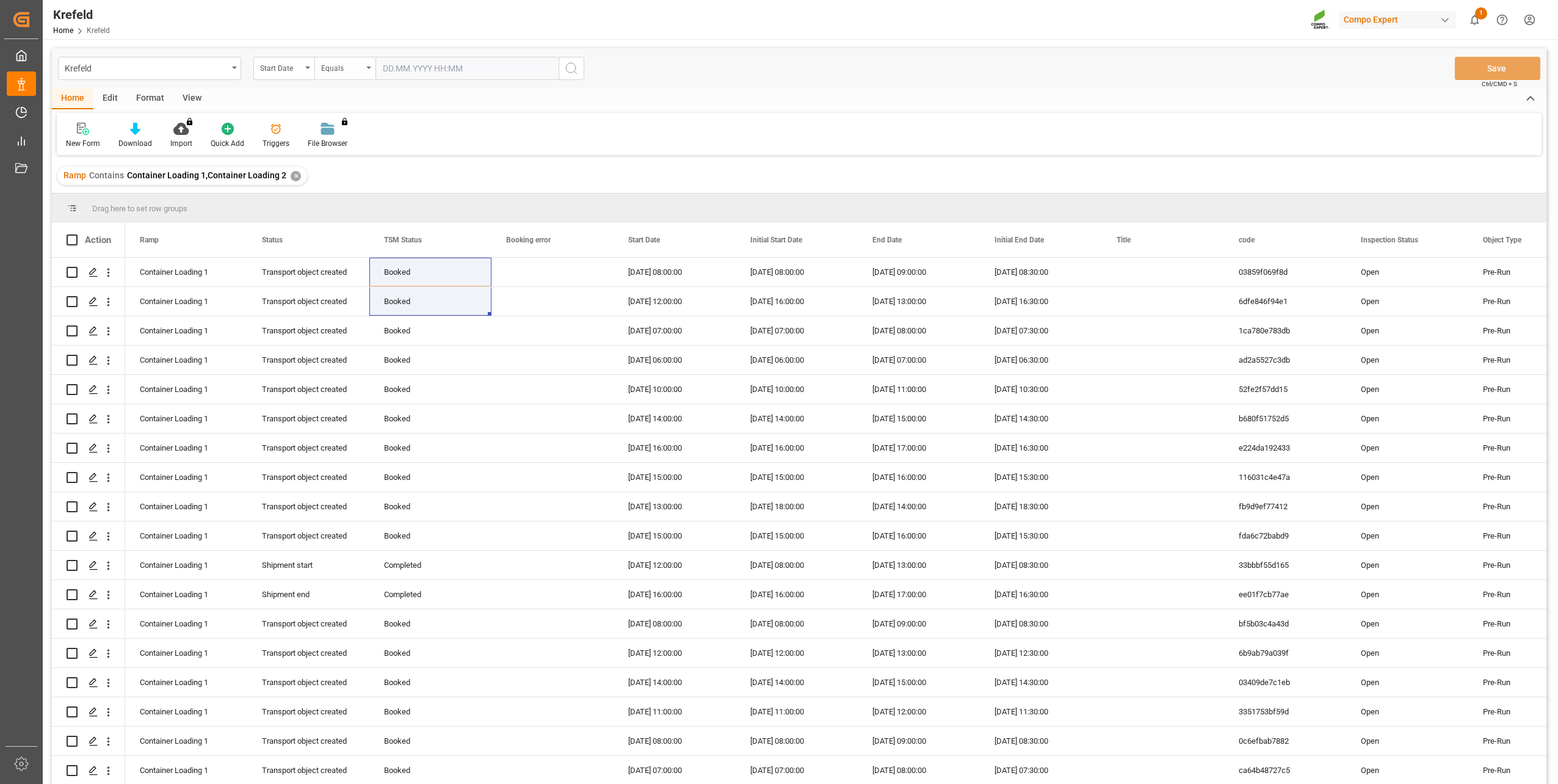
click at [357, 65] on div "Equals" at bounding box center [342, 67] width 41 height 14
click at [367, 235] on div "In range" at bounding box center [406, 227] width 182 height 26
click at [398, 69] on input "text" at bounding box center [421, 68] width 91 height 24
click at [514, 66] on input "text" at bounding box center [512, 68] width 91 height 24
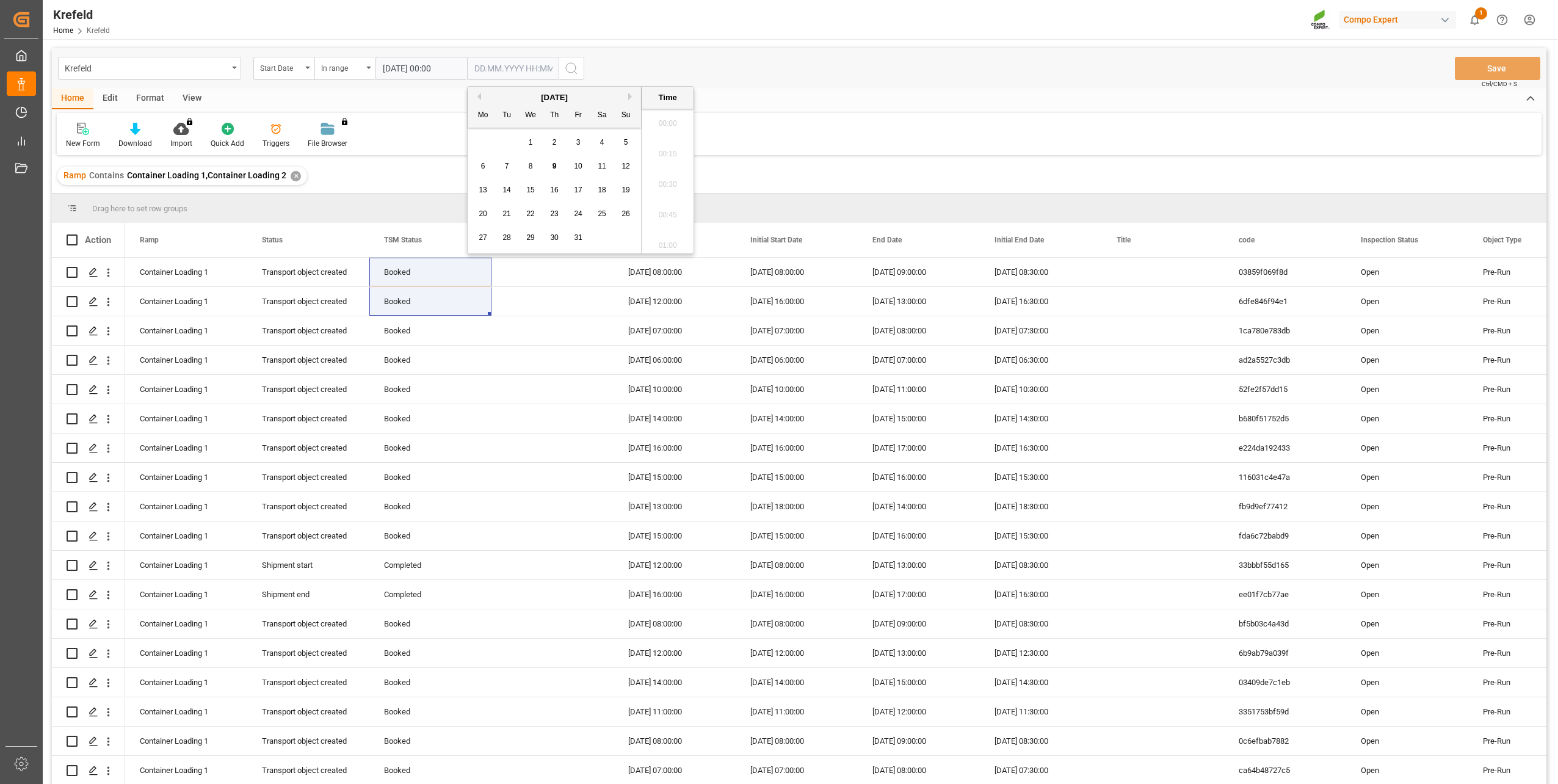
scroll to position [1683, 0]
click at [580, 189] on span "17" at bounding box center [577, 189] width 8 height 8
type input "[DATE] 00:00"
click at [995, 52] on div "Krefeld Start Date In range [DATE] 00:00 [DATE] 00:00 Save Ctrl/CMD + S" at bounding box center [799, 68] width 1495 height 40
click at [573, 69] on icon "search button" at bounding box center [571, 68] width 15 height 15
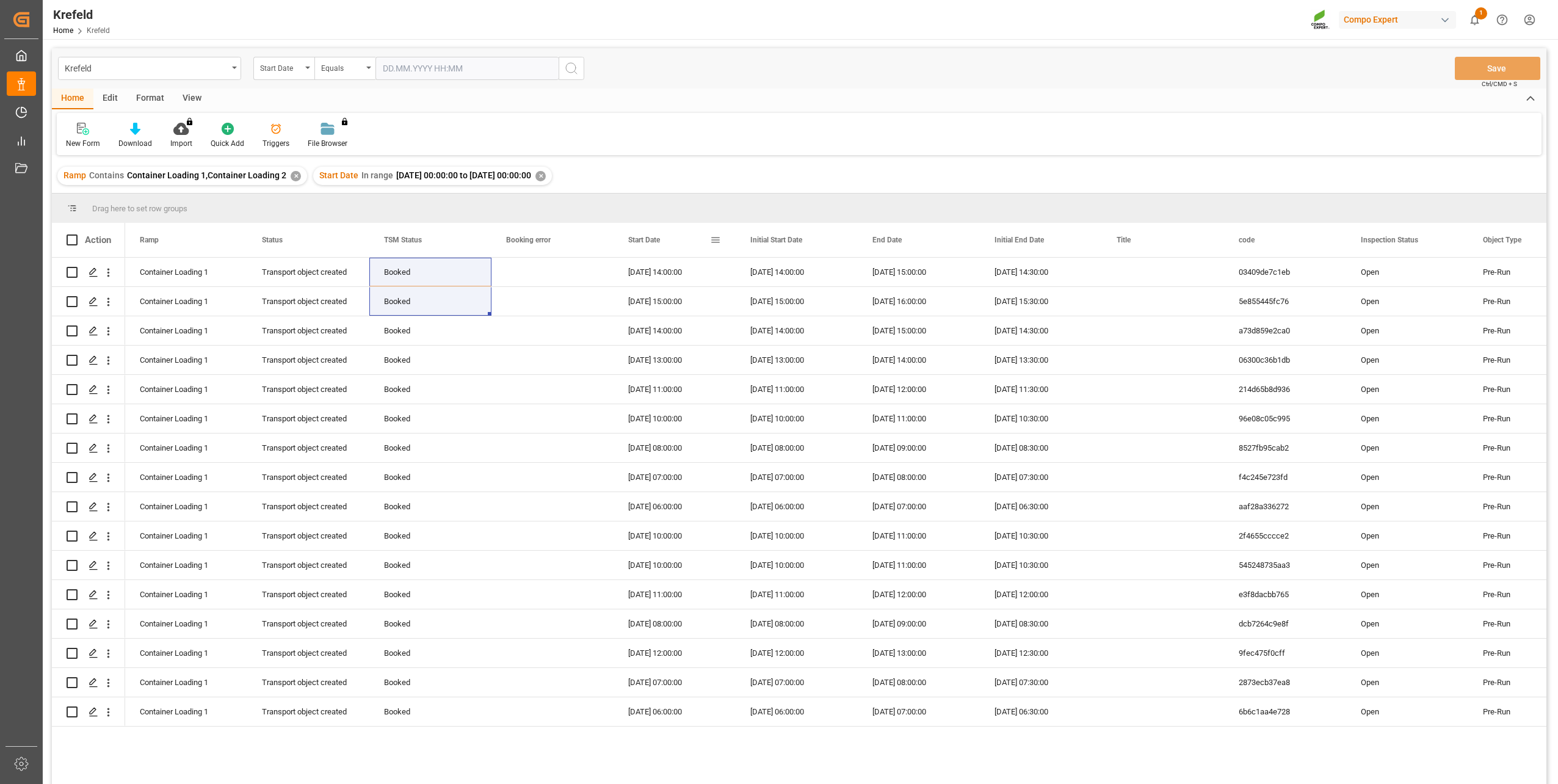
click at [656, 241] on span "Start Date" at bounding box center [644, 240] width 32 height 8
click at [672, 274] on div "[DATE] 08:00:00" at bounding box center [674, 272] width 122 height 28
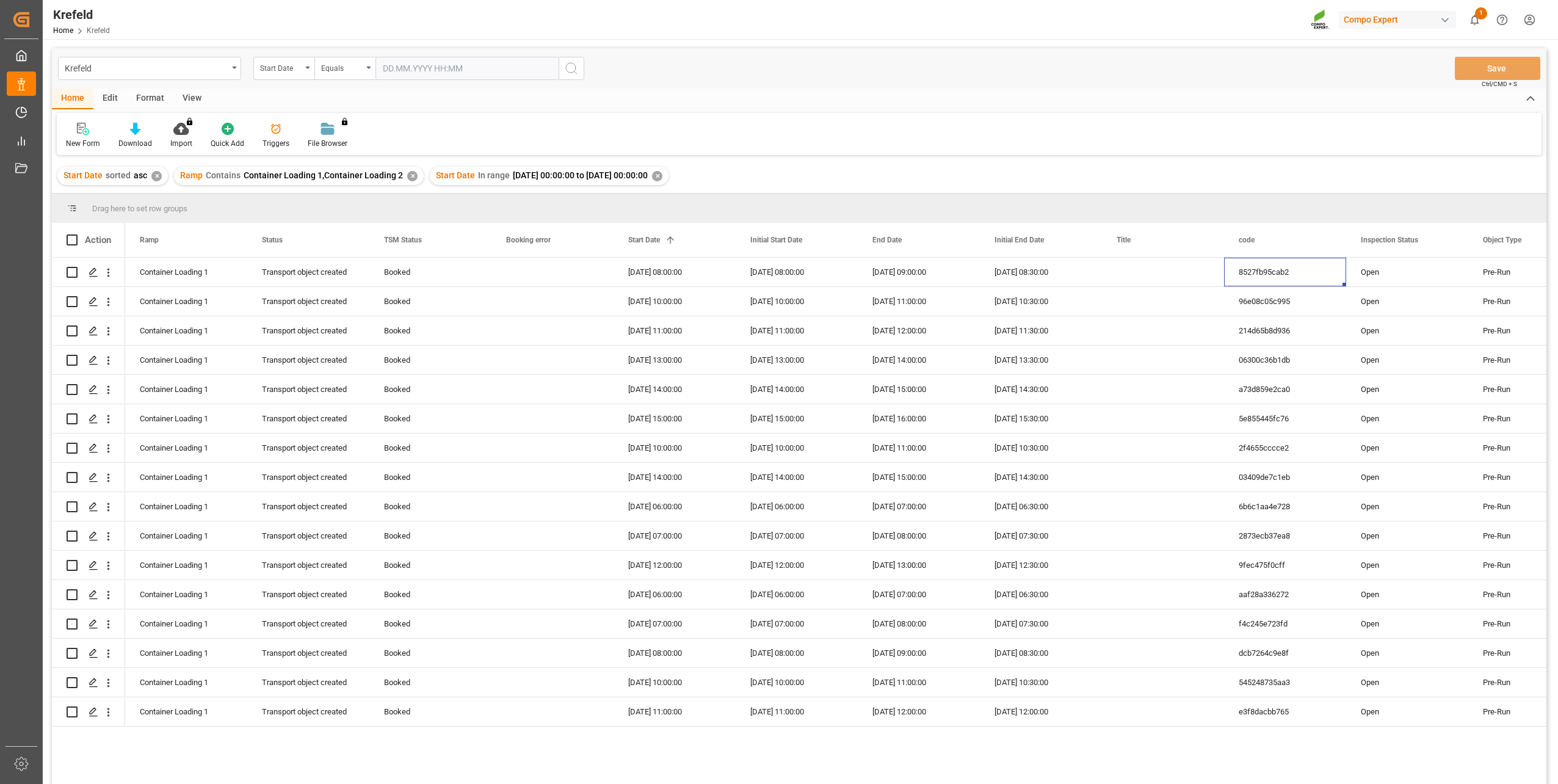
click at [200, 97] on div "View" at bounding box center [192, 99] width 37 height 21
click at [74, 138] on div "Default" at bounding box center [77, 144] width 24 height 11
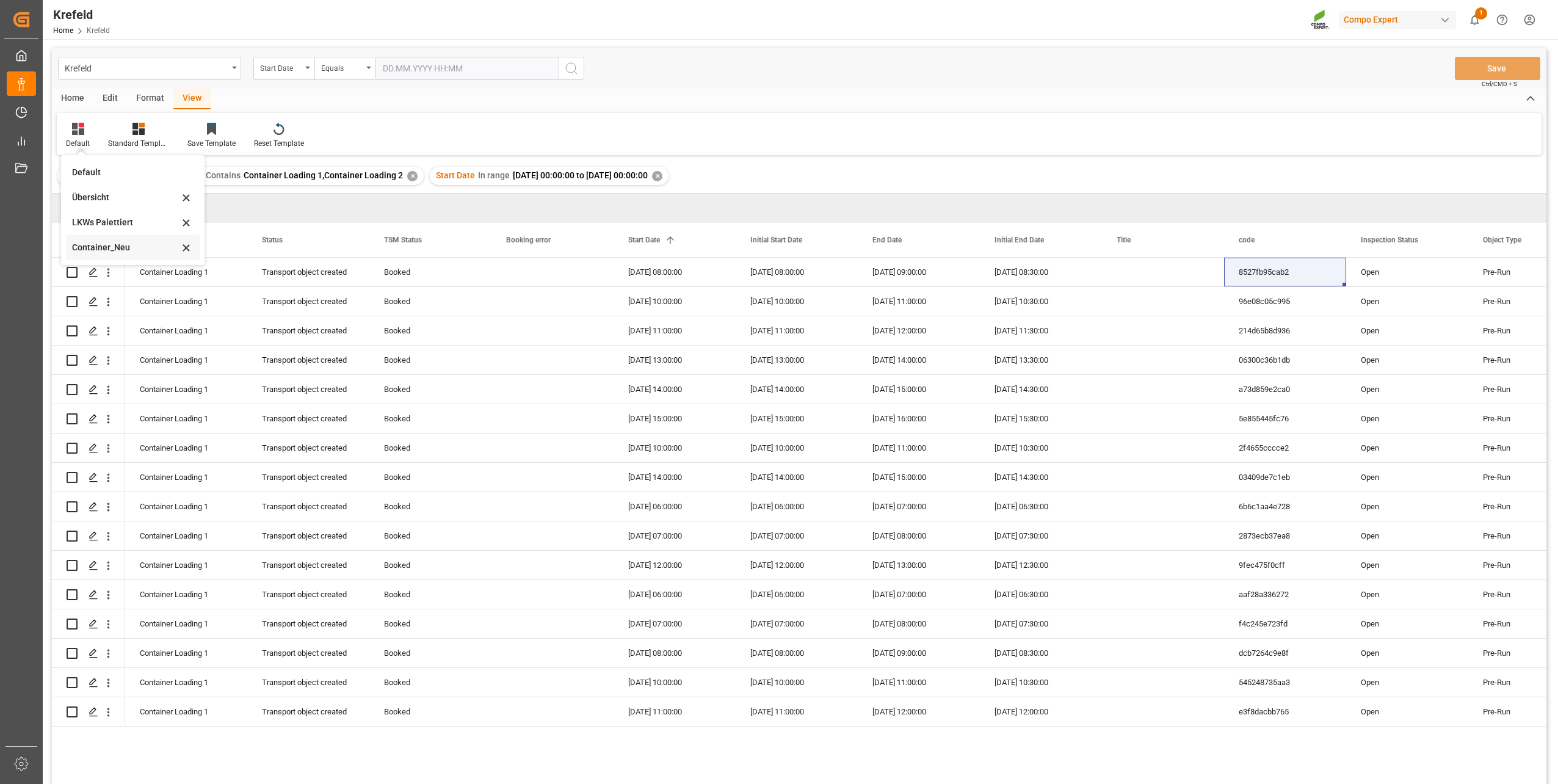
click at [102, 242] on div "Container_Neu" at bounding box center [125, 248] width 107 height 13
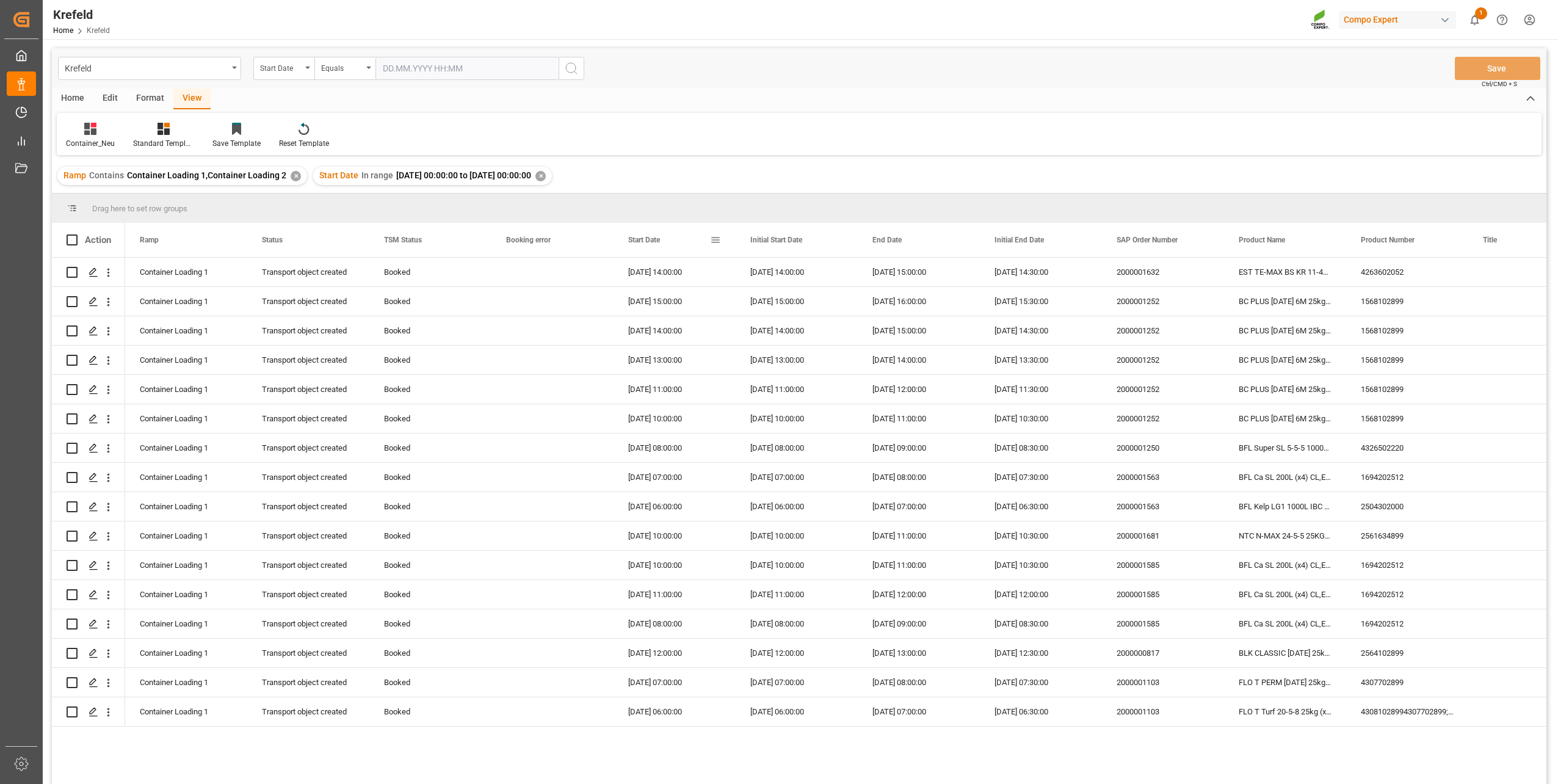
click at [640, 243] on span "Start Date" at bounding box center [644, 240] width 32 height 8
click at [1149, 274] on div "2000001250" at bounding box center [1163, 272] width 122 height 28
click at [1397, 268] on div "4326502220" at bounding box center [1407, 272] width 122 height 28
click at [1413, 304] on div "1568102899" at bounding box center [1407, 301] width 122 height 28
click at [1379, 448] on div "2561634899" at bounding box center [1407, 447] width 122 height 28
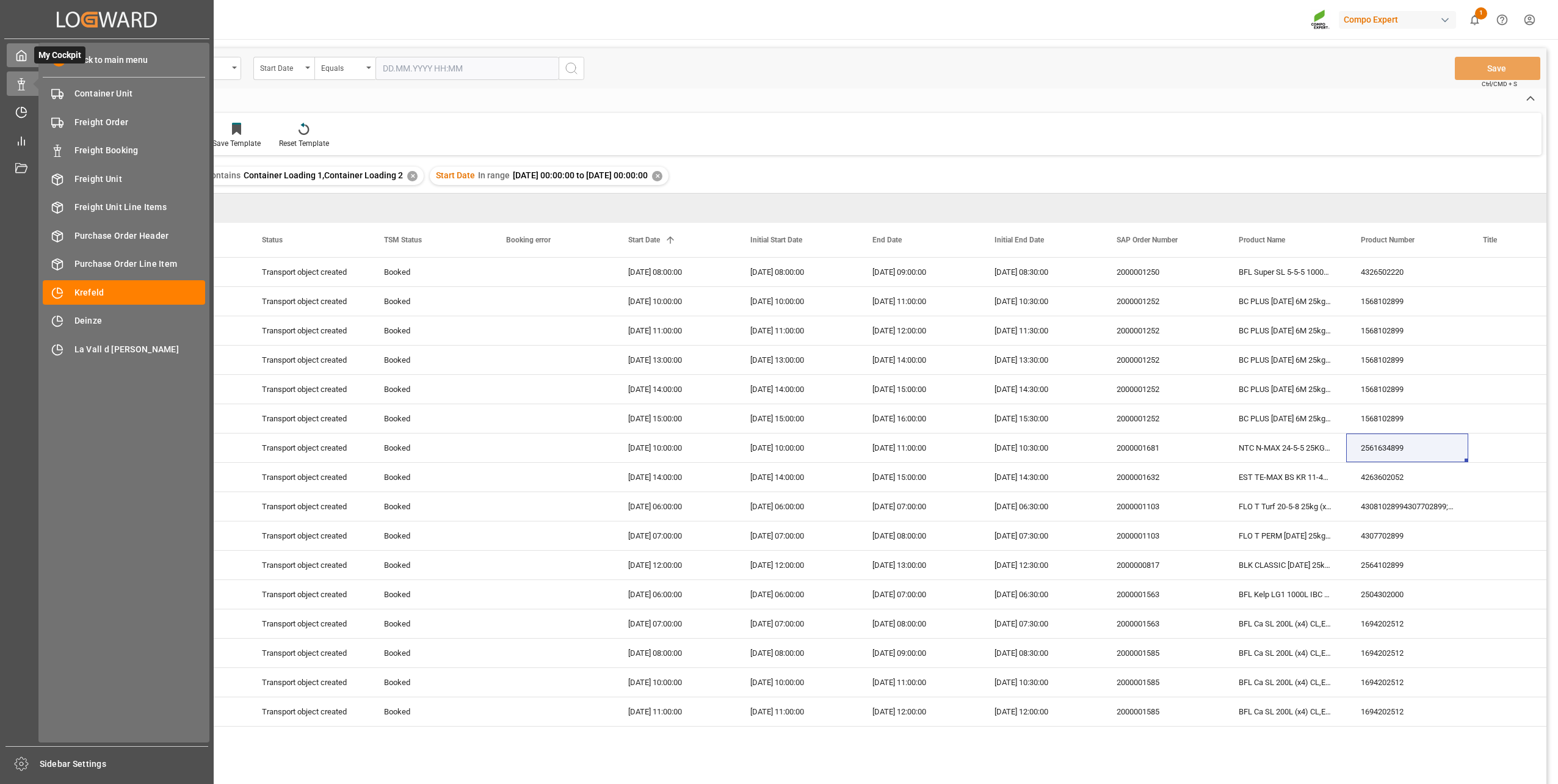
click at [24, 54] on icon at bounding box center [21, 55] width 9 height 10
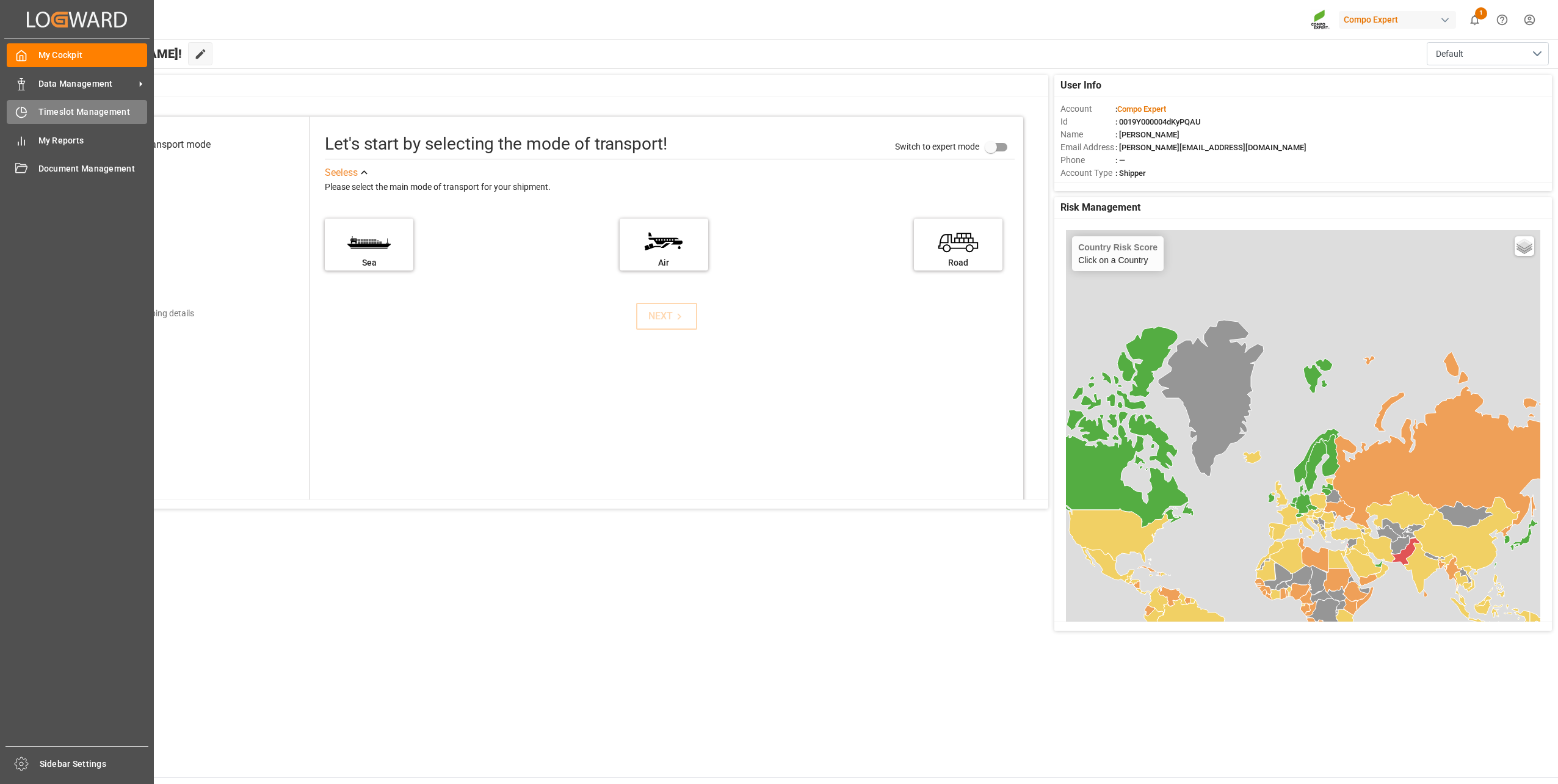
click at [26, 106] on icon at bounding box center [21, 113] width 12 height 12
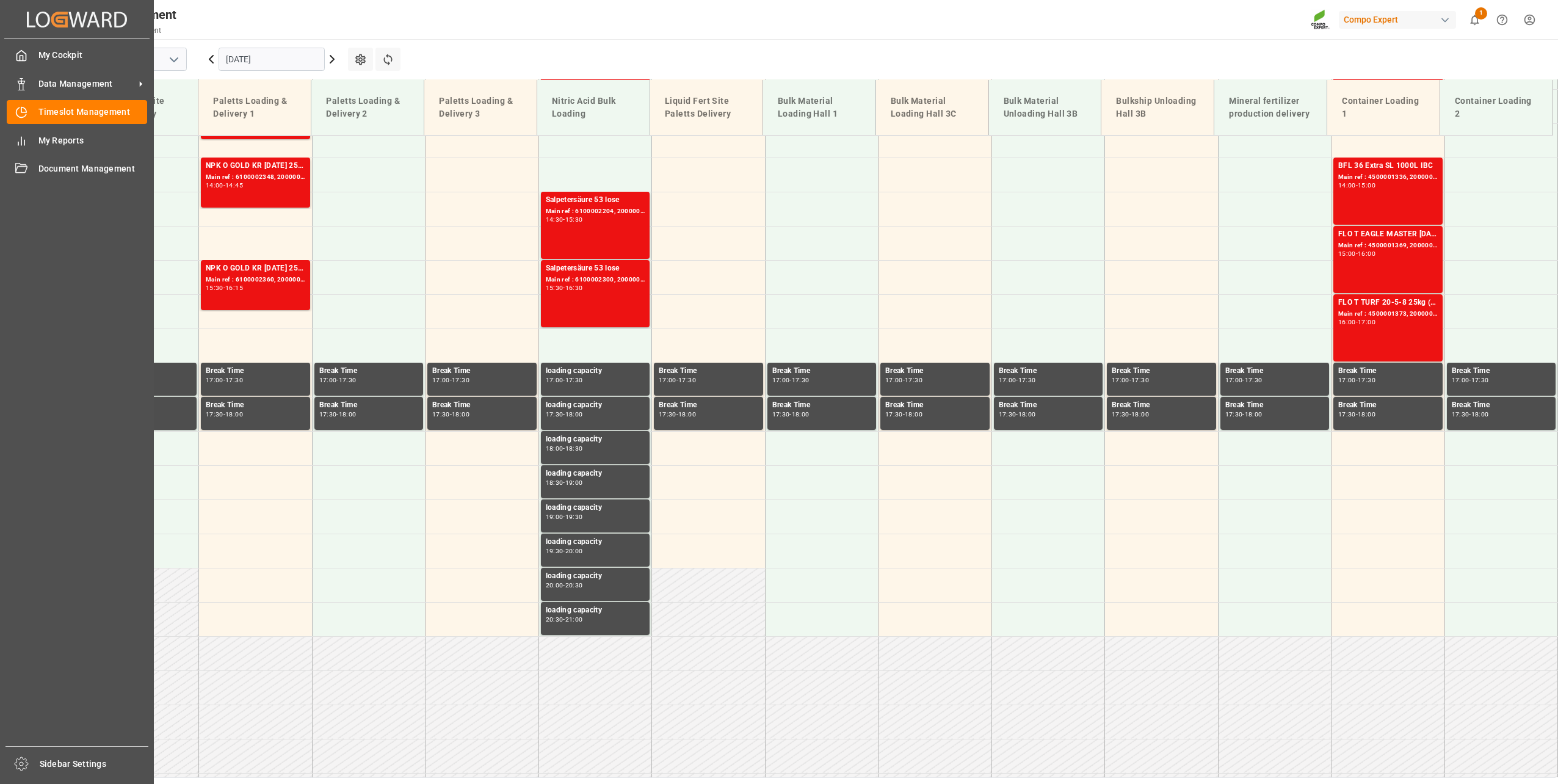
scroll to position [962, 0]
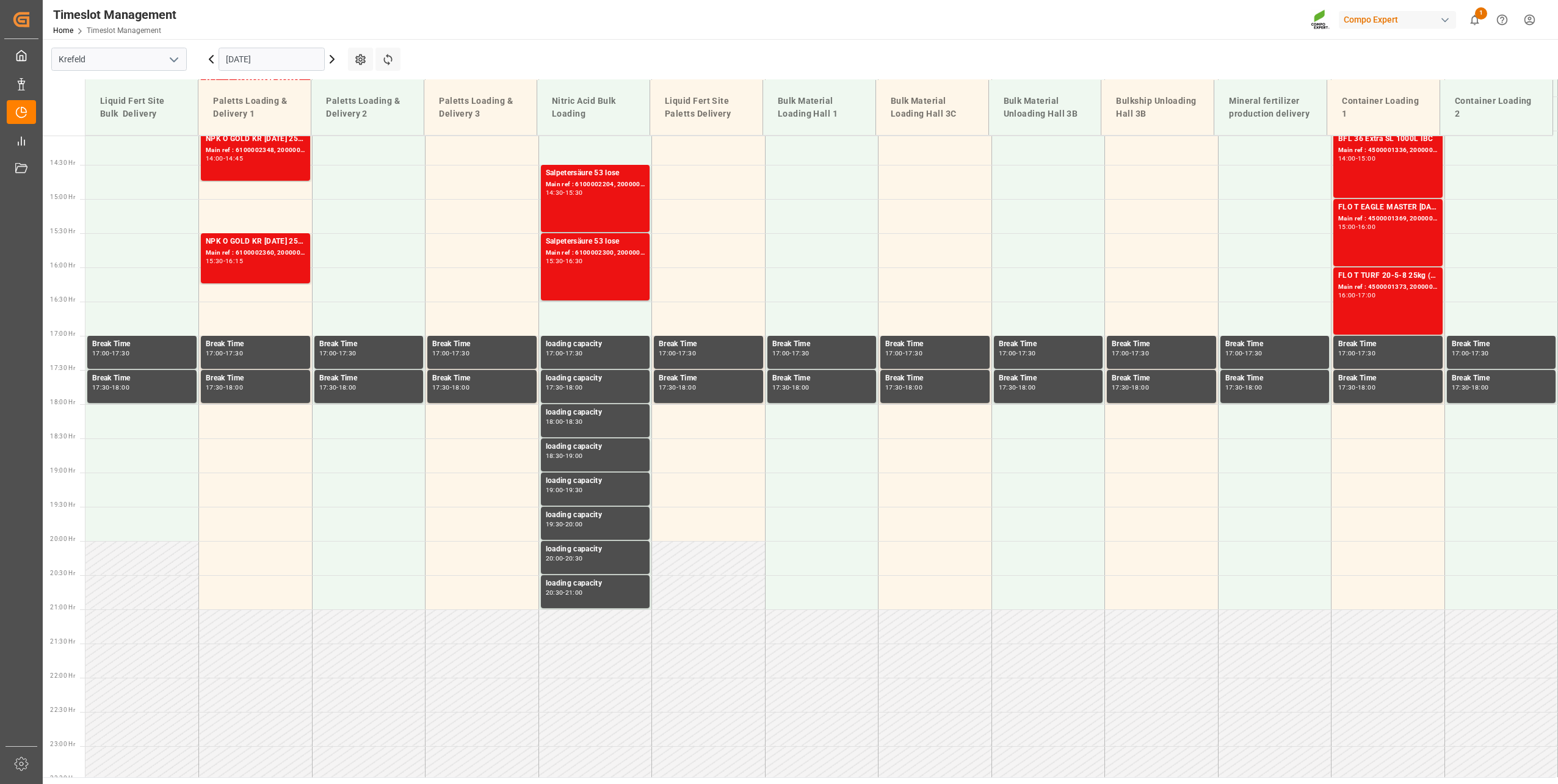
click at [335, 64] on icon at bounding box center [332, 59] width 15 height 15
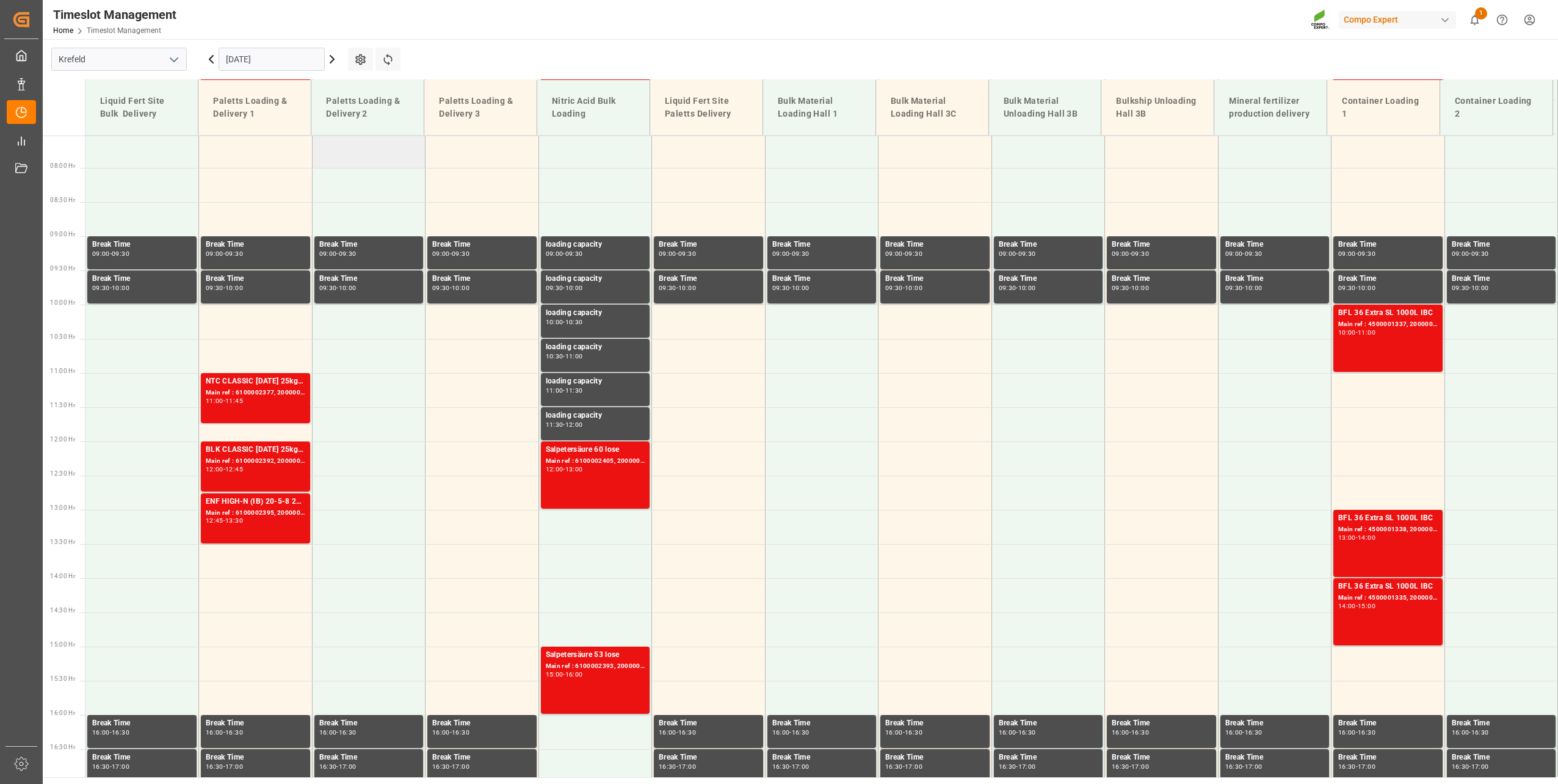
scroll to position [352, 0]
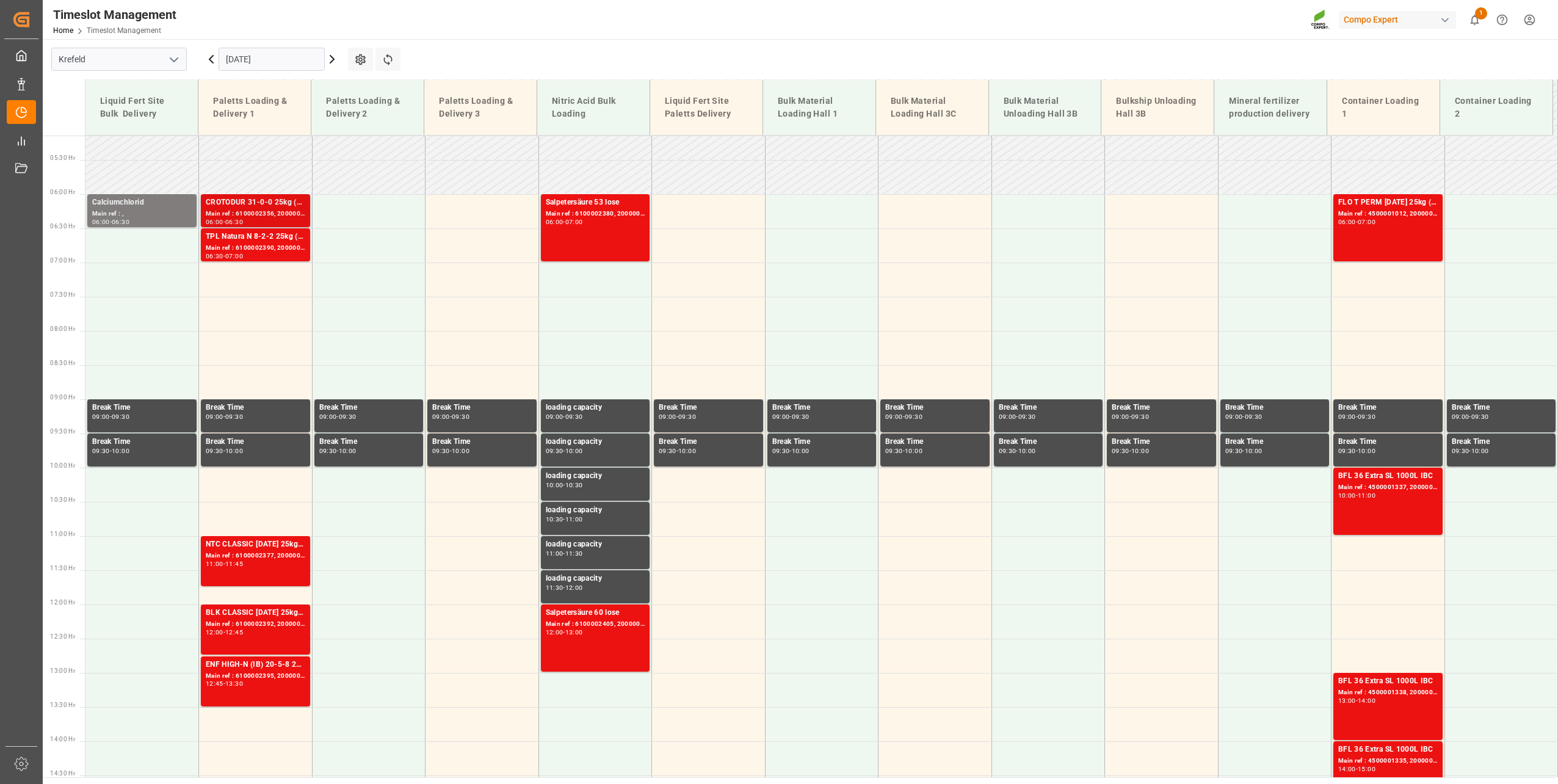
click at [246, 206] on div "CROTODUR 31-0-0 25kg (x40) DE" at bounding box center [256, 203] width 100 height 12
click at [250, 247] on div "Main ref : 6100002390, 2000001591 2000001801" at bounding box center [256, 248] width 100 height 10
click at [254, 555] on div "Main ref : 6100002377, 2000001808" at bounding box center [256, 555] width 100 height 10
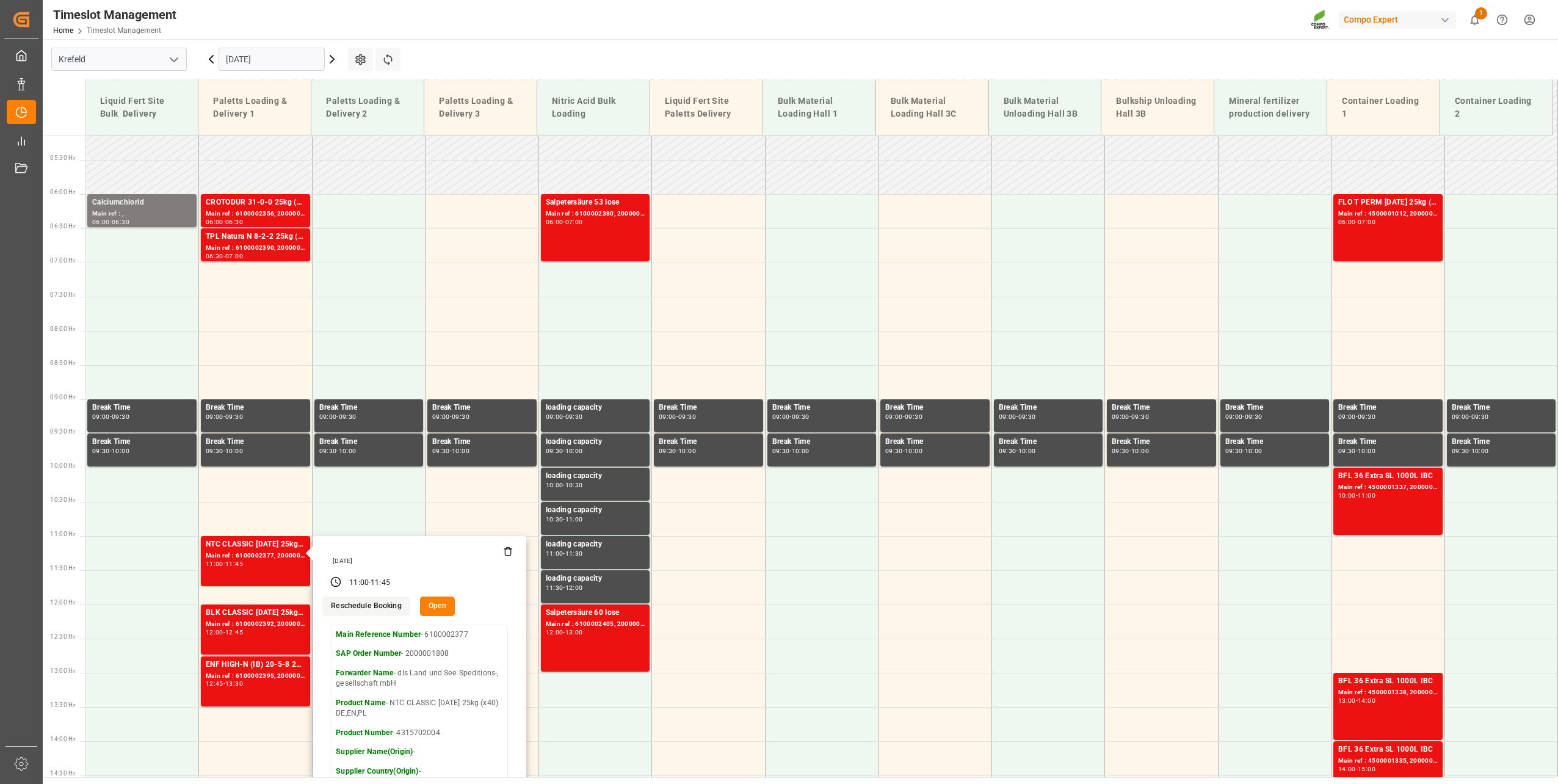
scroll to position [657, 0]
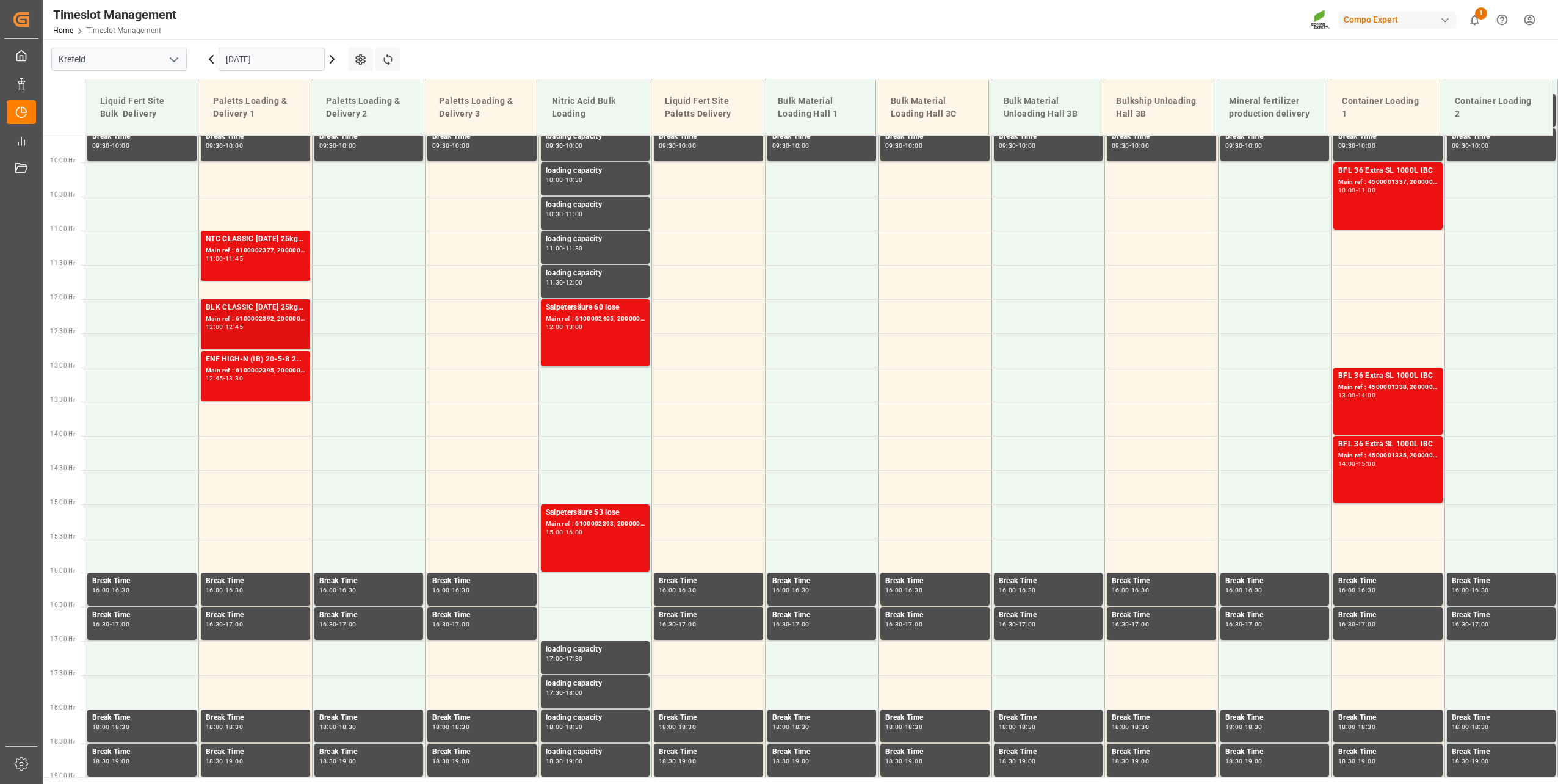
click at [257, 315] on div "Main ref : 6100002392, 2000001996" at bounding box center [256, 319] width 100 height 10
click at [243, 380] on div "13:30" at bounding box center [234, 378] width 18 height 6
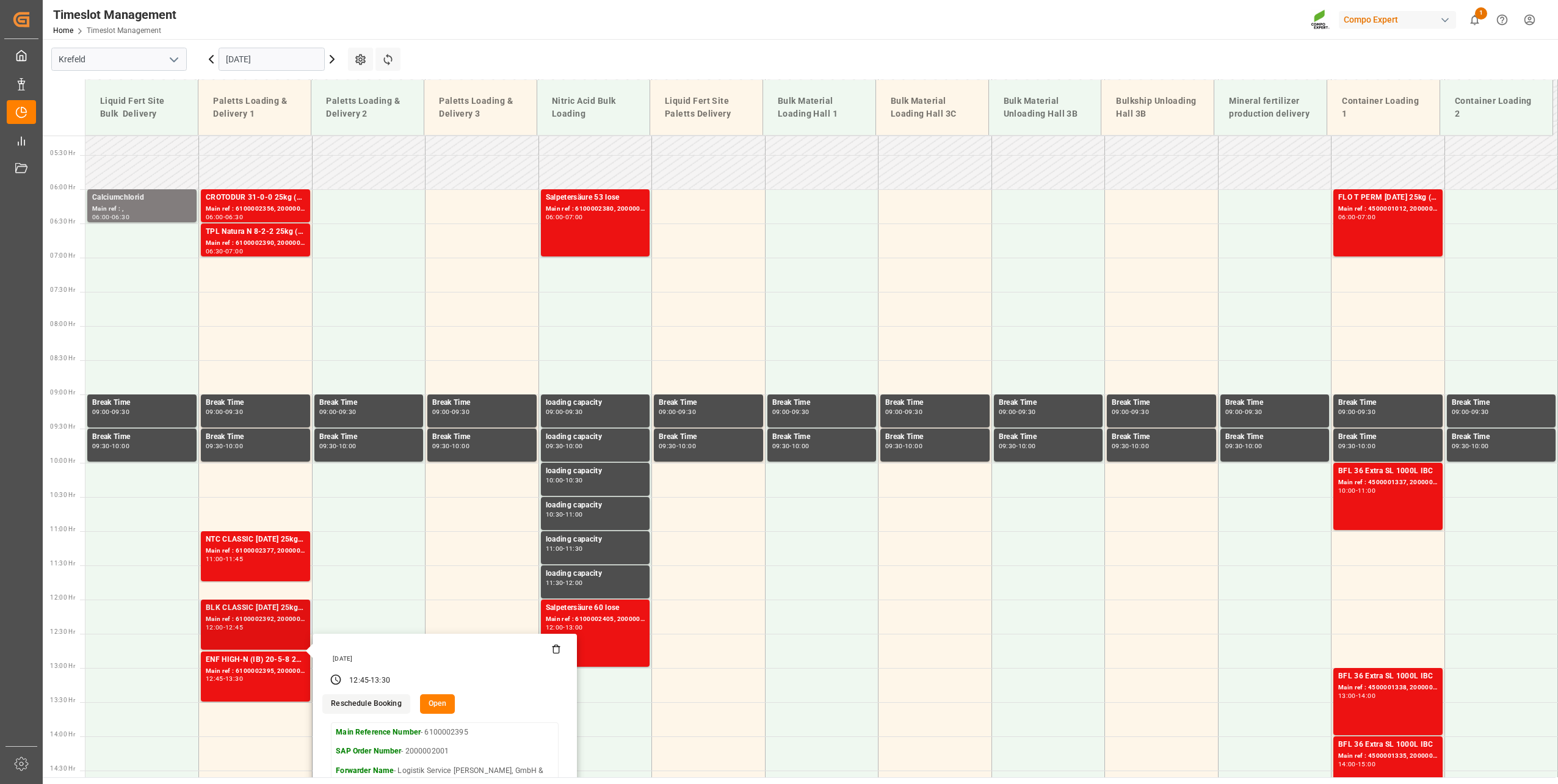
scroll to position [352, 0]
